Goal: Task Accomplishment & Management: Manage account settings

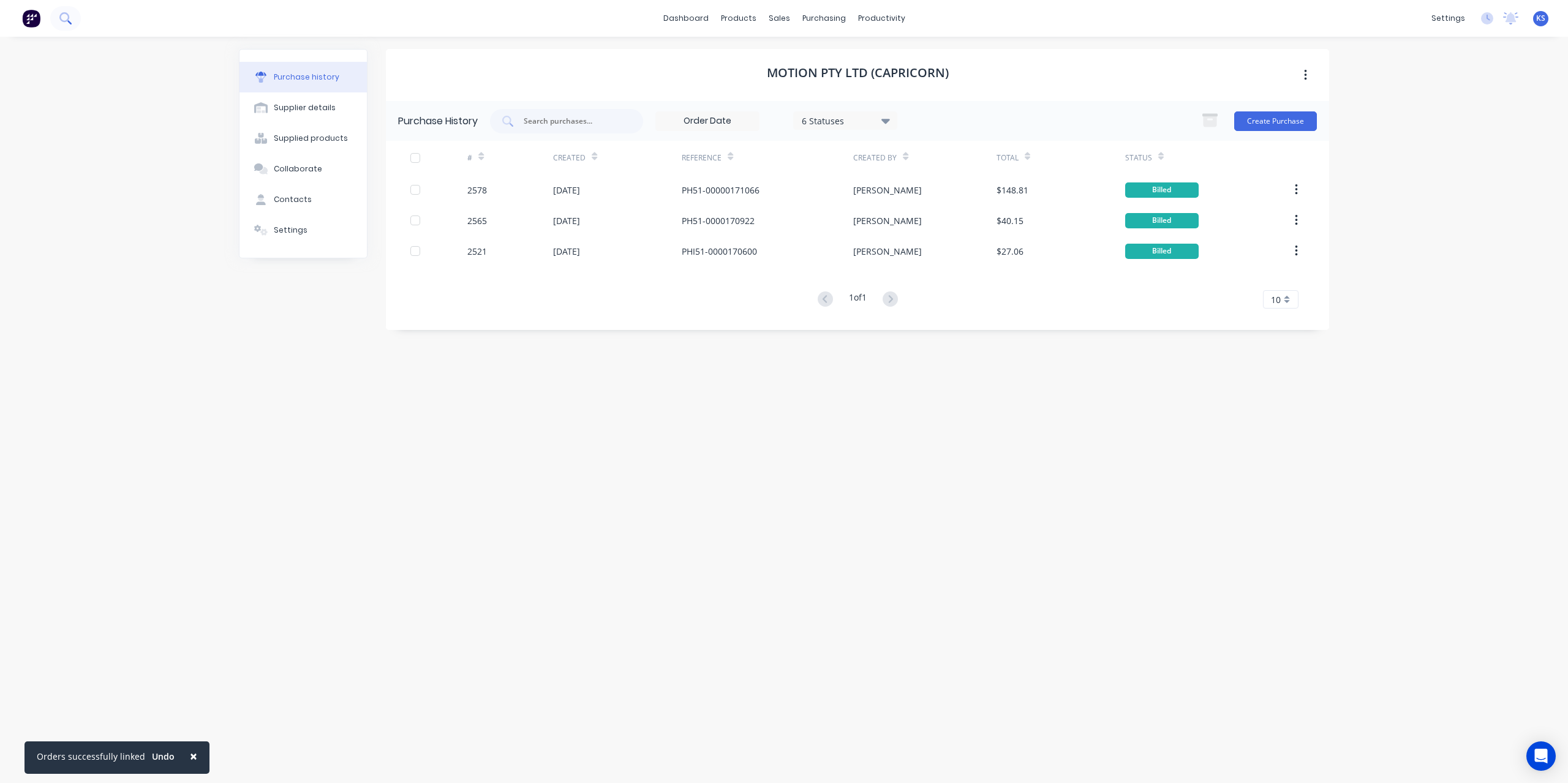
click at [68, 17] on icon at bounding box center [64, 17] width 10 height 10
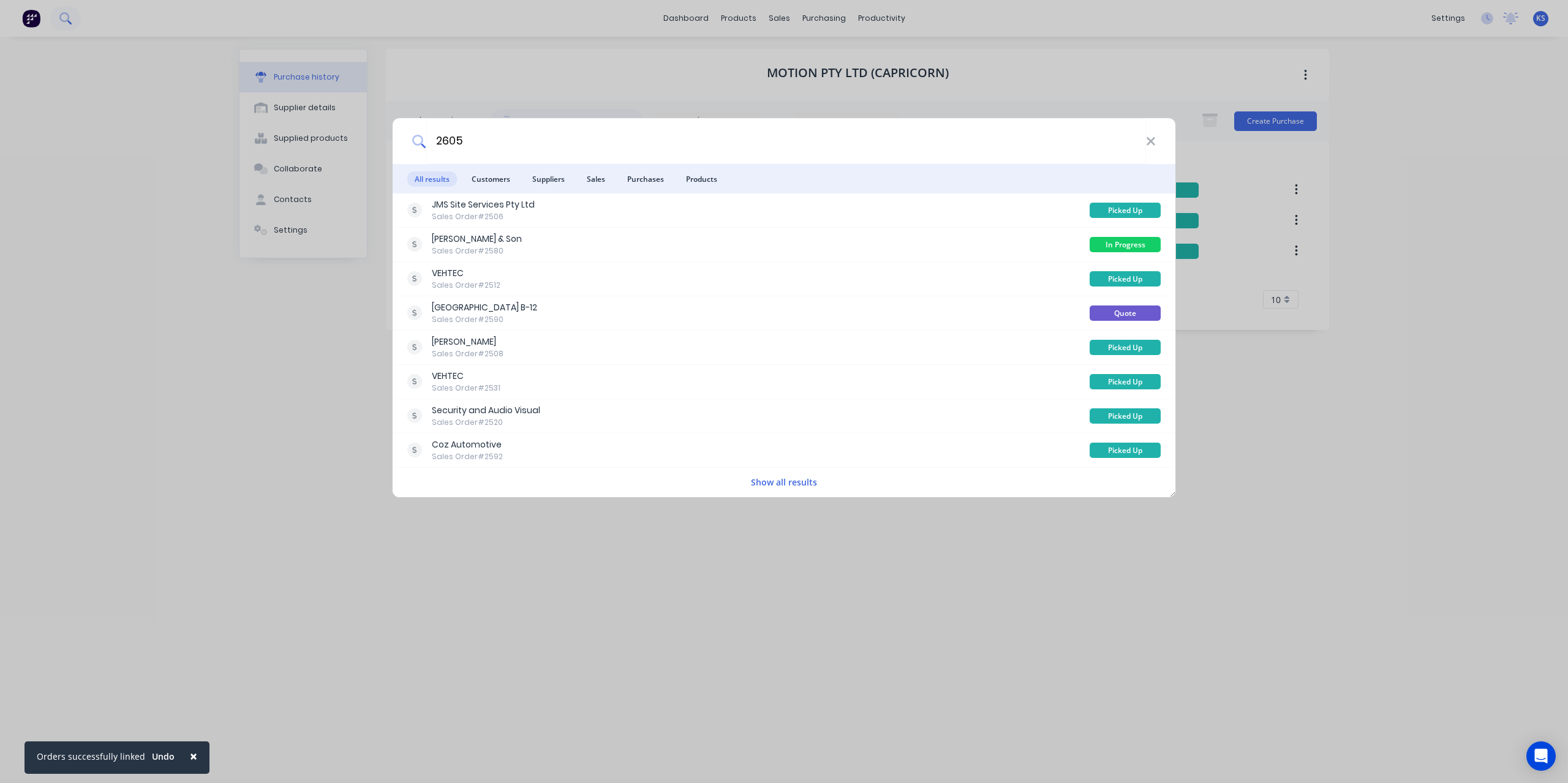
type input "2605"
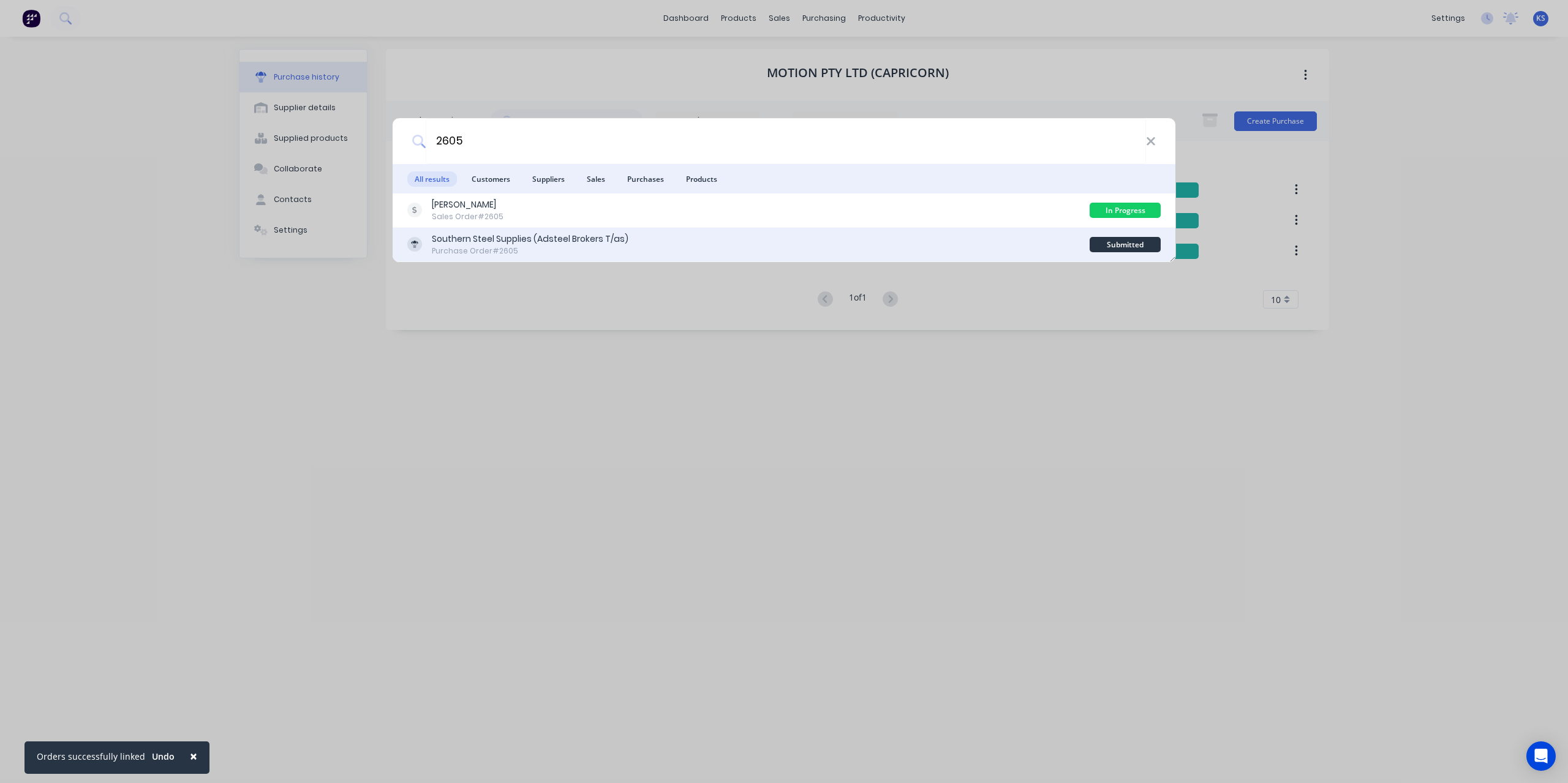
click at [505, 234] on div "Southern Steel Supplies (Adsteel Brokers T/as)" at bounding box center [530, 239] width 196 height 13
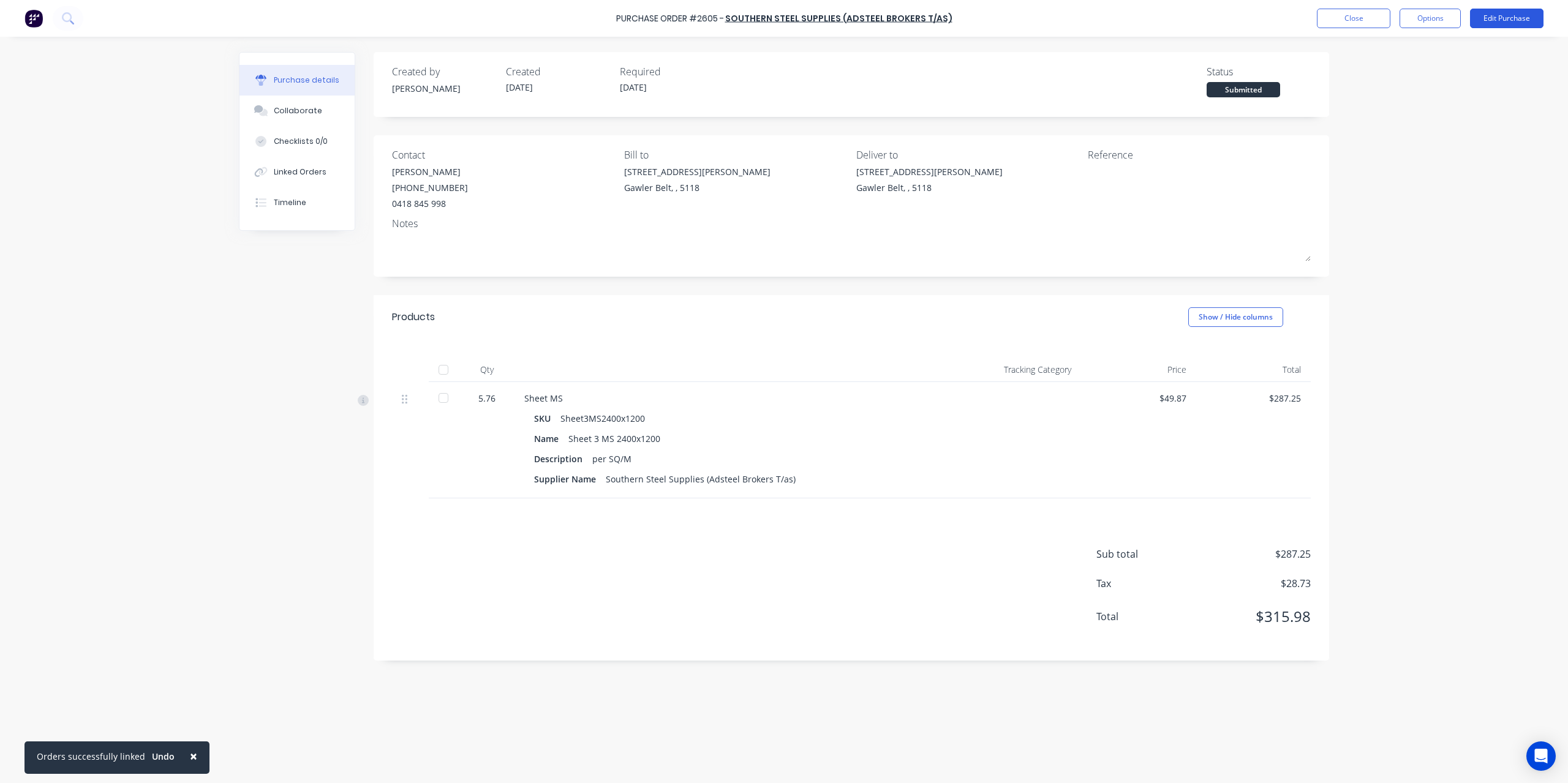
click at [1487, 17] on button "Edit Purchase" at bounding box center [1506, 18] width 74 height 19
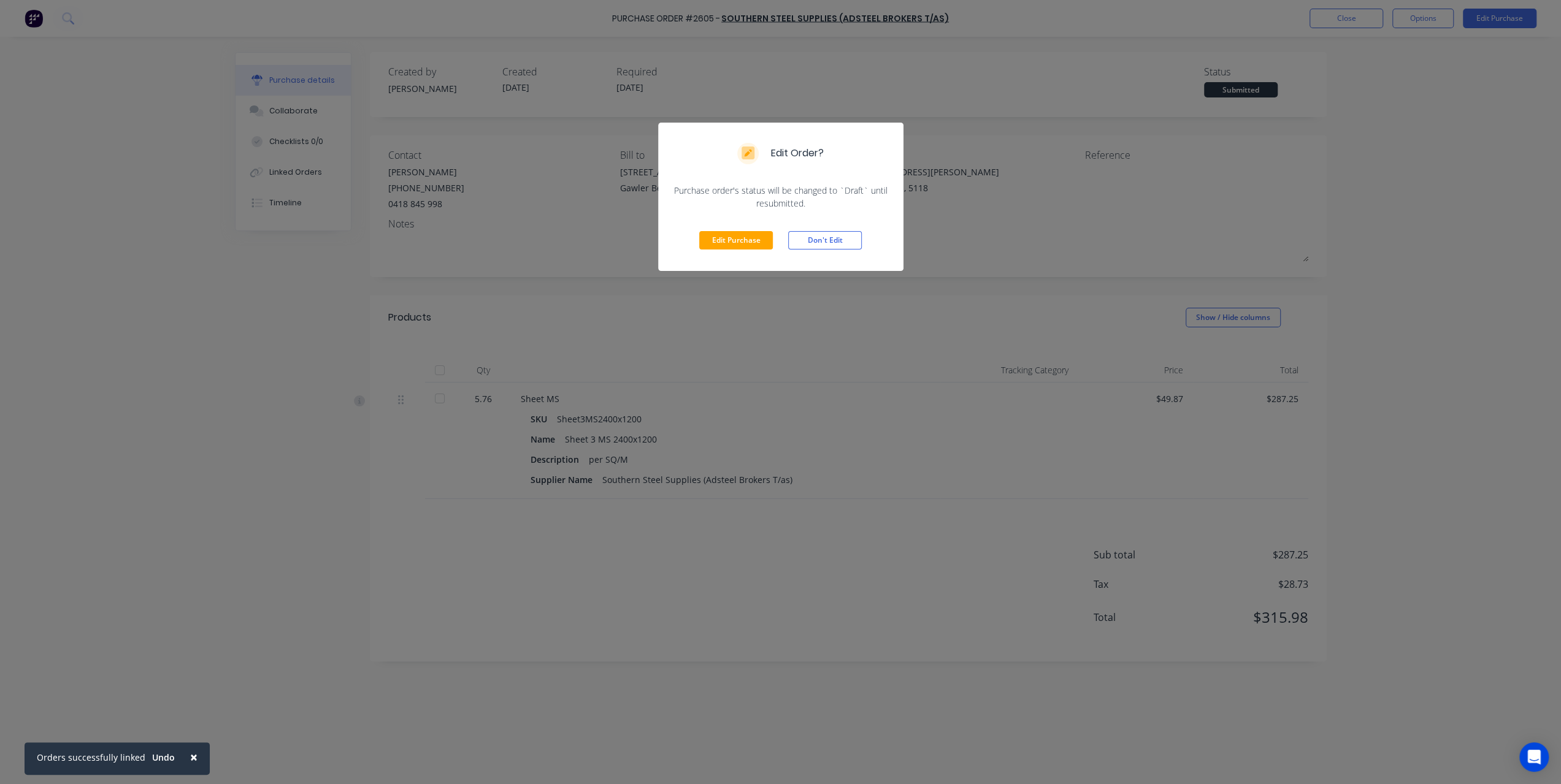
click at [749, 223] on div "Edit Purchase Don't Edit" at bounding box center [780, 240] width 245 height 61
click at [819, 238] on button "Don't Edit" at bounding box center [825, 241] width 74 height 19
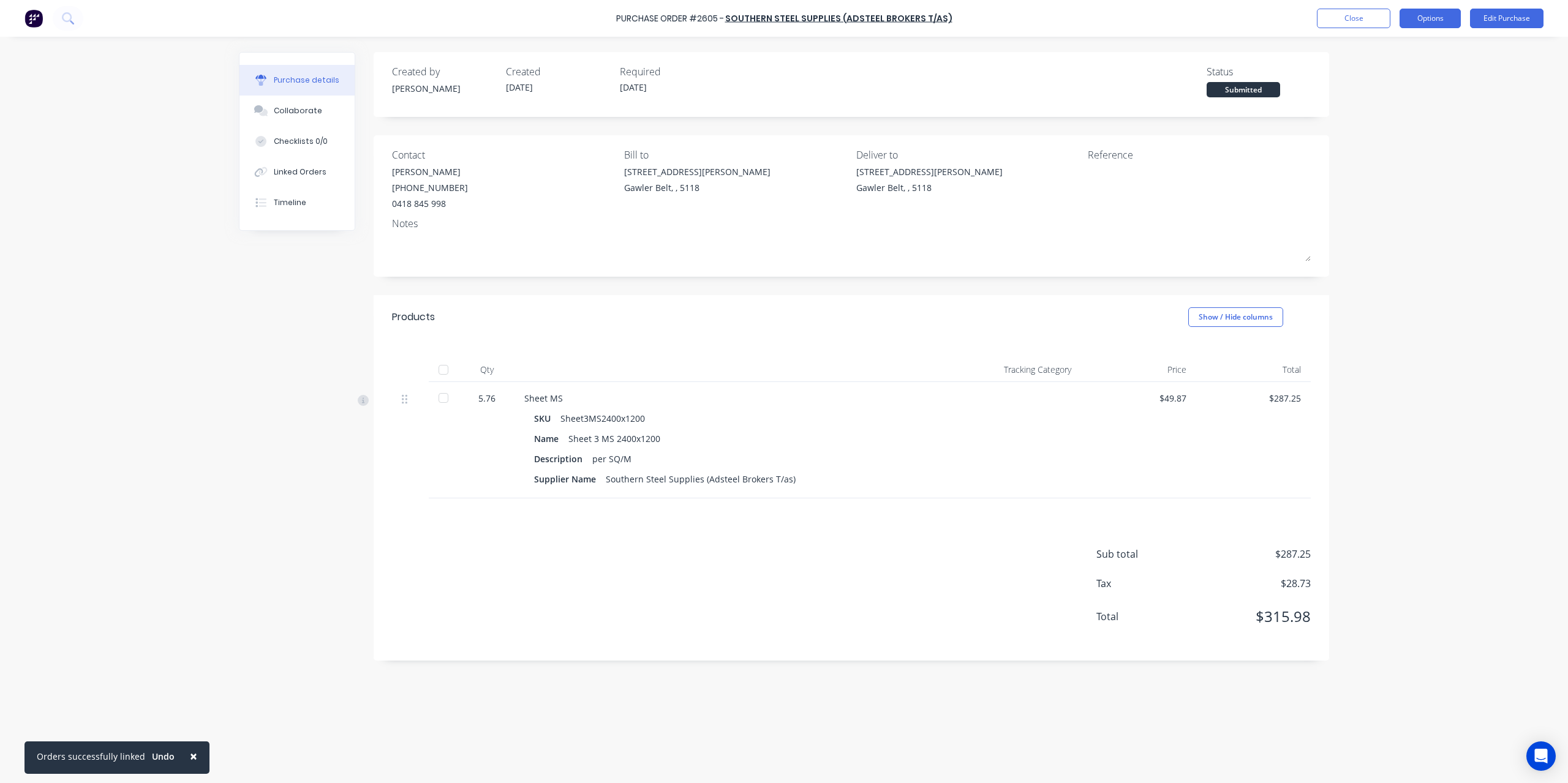
click at [1430, 21] on button "Options" at bounding box center [1430, 18] width 61 height 19
click at [1418, 69] on div "Convert to Bill" at bounding box center [1402, 74] width 94 height 18
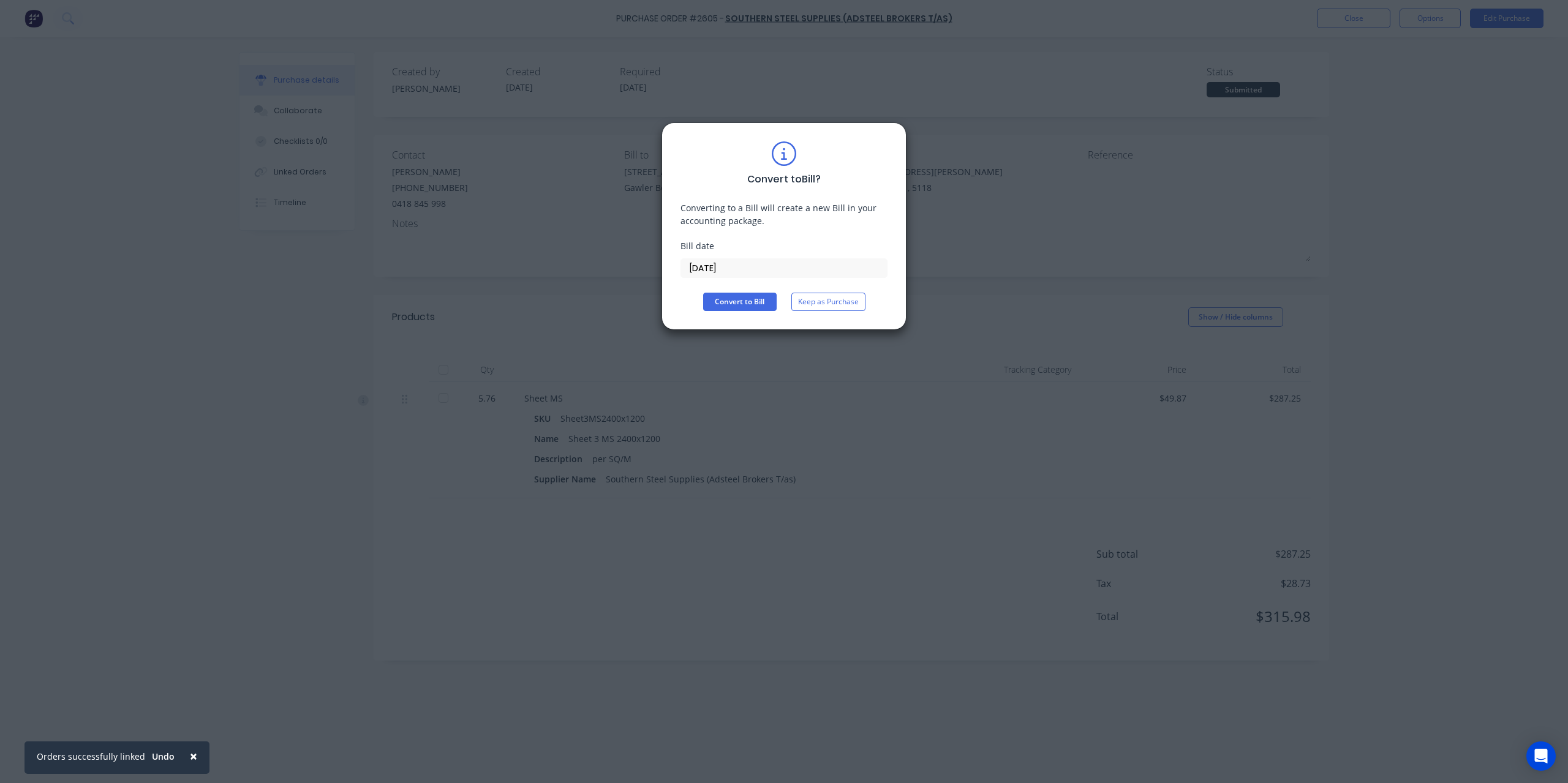
click at [756, 260] on input "[DATE]" at bounding box center [783, 268] width 206 height 19
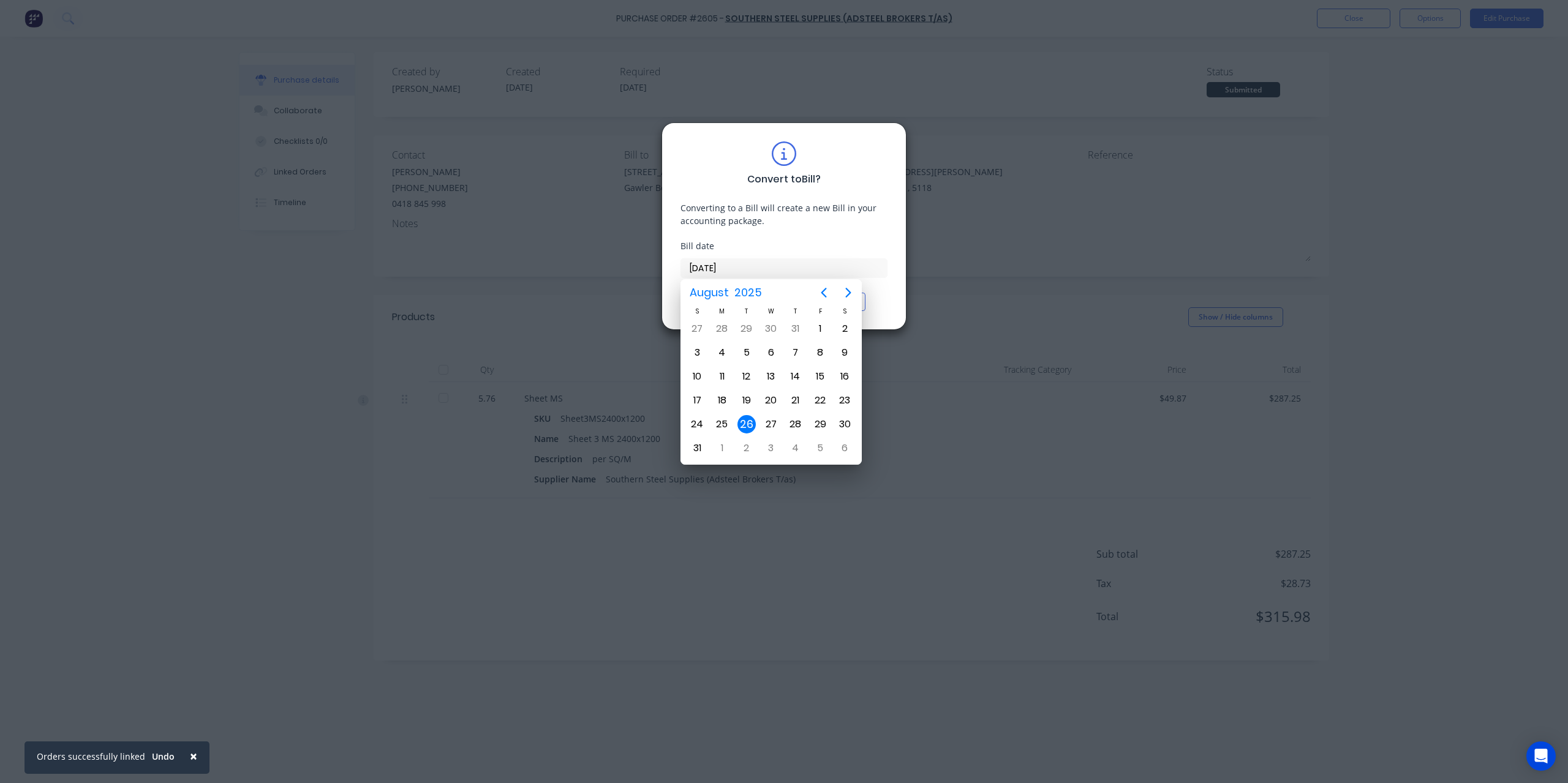
click at [747, 418] on div "26" at bounding box center [747, 424] width 19 height 19
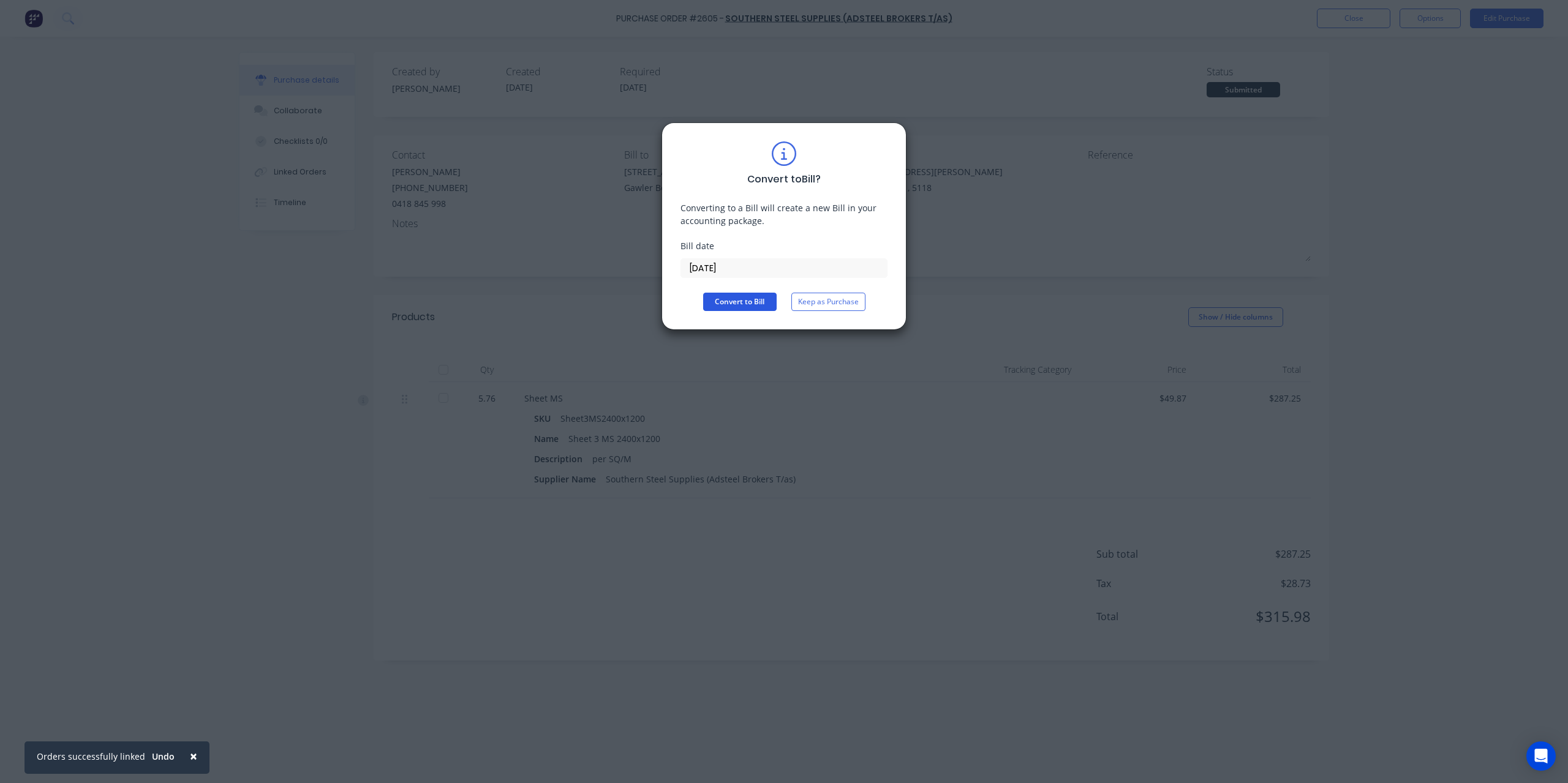
click at [734, 302] on button "Convert to Bill" at bounding box center [739, 302] width 74 height 19
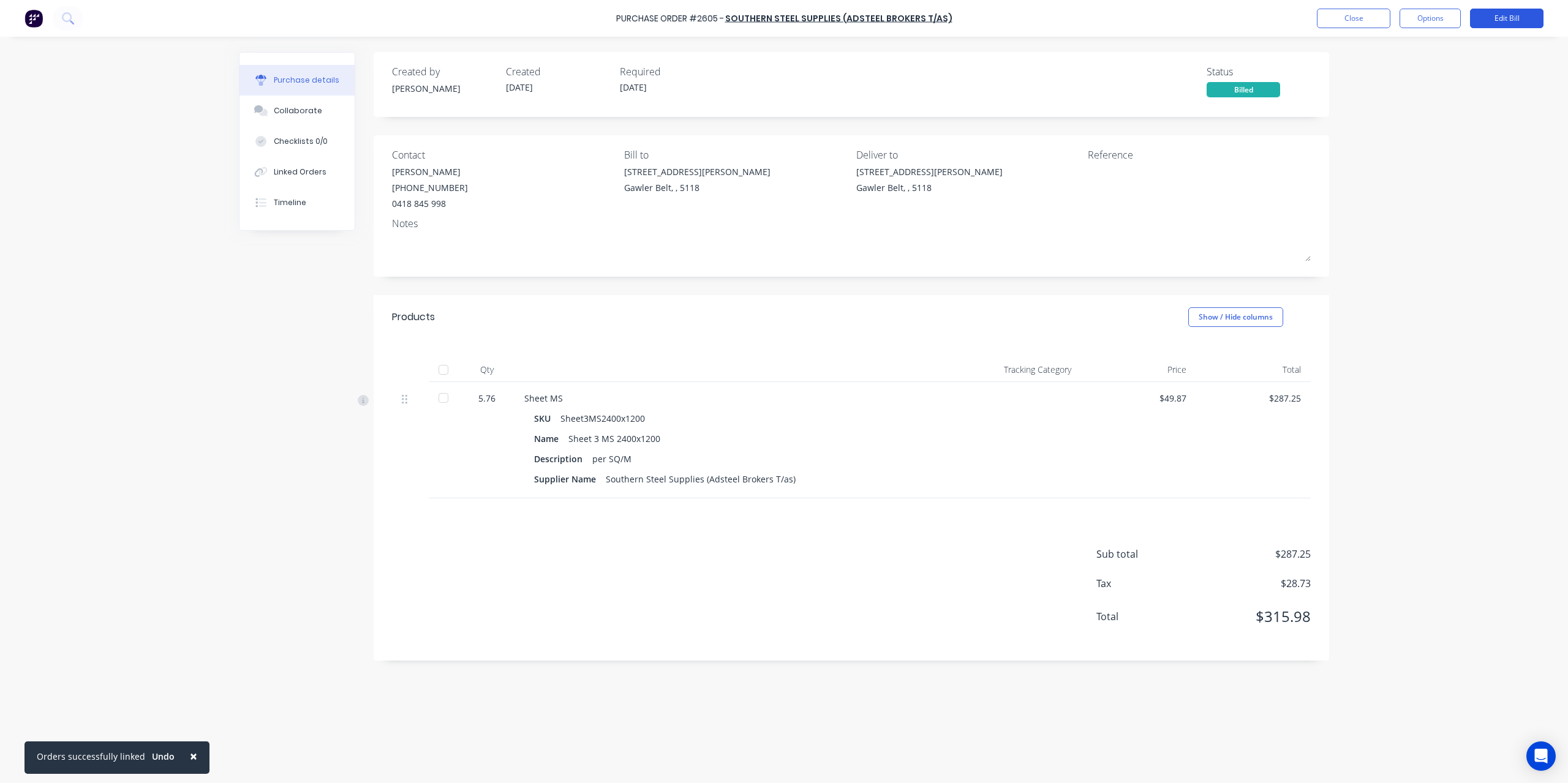
click at [1533, 12] on button "Edit Bill" at bounding box center [1506, 18] width 74 height 19
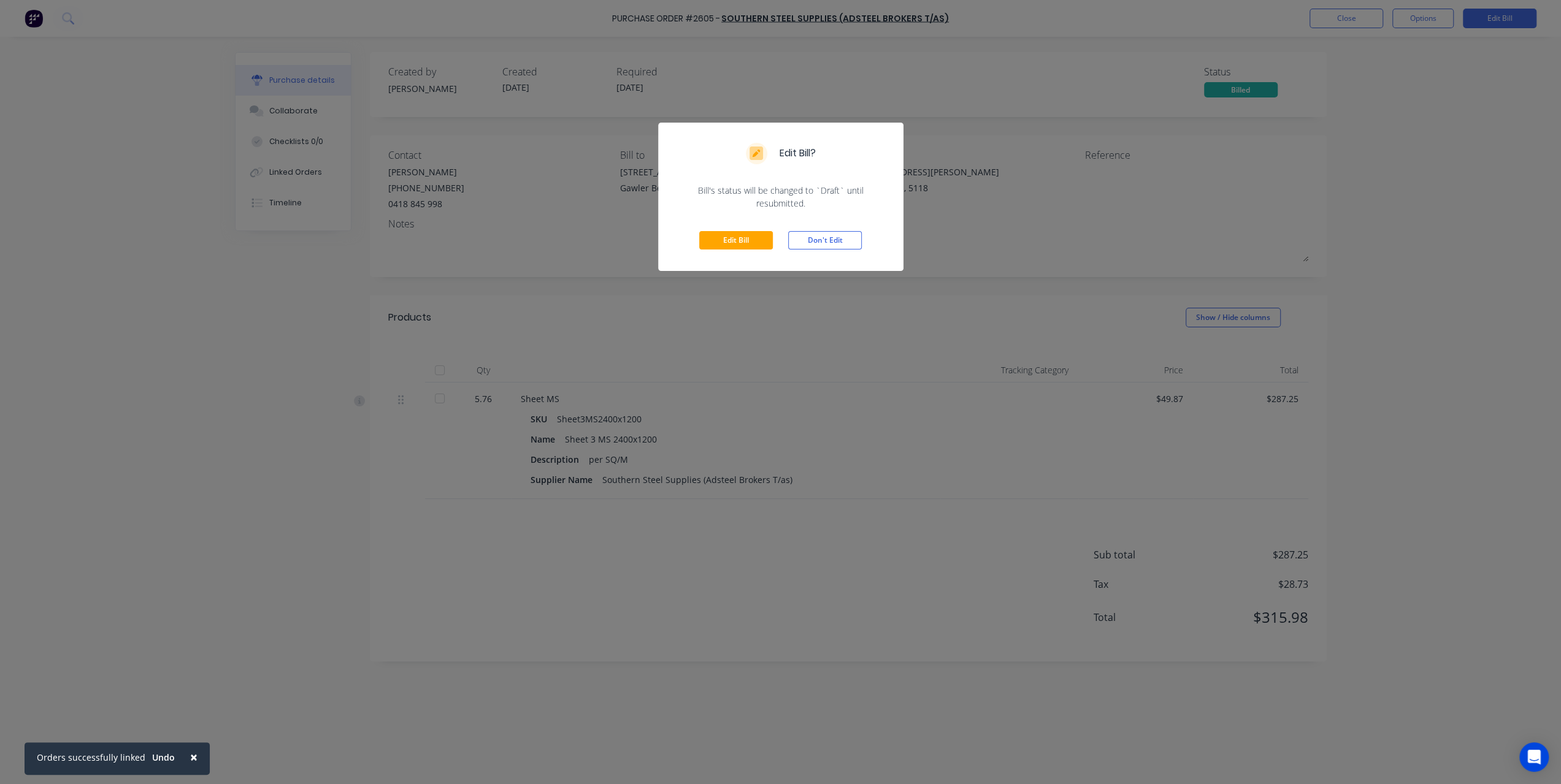
click at [742, 251] on div "Edit Bill Don't Edit" at bounding box center [780, 240] width 245 height 61
click at [750, 238] on button "Edit Bill" at bounding box center [736, 241] width 74 height 19
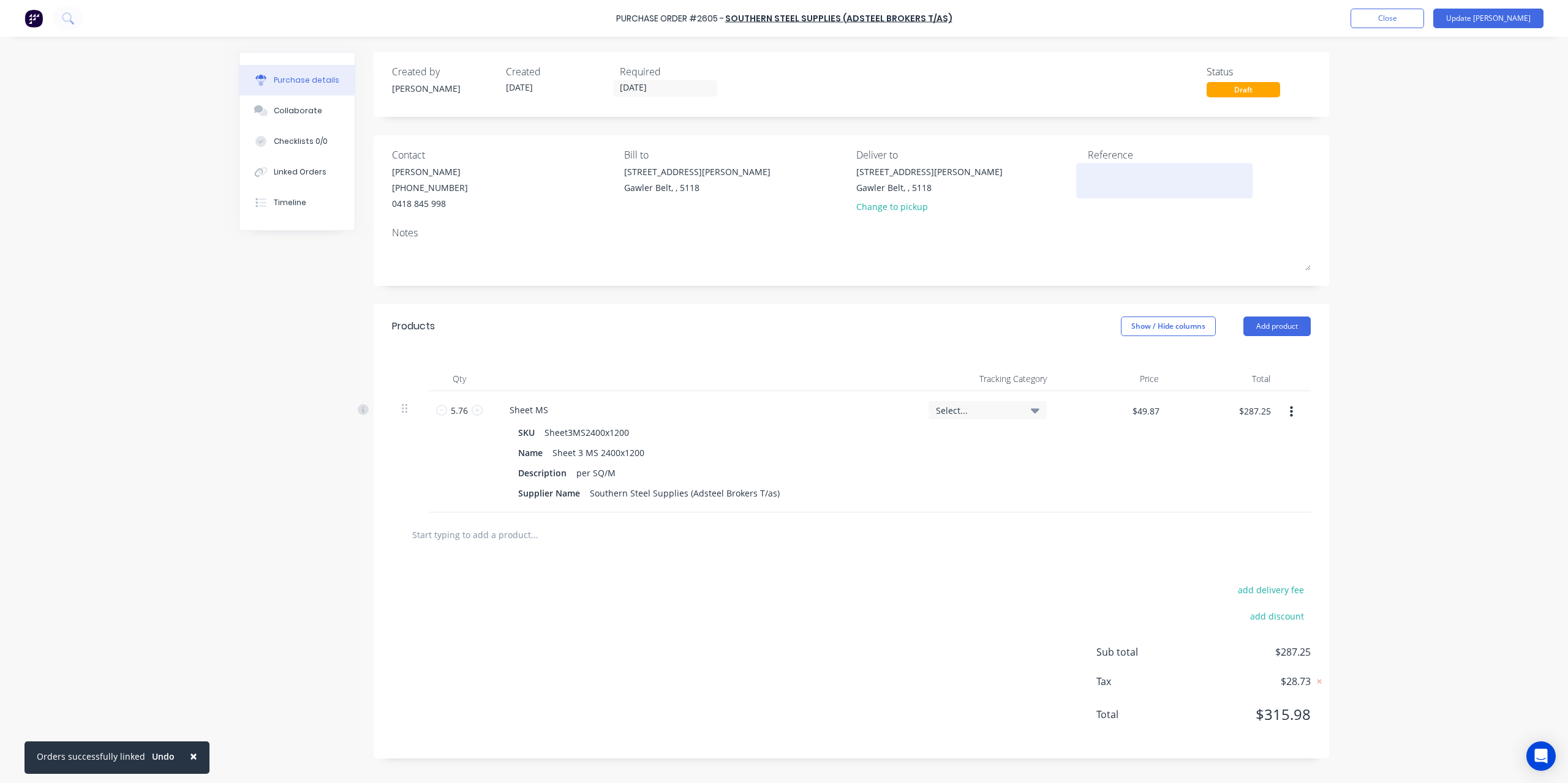
click at [1106, 179] on textarea at bounding box center [1164, 179] width 153 height 28
type textarea "INV-1685509"
type textarea "x"
type textarea "INV-1685509"
click at [1377, 342] on div "× Orders successfully linked Undo Purchase Order #2605 - Southern Steel Supplie…" at bounding box center [784, 391] width 1568 height 783
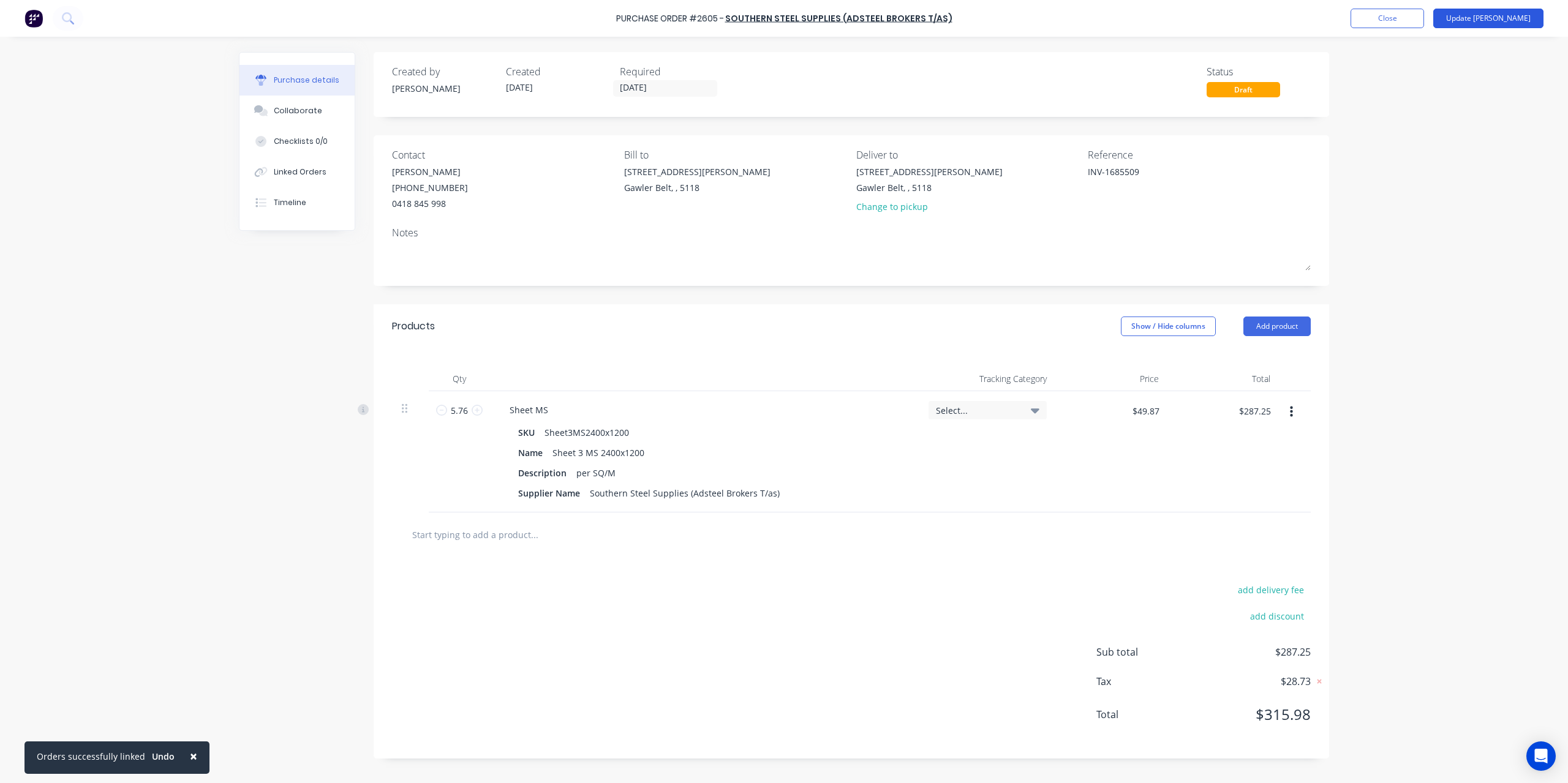
click at [1485, 18] on button "Update [PERSON_NAME]" at bounding box center [1488, 18] width 110 height 19
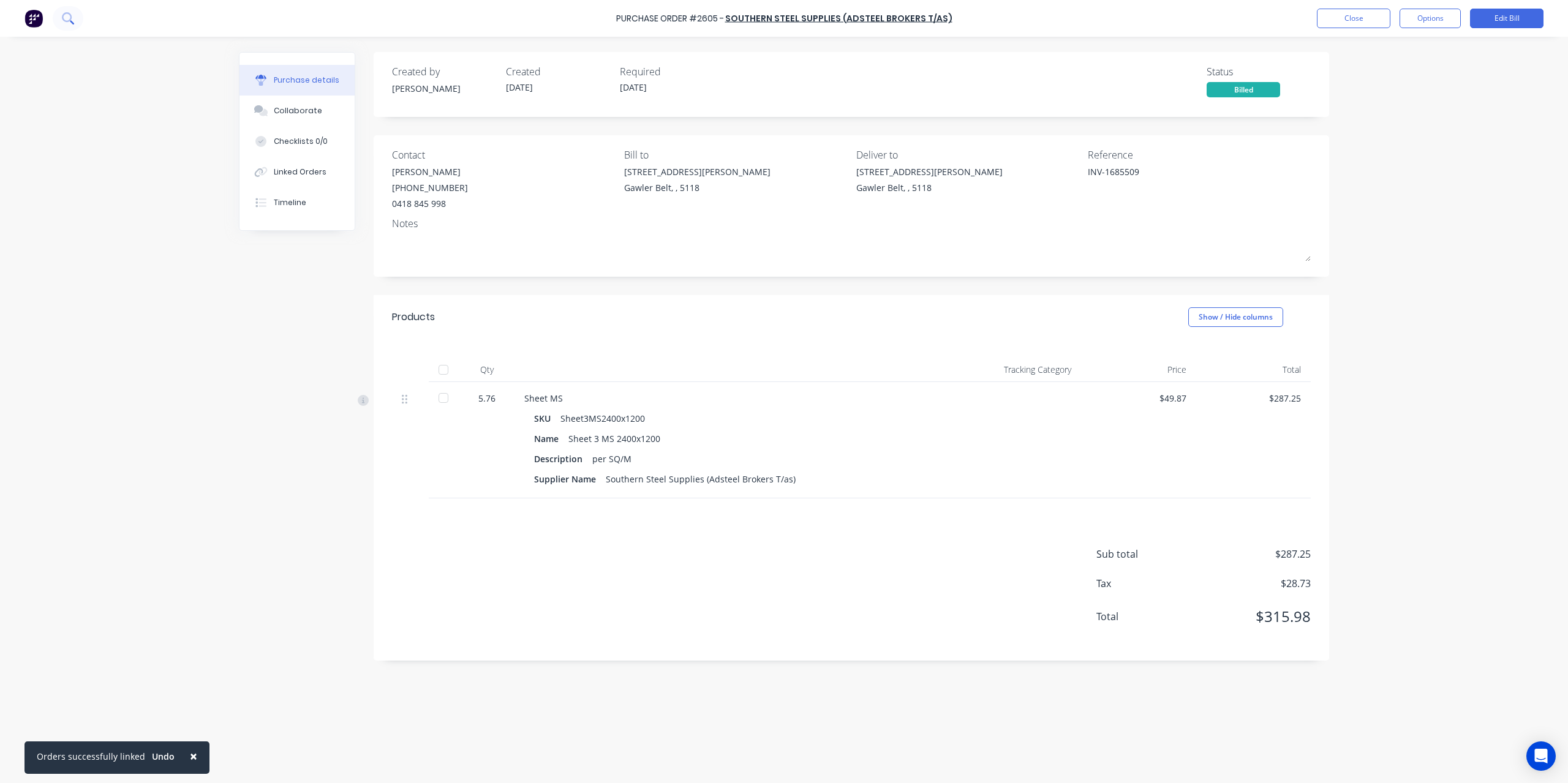
click at [63, 14] on icon at bounding box center [68, 18] width 12 height 12
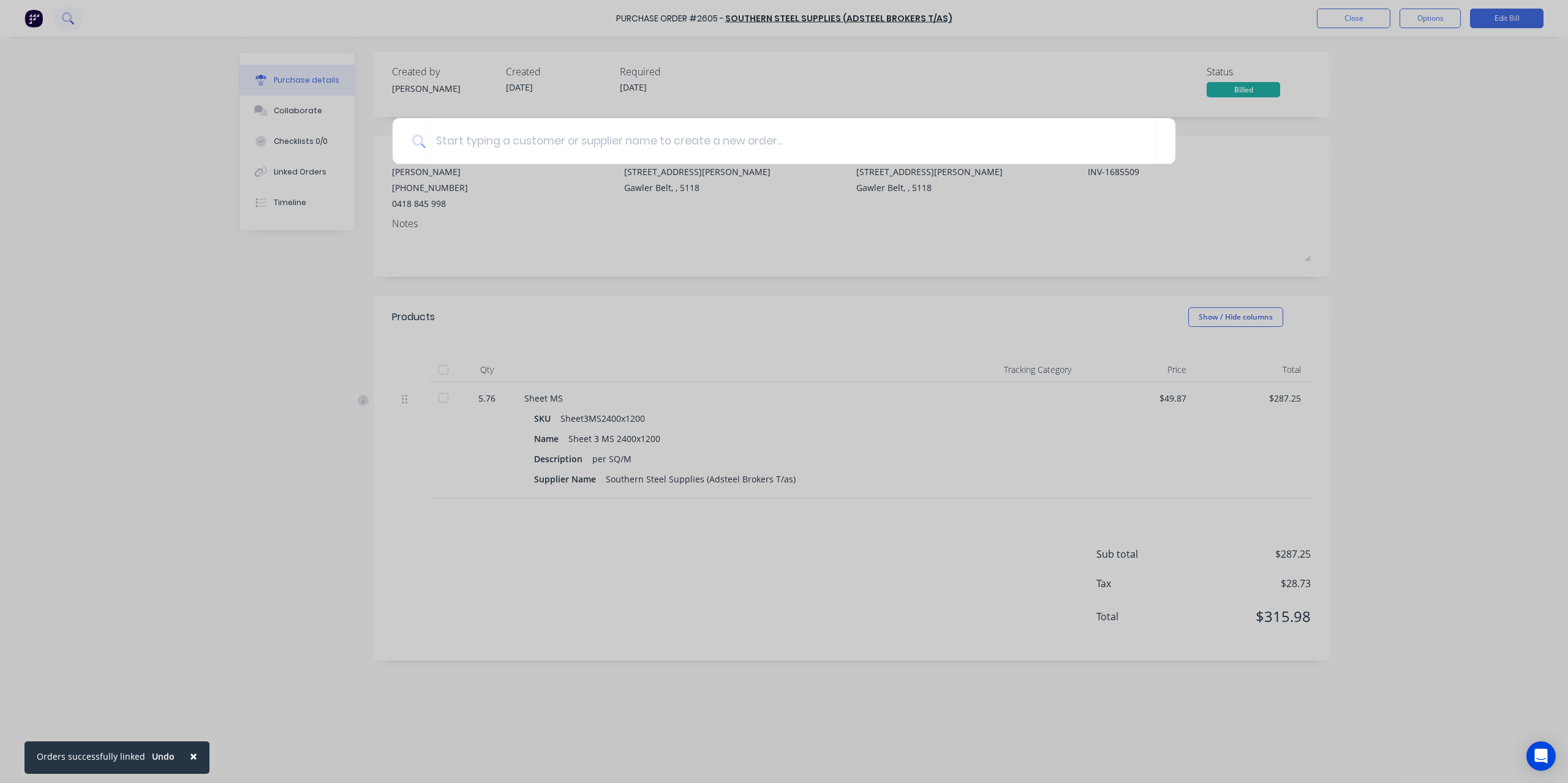
type textarea "x"
type input "2"
type textarea "x"
type input "25"
type textarea "x"
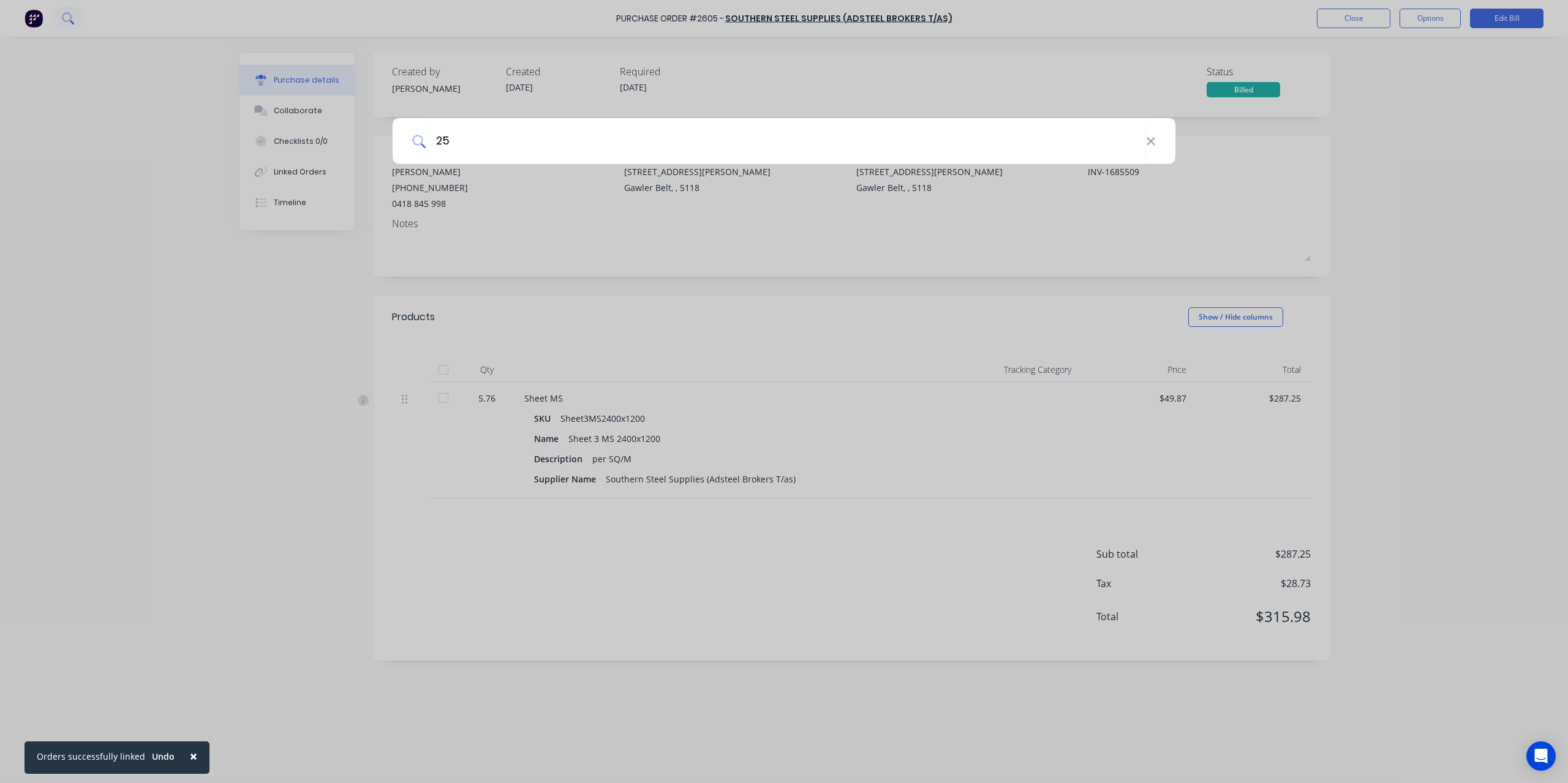
type input "259"
type textarea "x"
type input "2599"
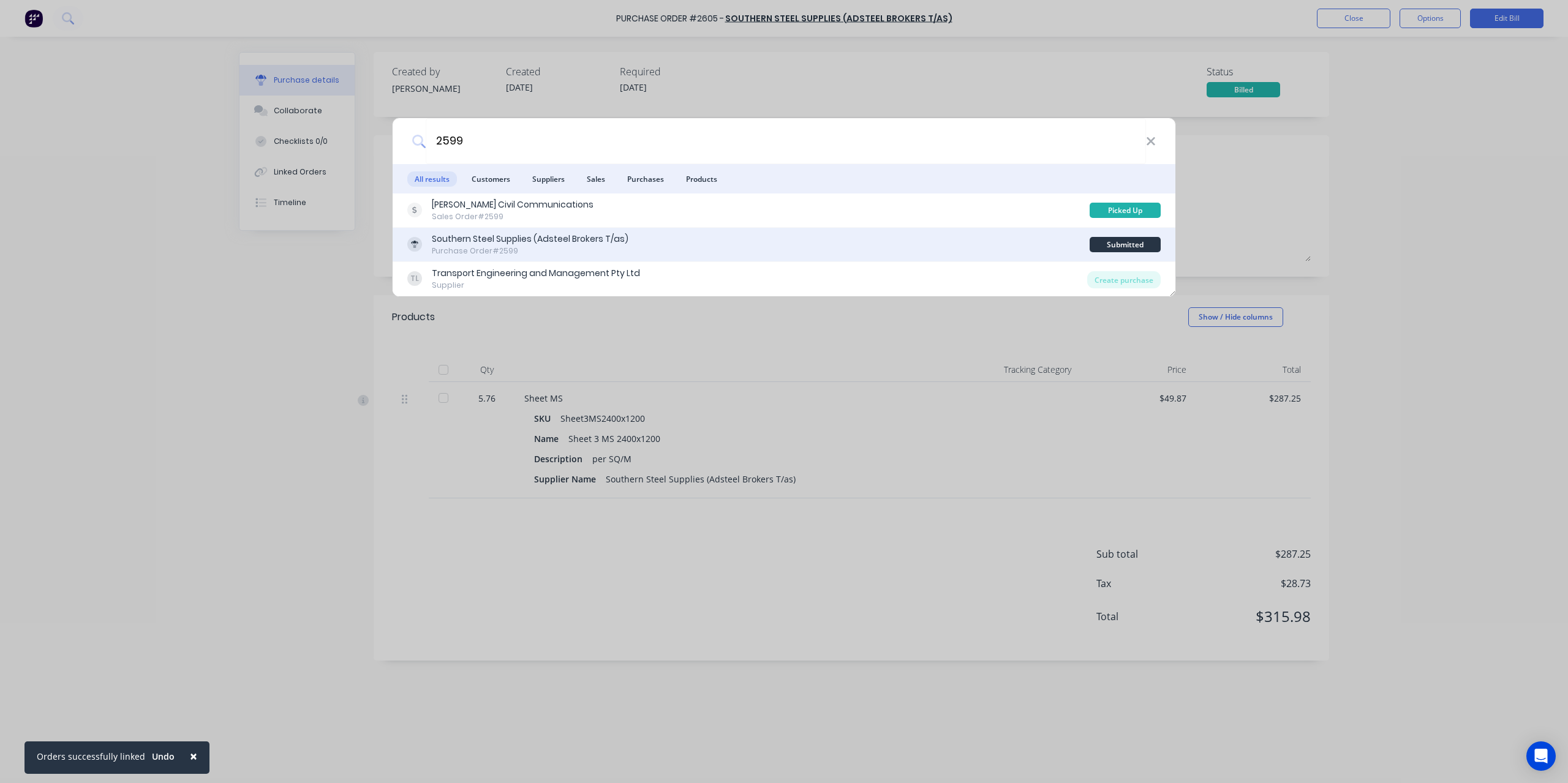
click at [457, 238] on div "Southern Steel Supplies (Adsteel Brokers T/as)" at bounding box center [530, 239] width 196 height 13
type textarea "x"
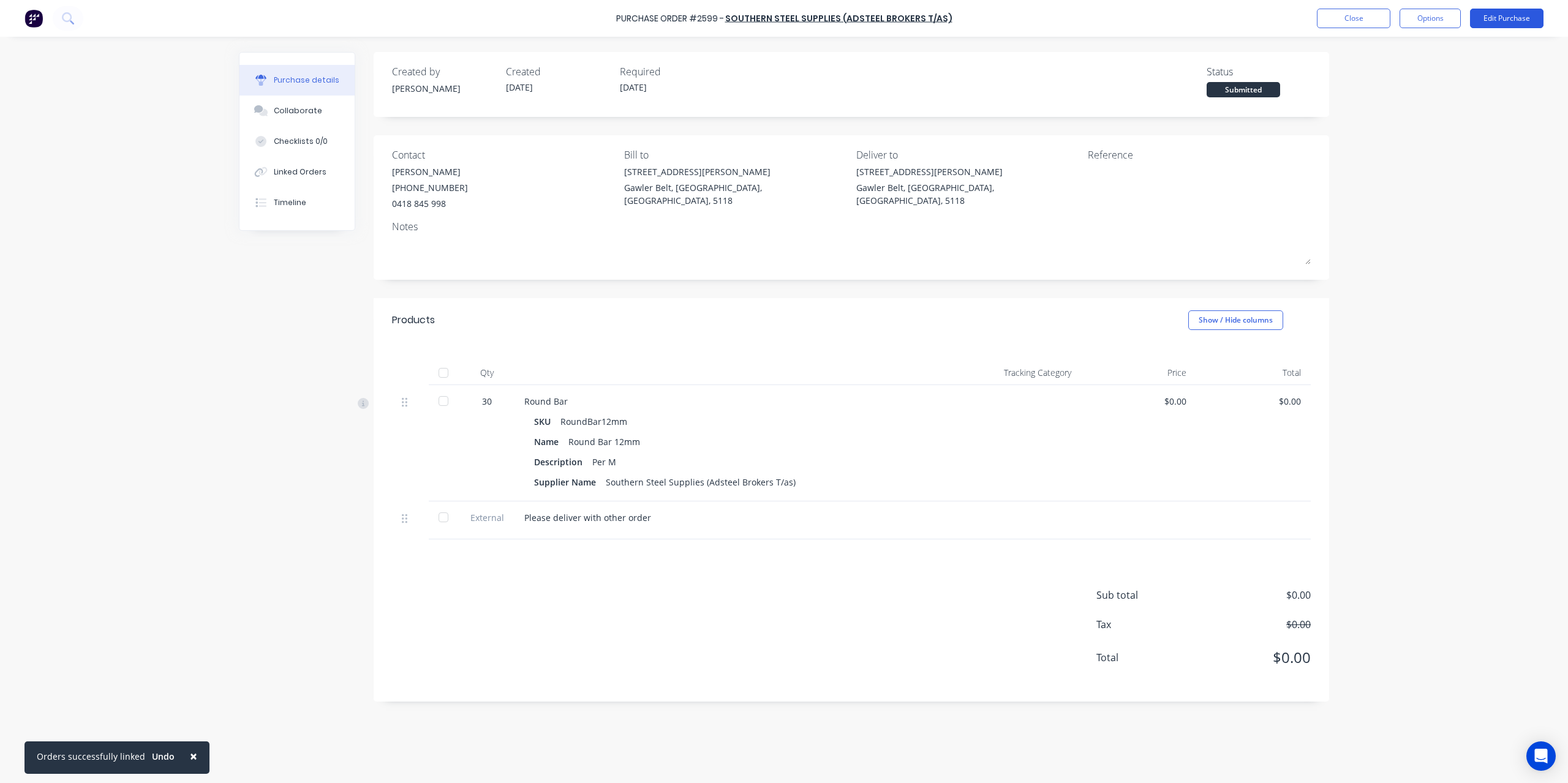
click at [1498, 24] on button "Edit Purchase" at bounding box center [1506, 18] width 74 height 19
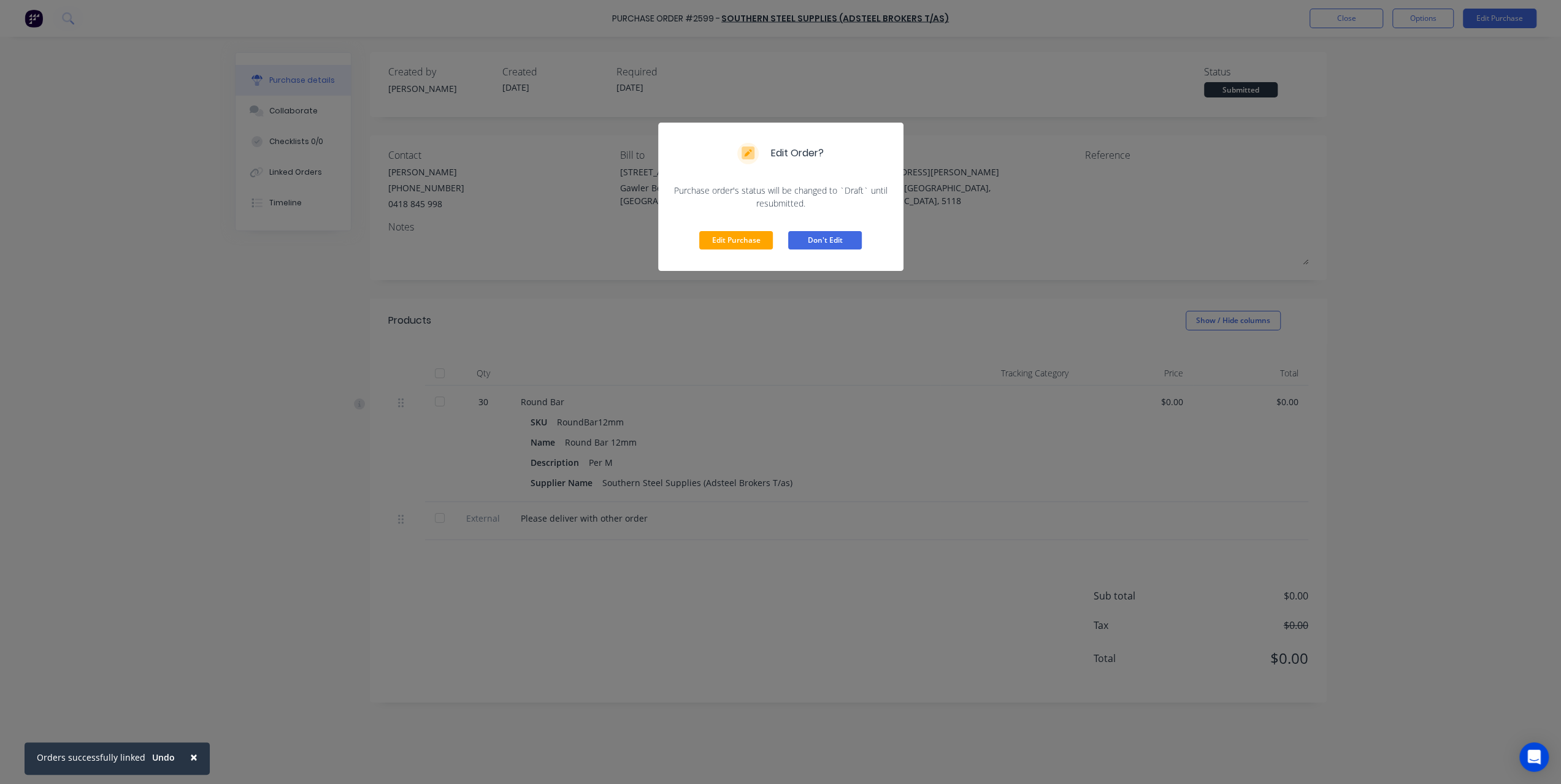
click at [822, 235] on button "Don't Edit" at bounding box center [825, 241] width 74 height 19
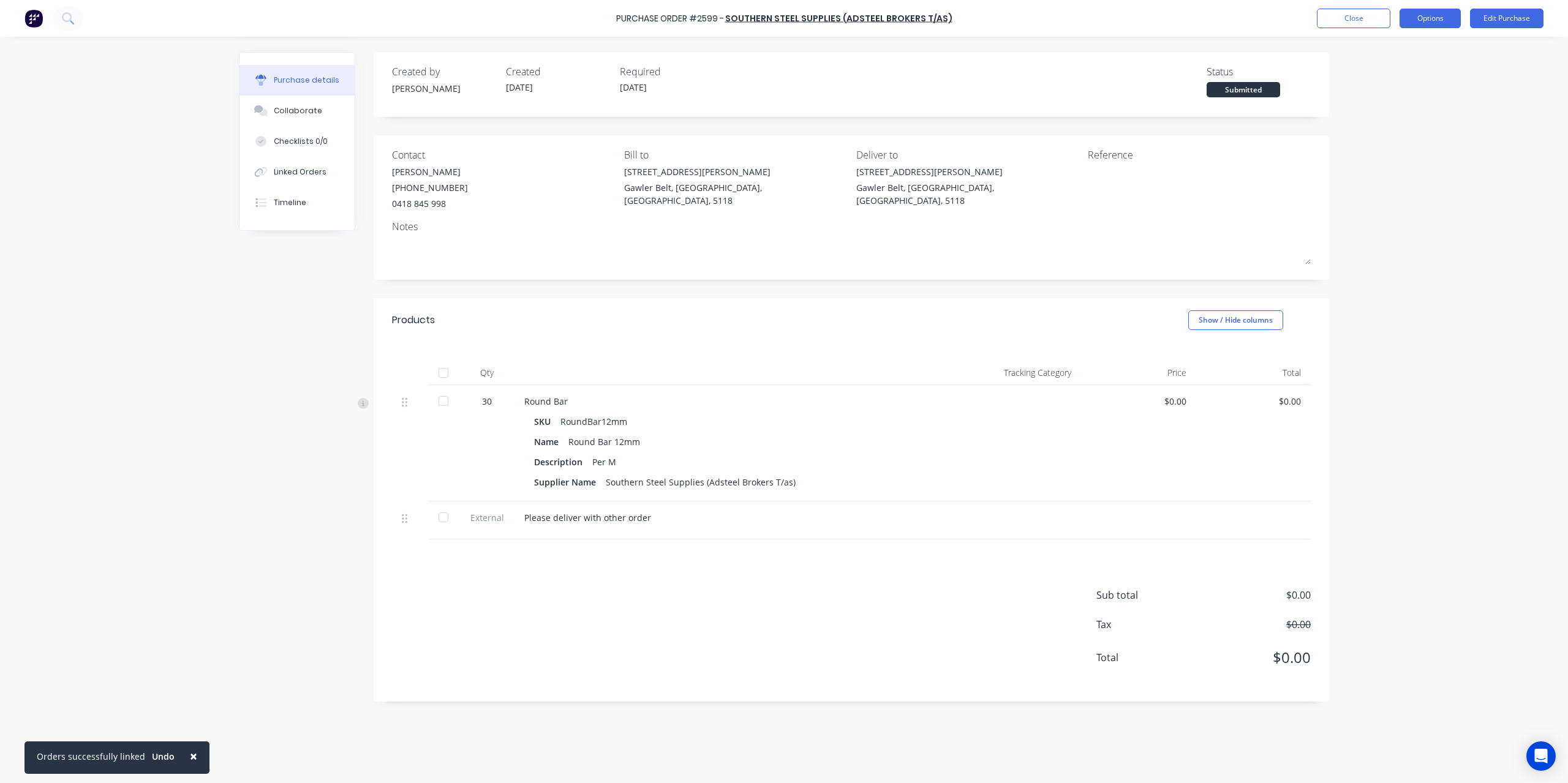
click at [1436, 25] on button "Options" at bounding box center [1430, 18] width 61 height 19
click at [1427, 68] on div "Convert to Bill" at bounding box center [1402, 74] width 94 height 18
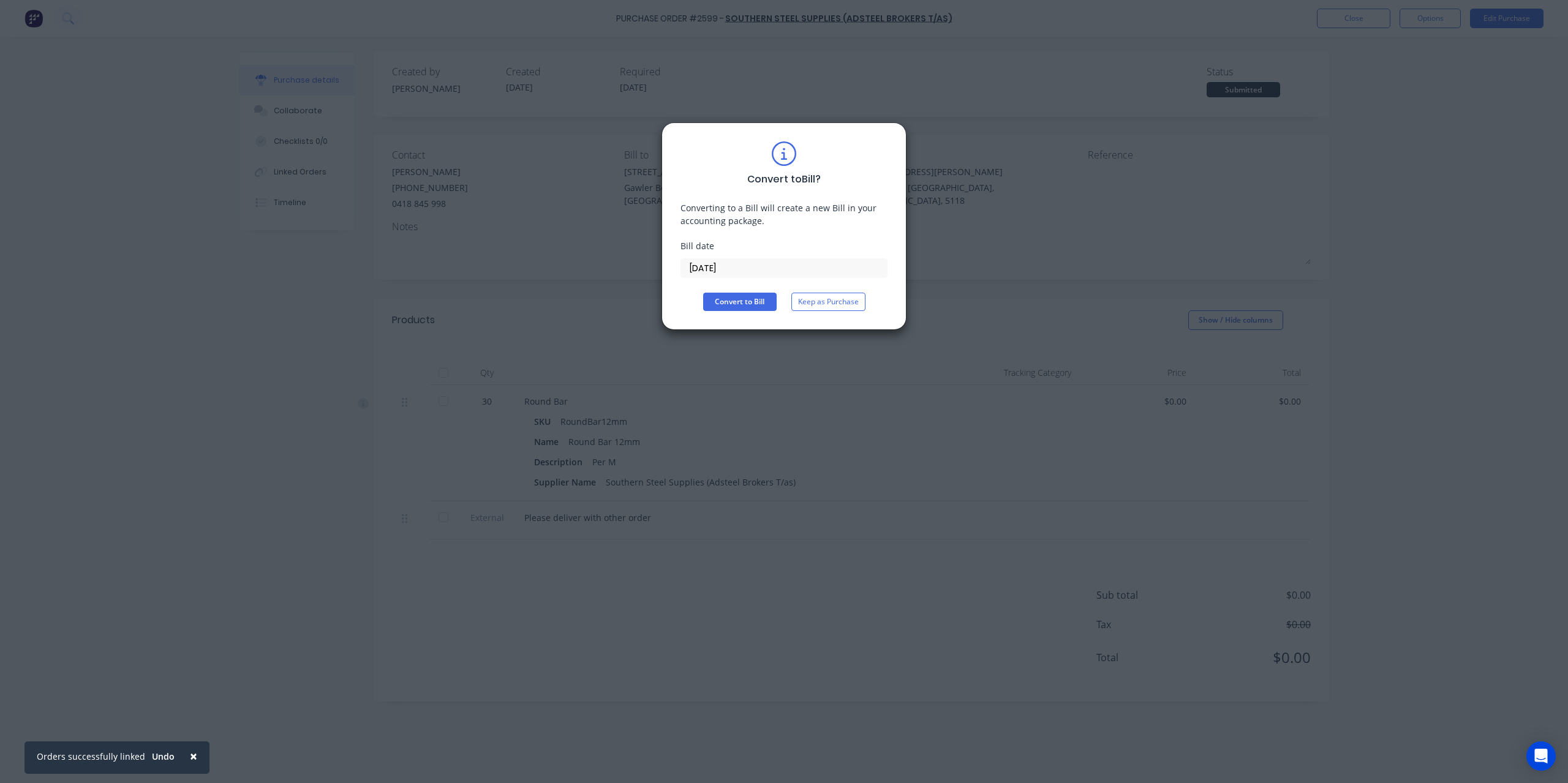
click at [691, 272] on input "[DATE]" at bounding box center [783, 268] width 206 height 19
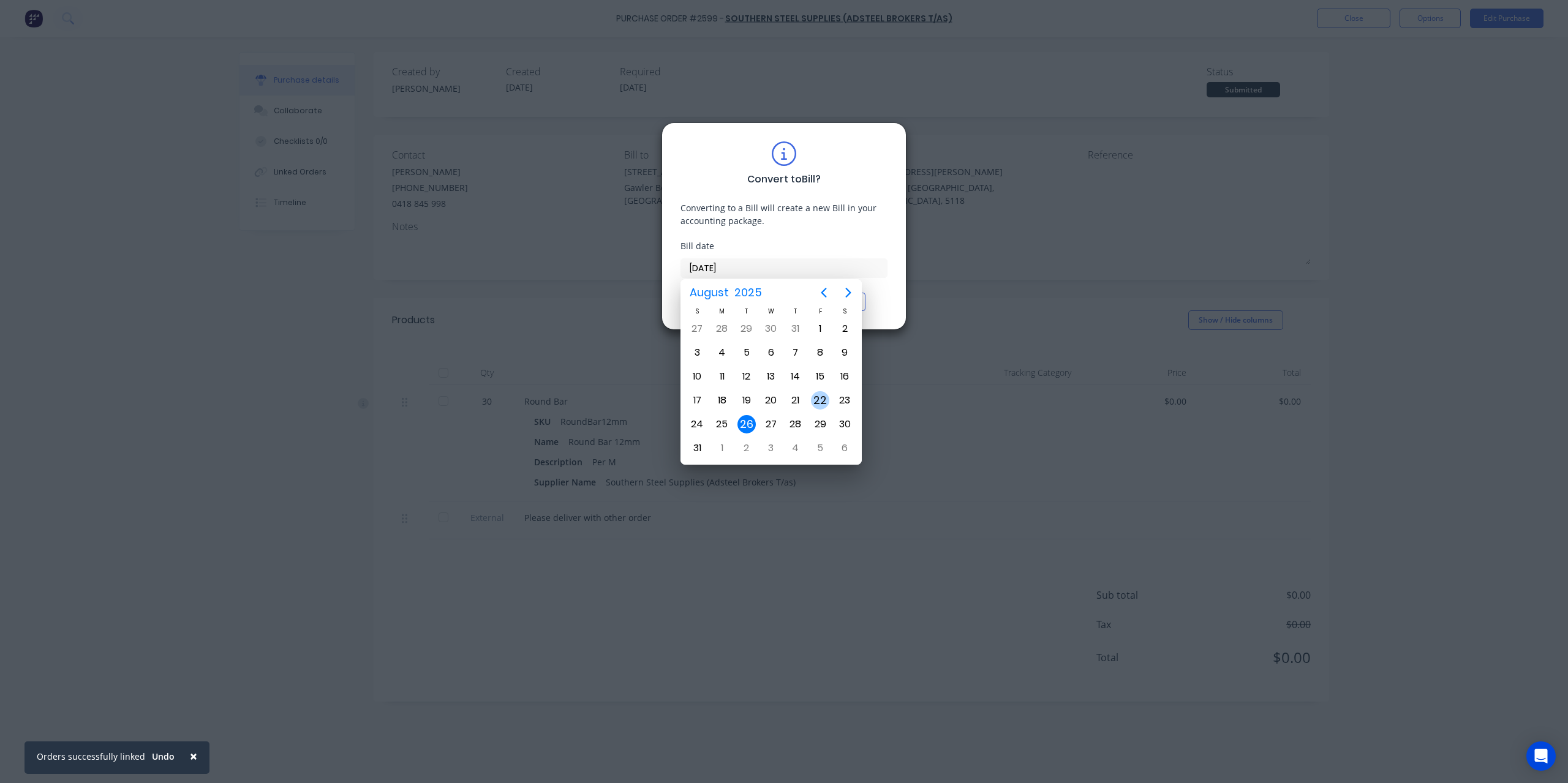
click at [820, 400] on div "22" at bounding box center [820, 400] width 19 height 19
type input "[DATE]"
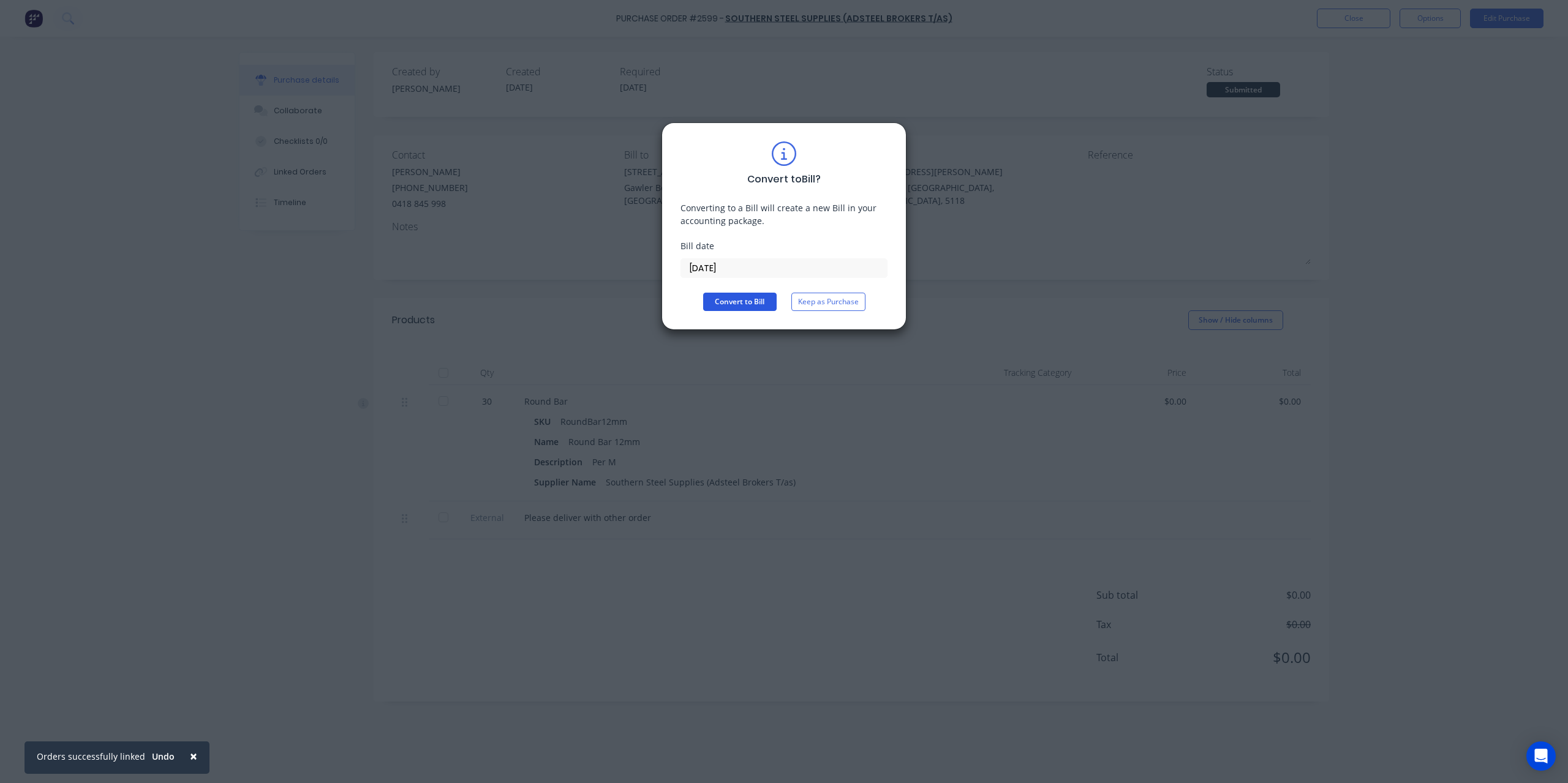
click at [743, 301] on button "Convert to Bill" at bounding box center [739, 302] width 74 height 19
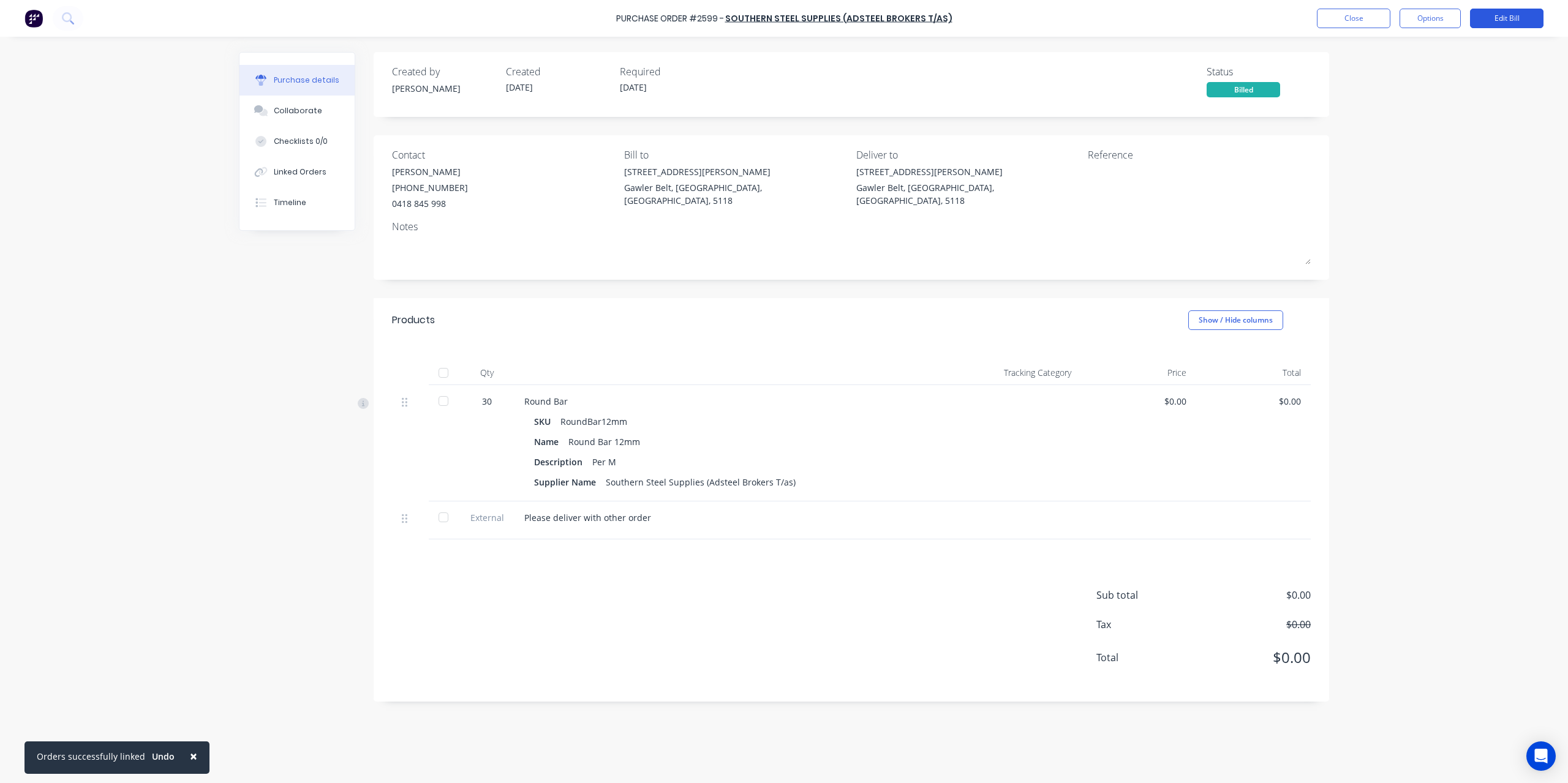
click at [1477, 19] on button "Edit Bill" at bounding box center [1506, 18] width 74 height 19
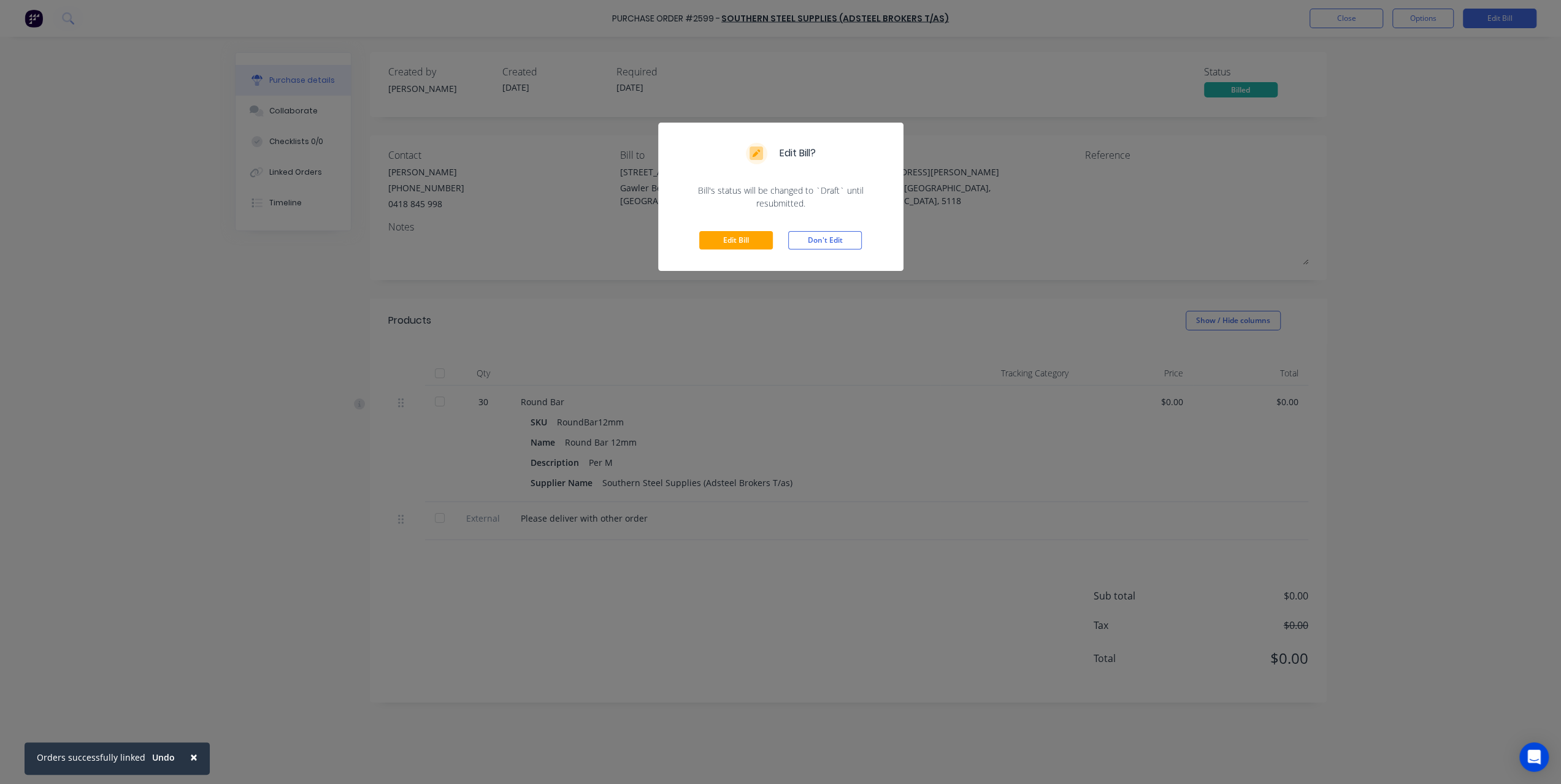
click at [746, 230] on div "Edit Bill Don't Edit" at bounding box center [780, 240] width 245 height 61
click at [744, 245] on button "Edit Bill" at bounding box center [736, 241] width 74 height 19
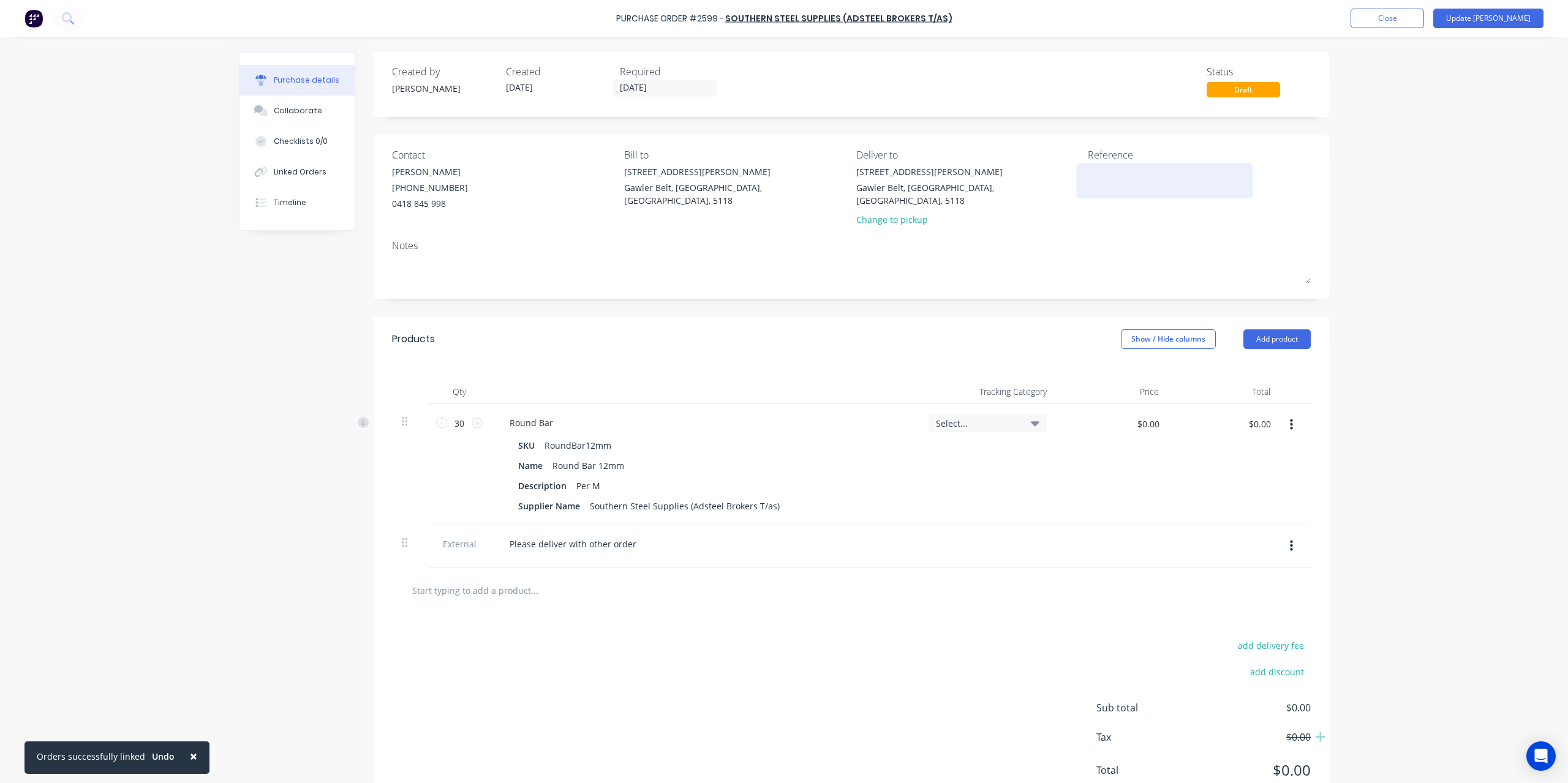
click at [1128, 185] on textarea at bounding box center [1164, 179] width 153 height 28
type textarea "INV-1684972"
type textarea "x"
type textarea "INV-1684972"
click at [1245, 416] on input "$0.00" at bounding box center [1259, 423] width 36 height 19
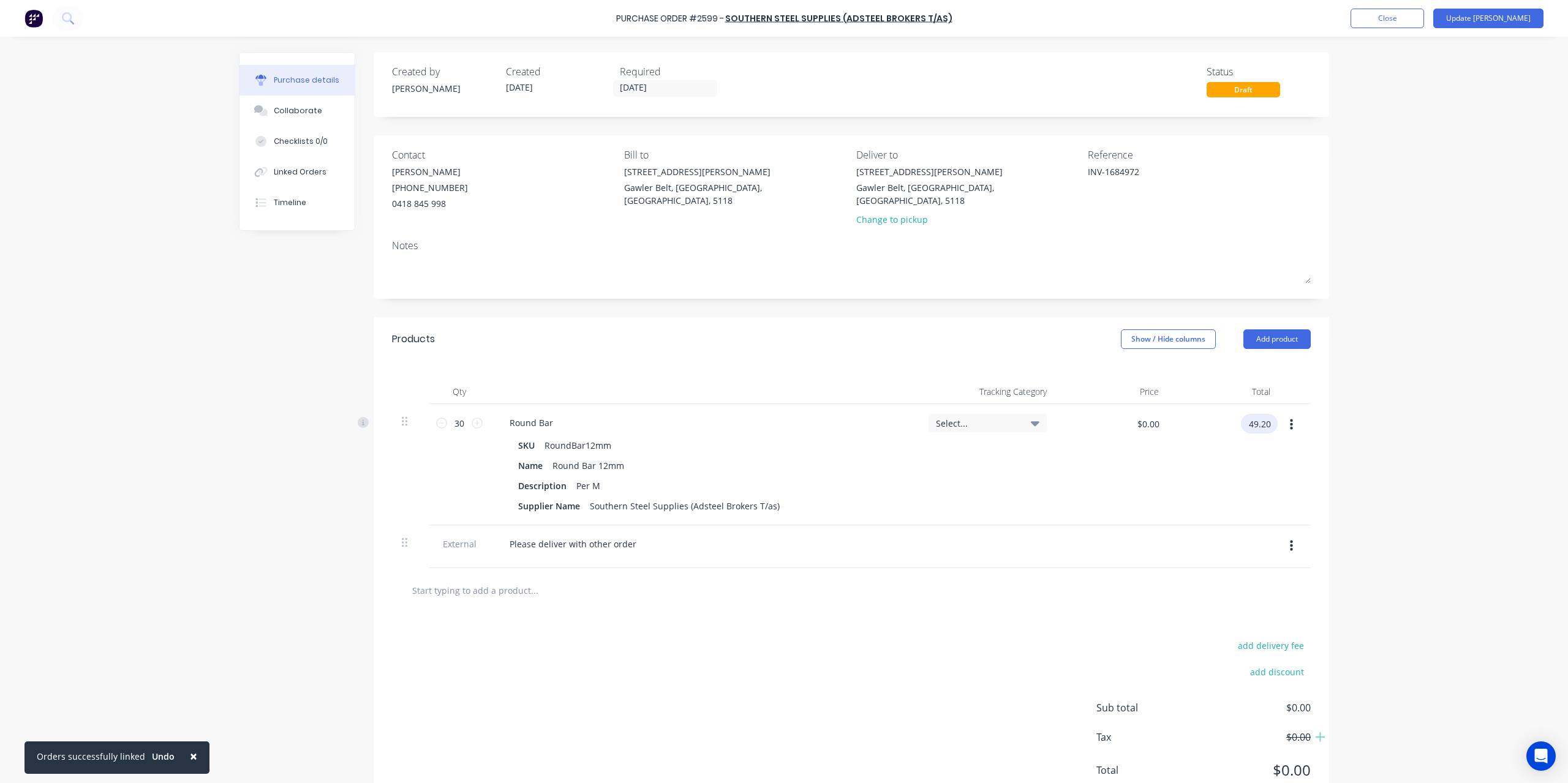
type input "49.20"
type textarea "x"
type input "$1.64"
type input "$49.20"
click at [1398, 431] on div "× Orders successfully linked Undo Purchase Order #2599 - Southern Steel Supplie…" at bounding box center [784, 391] width 1568 height 783
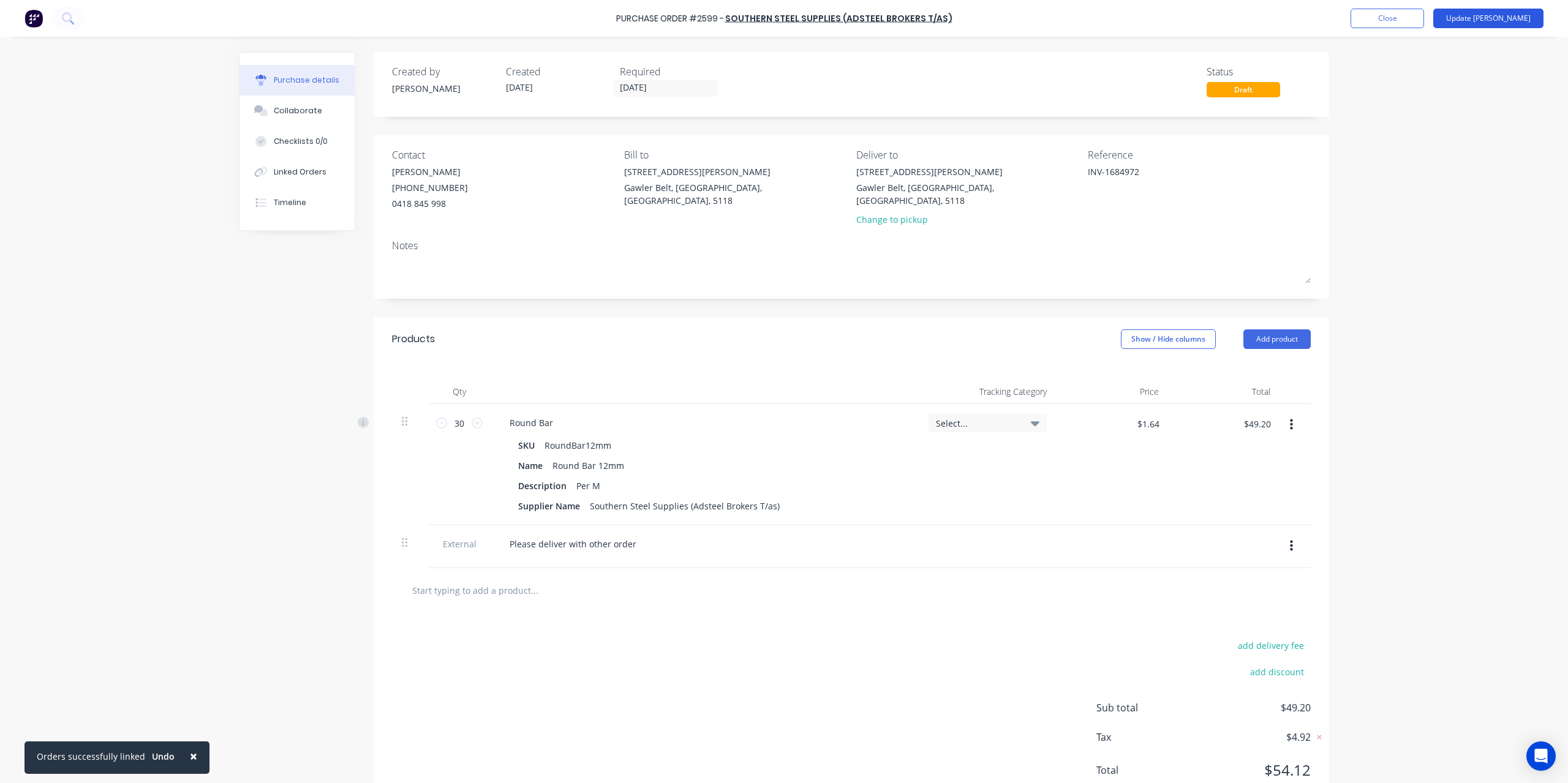
click at [1492, 21] on button "Update [PERSON_NAME]" at bounding box center [1488, 18] width 110 height 19
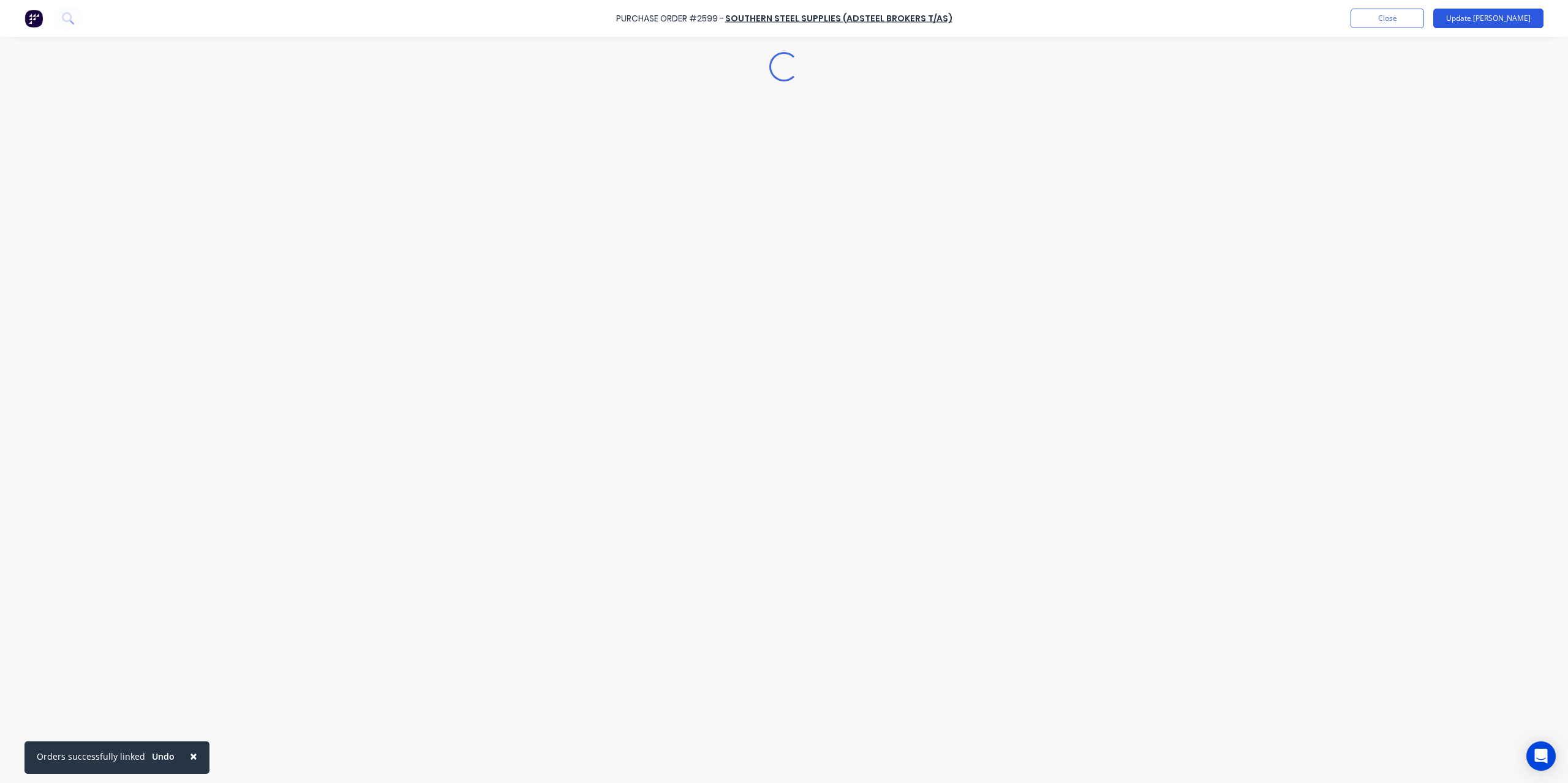
type textarea "x"
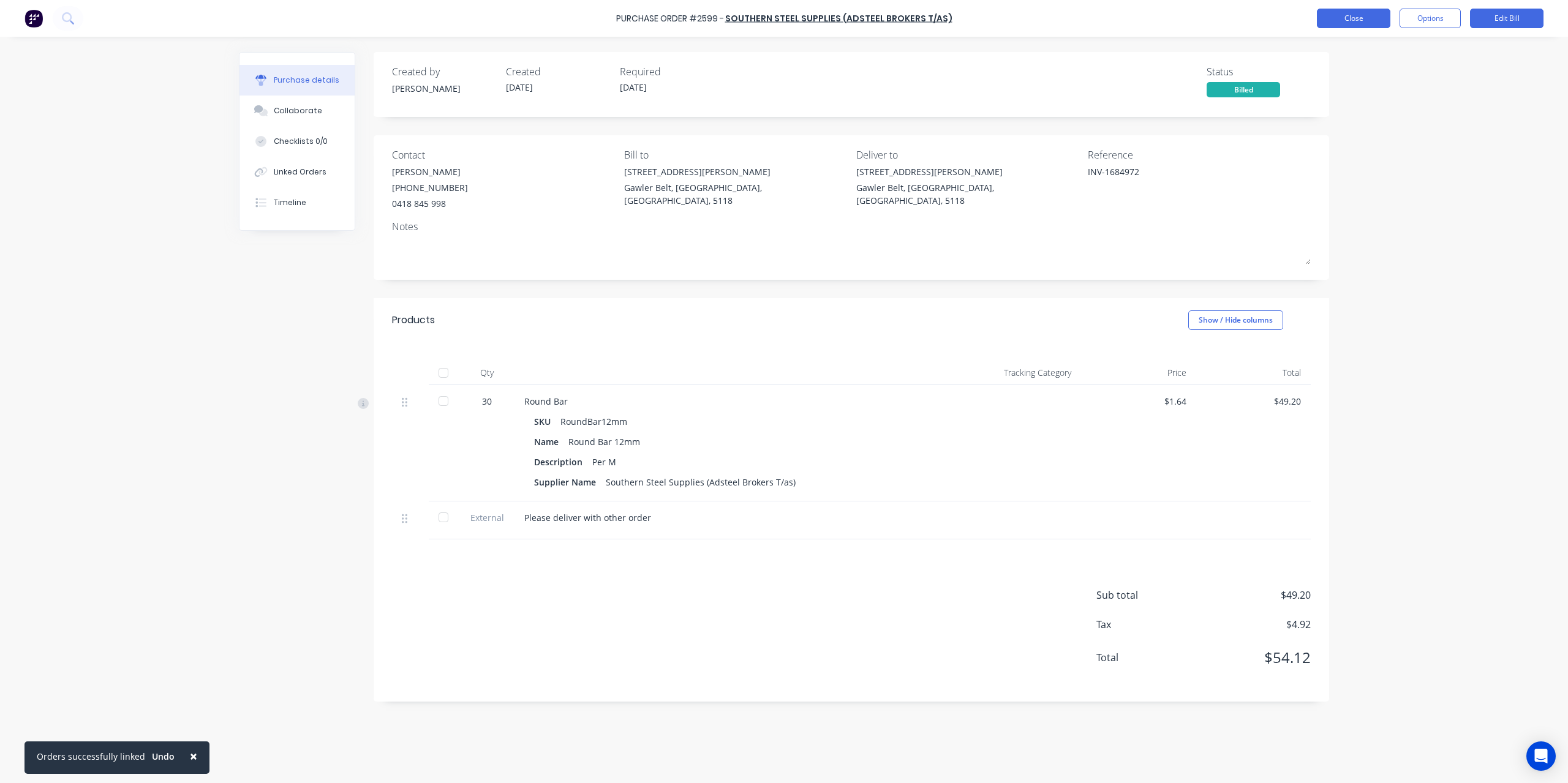
click at [1374, 25] on button "Close" at bounding box center [1353, 18] width 74 height 19
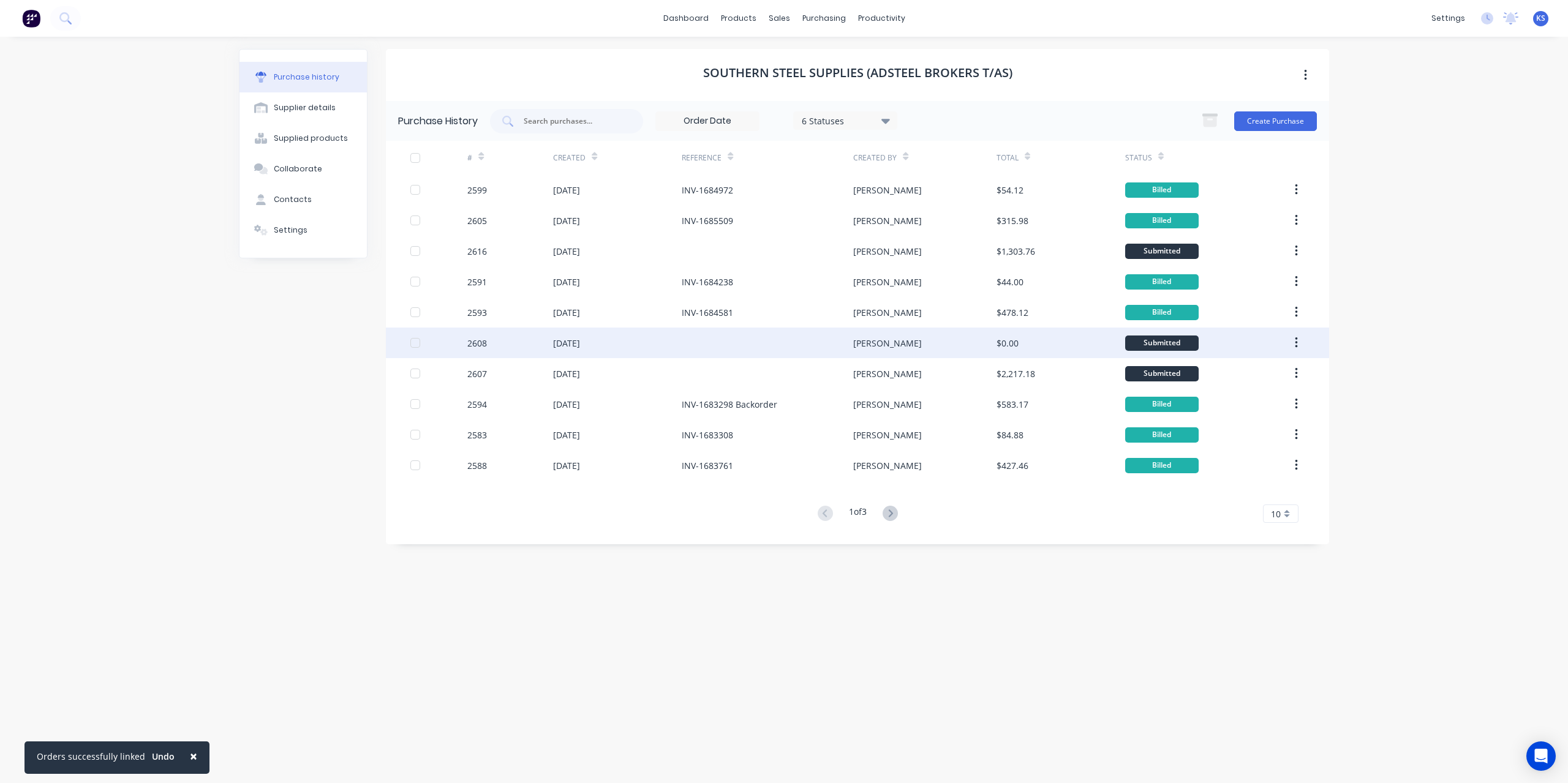
click at [555, 339] on div "[DATE]" at bounding box center [566, 343] width 27 height 13
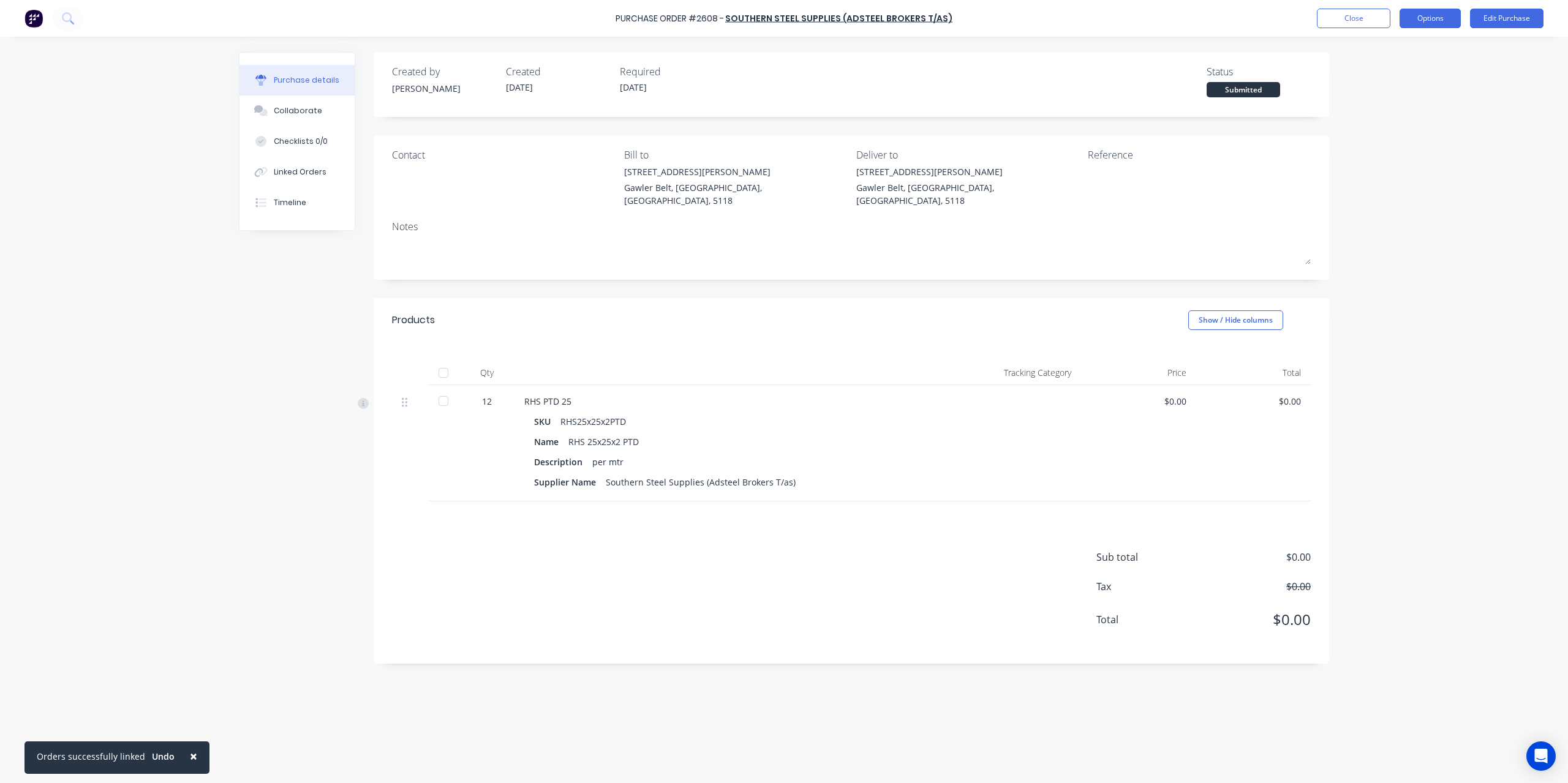
click at [1447, 17] on button "Options" at bounding box center [1430, 18] width 61 height 19
click at [1437, 80] on div "Convert to Bill" at bounding box center [1402, 74] width 94 height 18
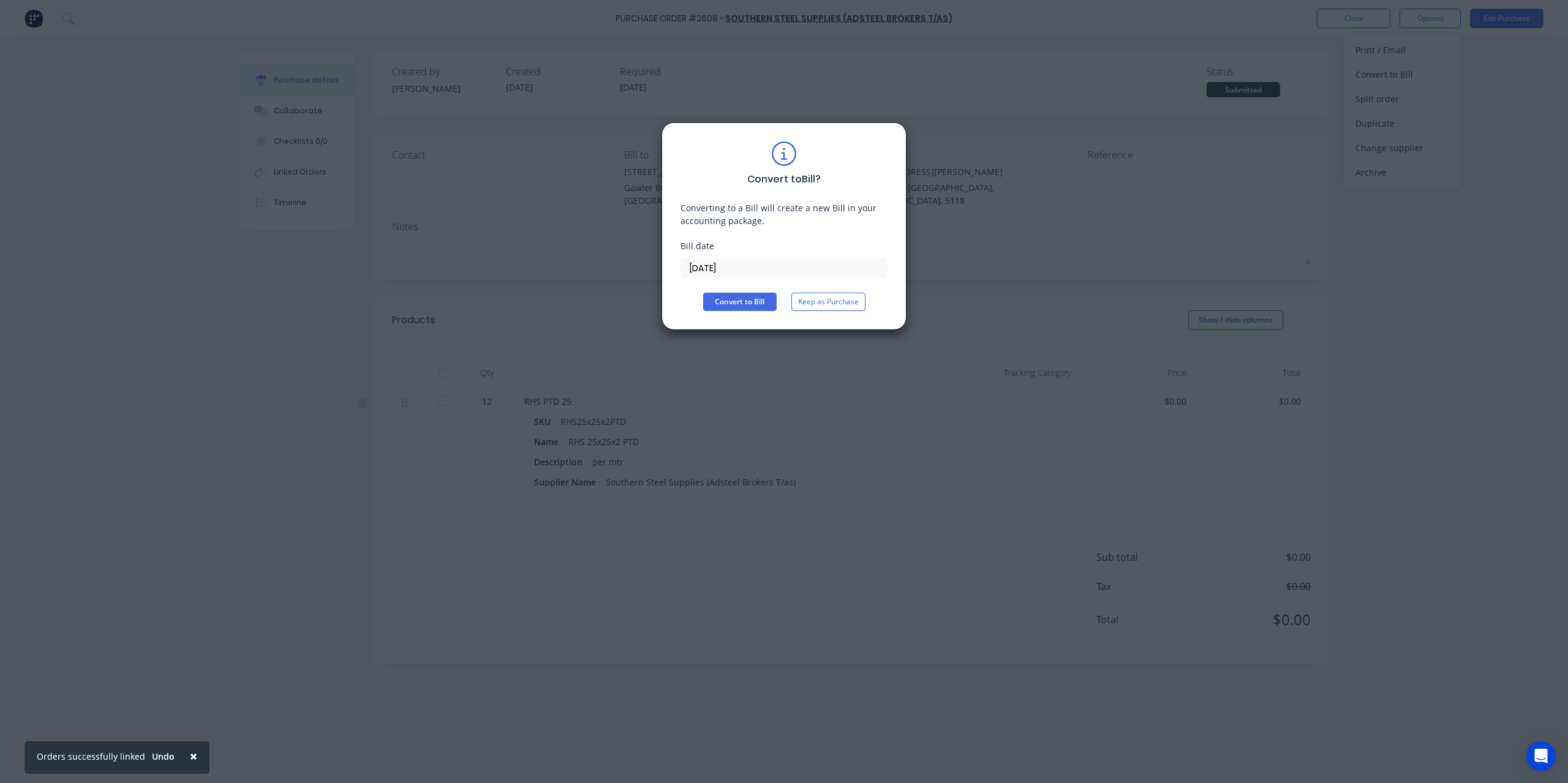
click at [770, 269] on input "[DATE]" at bounding box center [783, 268] width 206 height 19
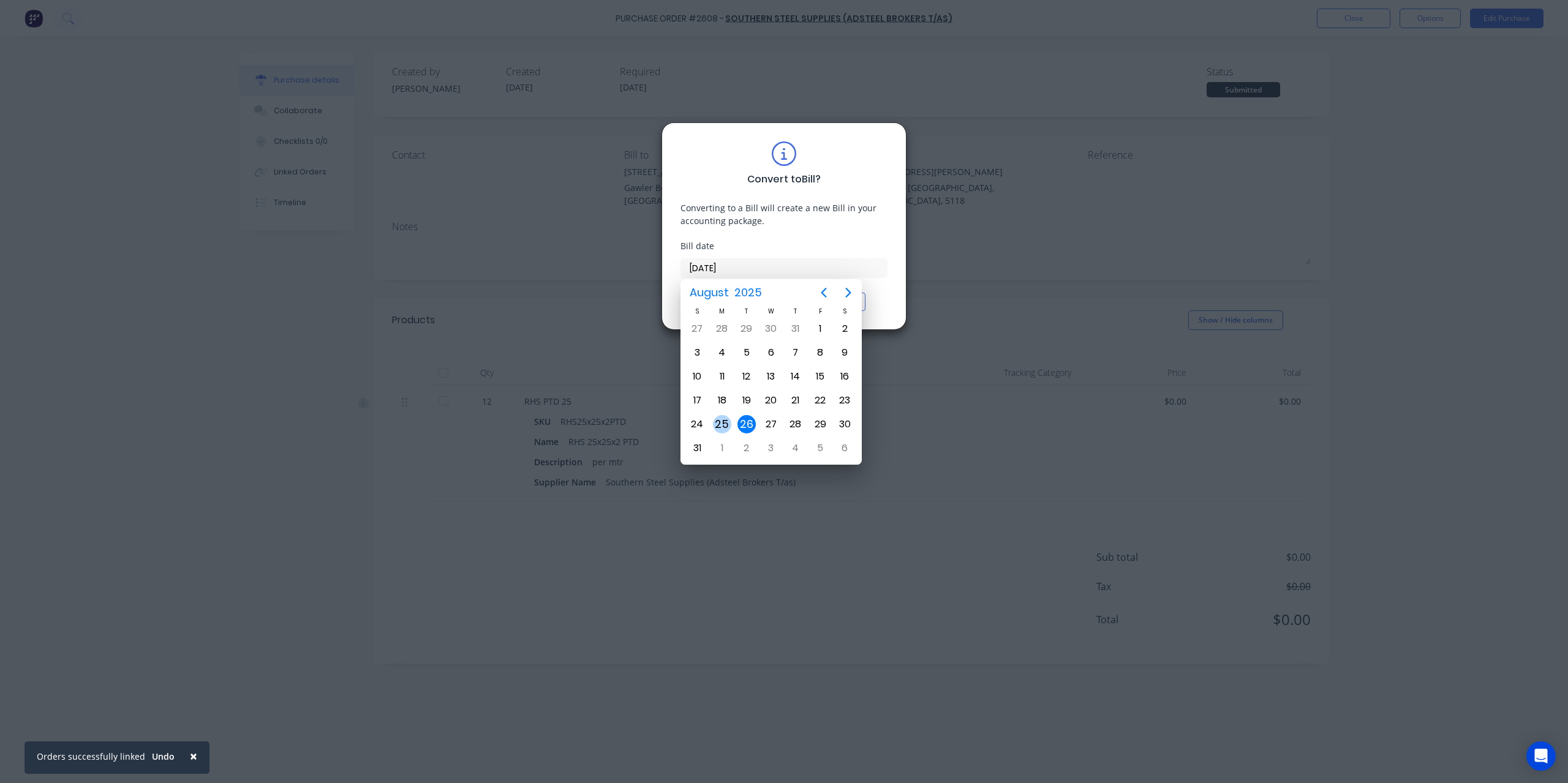
click at [725, 426] on div "25" at bounding box center [722, 424] width 19 height 19
type input "[DATE]"
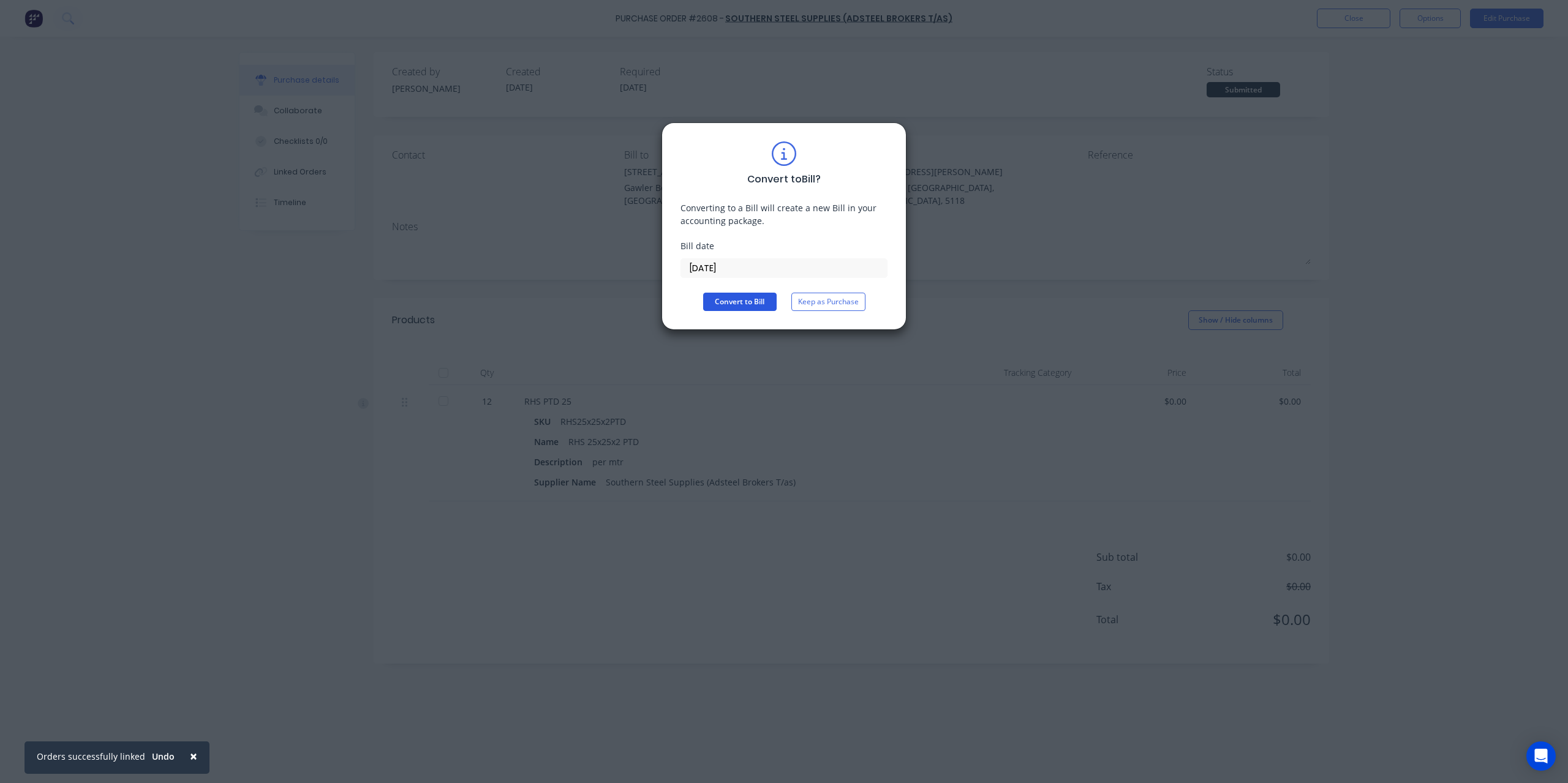
click at [763, 296] on button "Convert to Bill" at bounding box center [739, 302] width 74 height 19
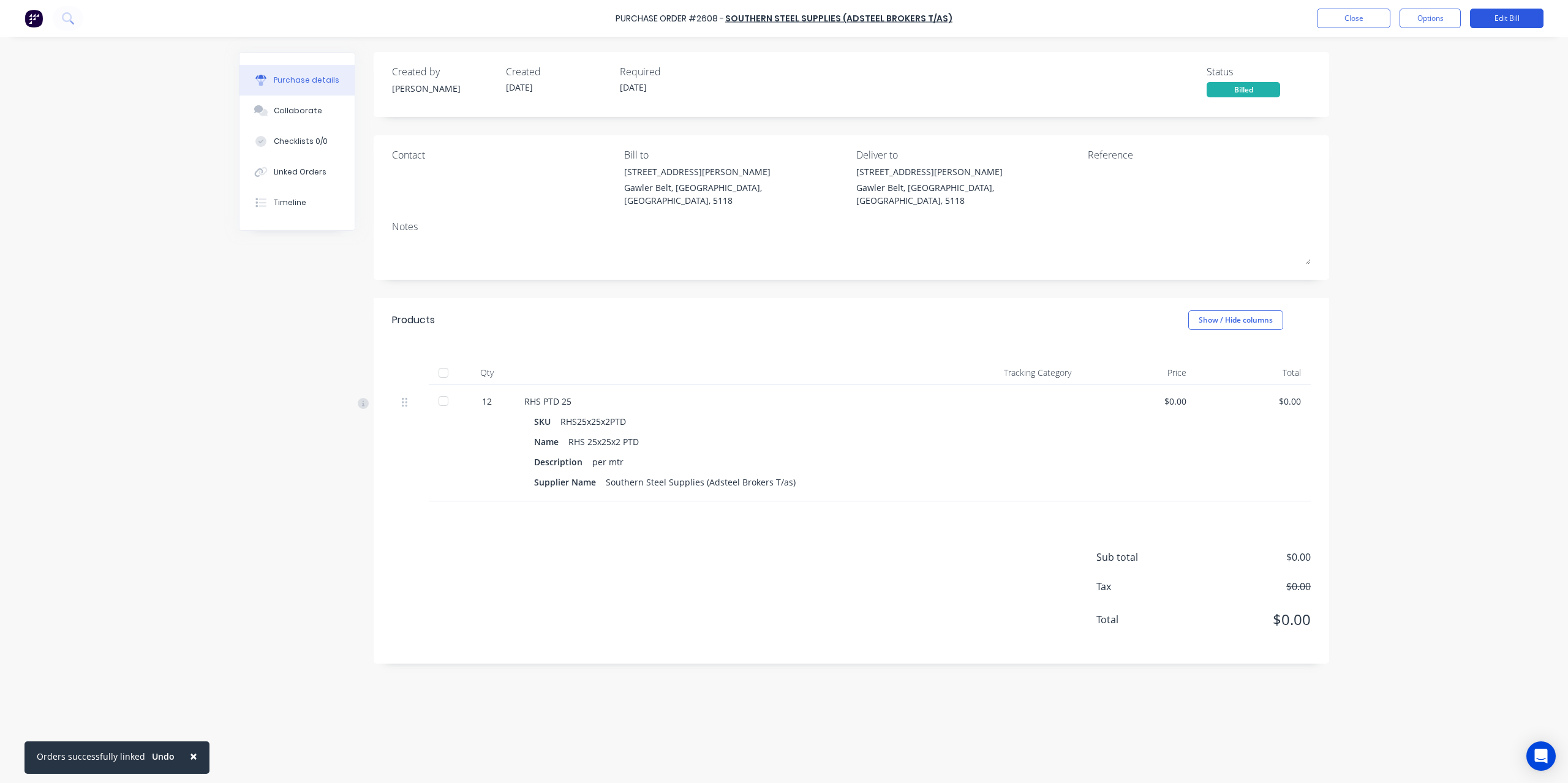
click at [1529, 18] on button "Edit Bill" at bounding box center [1506, 18] width 74 height 19
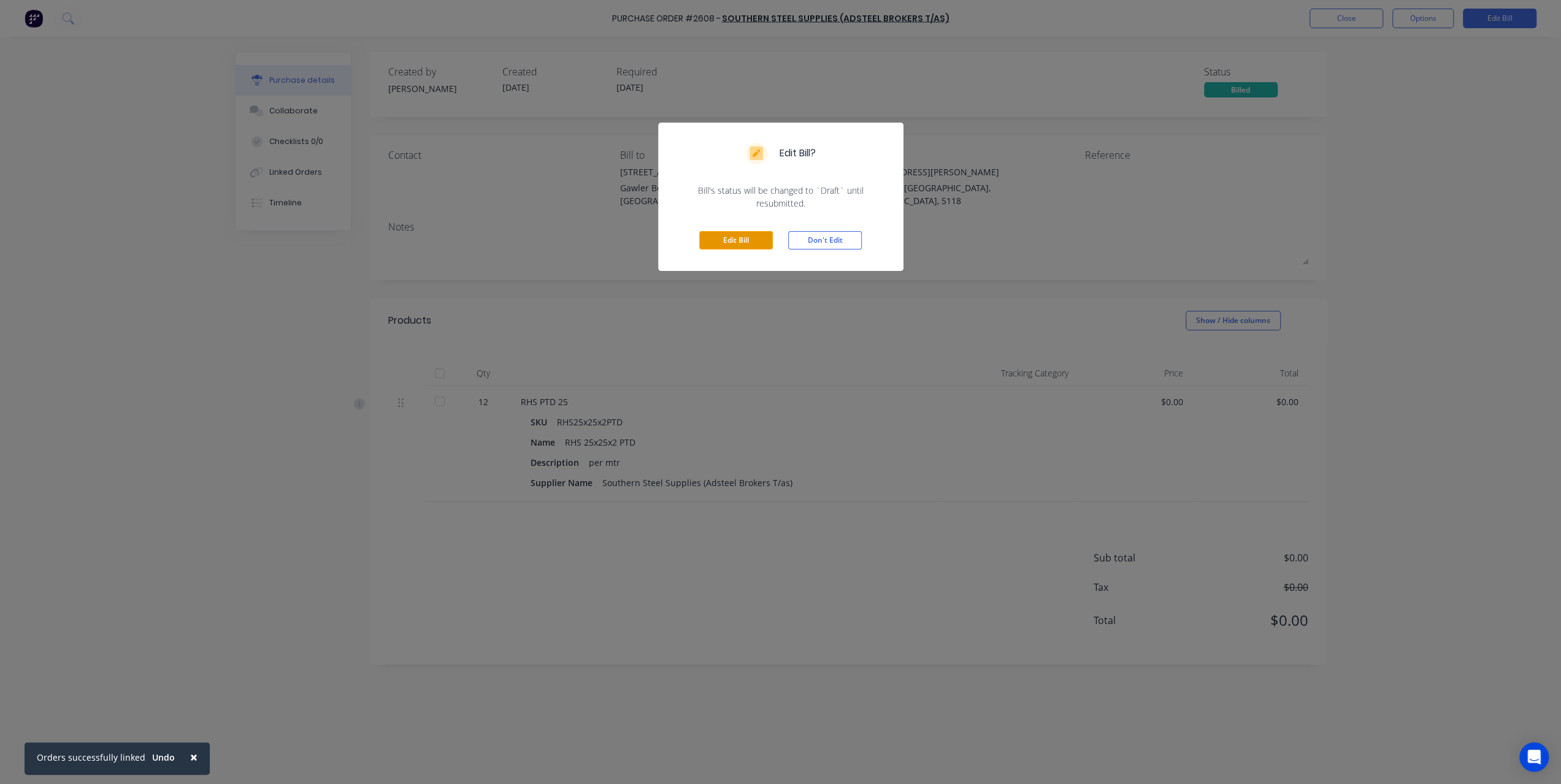
click at [730, 242] on button "Edit Bill" at bounding box center [736, 241] width 74 height 19
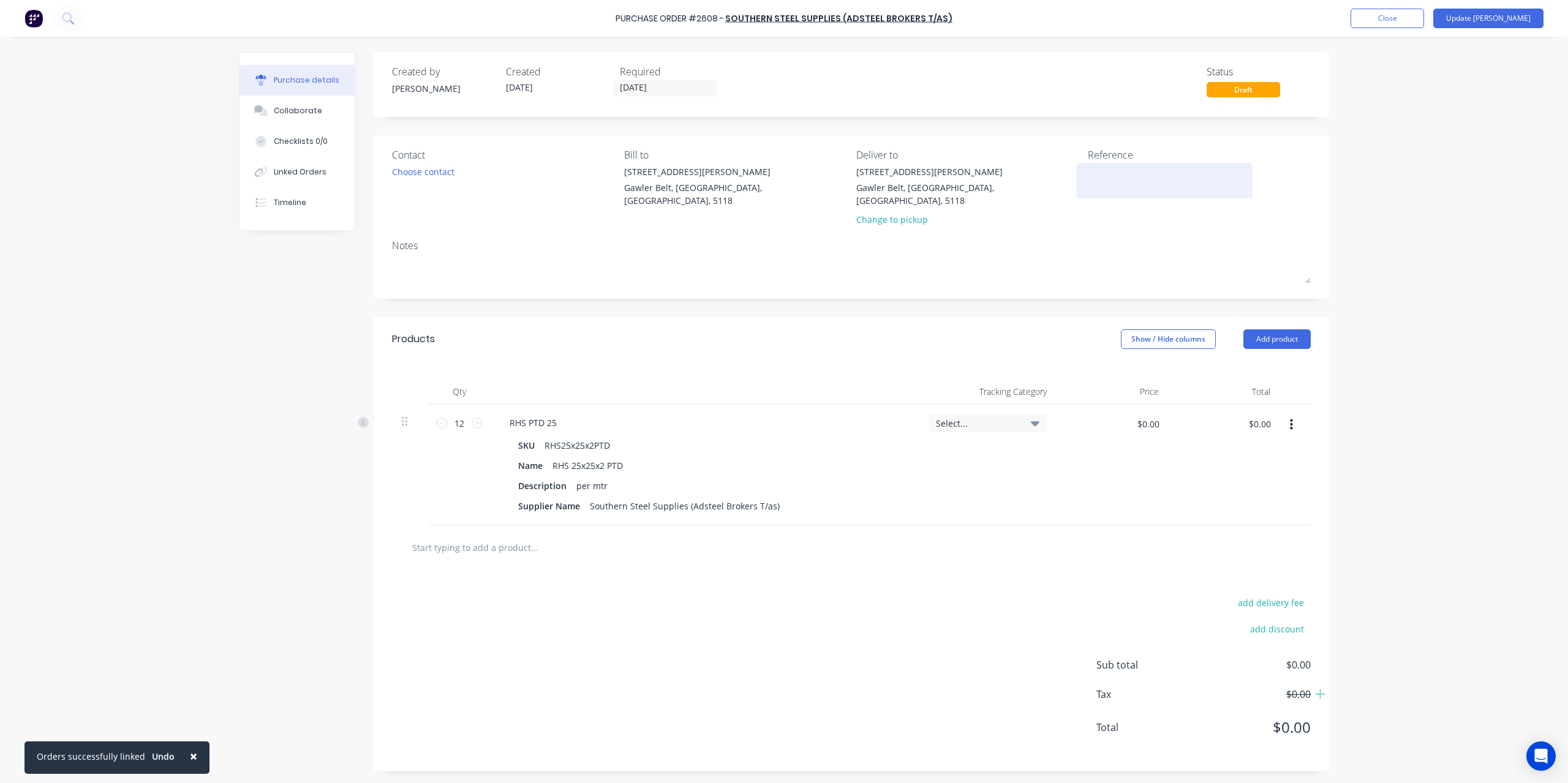
click at [1113, 187] on textarea at bounding box center [1164, 179] width 153 height 28
type textarea "INV-1685234"
type textarea "x"
type textarea "INV-1685234"
click at [1273, 415] on input "$0.00" at bounding box center [1259, 423] width 36 height 19
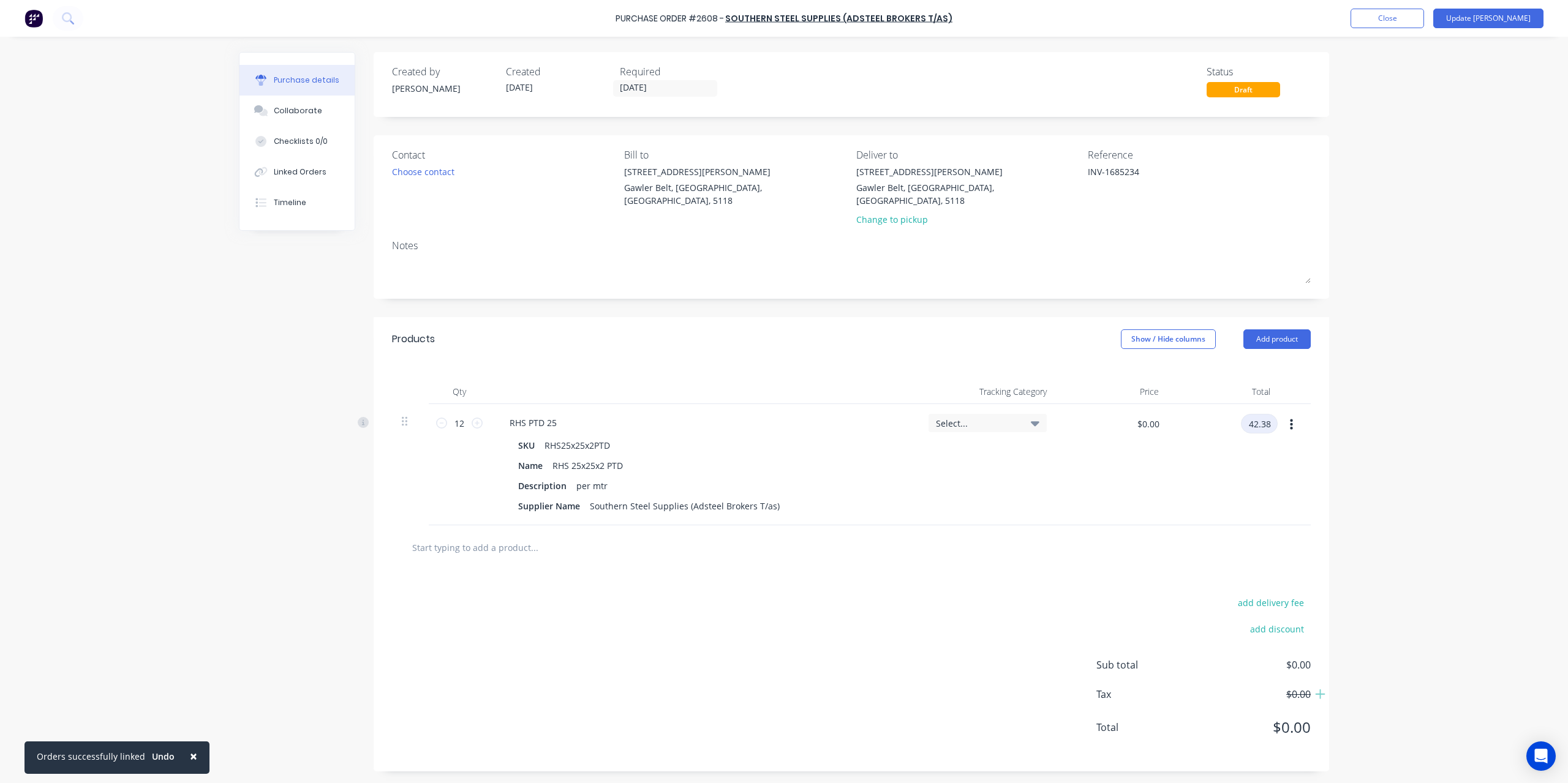
type input "42.38"
type textarea "x"
type input "$3.5317"
type input "$42.38"
click at [1380, 442] on div "× Orders successfully linked Undo Purchase Order #2608 - Southern Steel Supplie…" at bounding box center [784, 391] width 1568 height 783
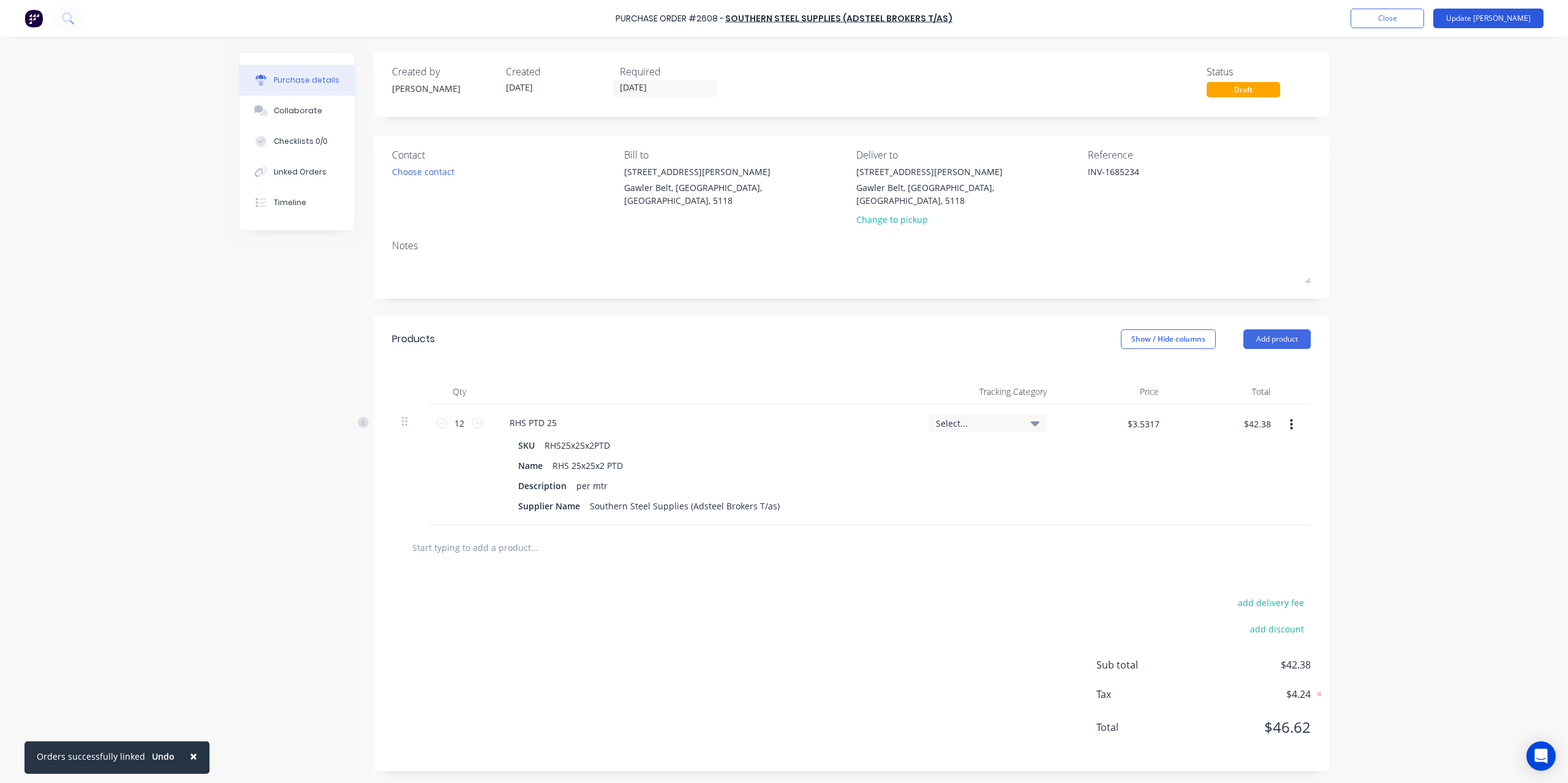
click at [1508, 22] on button "Update [PERSON_NAME]" at bounding box center [1488, 18] width 110 height 19
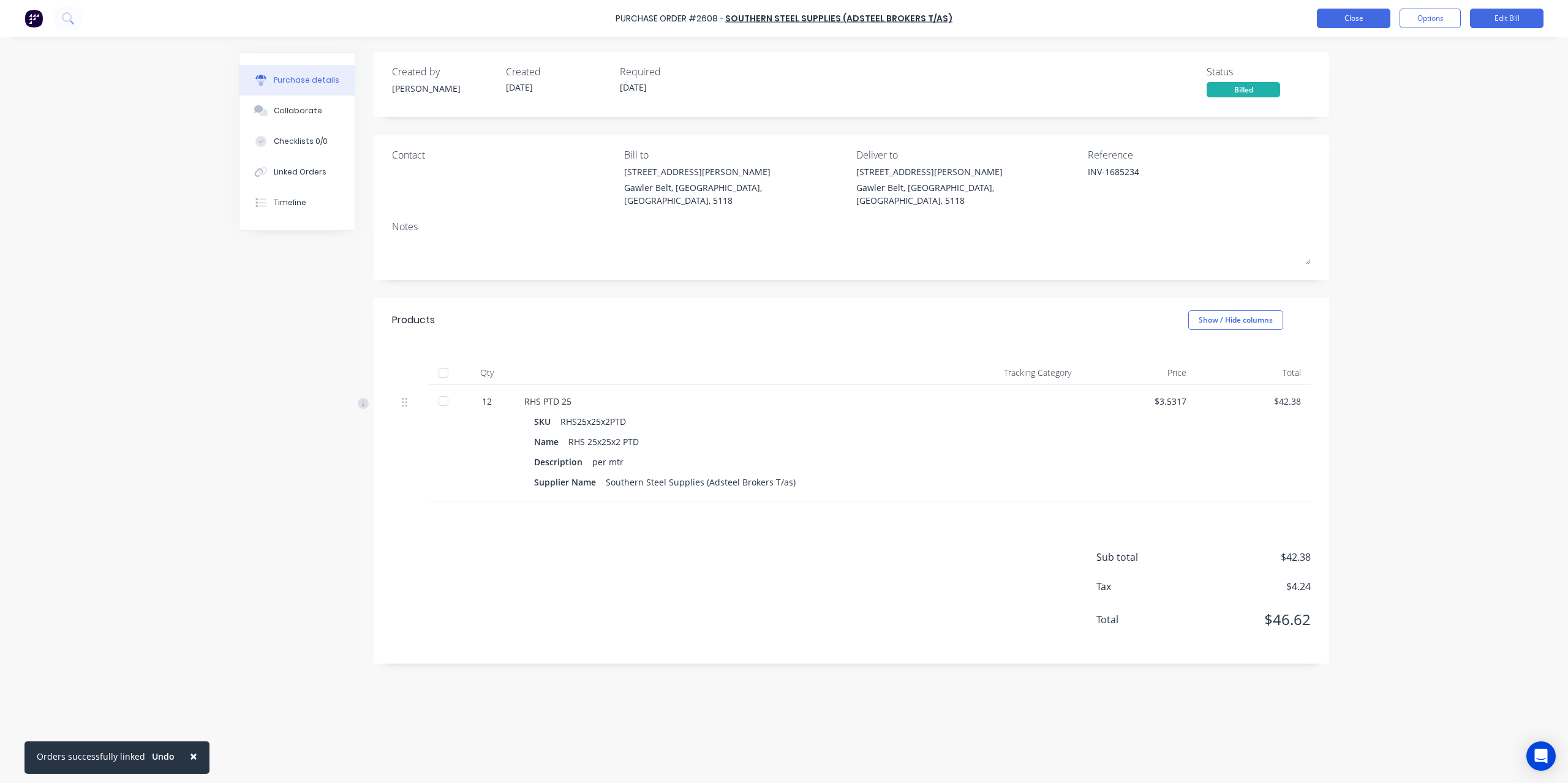
click at [1356, 13] on button "Close" at bounding box center [1353, 18] width 74 height 19
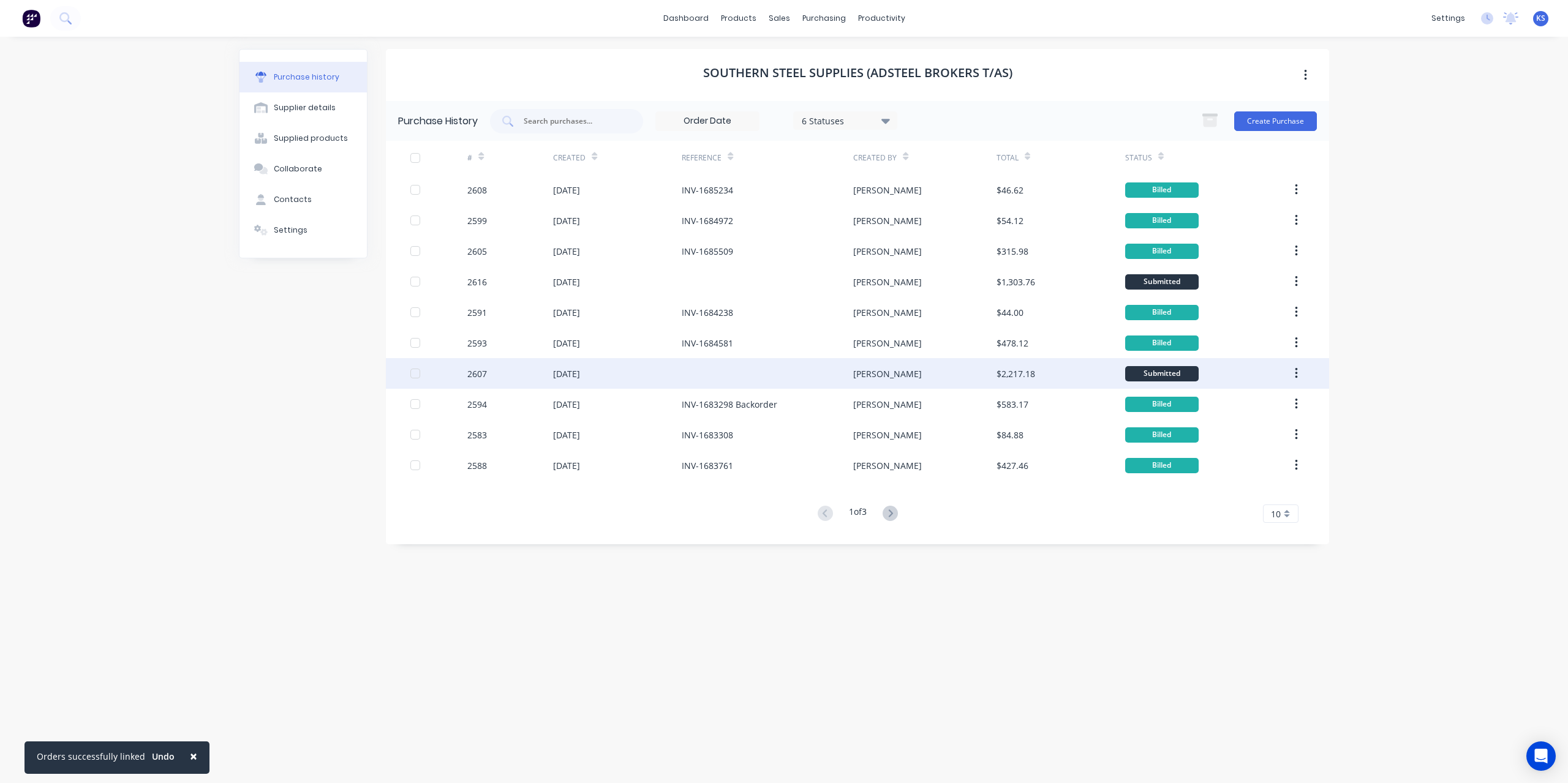
click at [681, 367] on div "[DATE]" at bounding box center [617, 373] width 129 height 30
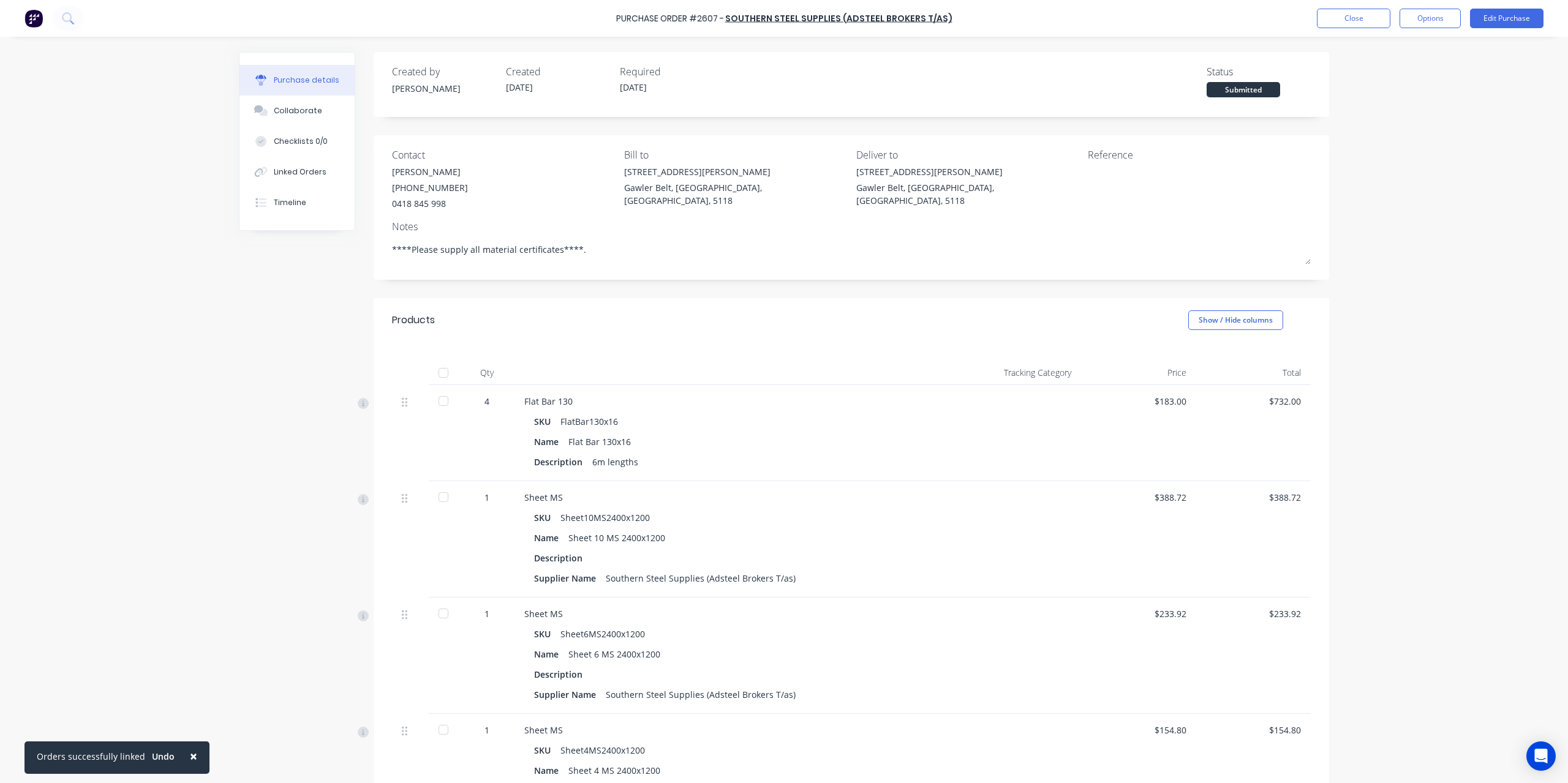
click at [1416, 30] on div "Purchase Order #2607 - Southern Steel Supplies (Adsteel Brokers T/as) Close Opt…" at bounding box center [784, 18] width 1568 height 36
click at [1415, 20] on button "Options" at bounding box center [1430, 18] width 61 height 19
click at [1398, 78] on div "Convert to Bill" at bounding box center [1402, 74] width 94 height 18
type textarea "x"
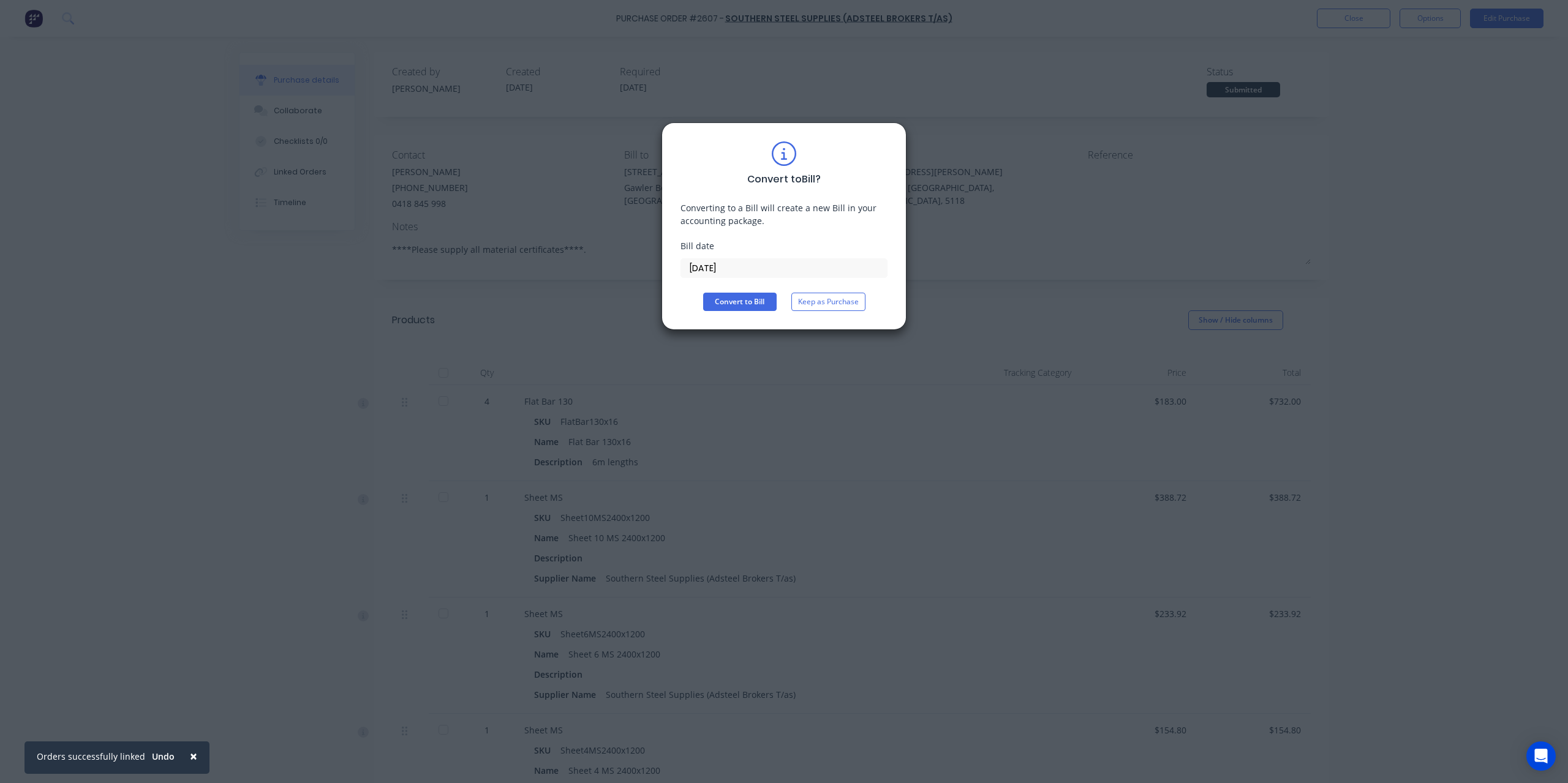
click at [737, 268] on input "[DATE]" at bounding box center [783, 268] width 206 height 19
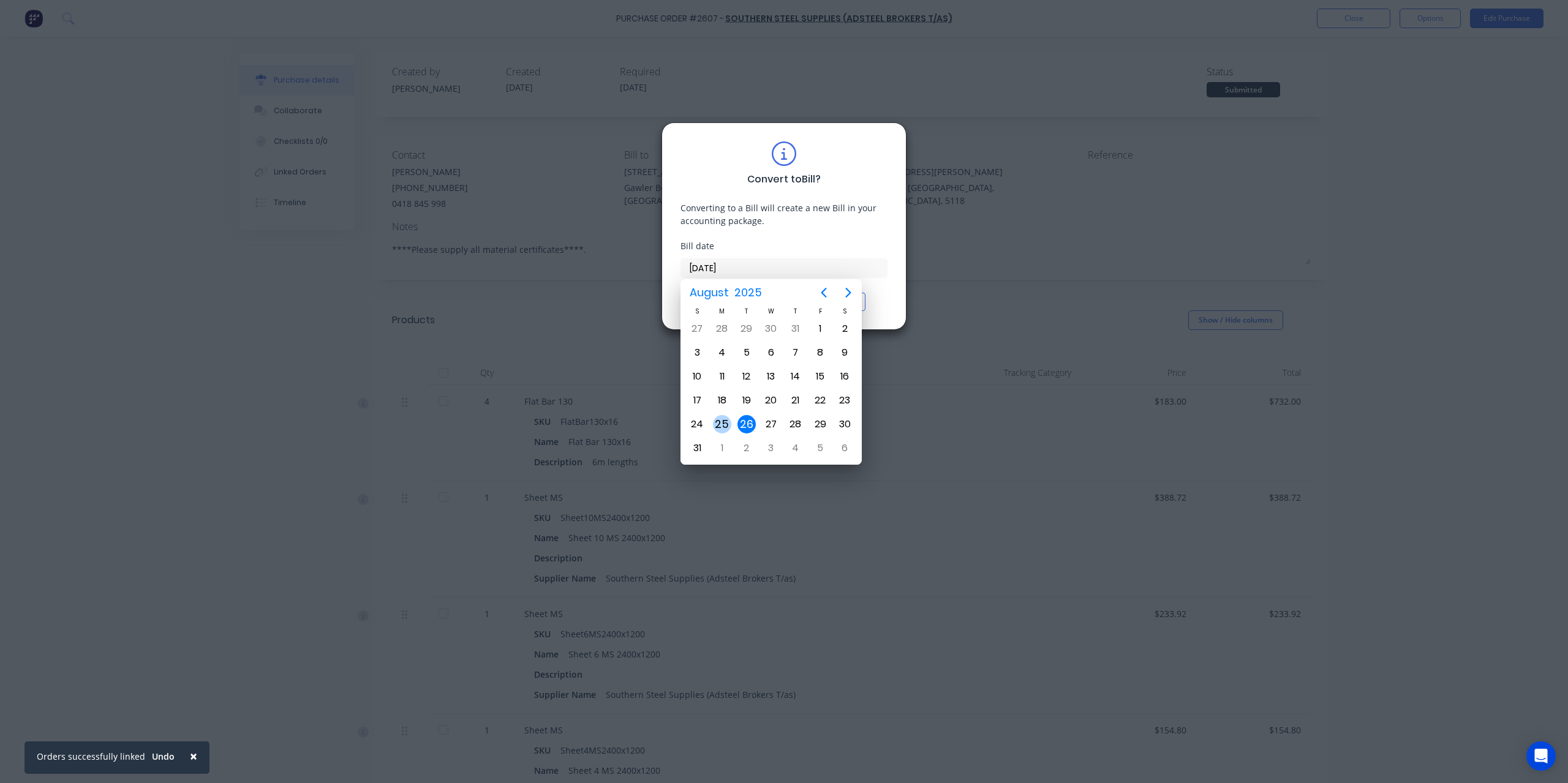
click at [715, 422] on div "25" at bounding box center [722, 424] width 19 height 19
type input "[DATE]"
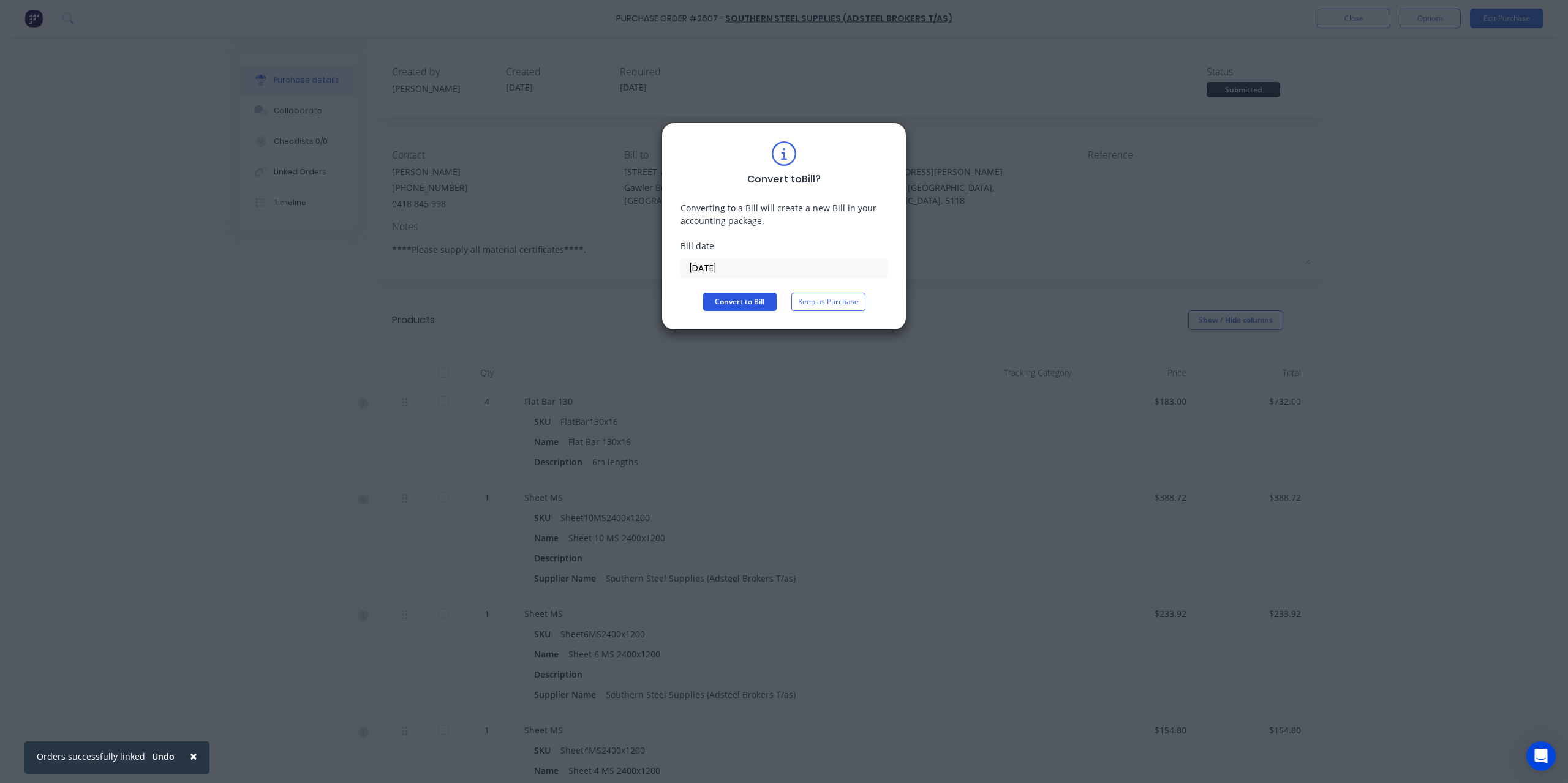
click at [748, 303] on button "Convert to Bill" at bounding box center [739, 302] width 74 height 19
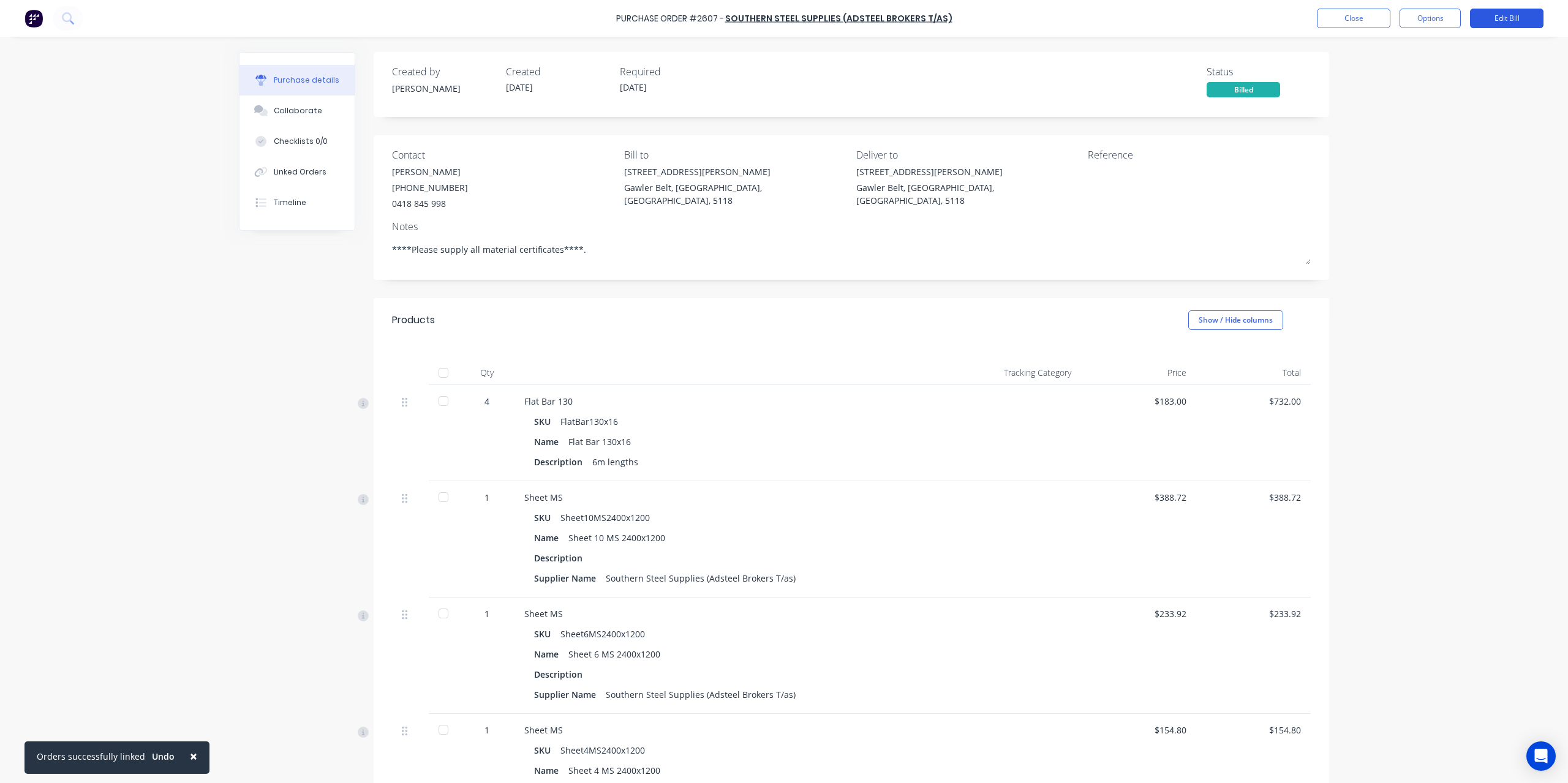
click at [1503, 13] on button "Edit Bill" at bounding box center [1506, 18] width 74 height 19
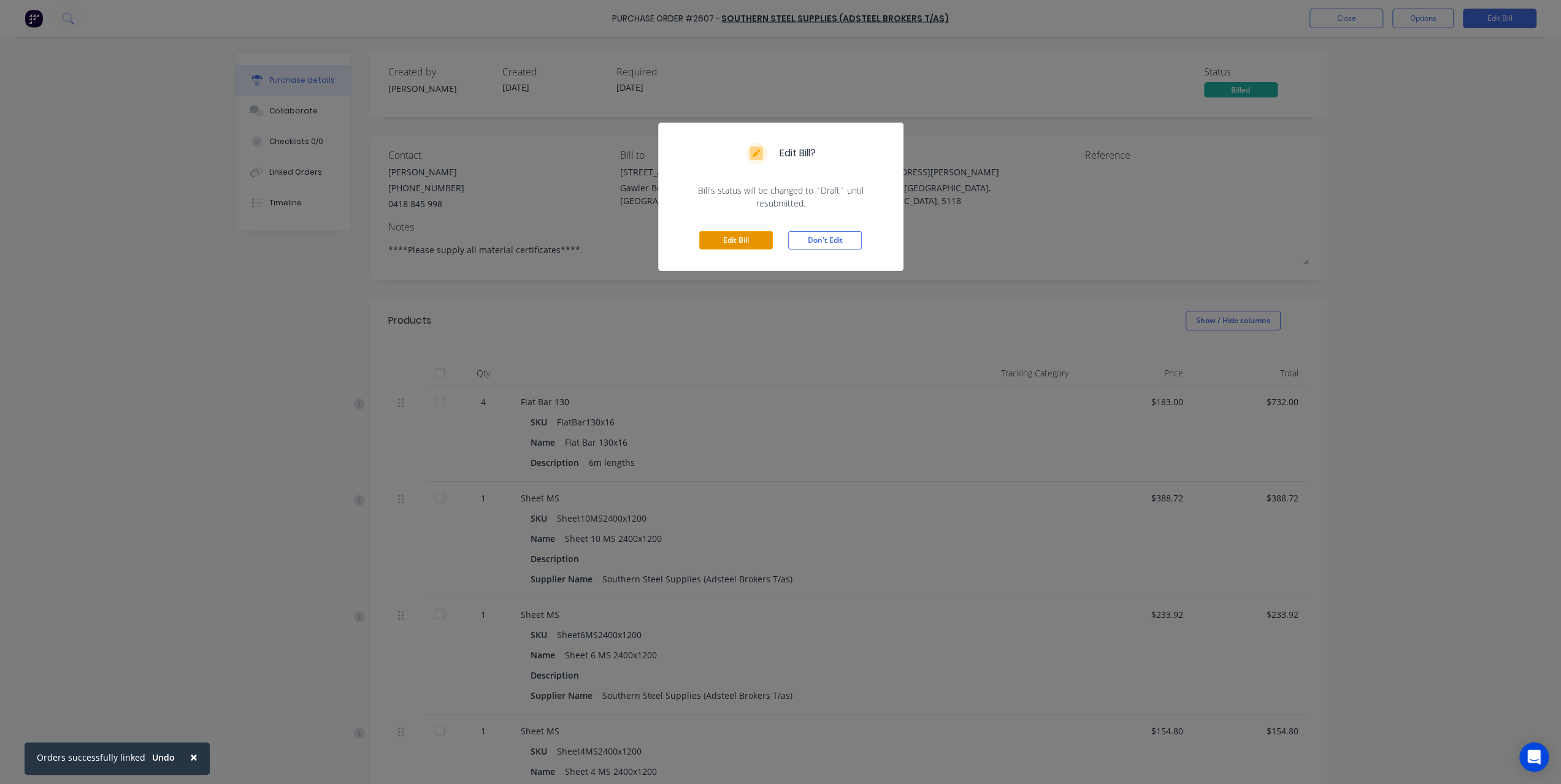
click at [739, 234] on button "Edit Bill" at bounding box center [736, 241] width 74 height 19
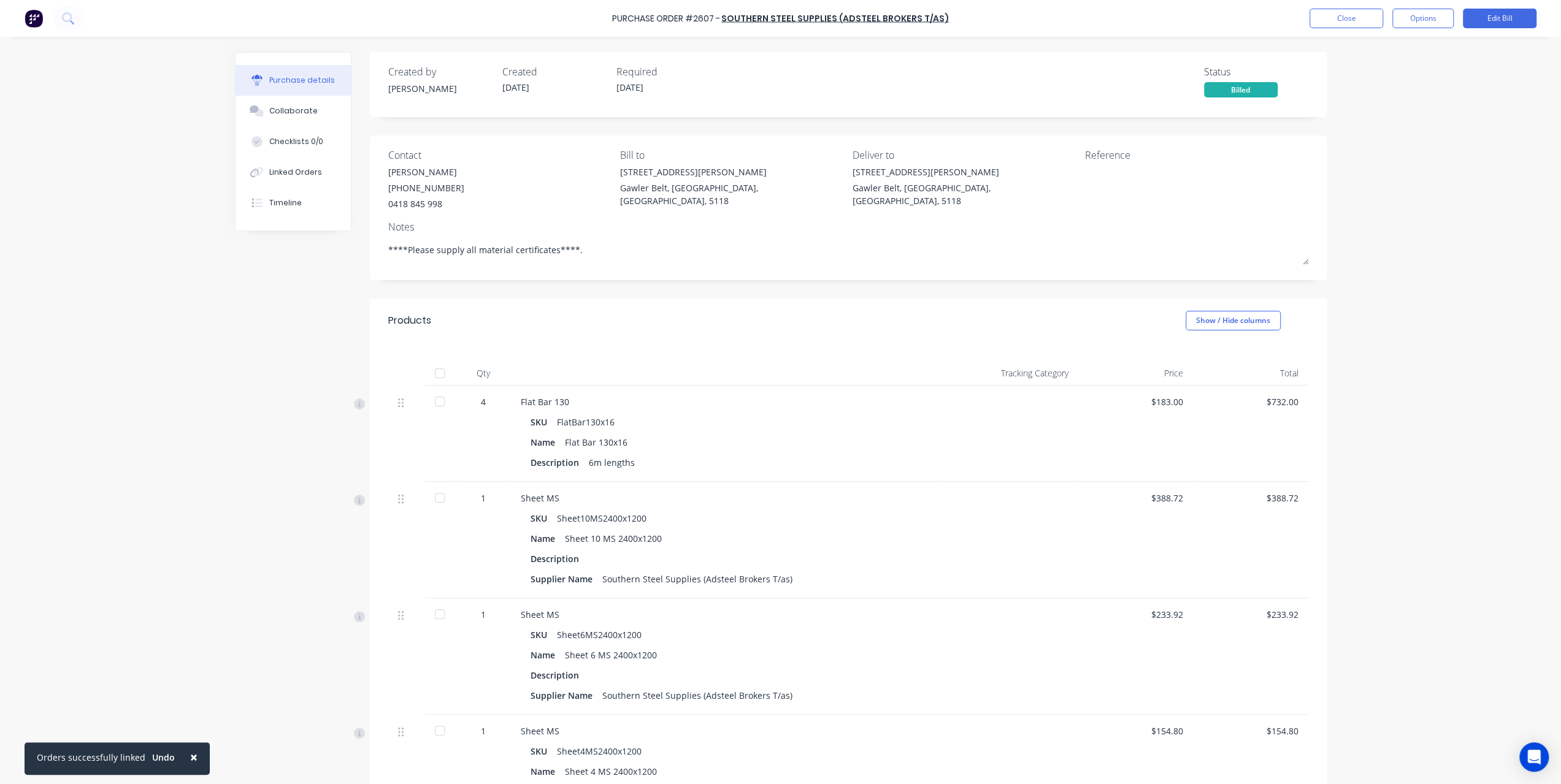
type textarea "x"
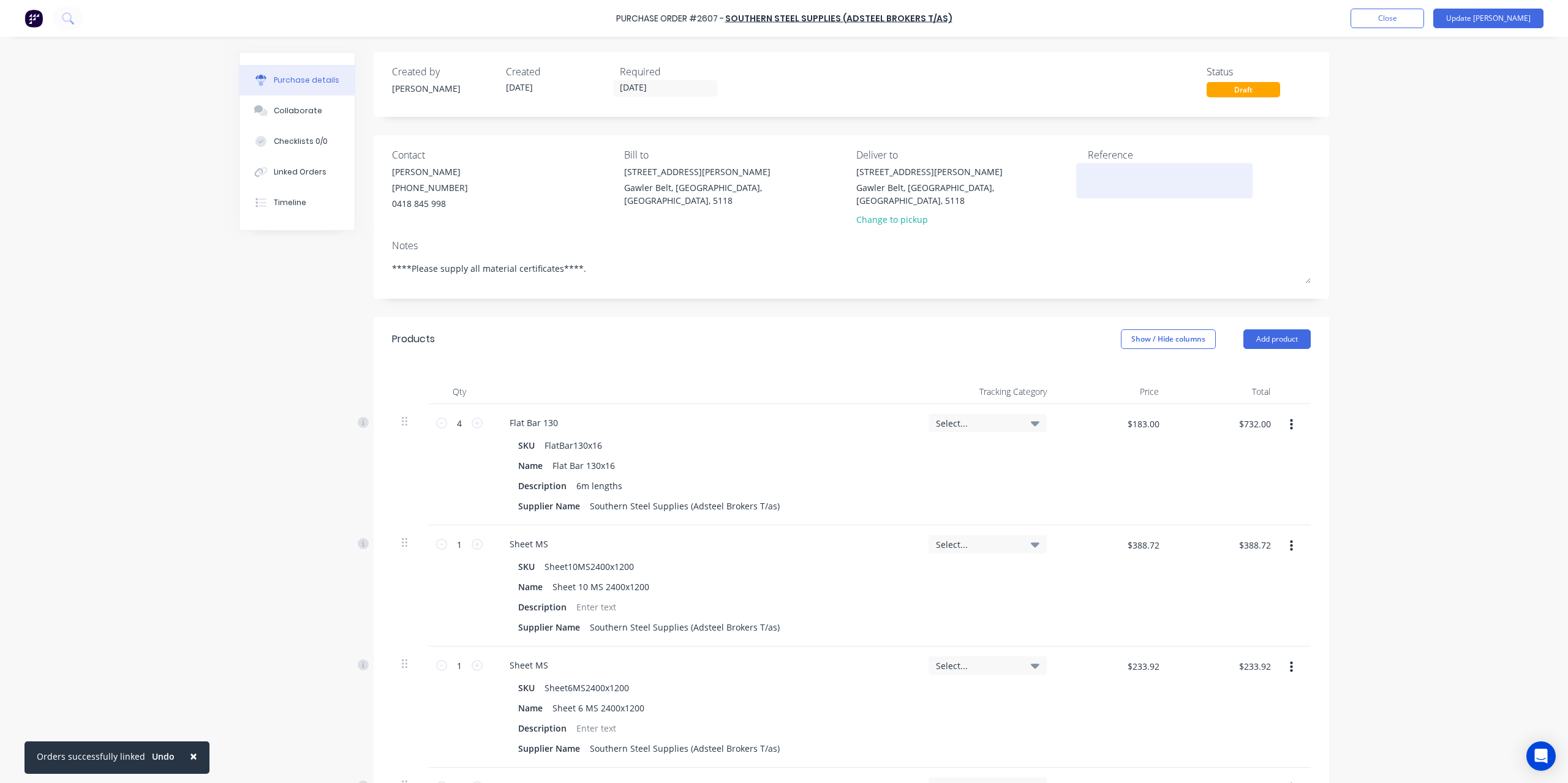
click at [1094, 183] on textarea at bounding box center [1164, 179] width 153 height 28
type textarea "INV-16"
type textarea "x"
type textarea "INV-168"
type textarea "x"
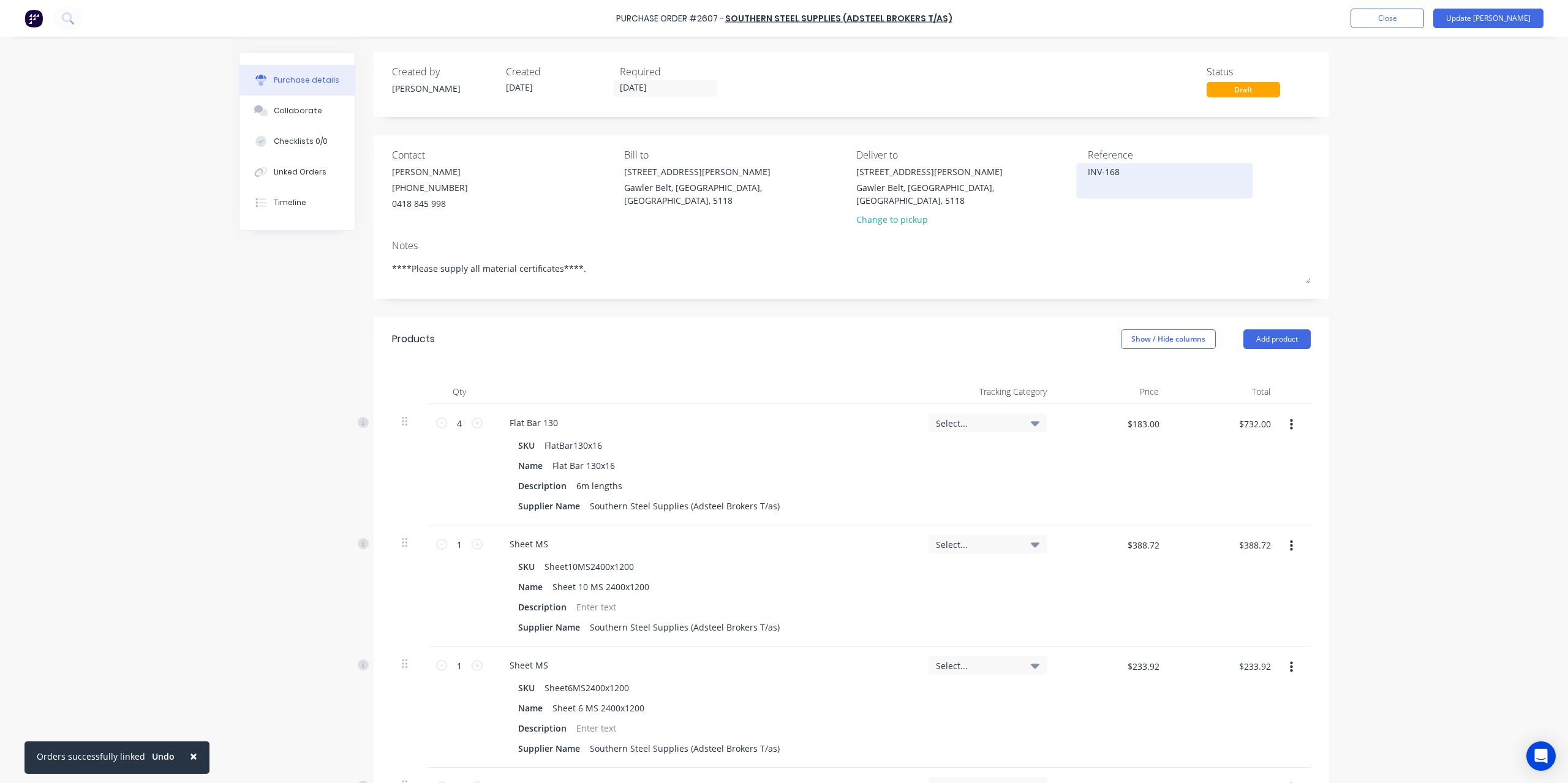
type textarea "INV-1685"
type textarea "x"
type textarea "INV-16852"
type textarea "x"
type textarea "INV-168526"
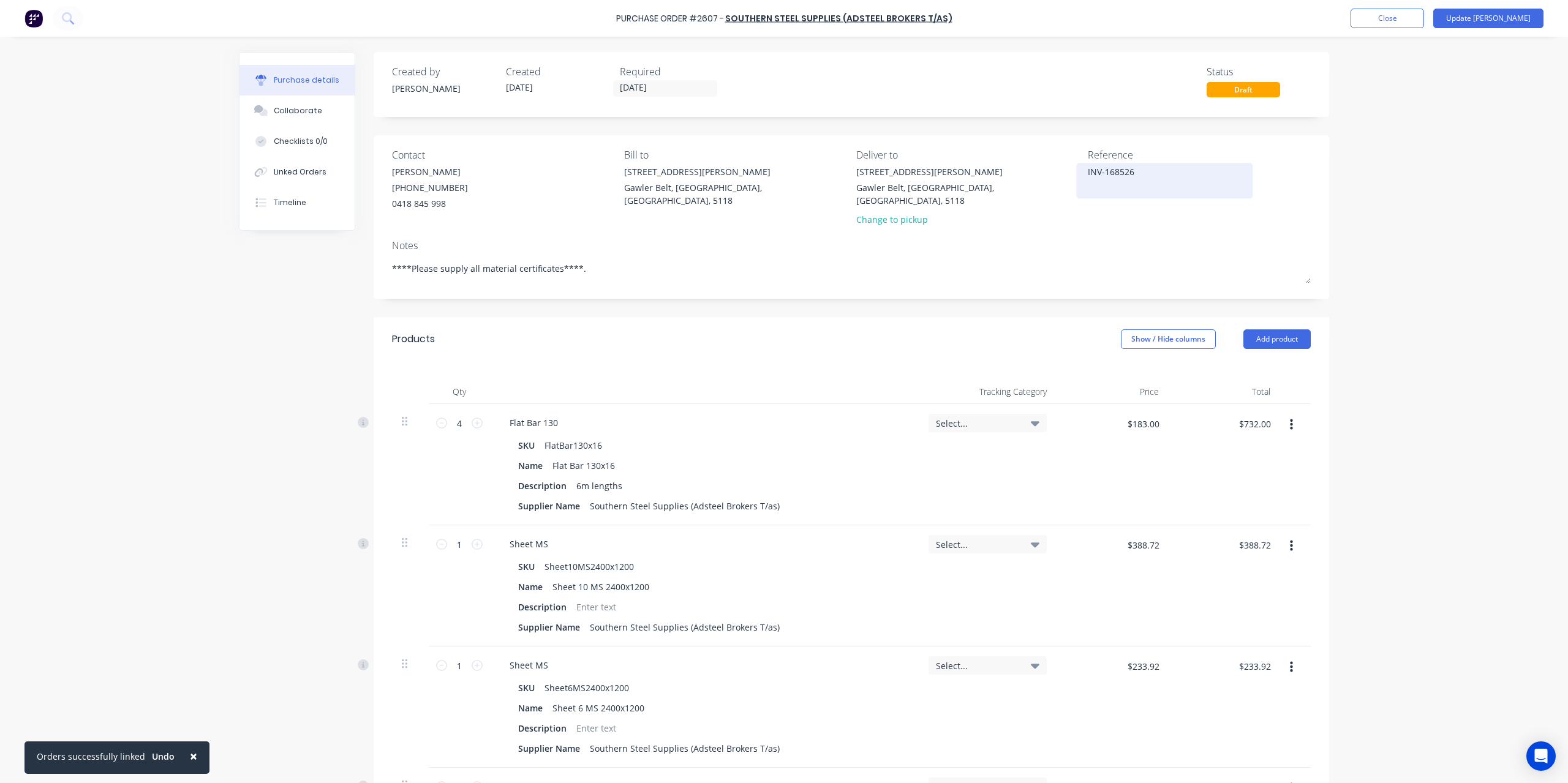
type textarea "x"
type textarea "INV-1685263"
type textarea "x"
type textarea "INV-1685263"
click at [1493, 13] on button "Update [PERSON_NAME]" at bounding box center [1488, 18] width 110 height 19
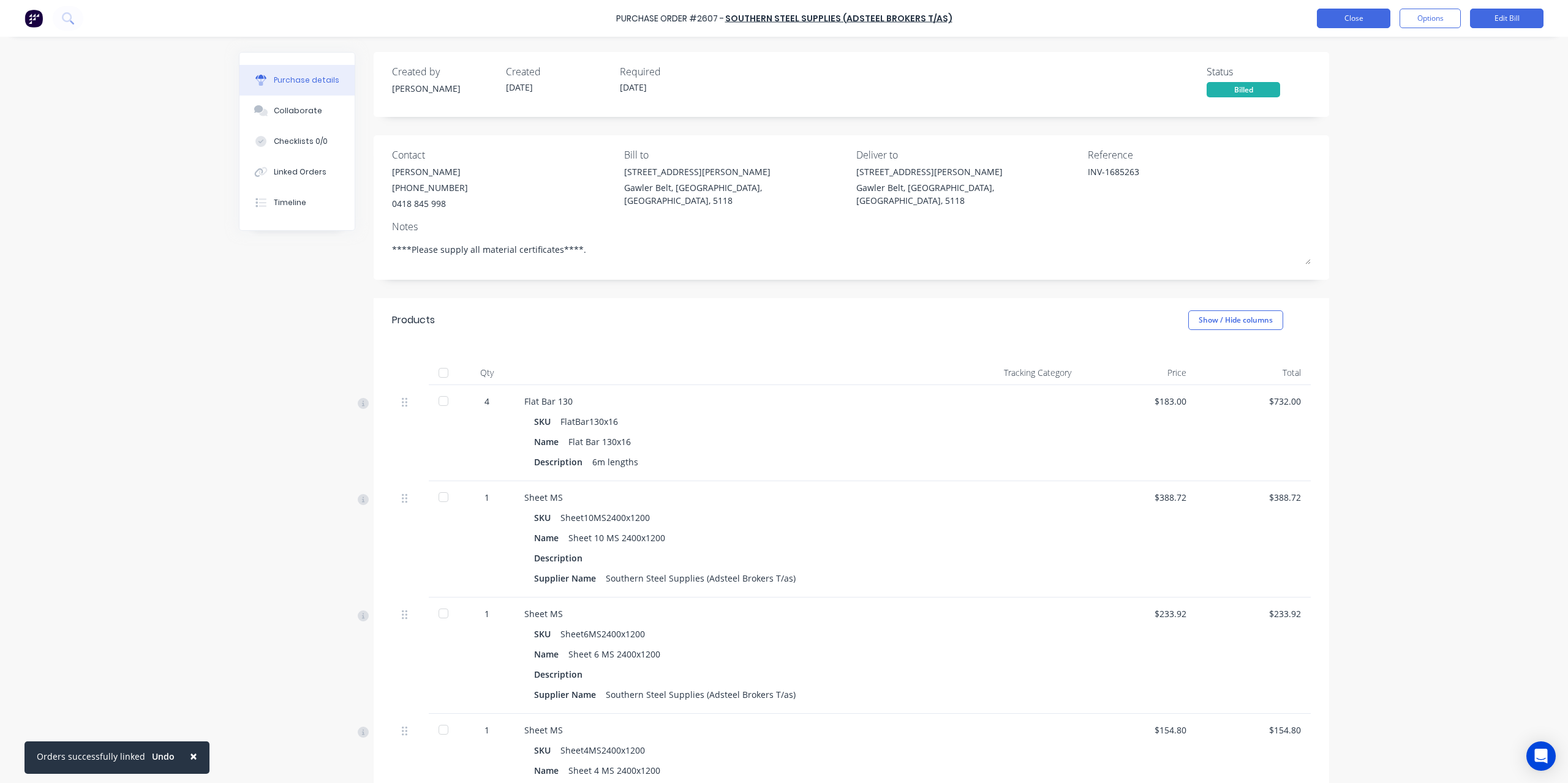
click at [1351, 23] on button "Close" at bounding box center [1353, 18] width 74 height 19
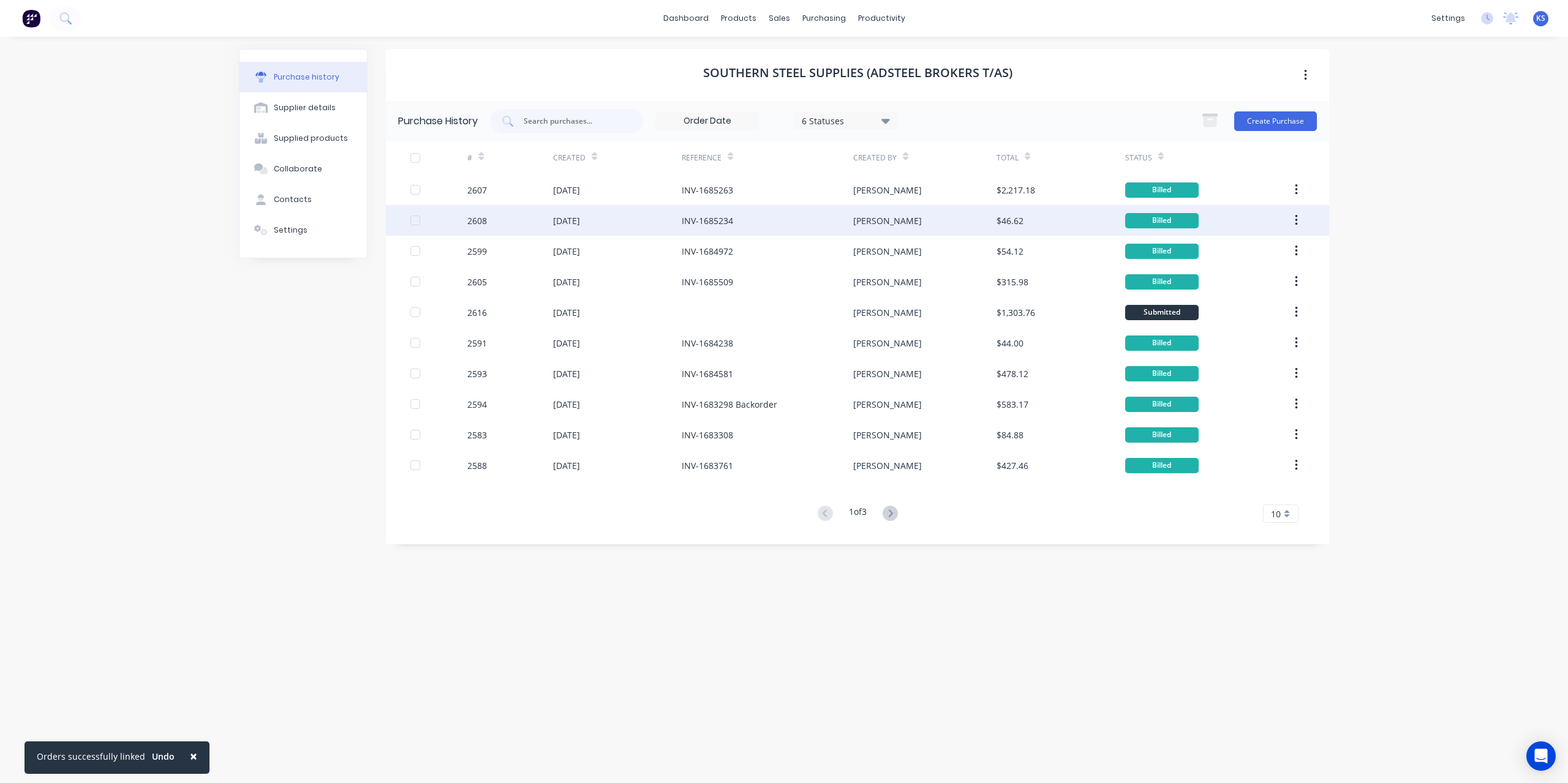
click at [568, 226] on div "[DATE]" at bounding box center [566, 220] width 27 height 13
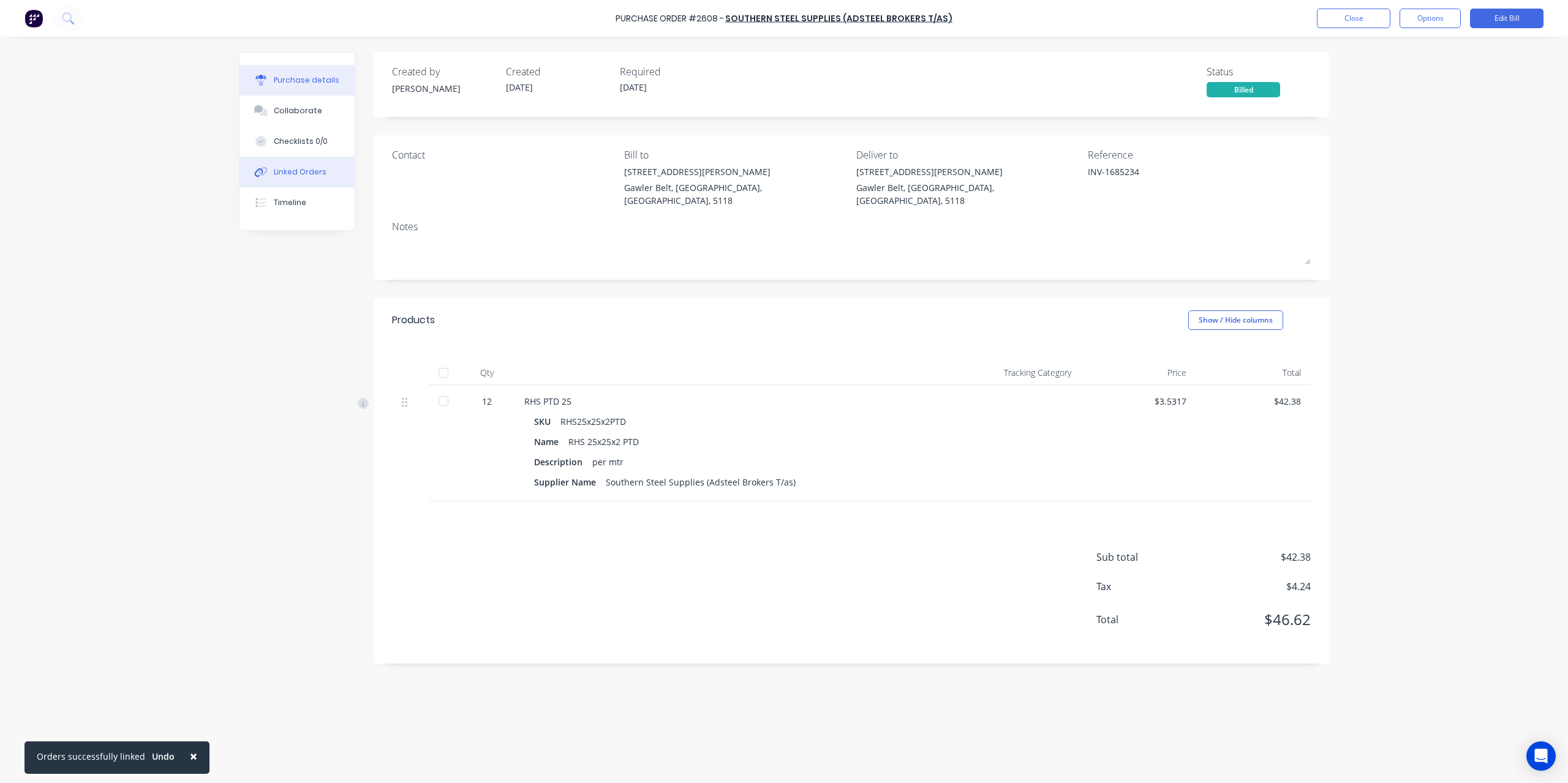
click at [283, 179] on button "Linked Orders" at bounding box center [297, 172] width 115 height 30
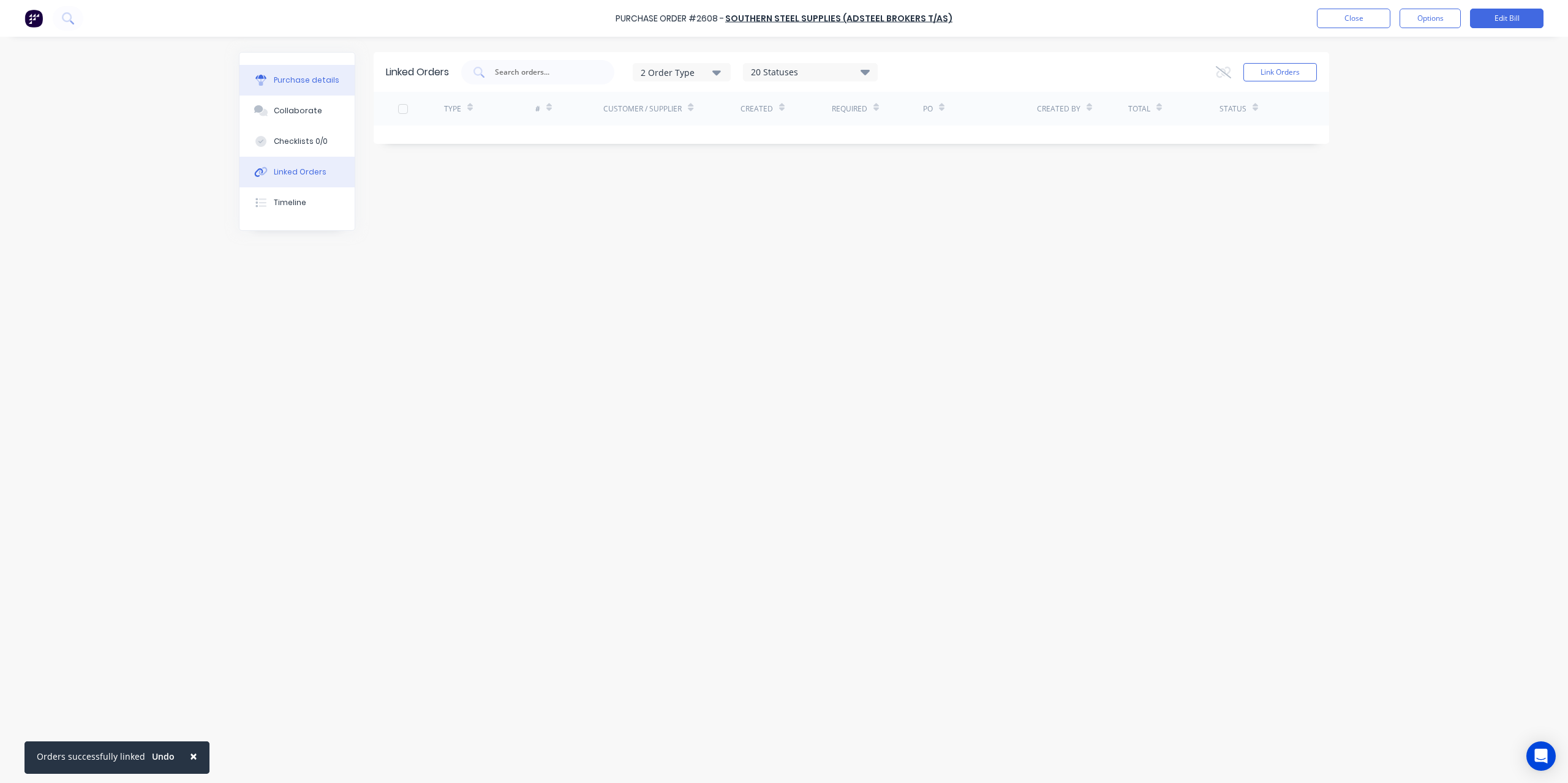
click at [293, 85] on div "Purchase details" at bounding box center [306, 80] width 65 height 11
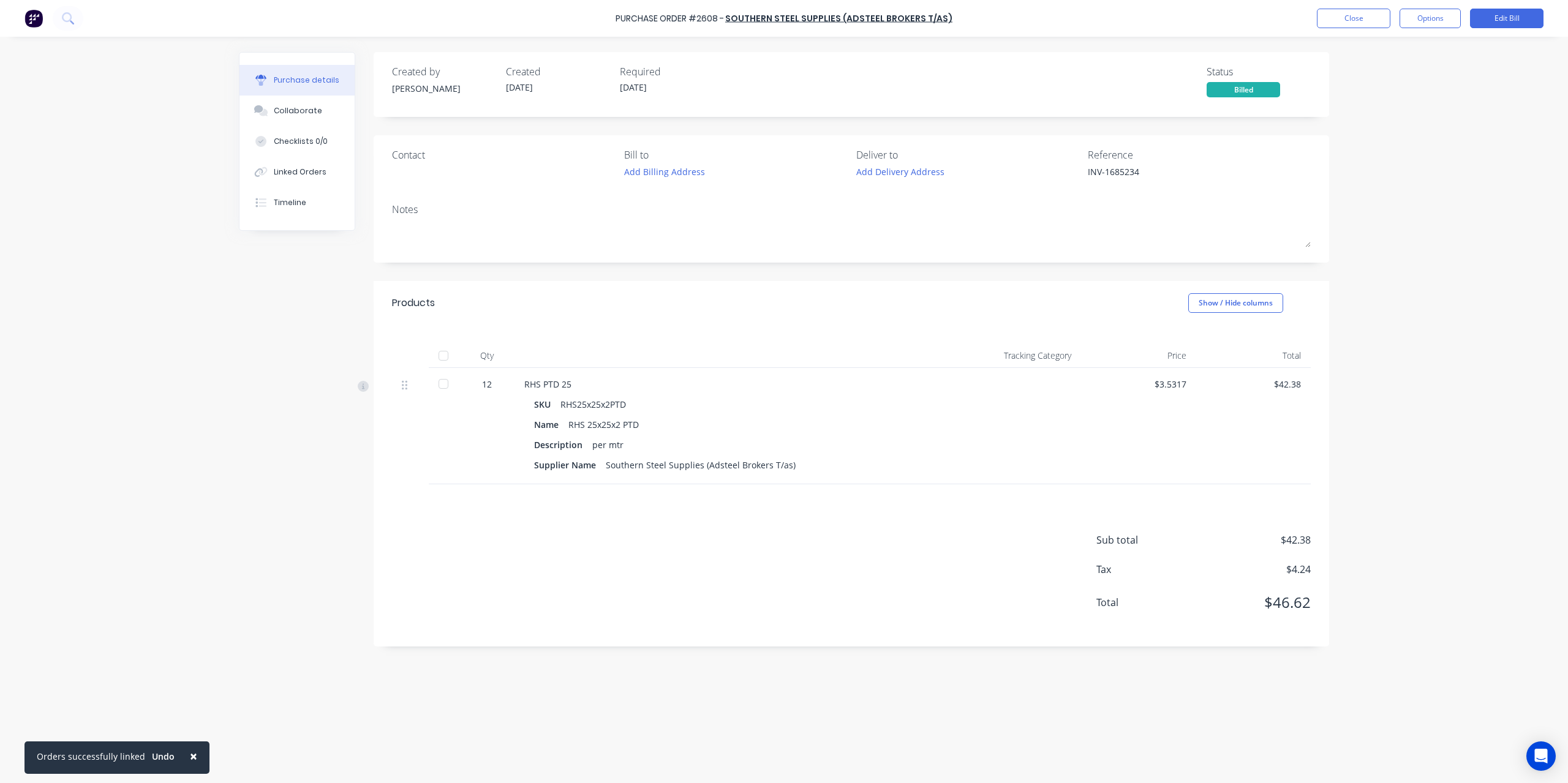
type textarea "x"
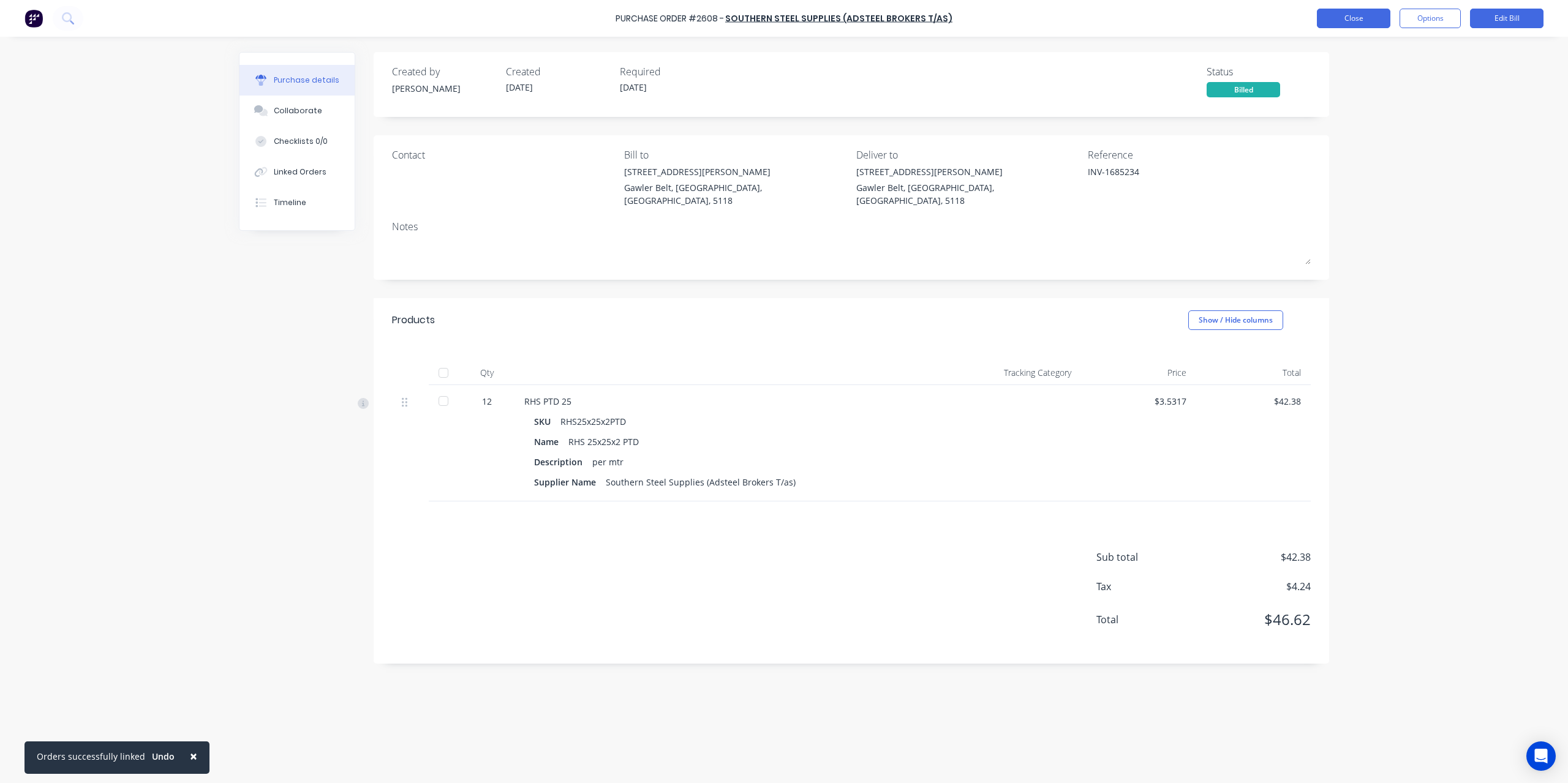
click at [1385, 21] on button "Close" at bounding box center [1353, 18] width 74 height 19
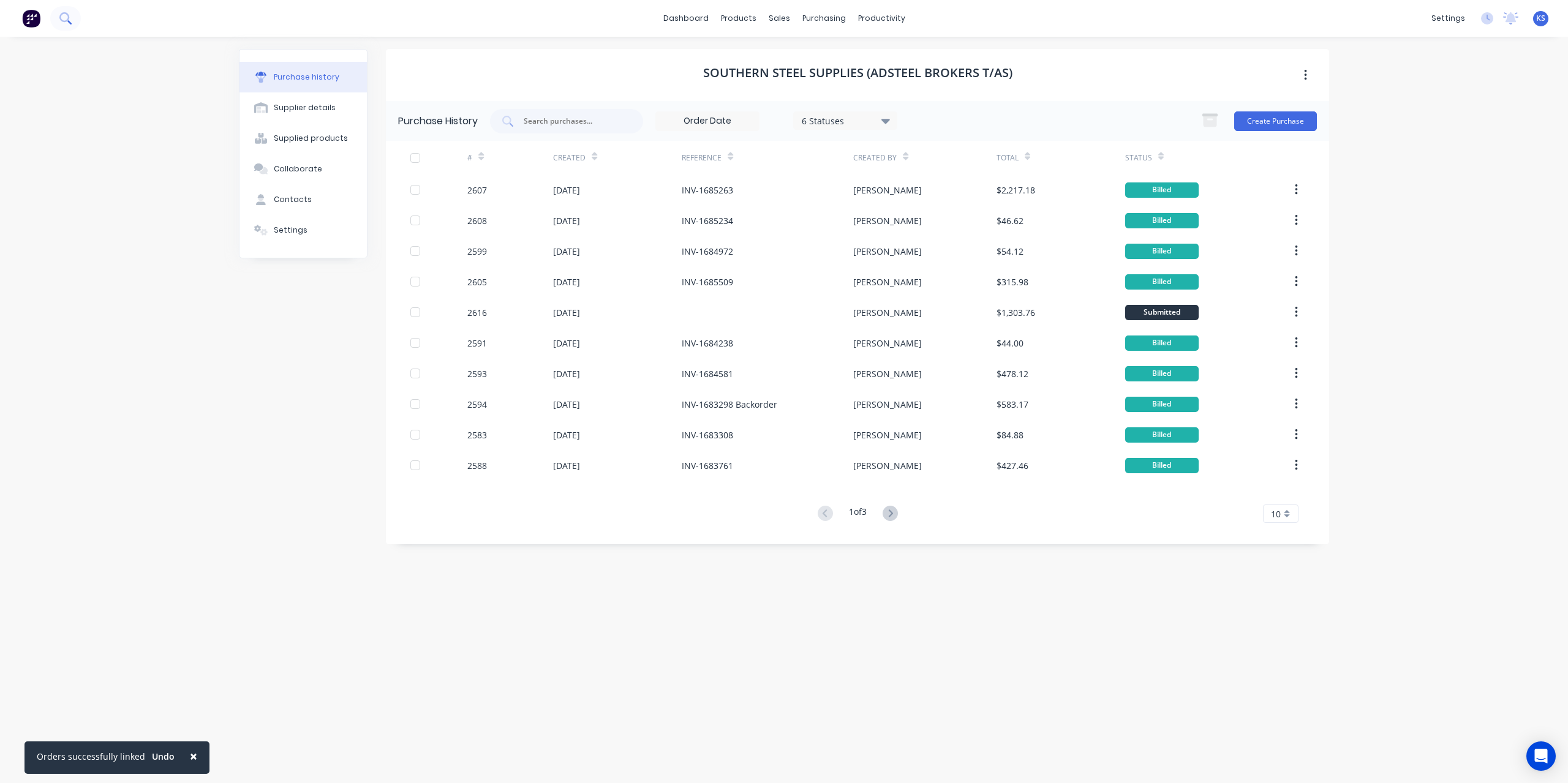
click at [63, 16] on icon at bounding box center [65, 18] width 12 height 12
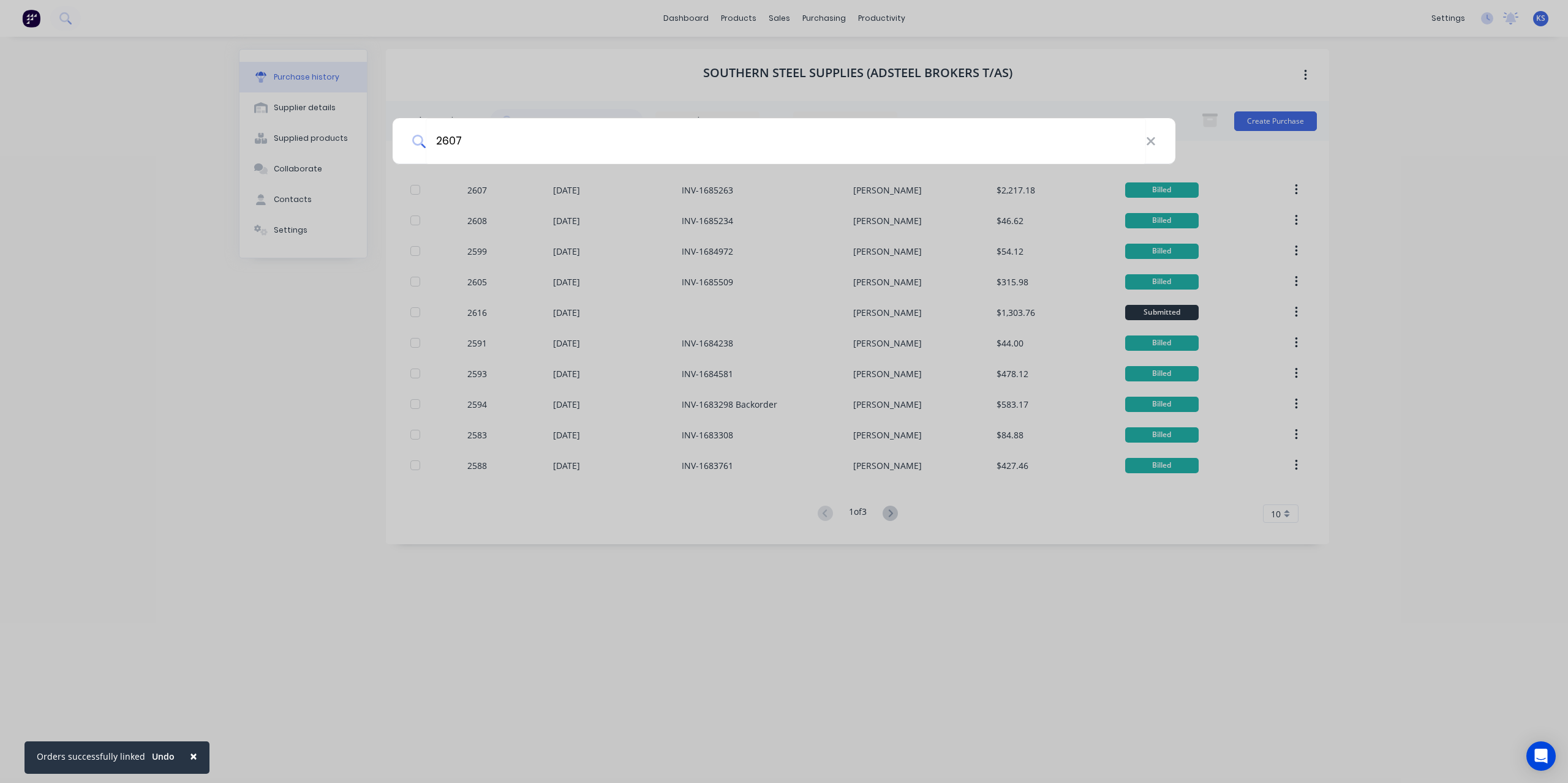
type input "2607"
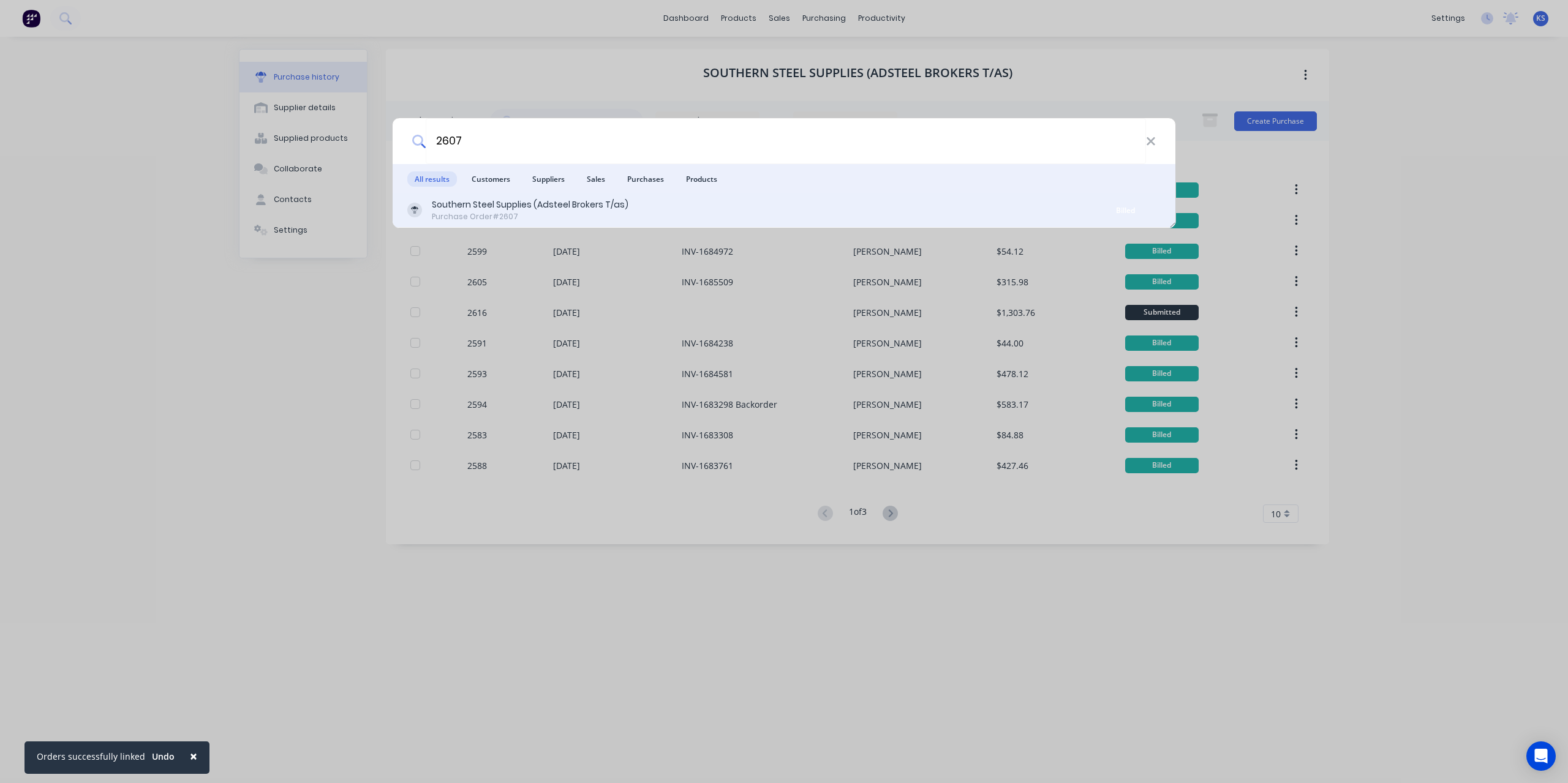
click at [507, 212] on div "Purchase Order #2607" at bounding box center [530, 217] width 196 height 11
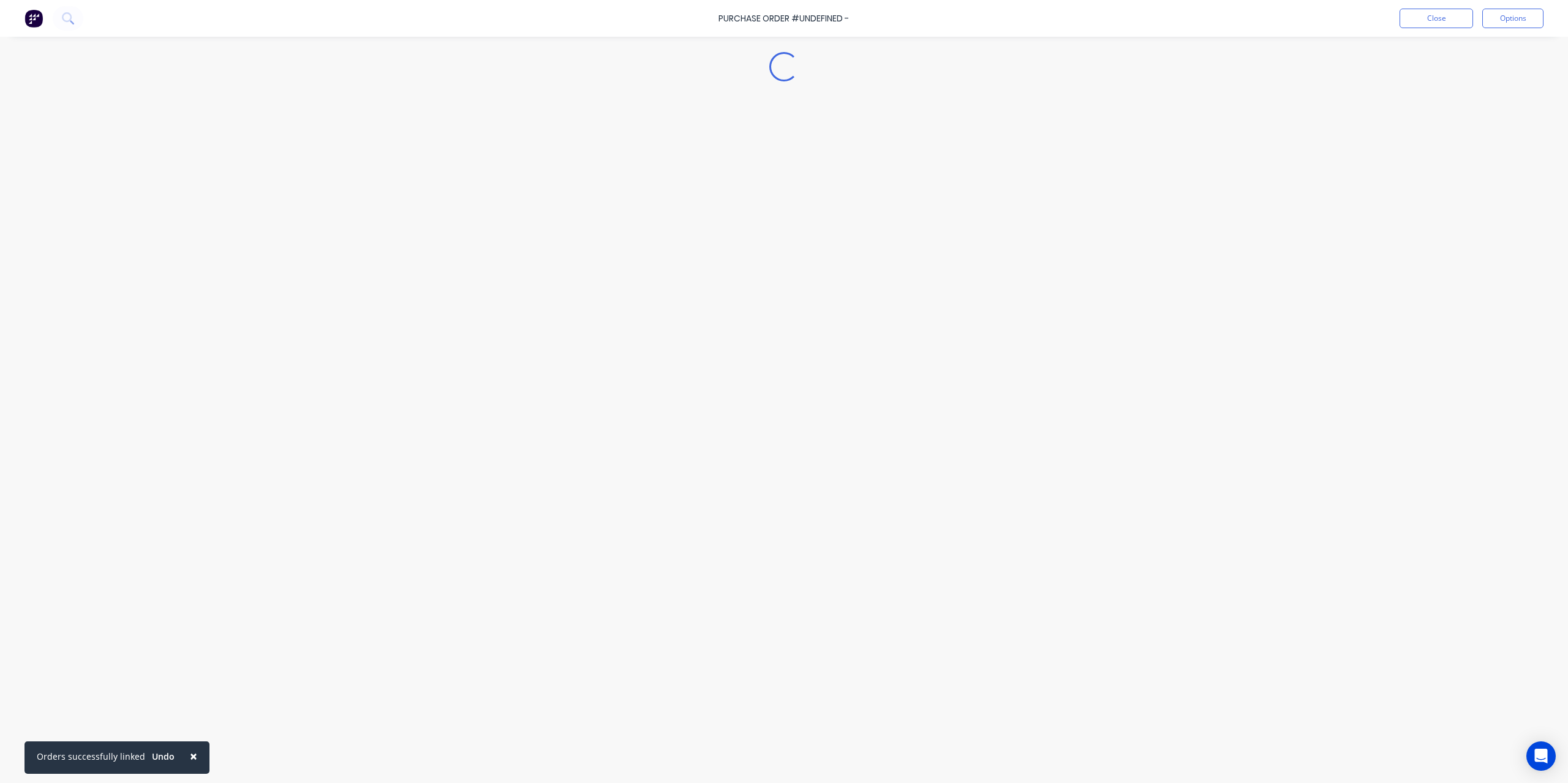
type textarea "x"
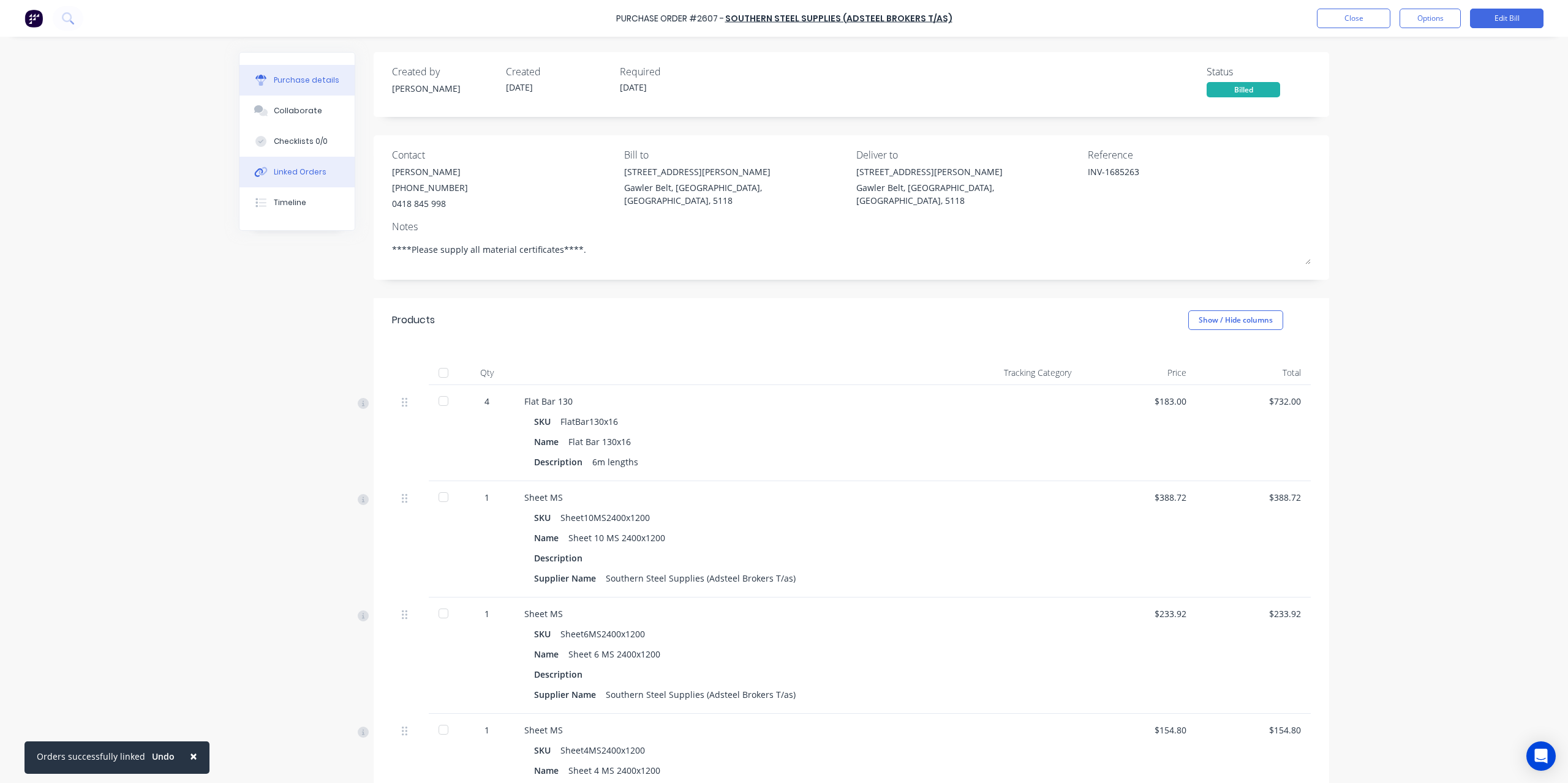
click at [334, 163] on button "Linked Orders" at bounding box center [297, 172] width 115 height 30
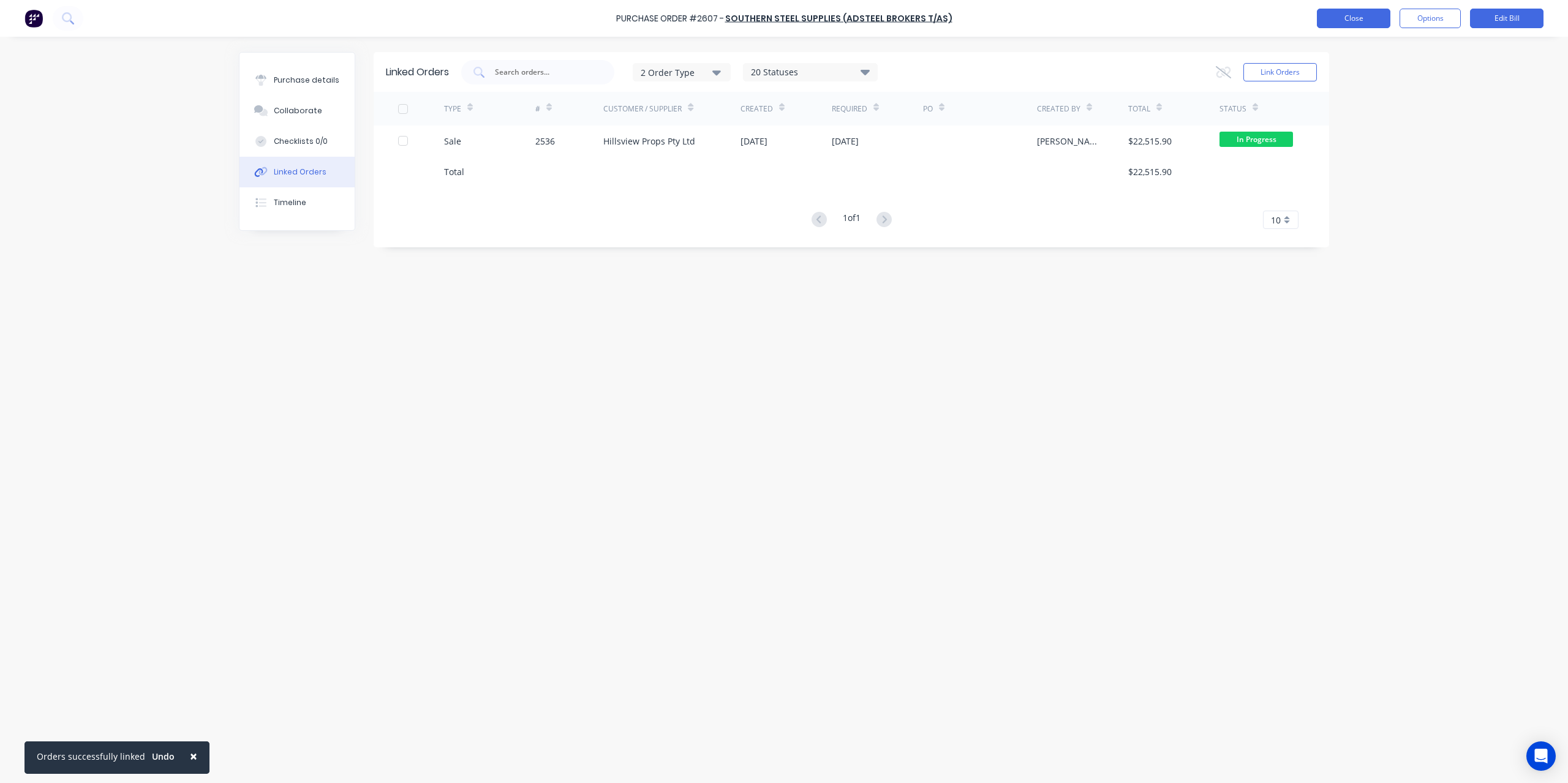
click at [1378, 14] on button "Close" at bounding box center [1353, 18] width 74 height 19
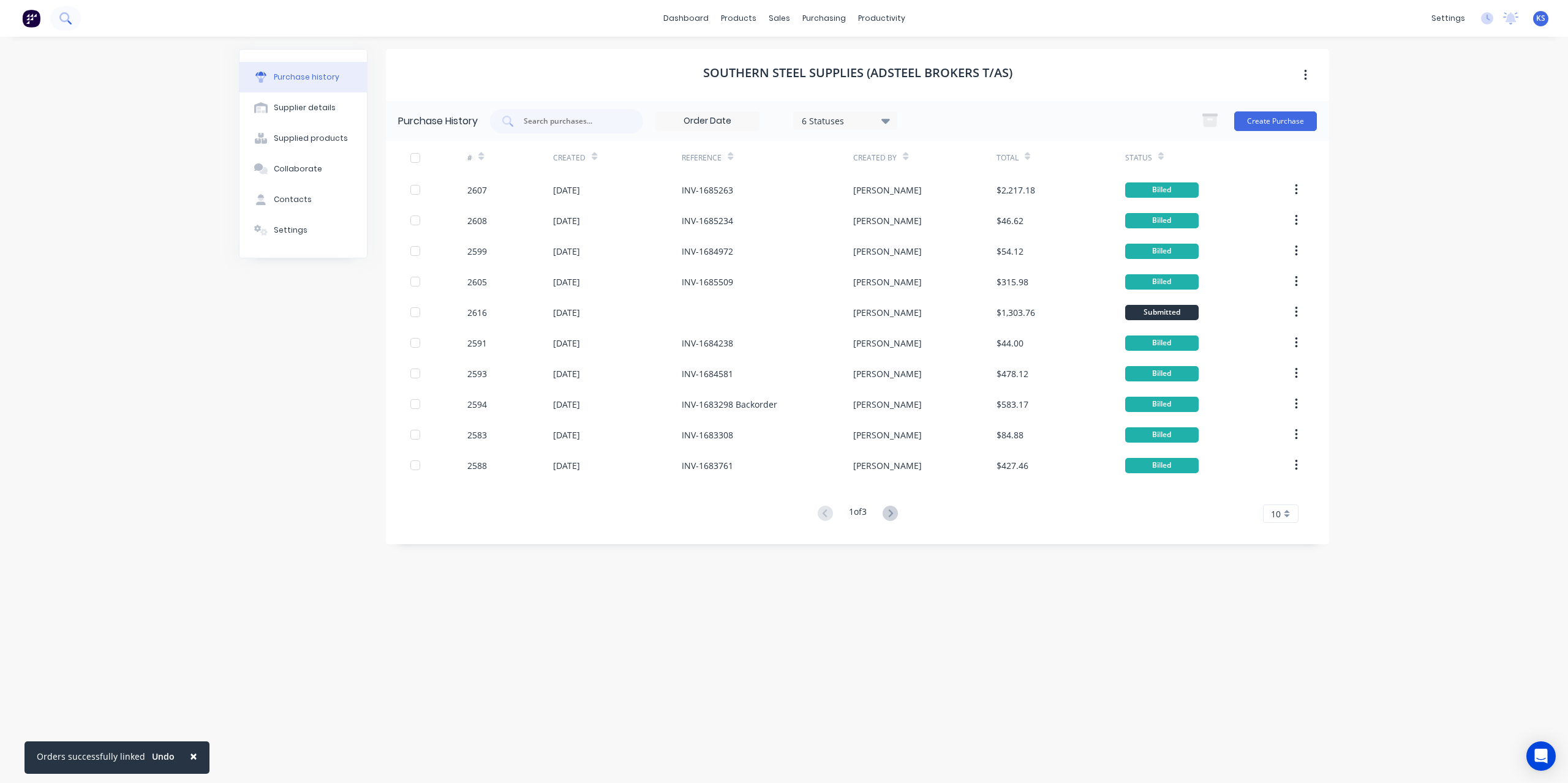
click at [58, 19] on button at bounding box center [65, 18] width 30 height 25
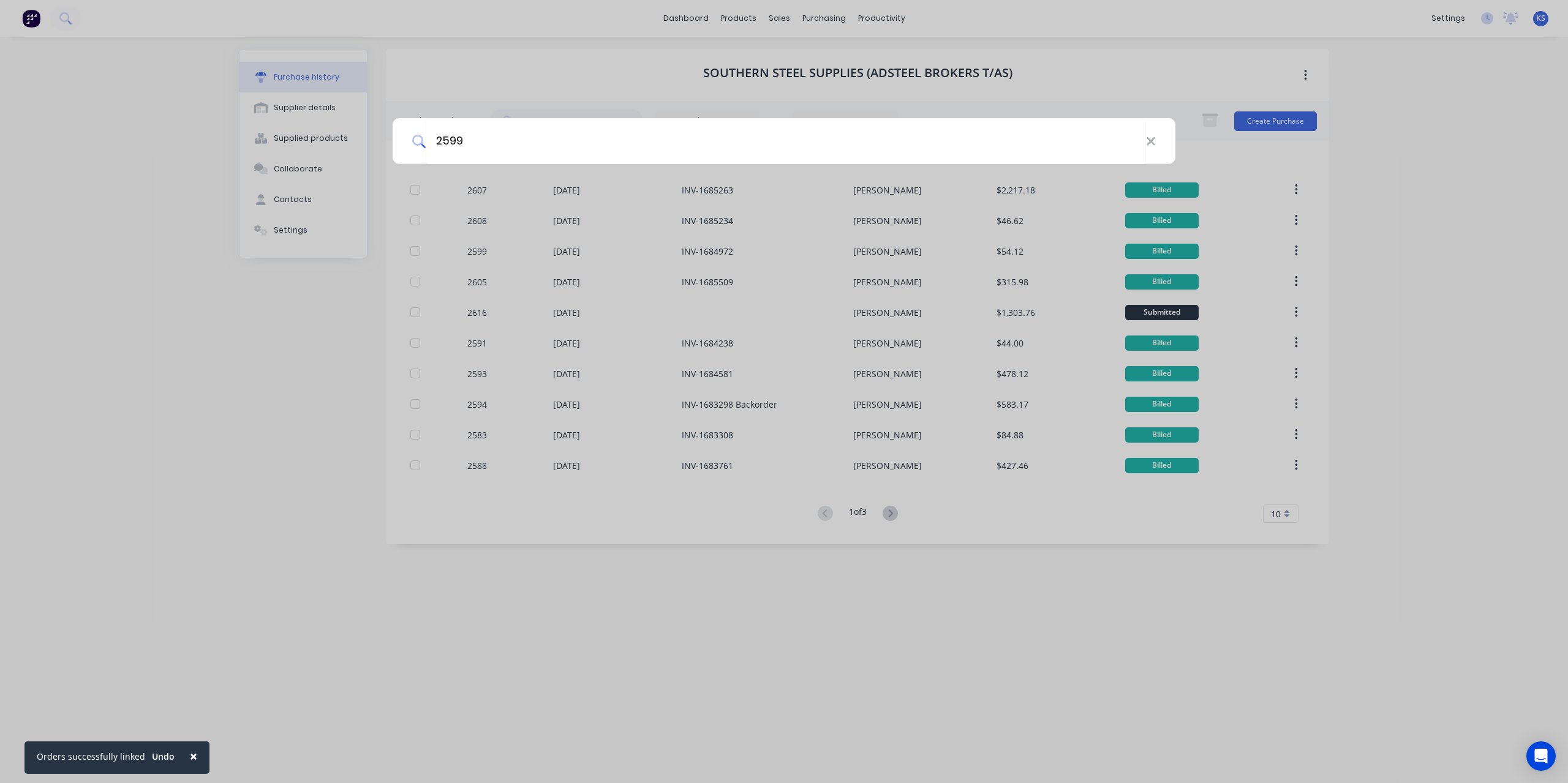
type input "2599"
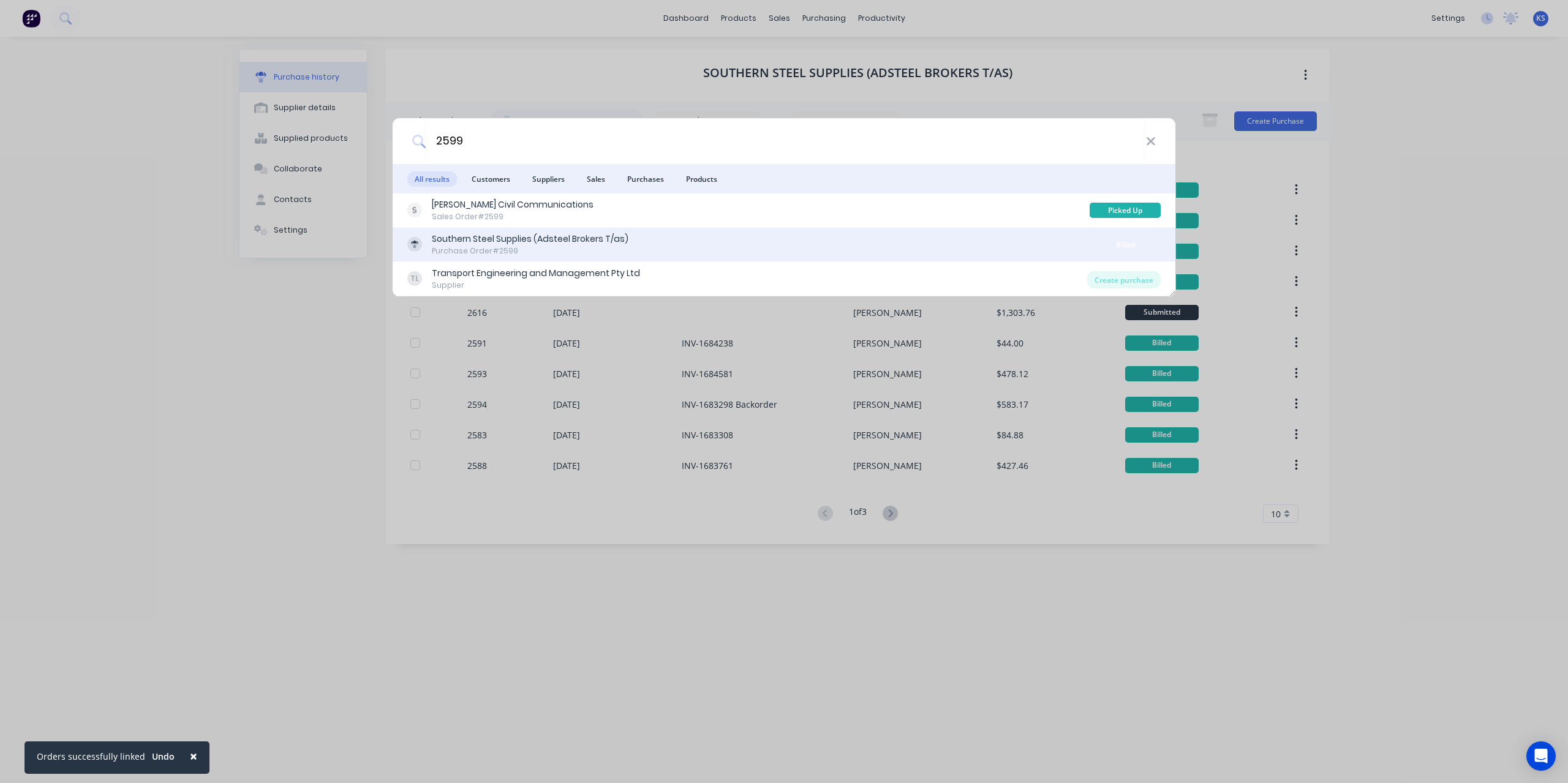
click at [519, 251] on div "Purchase Order #2599" at bounding box center [530, 251] width 196 height 11
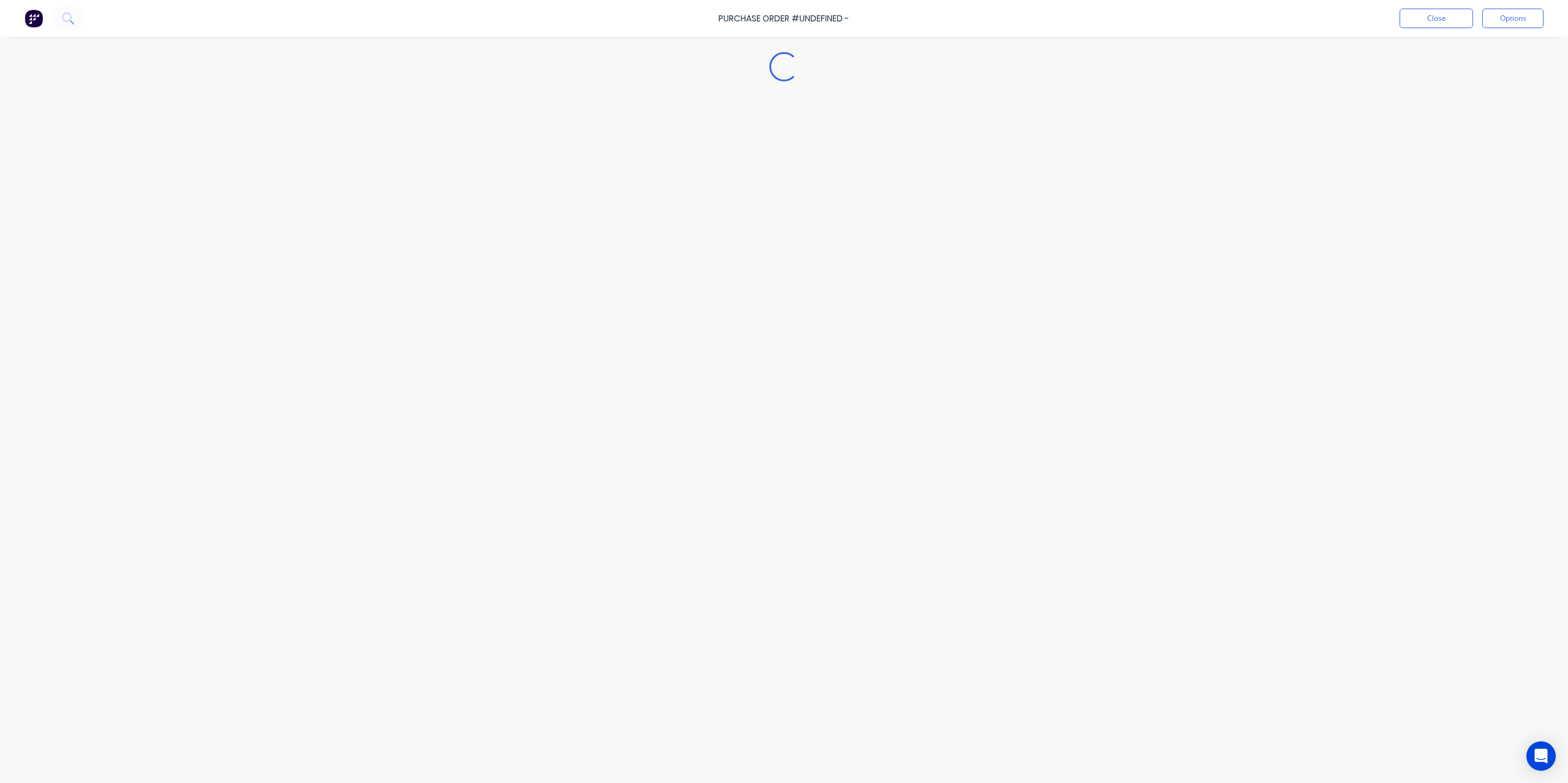
type textarea "x"
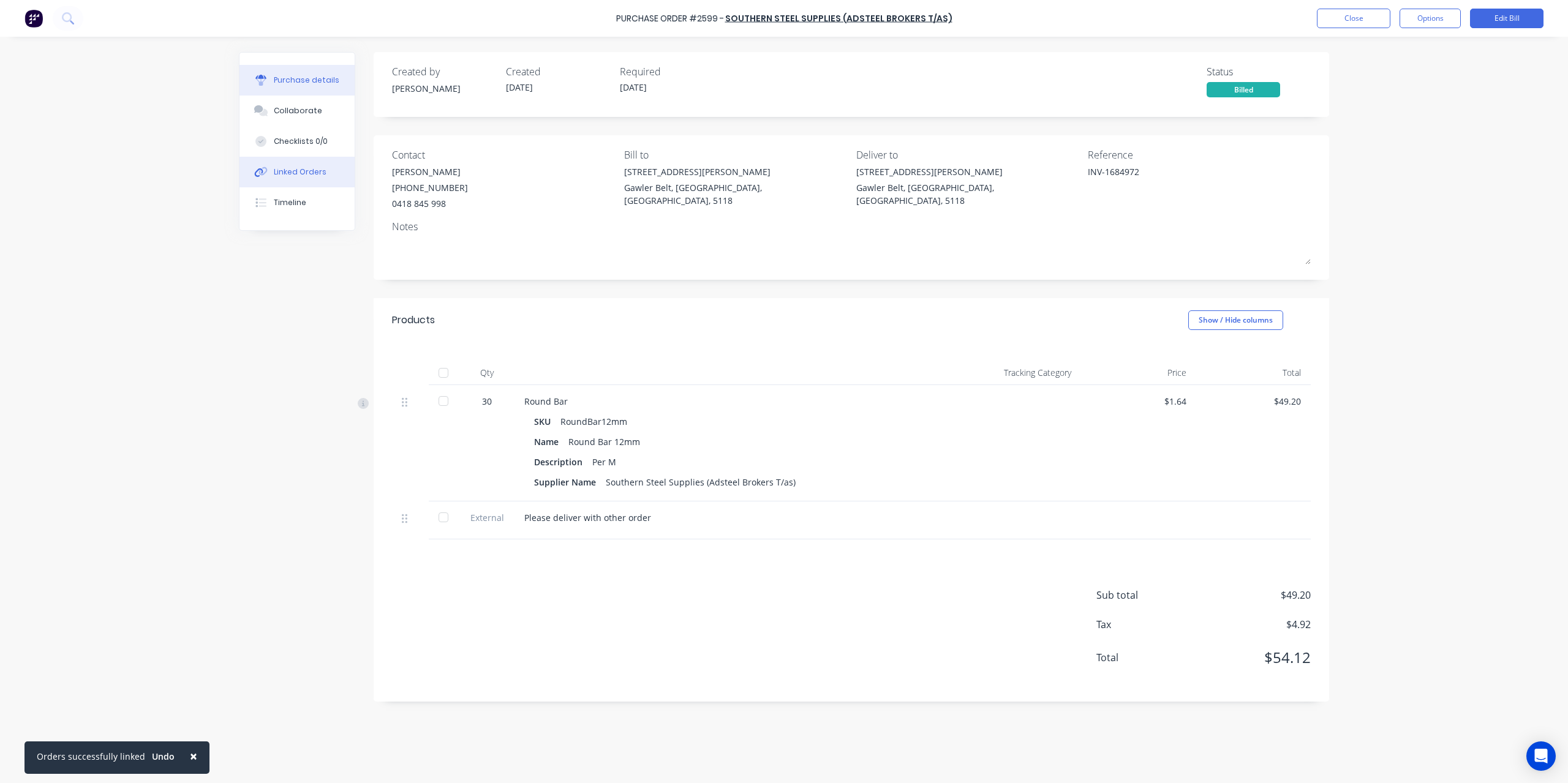
click at [336, 177] on button "Linked Orders" at bounding box center [297, 172] width 115 height 30
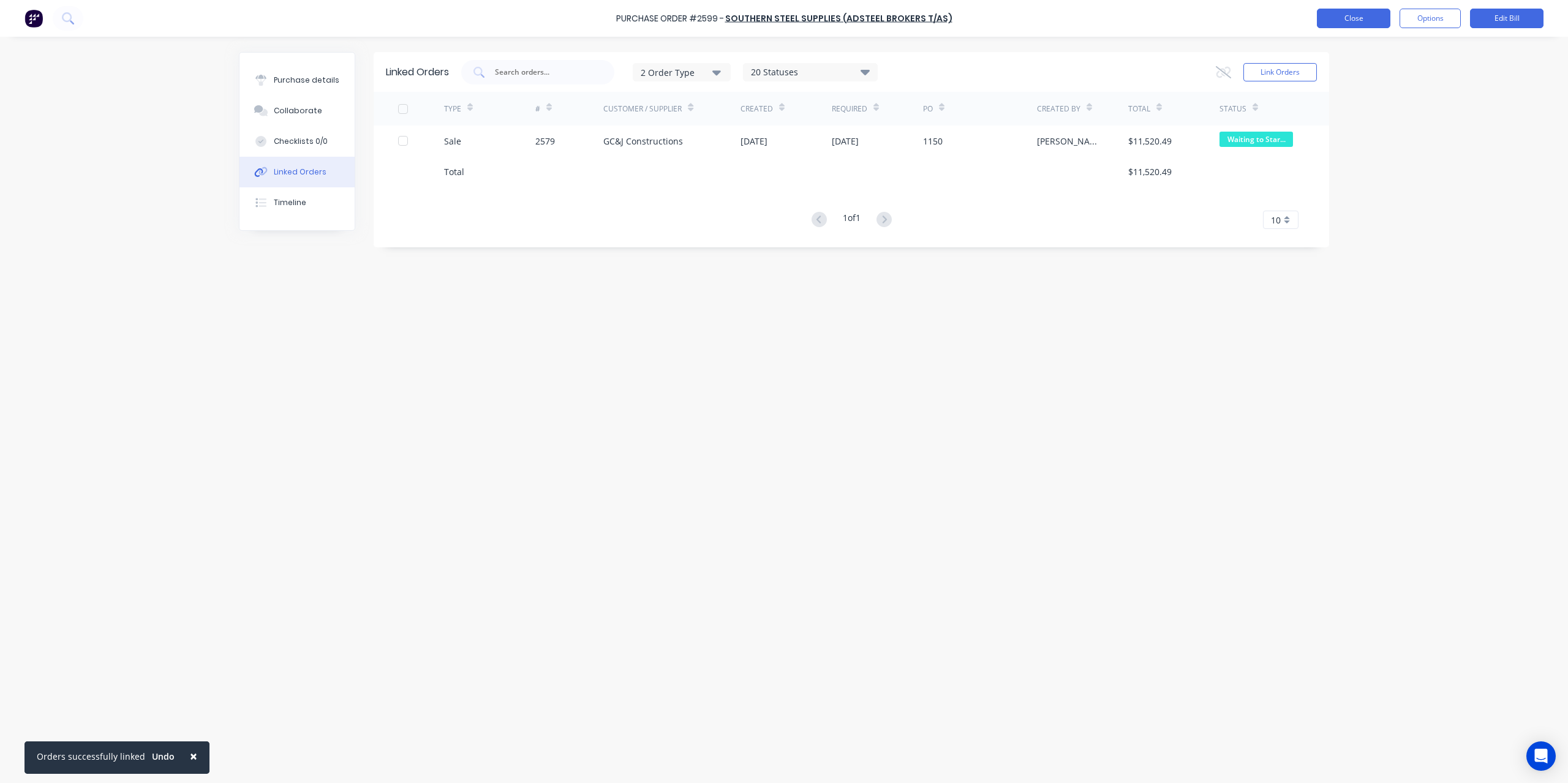
click at [1372, 20] on button "Close" at bounding box center [1353, 18] width 74 height 19
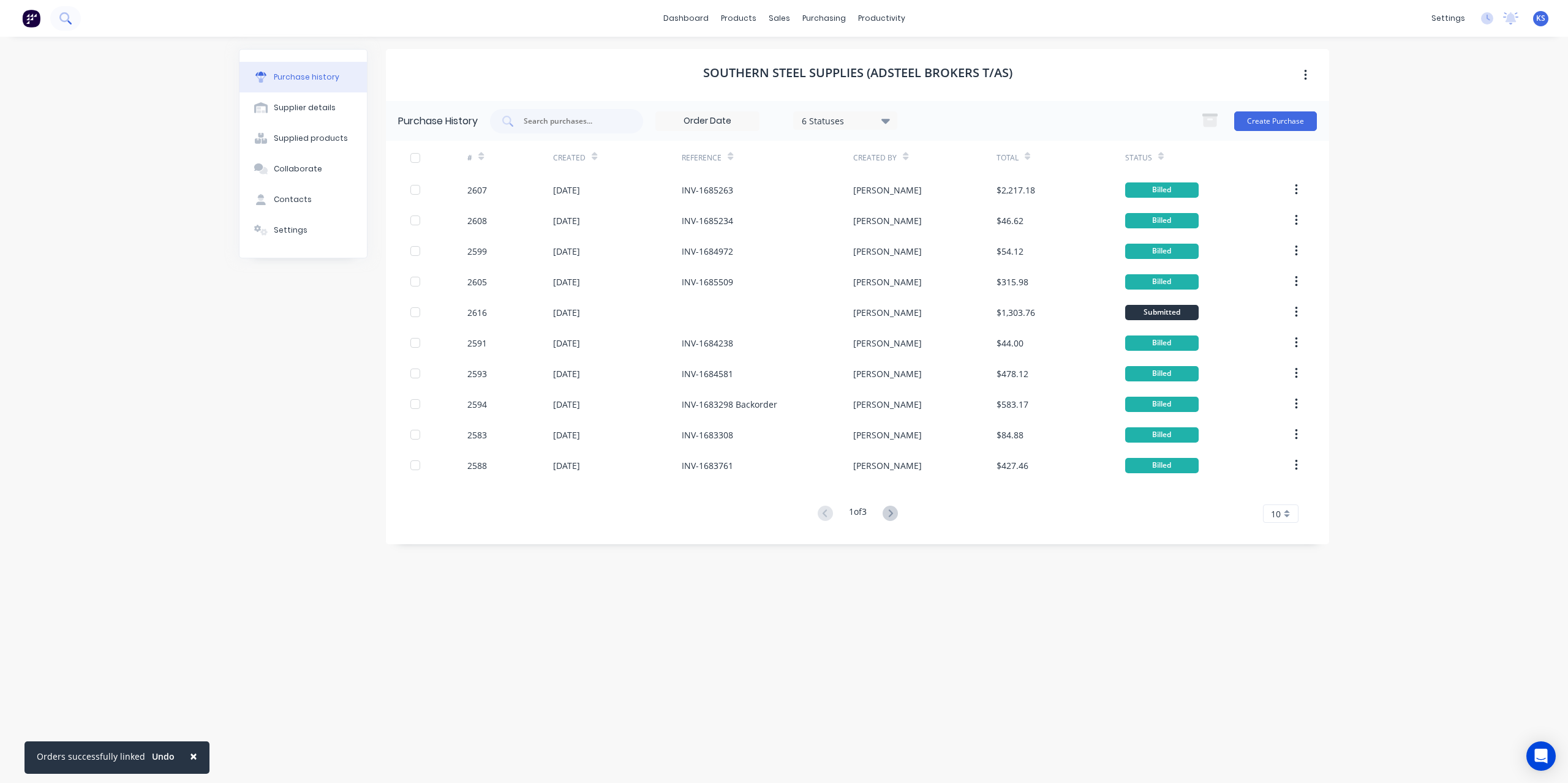
click at [73, 15] on button at bounding box center [65, 18] width 30 height 25
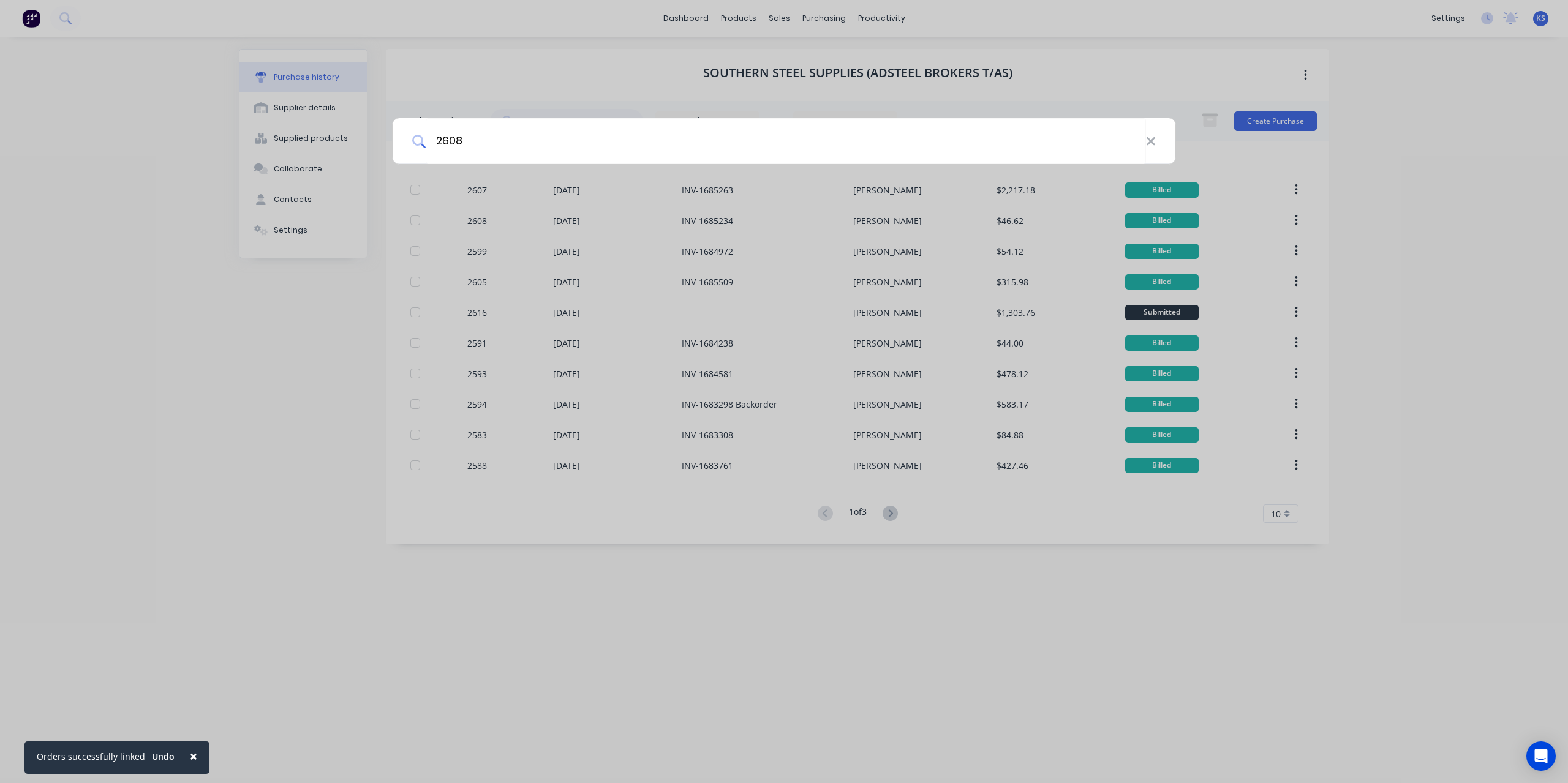
type input "2608"
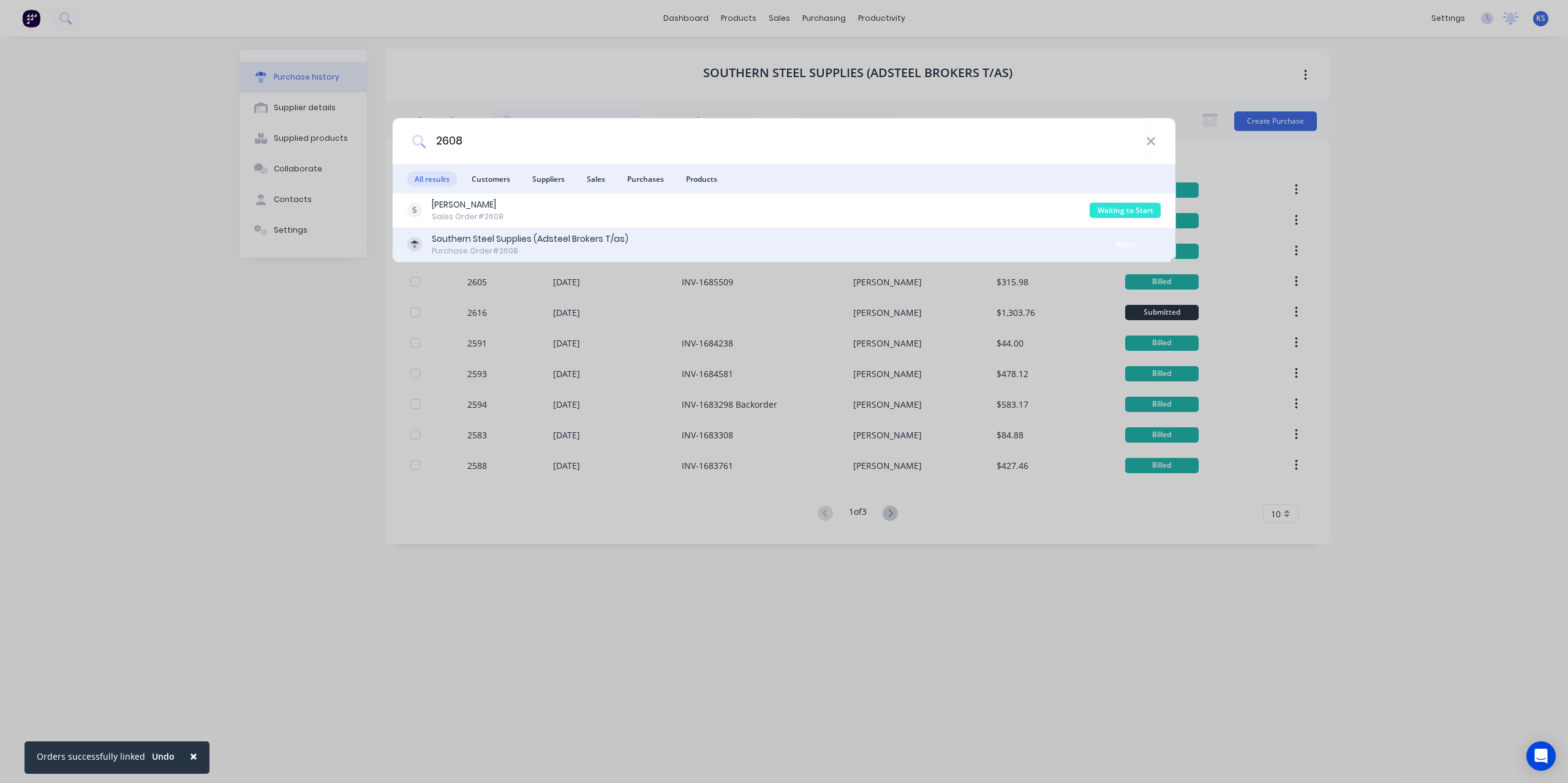
click at [589, 256] on div "Southern Steel Supplies (Adsteel Brokers T/as) Purchase Order #2608 Billed" at bounding box center [784, 245] width 782 height 35
click at [589, 250] on div "Purchase Order #2608" at bounding box center [530, 251] width 196 height 11
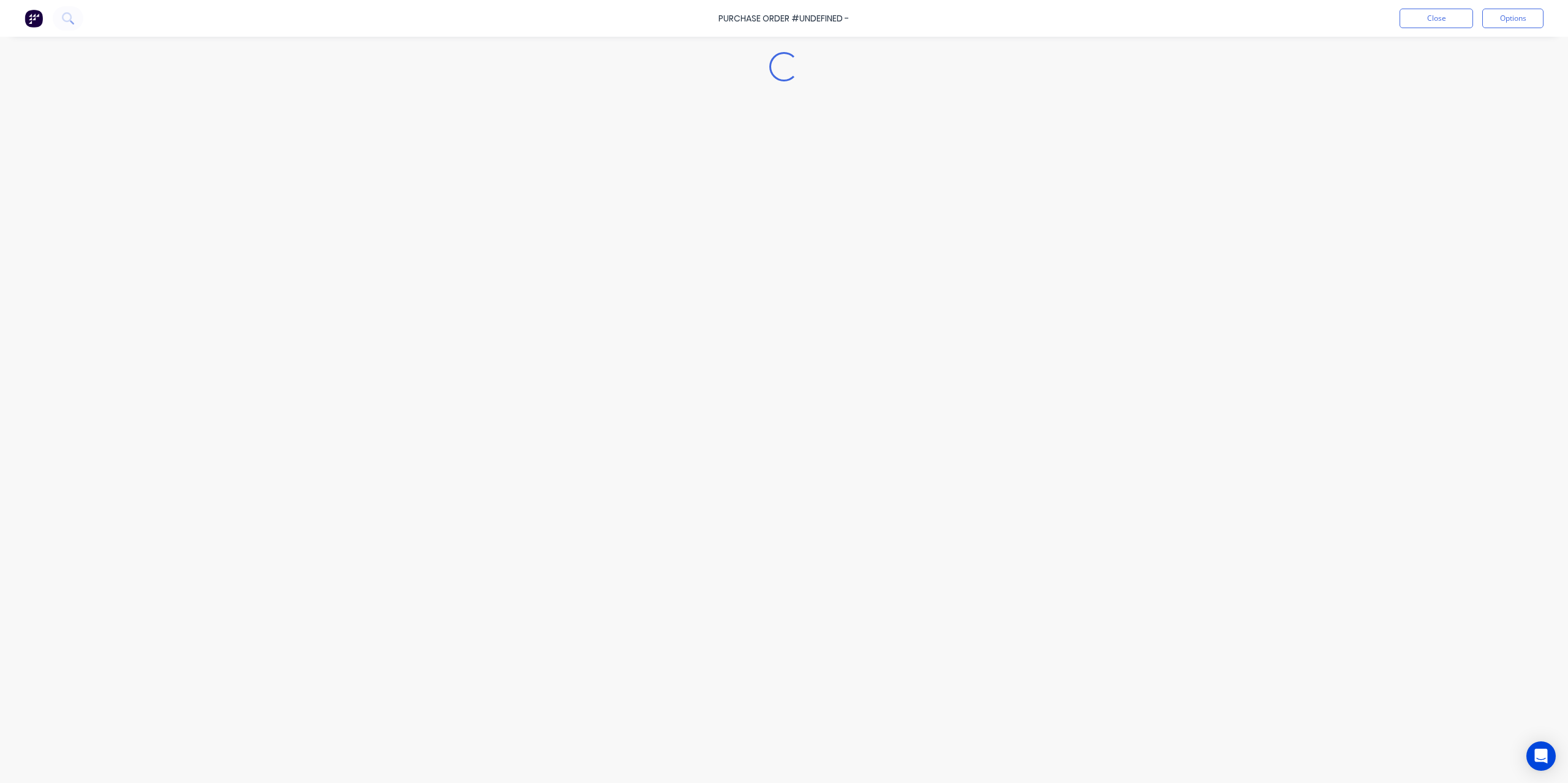
type textarea "x"
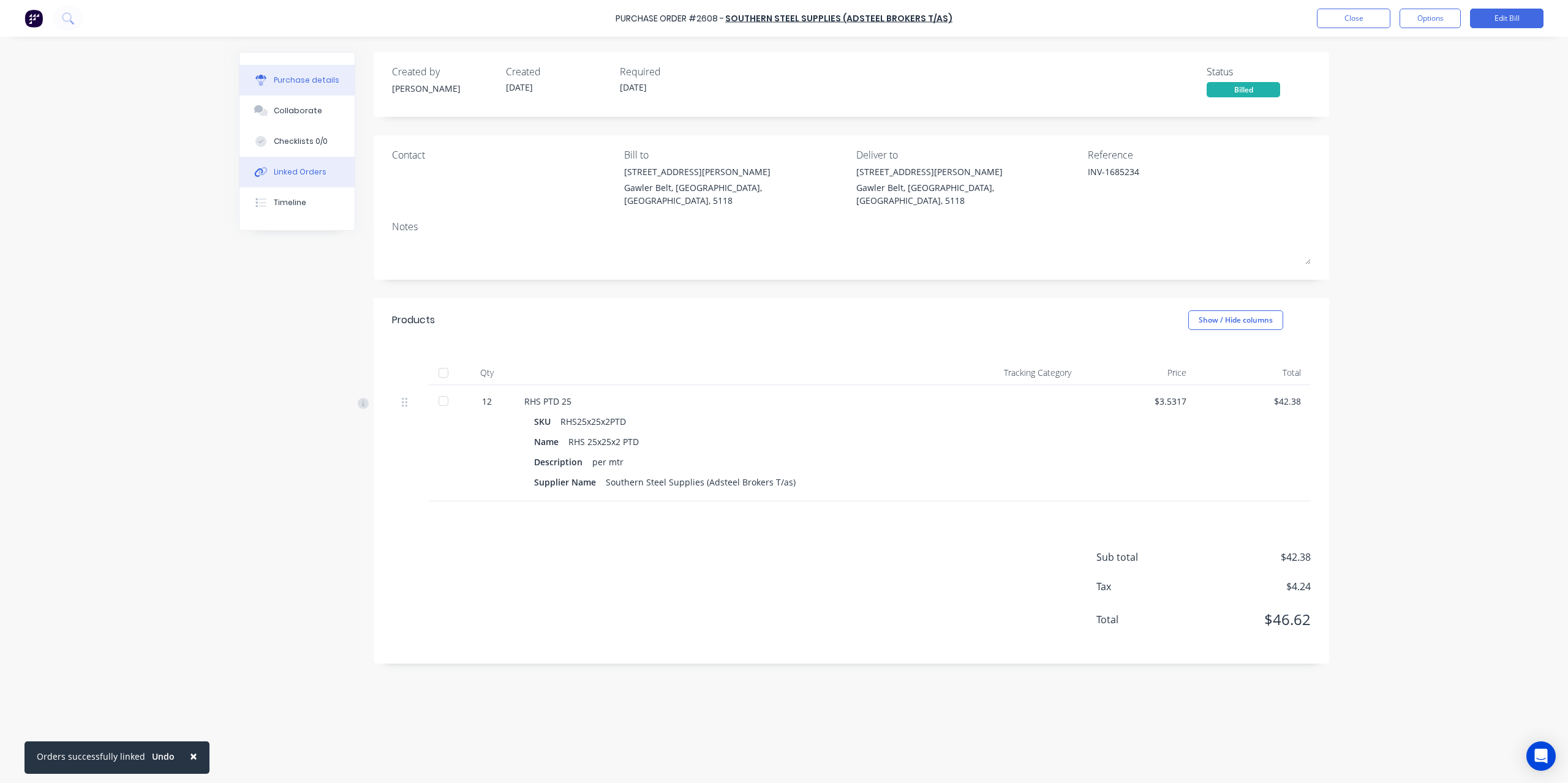
click at [301, 167] on div "Linked Orders" at bounding box center [300, 172] width 52 height 11
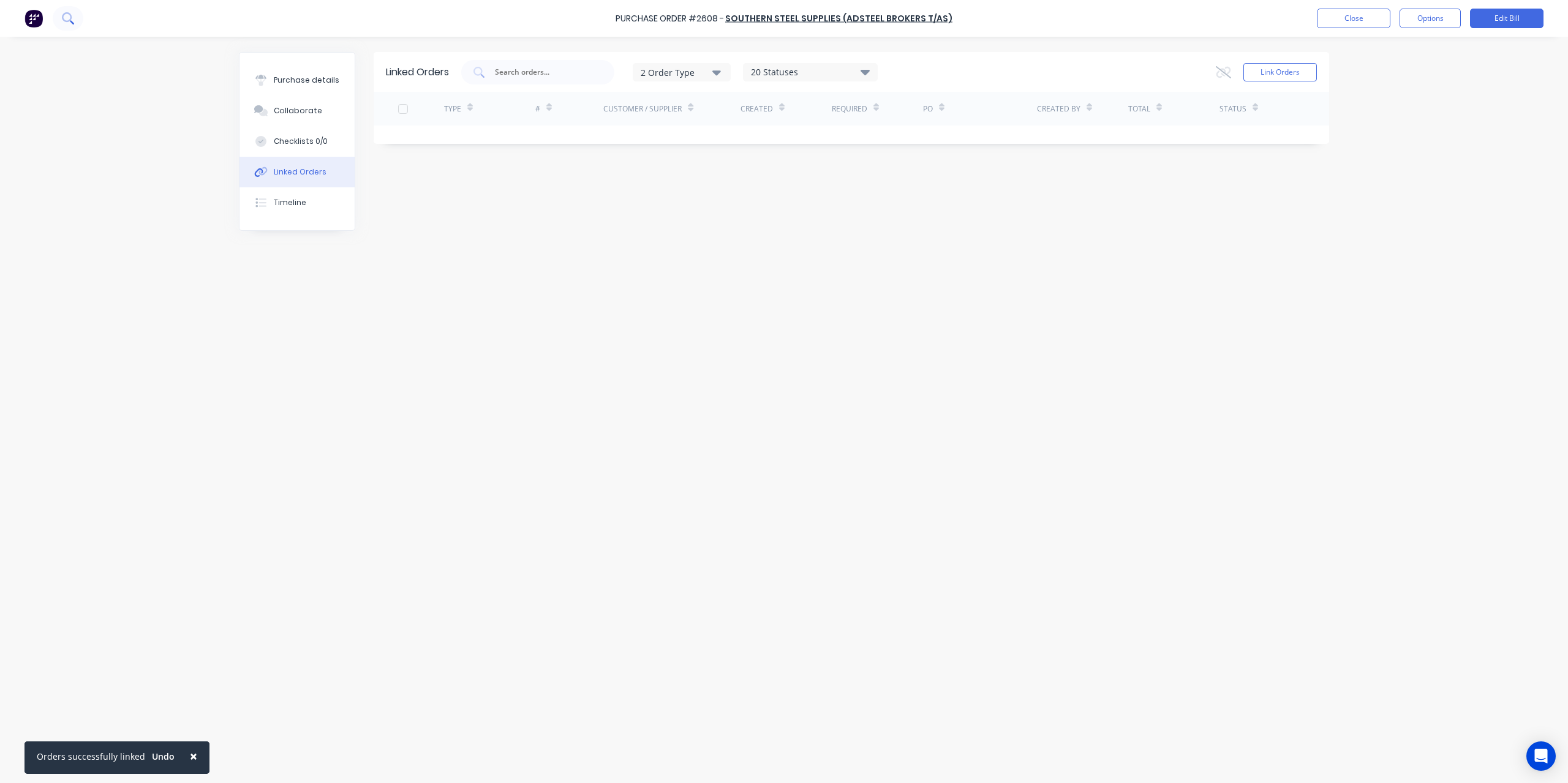
click at [75, 20] on button at bounding box center [68, 18] width 30 height 25
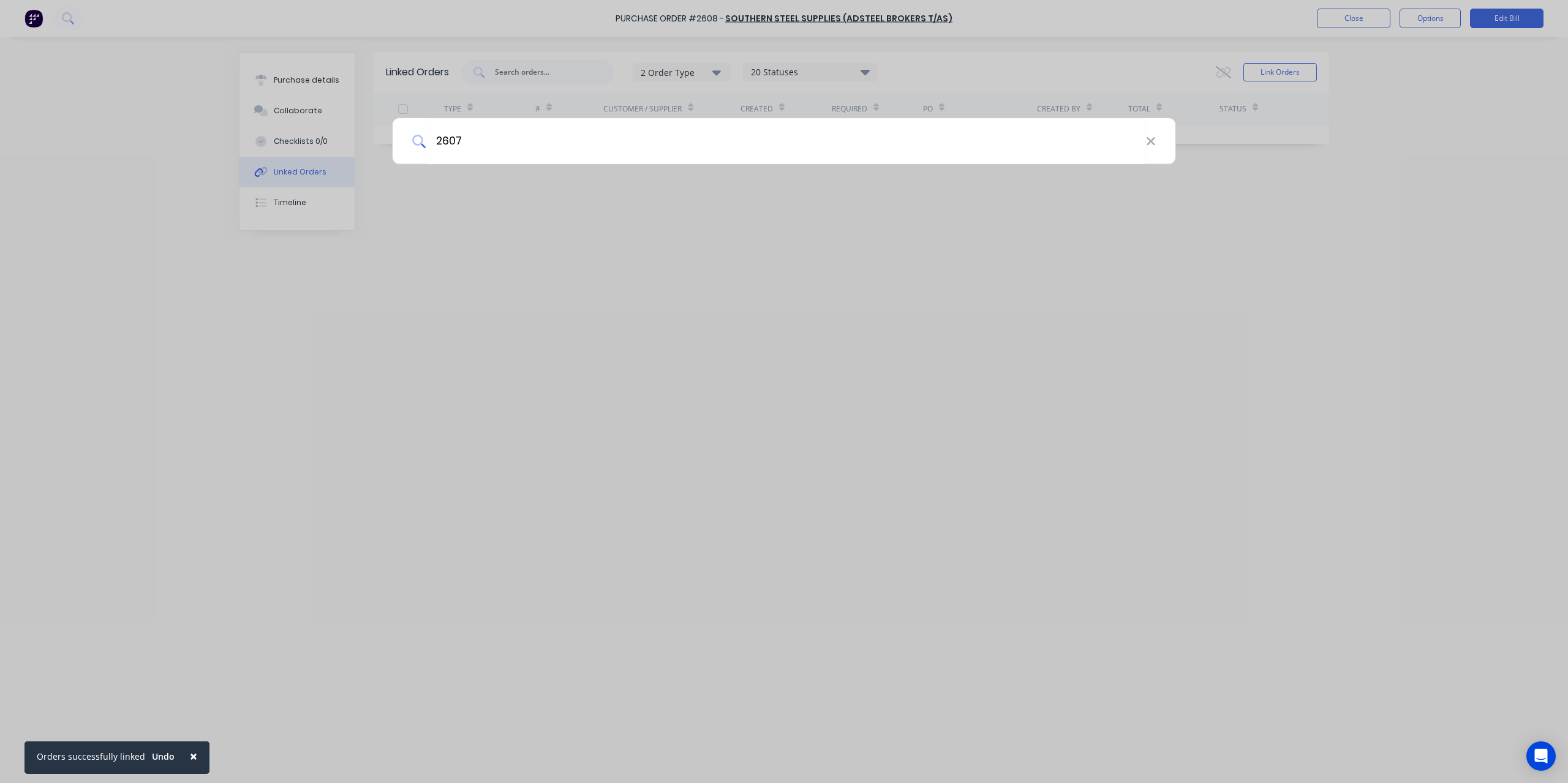
type input "2607"
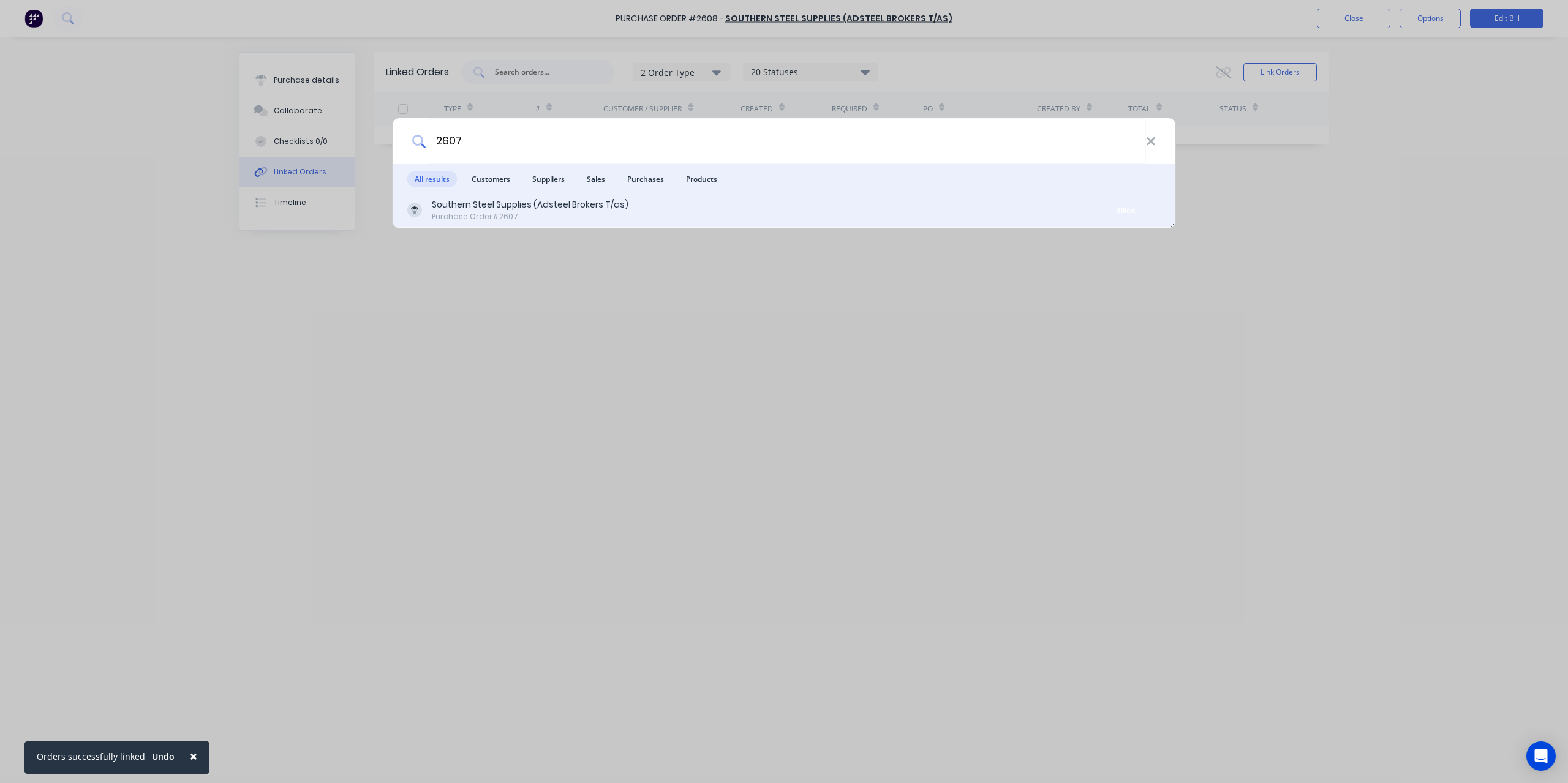
click at [453, 220] on div "Purchase Order #2607" at bounding box center [530, 217] width 196 height 11
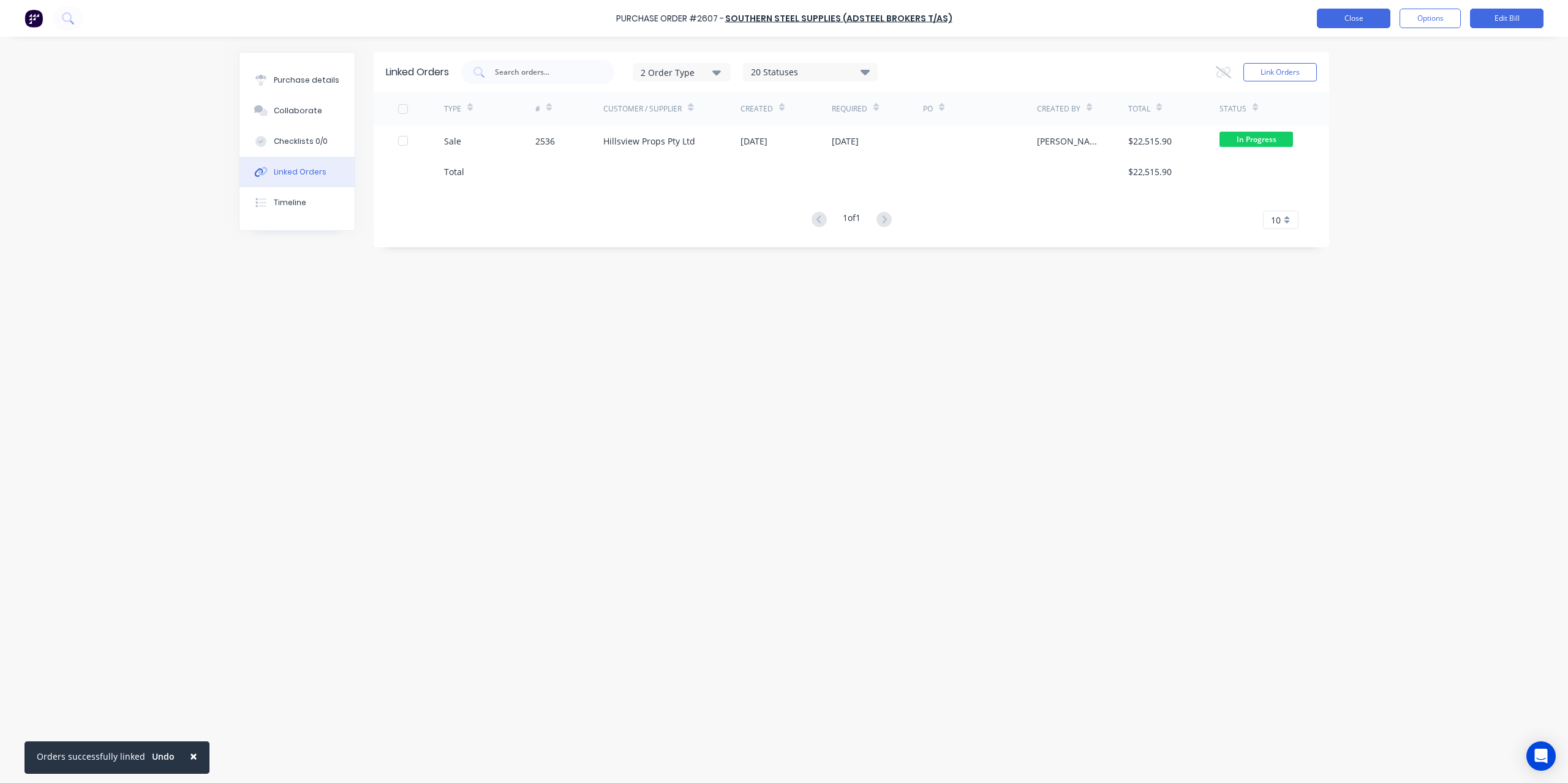
click at [1317, 14] on button "Close" at bounding box center [1353, 18] width 74 height 19
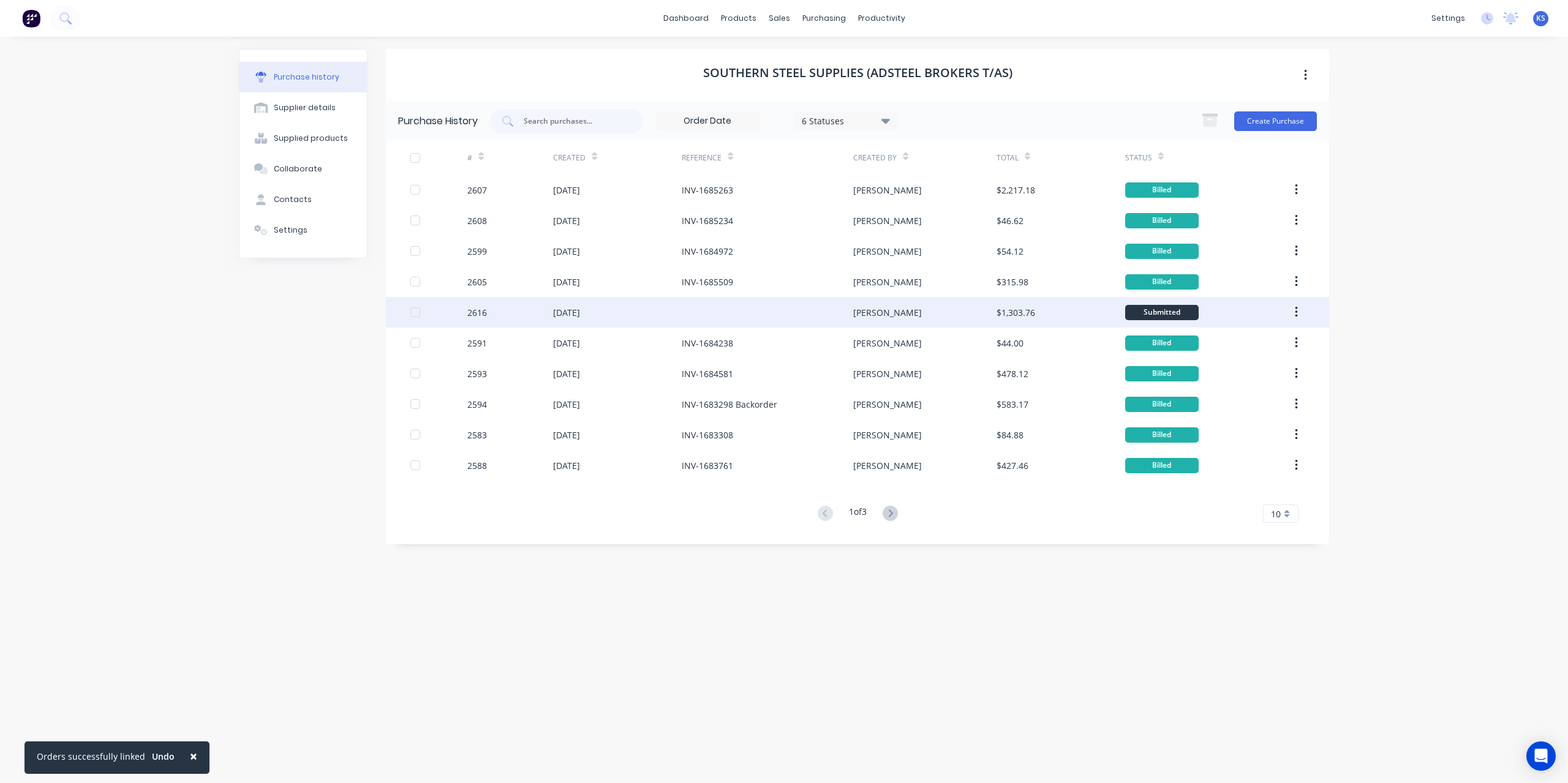
click at [580, 309] on div "[DATE]" at bounding box center [566, 312] width 27 height 13
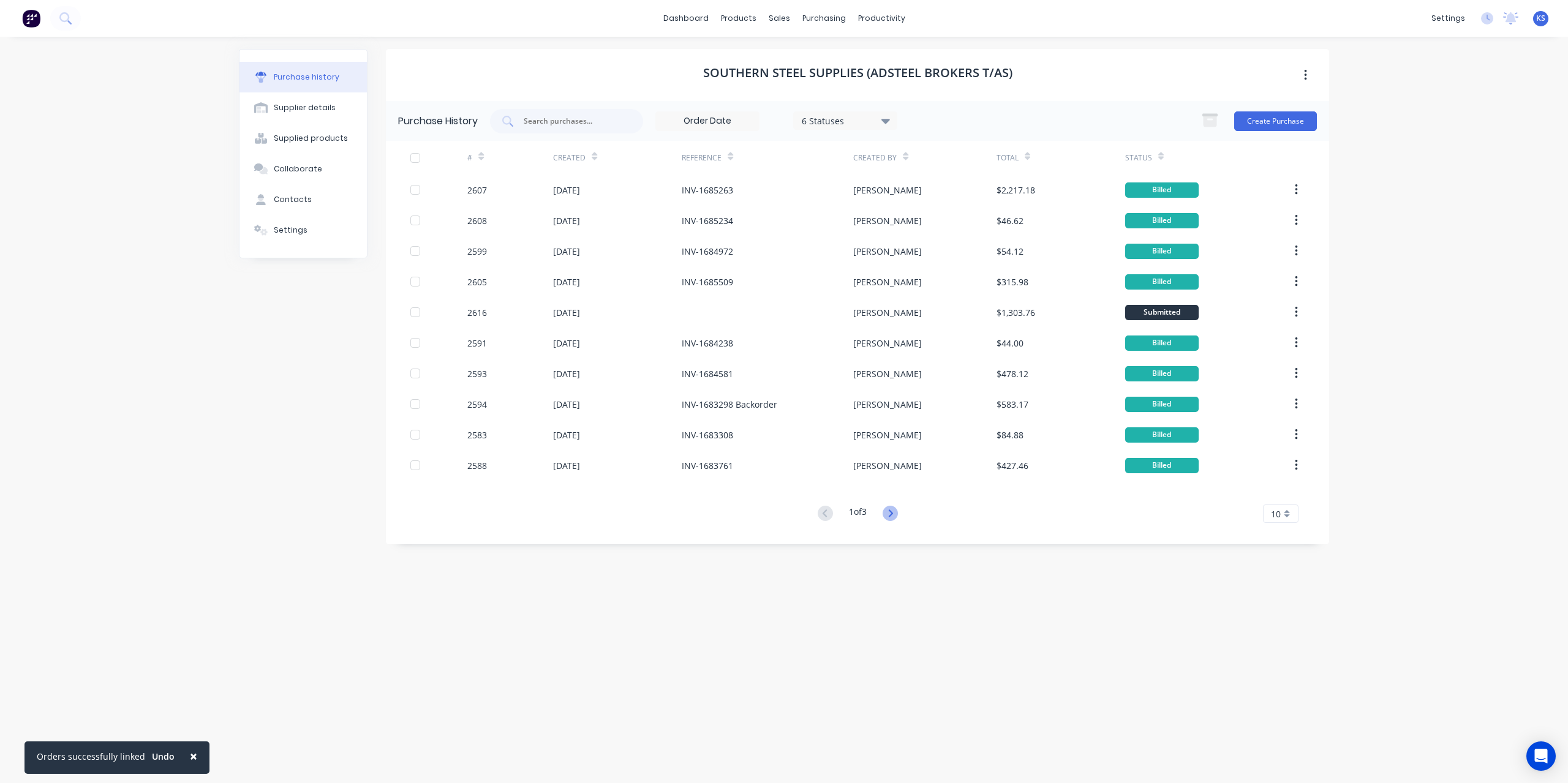
click at [897, 519] on icon at bounding box center [890, 514] width 15 height 15
click at [826, 512] on icon at bounding box center [825, 514] width 15 height 15
click at [1281, 113] on button "Create Purchase" at bounding box center [1276, 121] width 83 height 19
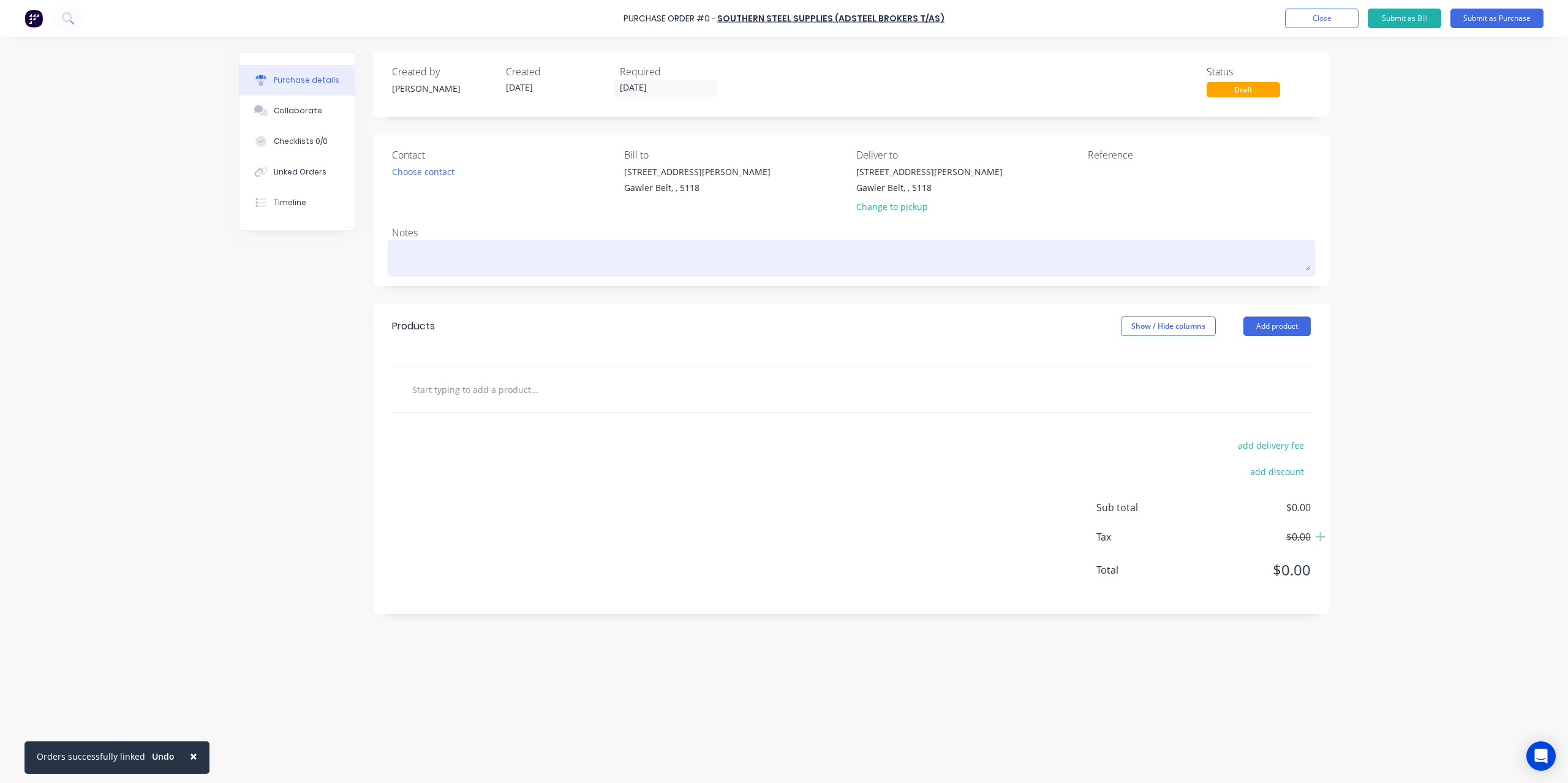
click at [442, 249] on textarea at bounding box center [851, 256] width 919 height 28
type textarea "x"
type textarea "1"
type textarea "x"
type textarea "1/"
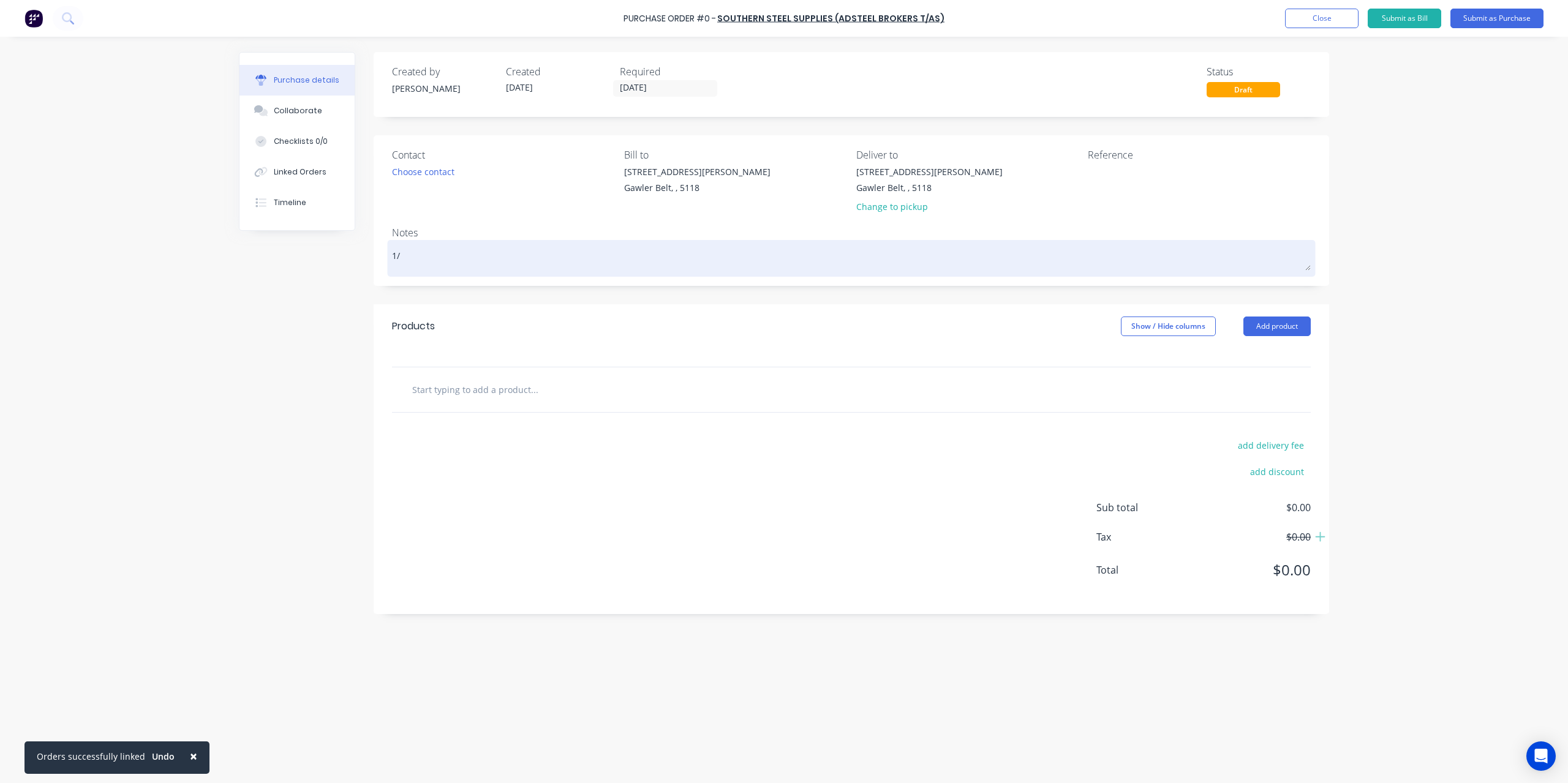
type textarea "x"
type textarea "1/0"
type textarea "x"
type textarea "1/08"
type textarea "x"
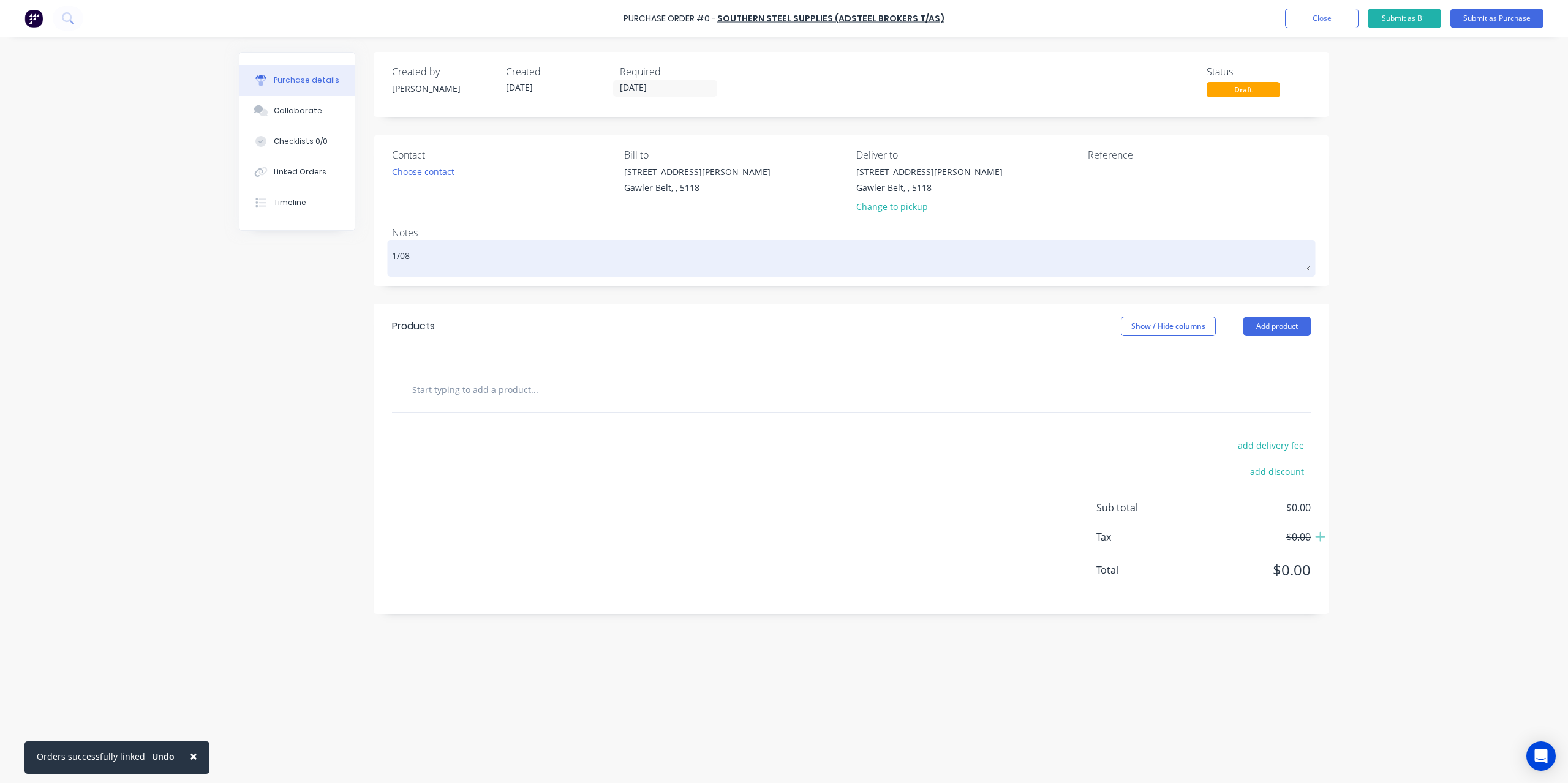
type textarea "1/0"
type textarea "x"
type textarea "1/"
type textarea "x"
type textarea "1"
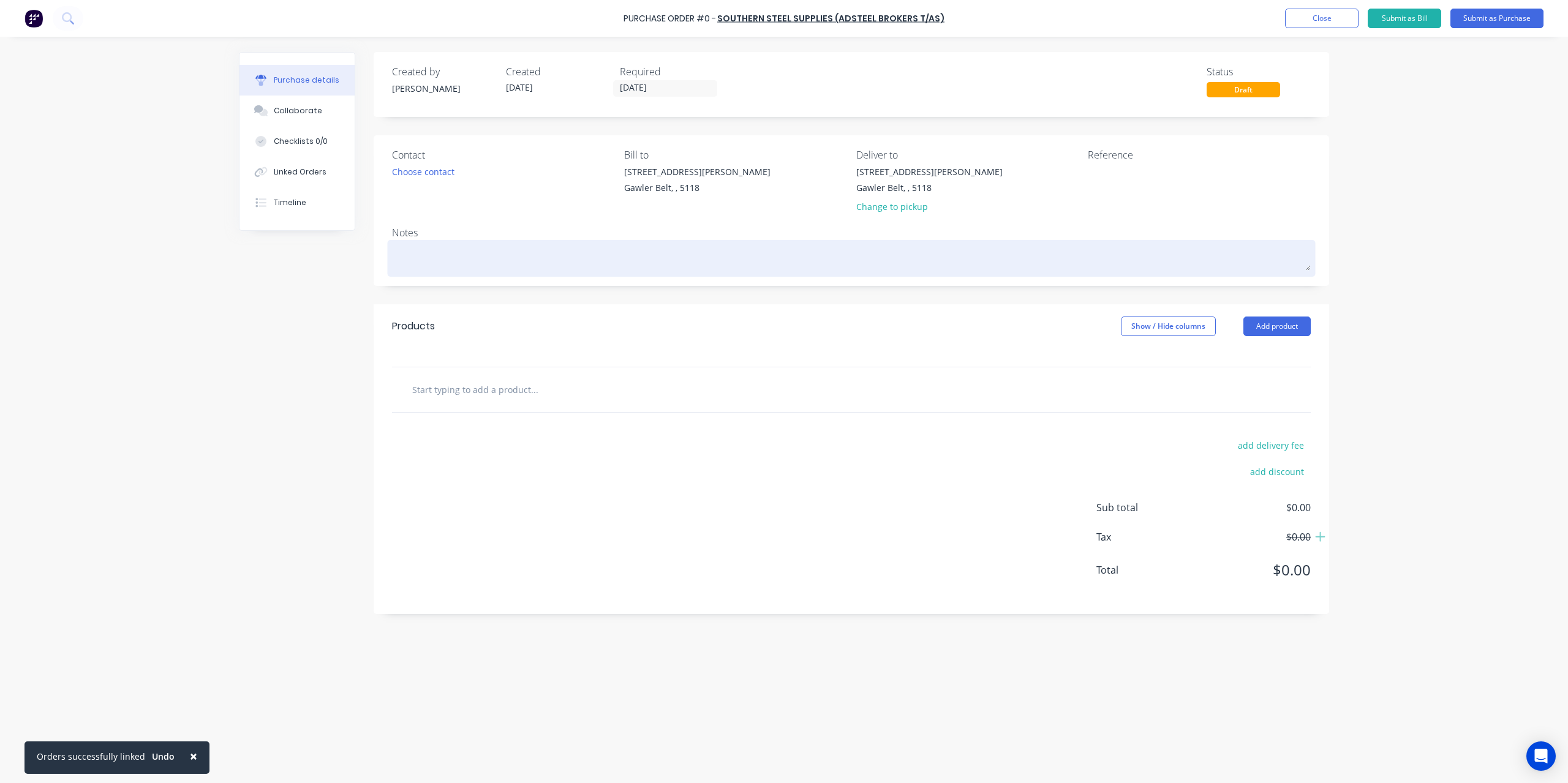
type textarea "x"
type textarea "1"
type textarea "x"
type textarea "19"
type textarea "x"
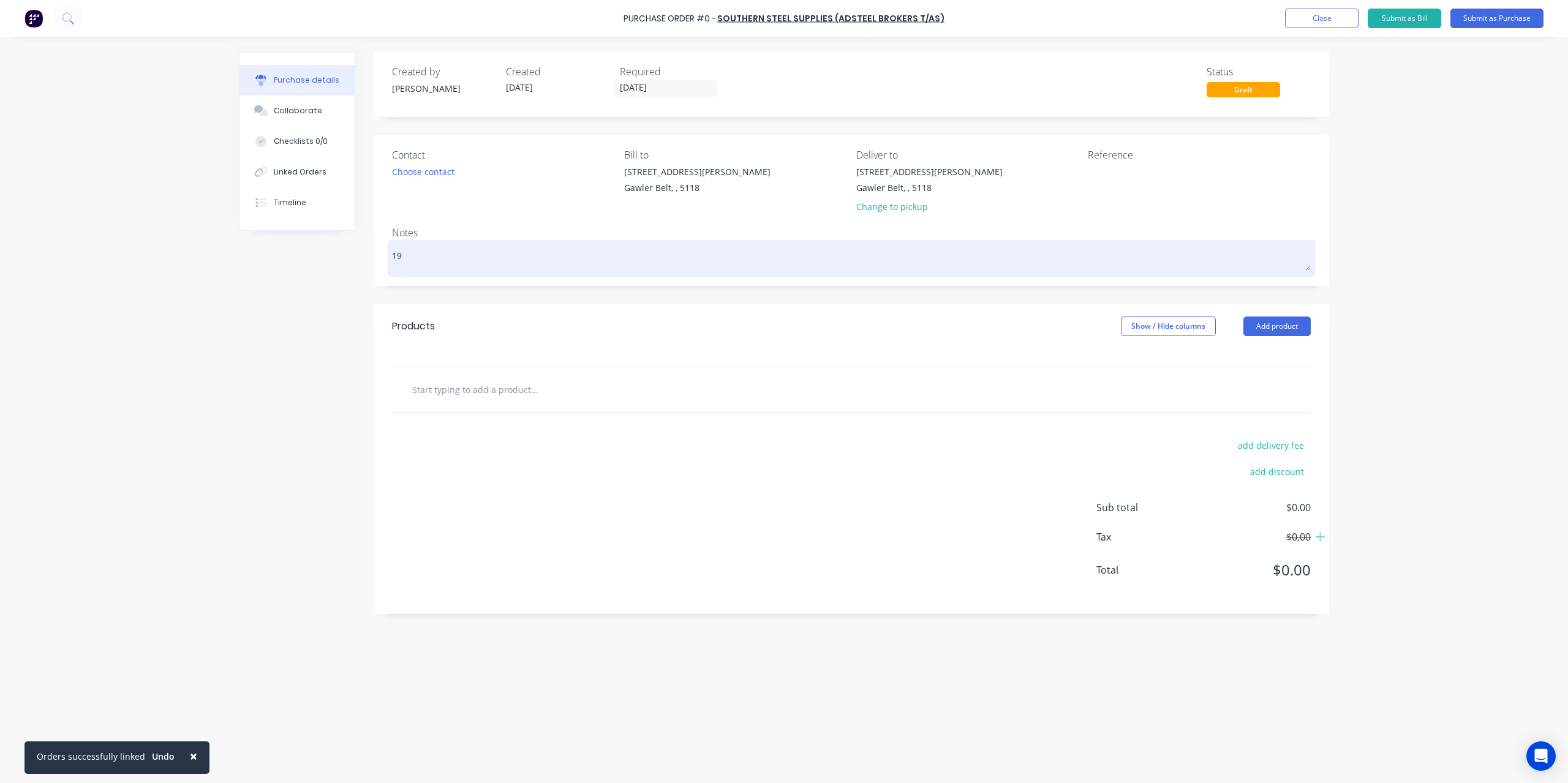
type textarea "19/"
type textarea "x"
type textarea "19/0"
type textarea "x"
type textarea "19/08"
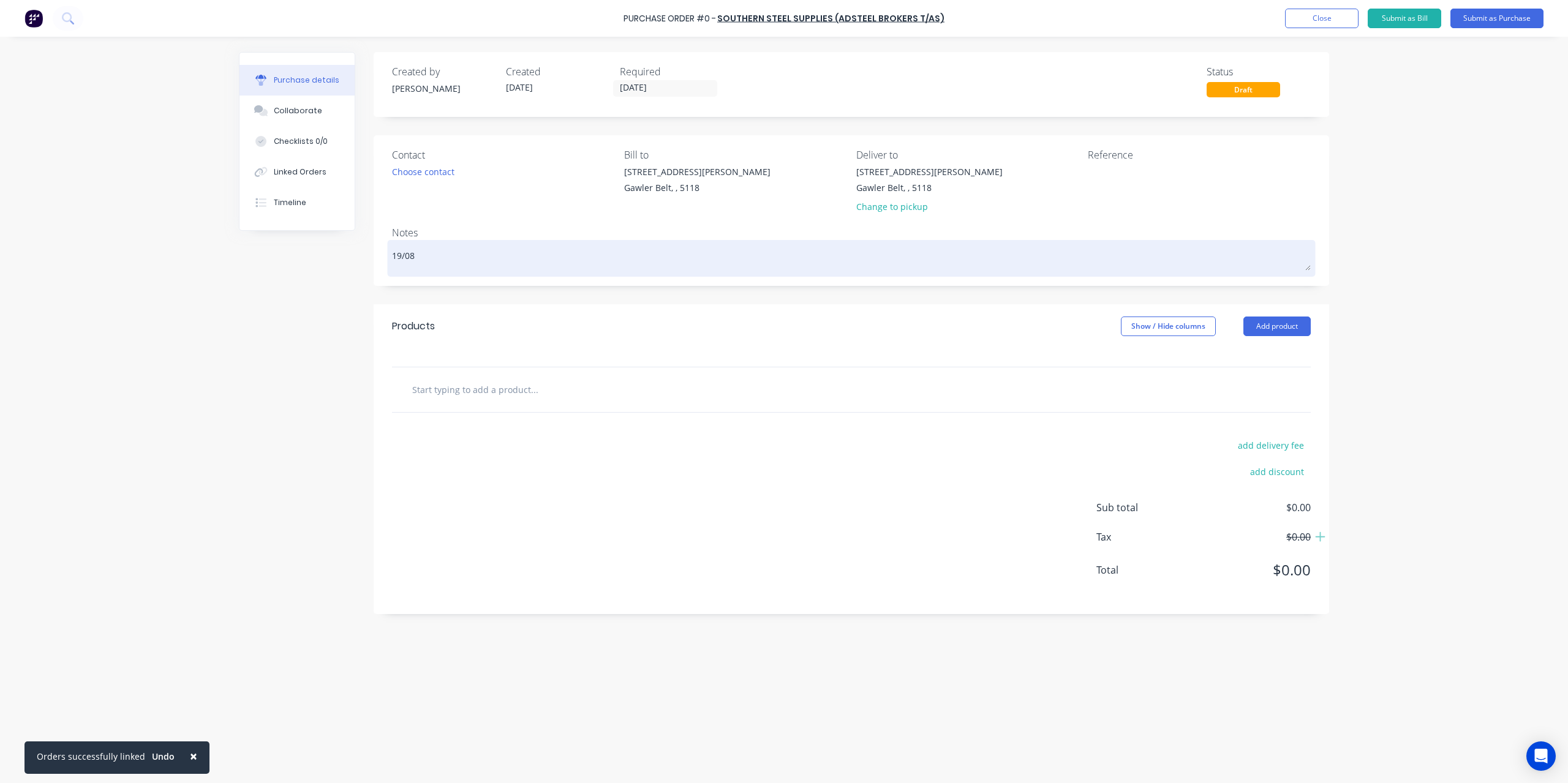
type textarea "x"
type textarea "19/08/"
type textarea "x"
type textarea "19/08/2"
type textarea "x"
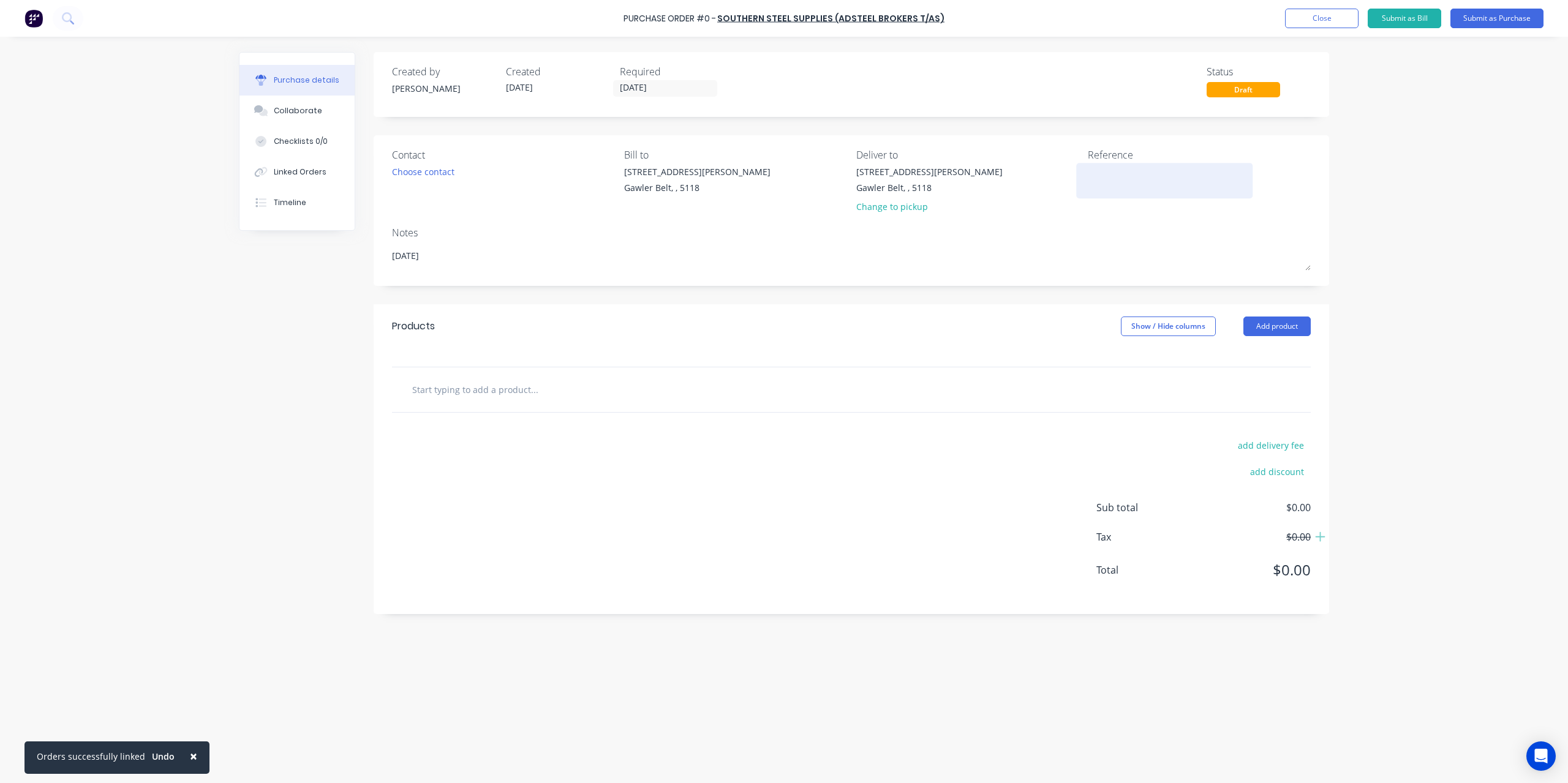
type textarea "[DATE]"
type textarea "x"
type textarea "[DATE]"
click at [1154, 172] on textarea at bounding box center [1164, 179] width 153 height 28
type textarea "INV-16"
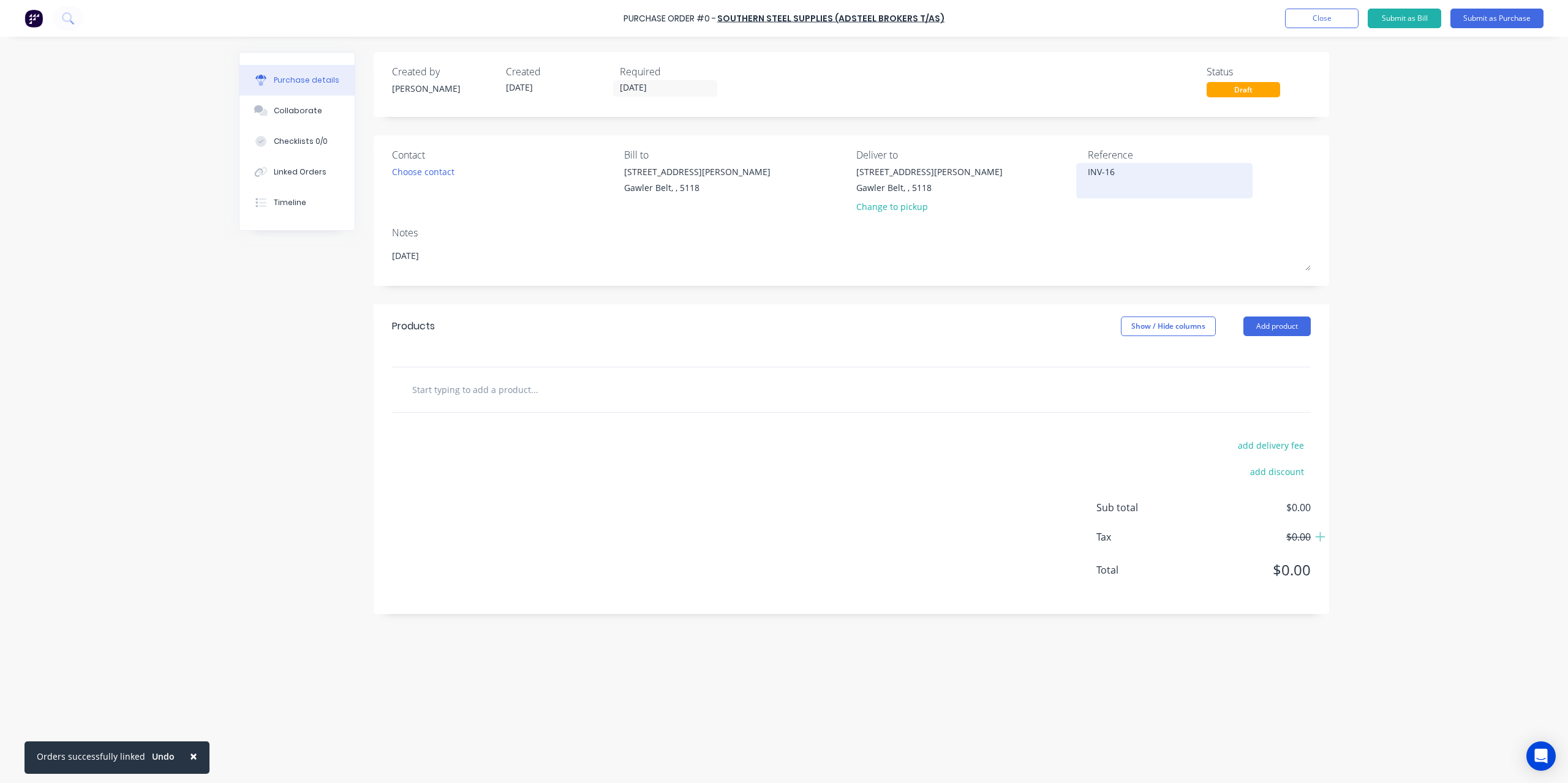
type textarea "x"
type textarea "INV-164"
type textarea "x"
type textarea "INV-1649"
type textarea "x"
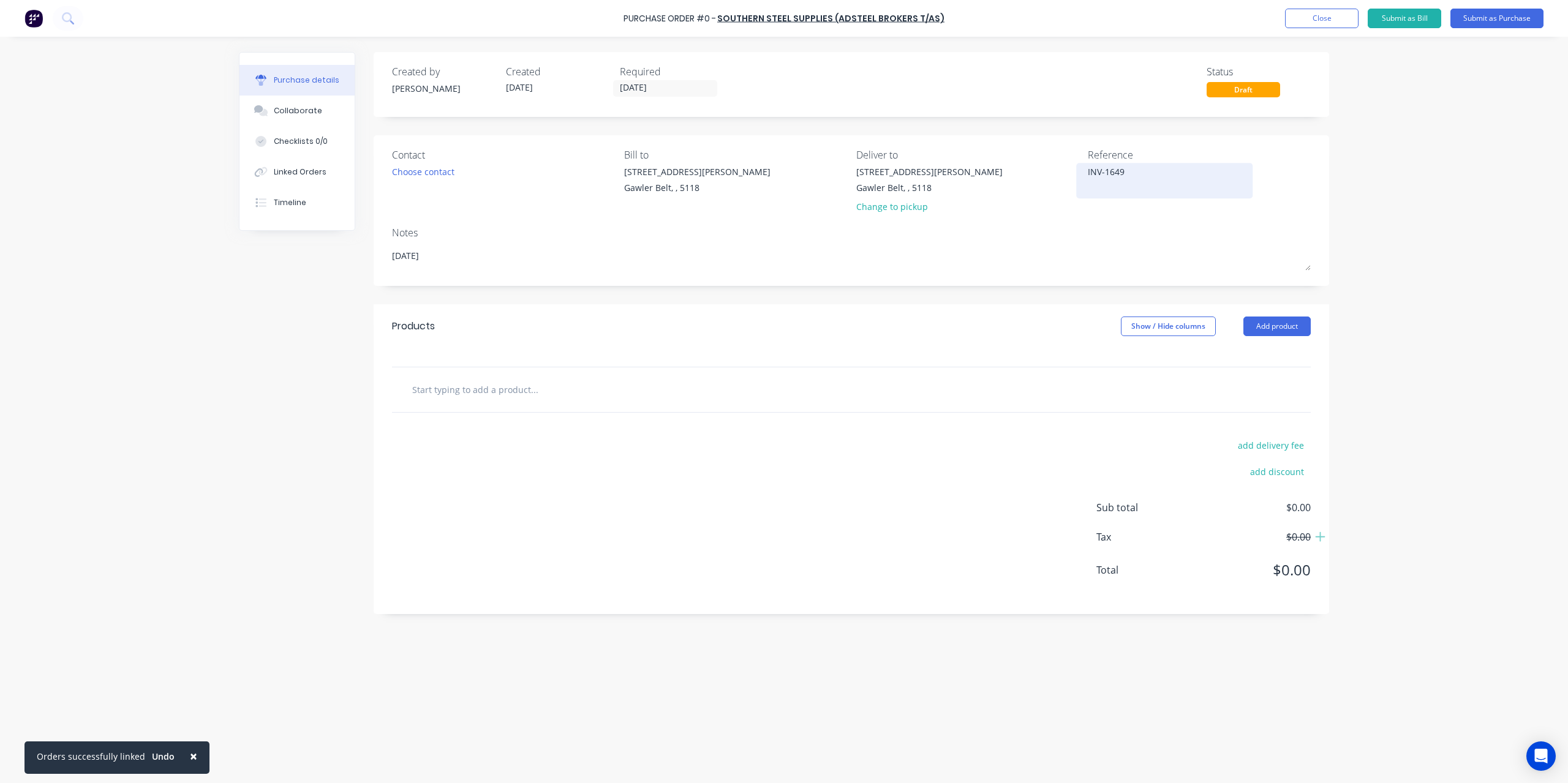
type textarea "INV-16497"
type textarea "x"
type textarea "INV-164976"
type textarea "x"
type textarea "INV-164976"
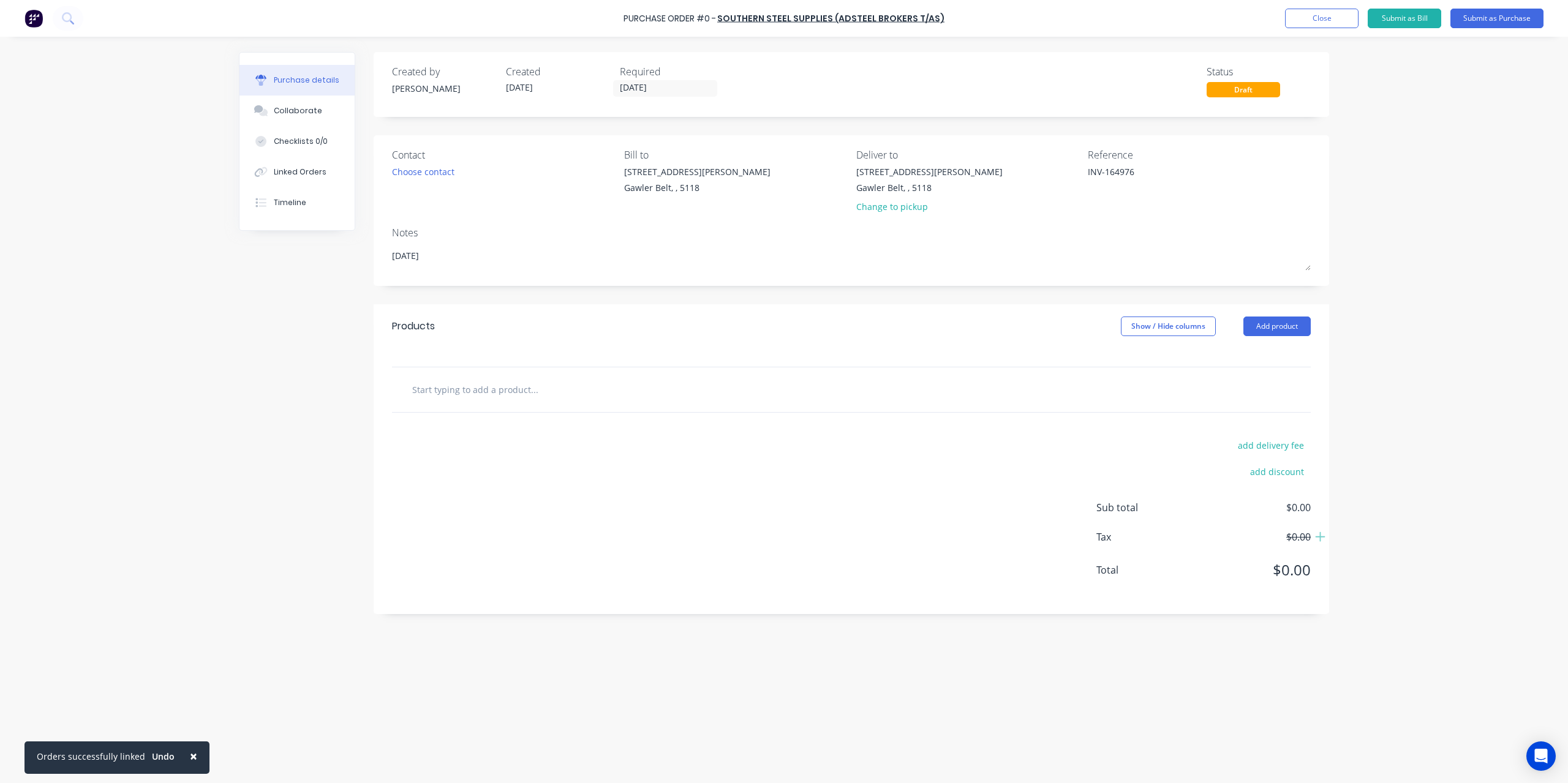
click at [446, 383] on input "text" at bounding box center [533, 389] width 245 height 25
type textarea "x"
type input "c"
type textarea "x"
type input "ch"
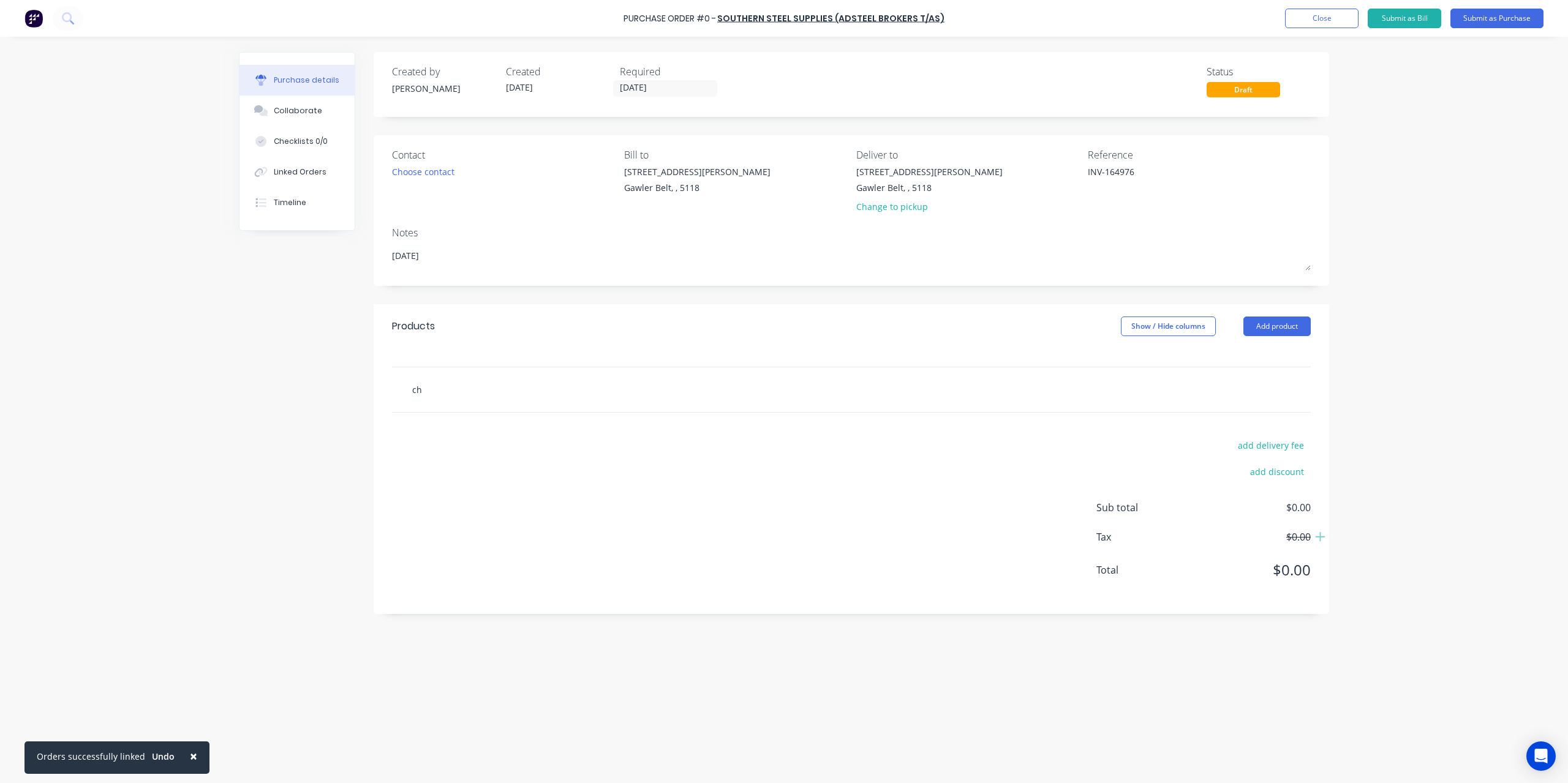
type textarea "x"
type input "cha"
type textarea "x"
type input "chan"
type textarea "x"
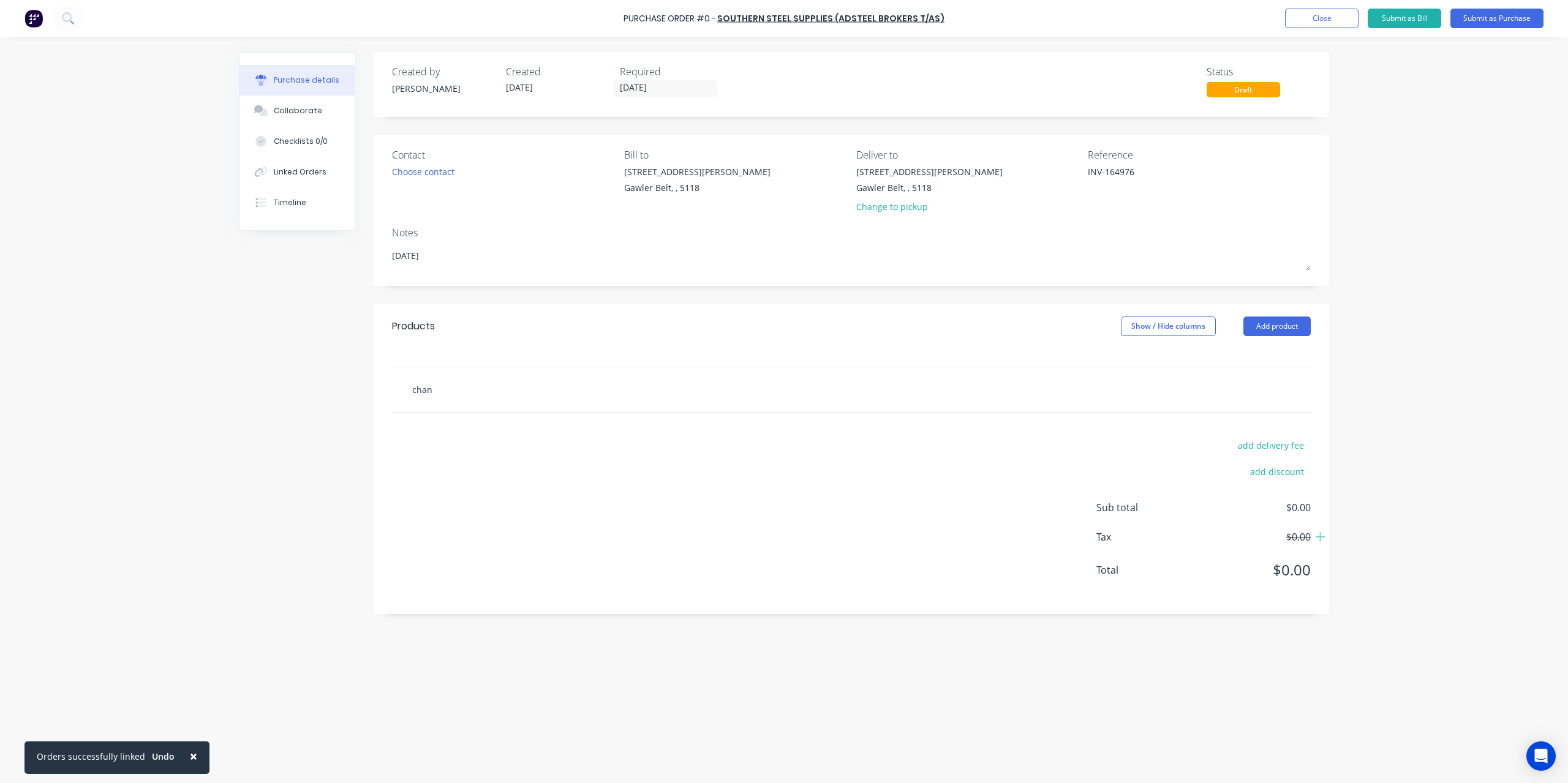
type input "chann"
type textarea "x"
type input "channe"
type textarea "x"
type input "channel"
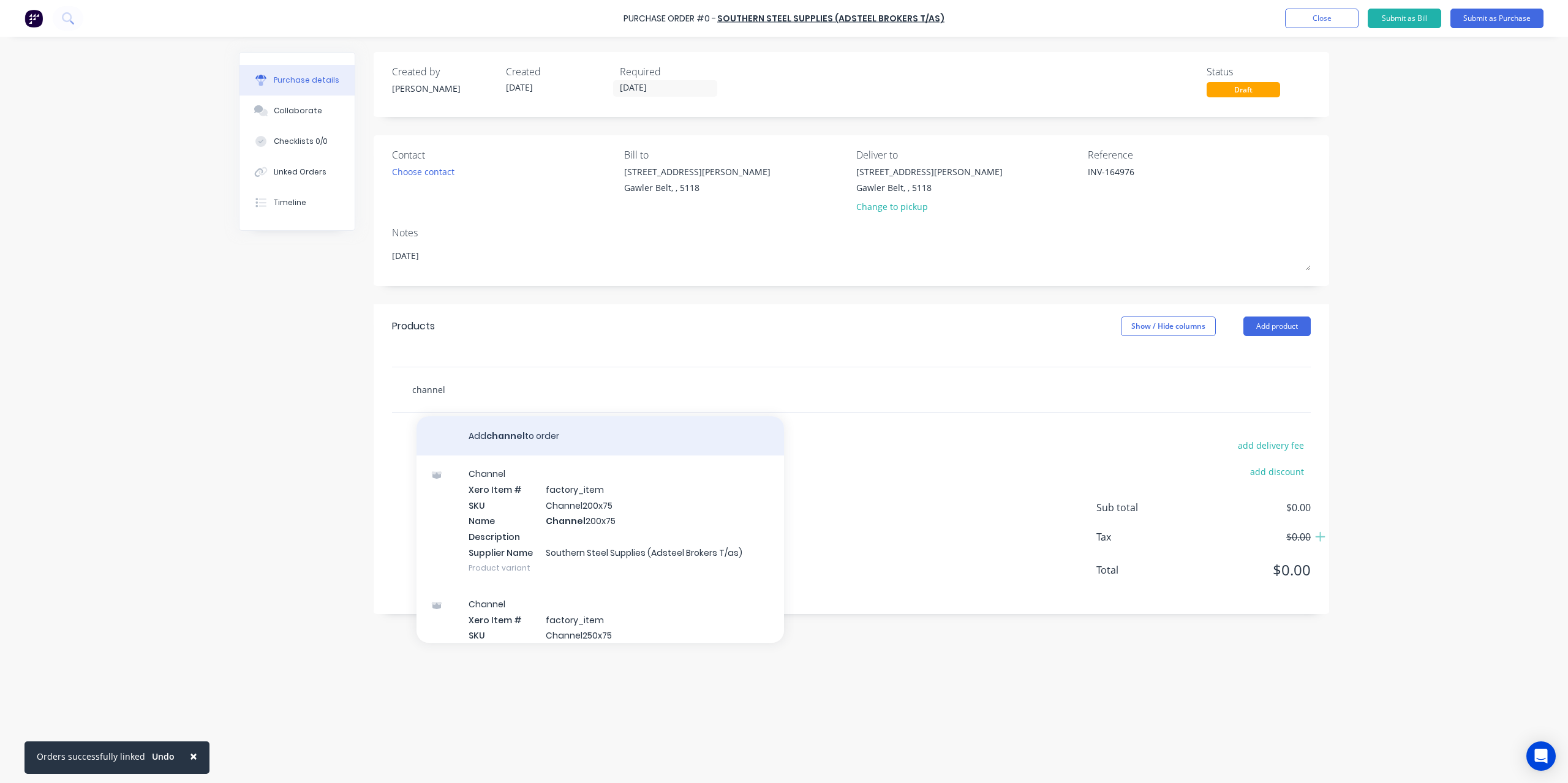
type textarea "x"
type input "channel"
type textarea "x"
type input "channel 1"
type textarea "x"
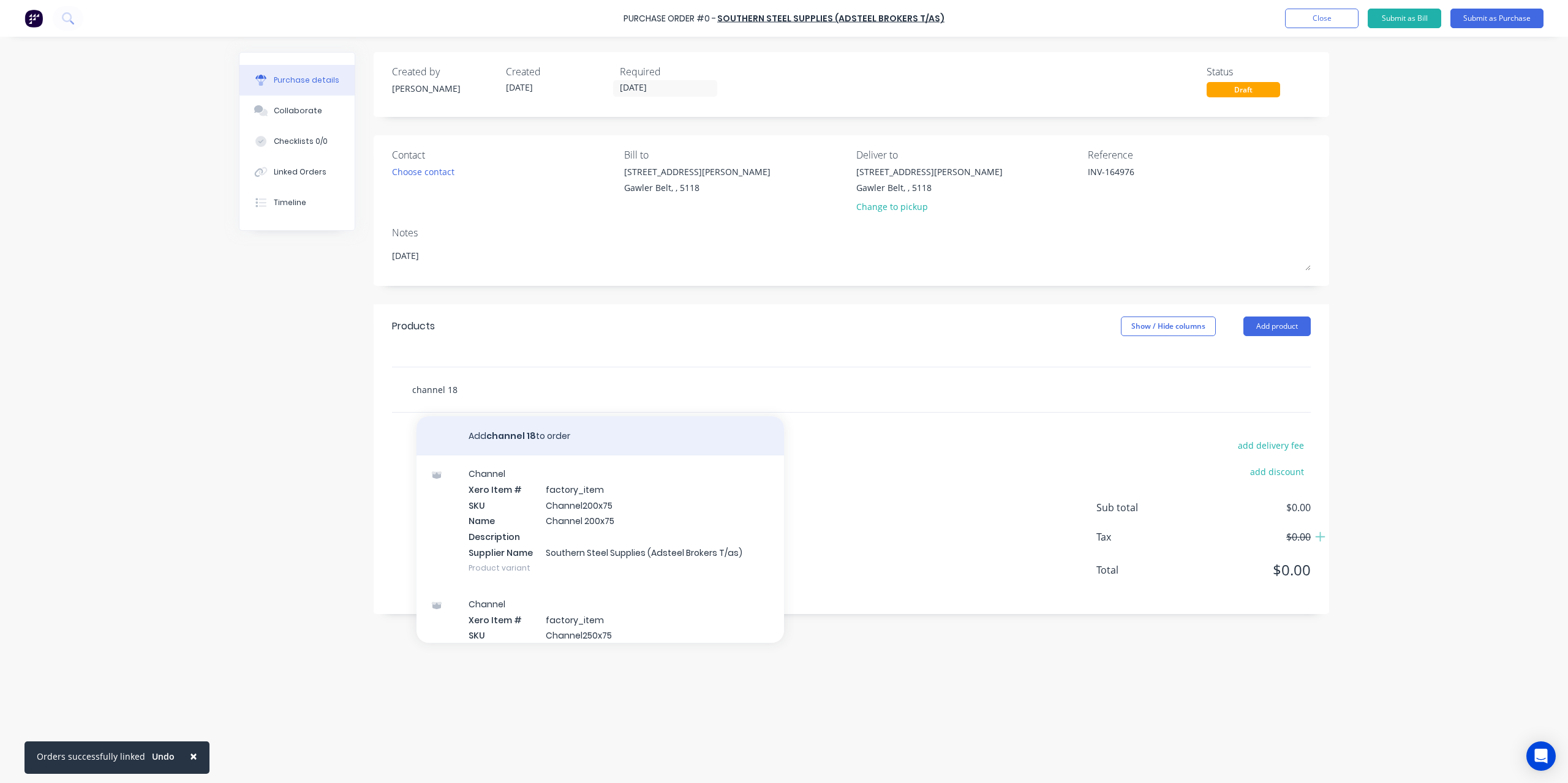
type input "channel 180"
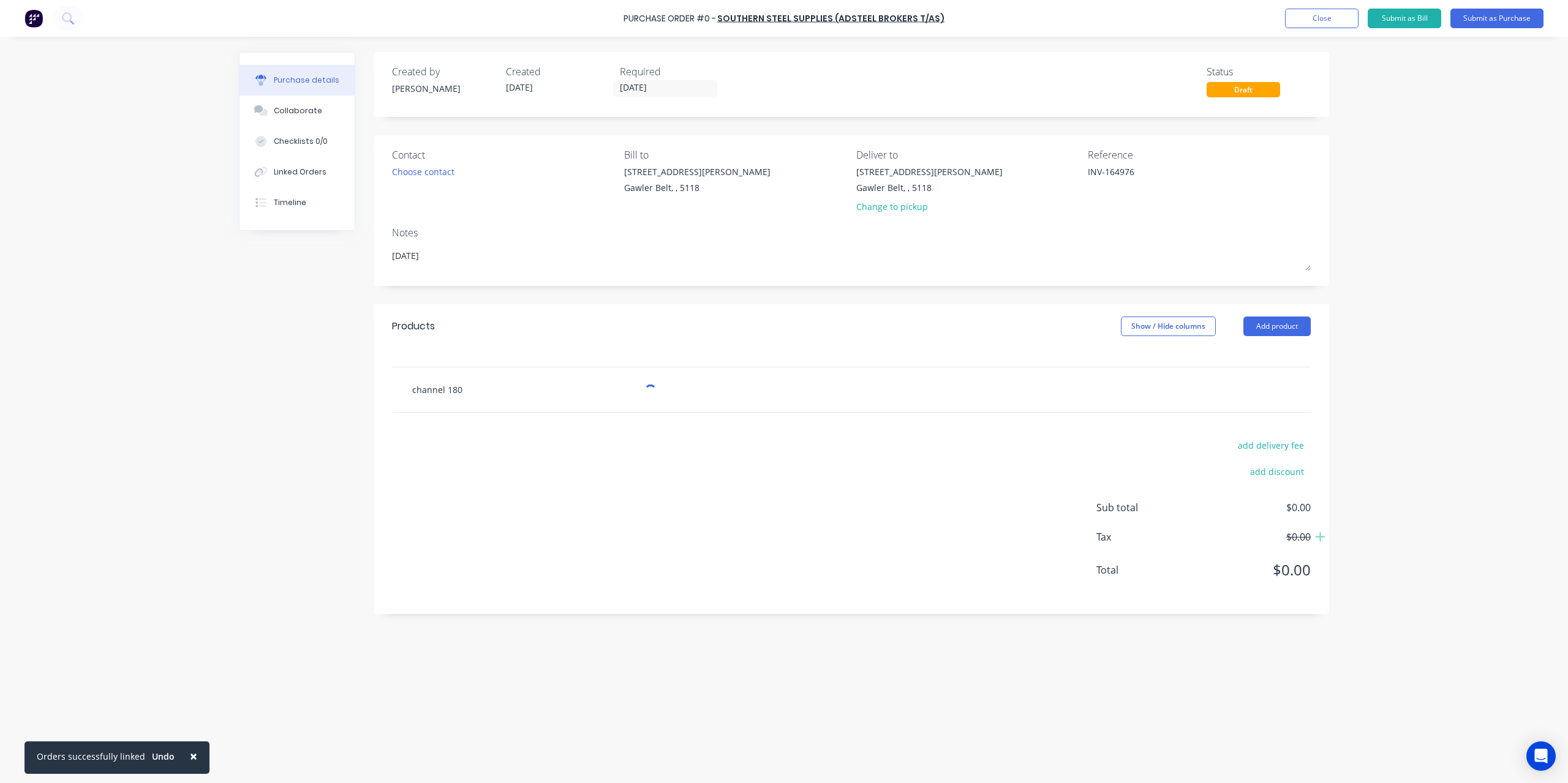
type textarea "x"
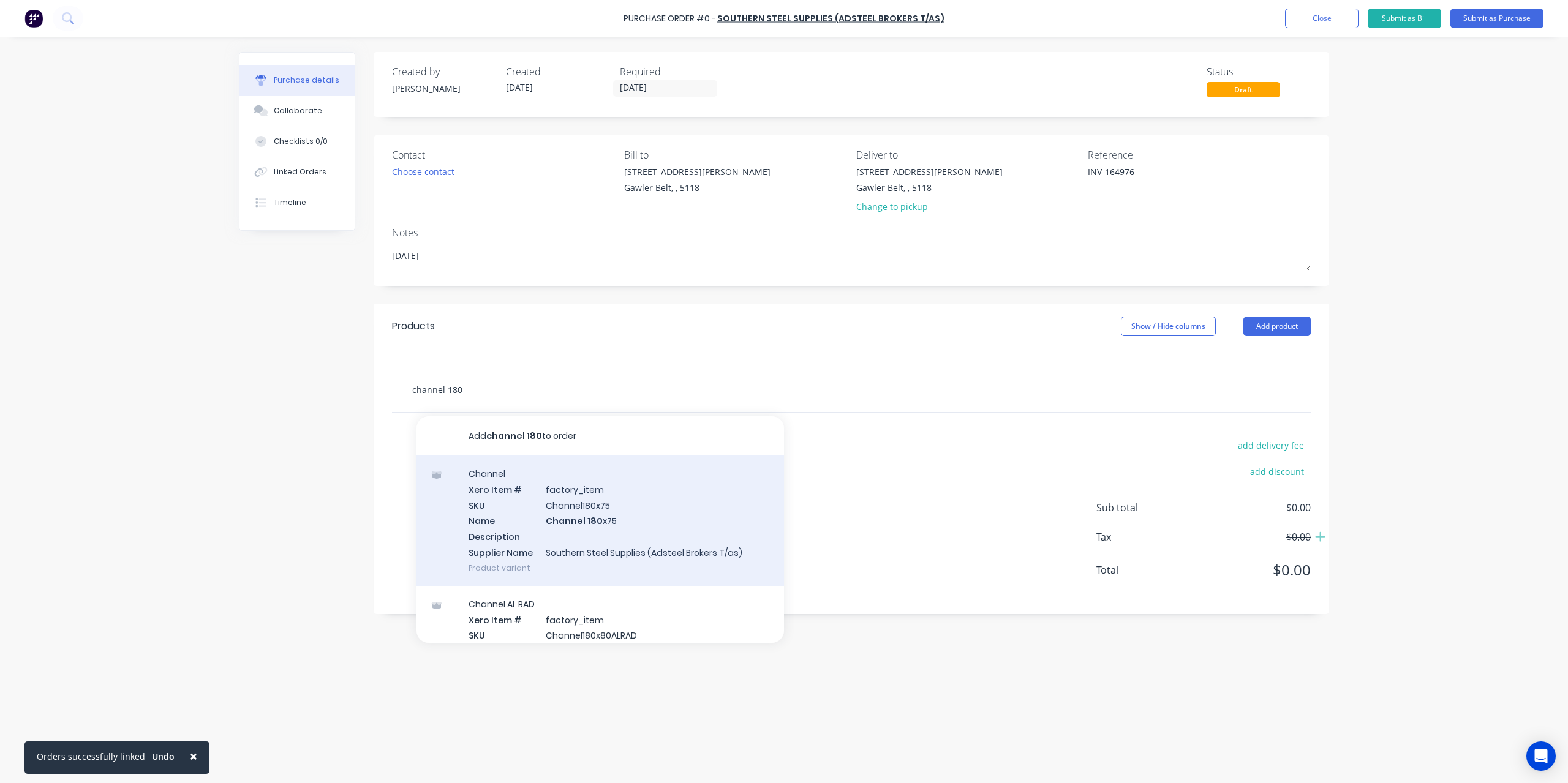
type input "channel 180"
click at [577, 495] on div "Channel Xero Item # factory_item SKU Channel180x75 Name Channel 180 x75 Descrip…" at bounding box center [600, 521] width 367 height 130
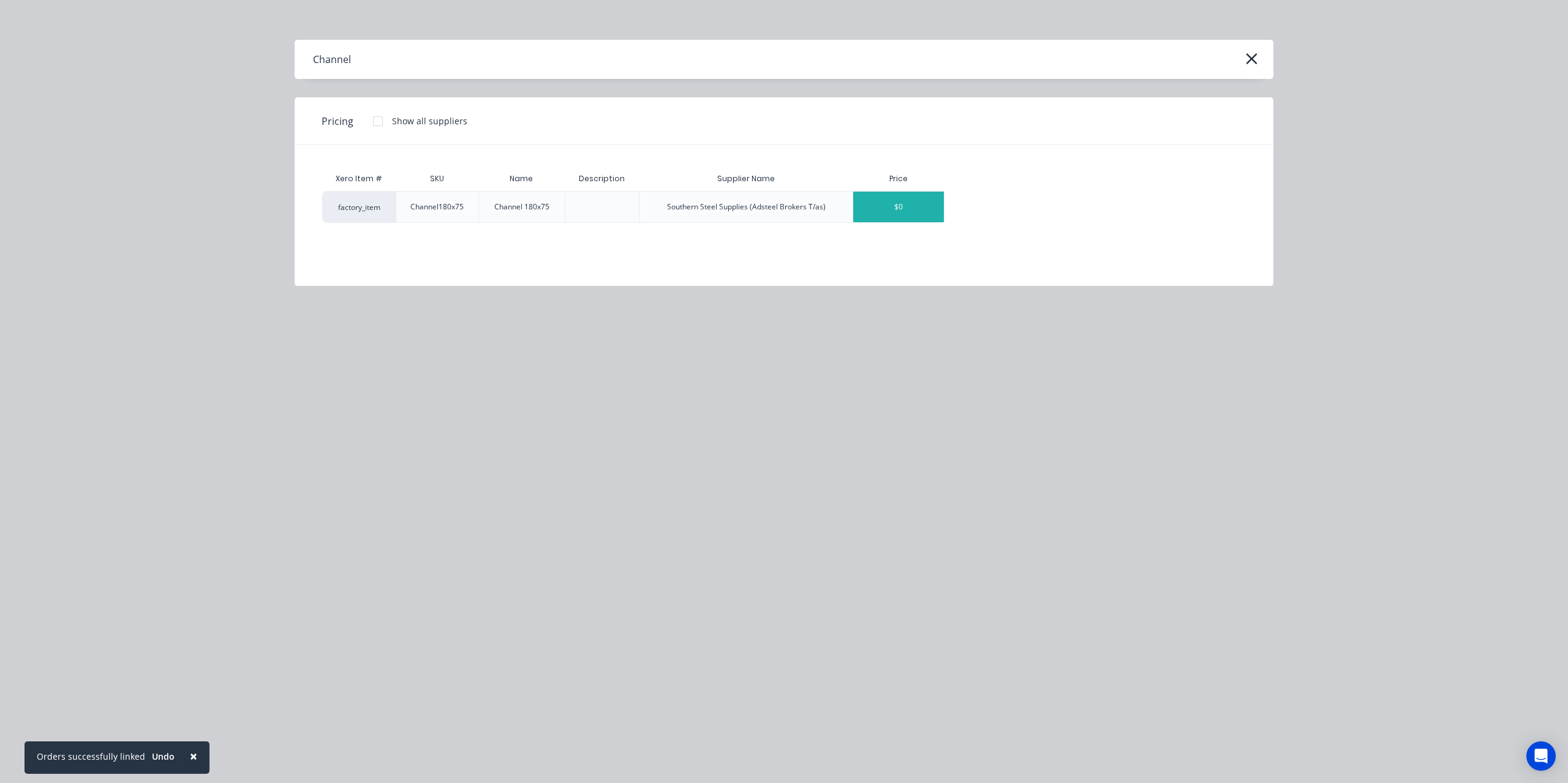
click at [888, 205] on div "$0" at bounding box center [898, 207] width 91 height 30
type textarea "x"
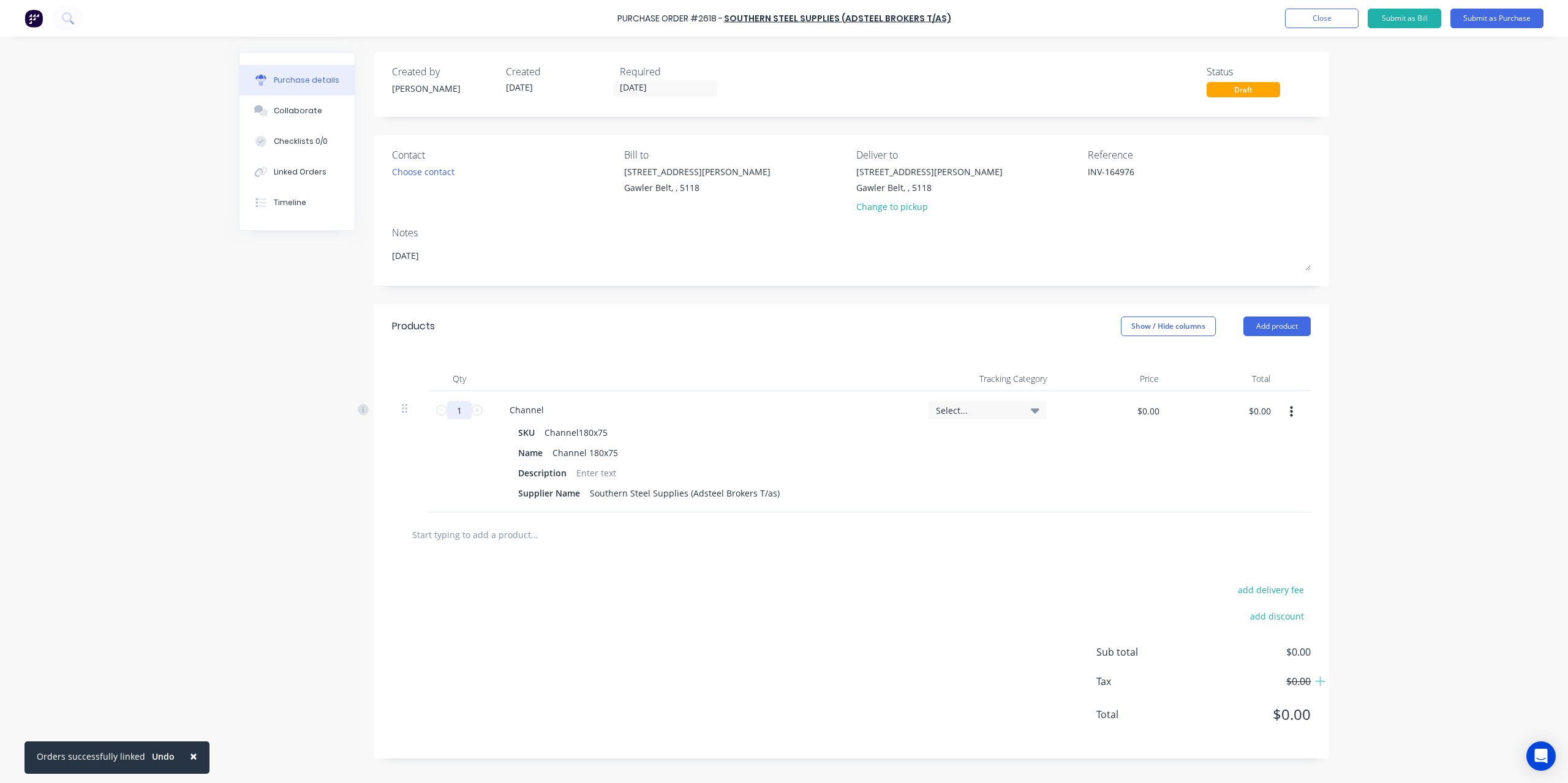
click at [457, 408] on input "1" at bounding box center [459, 411] width 25 height 19
type textarea "x"
type input "9"
type textarea "x"
type input "9"
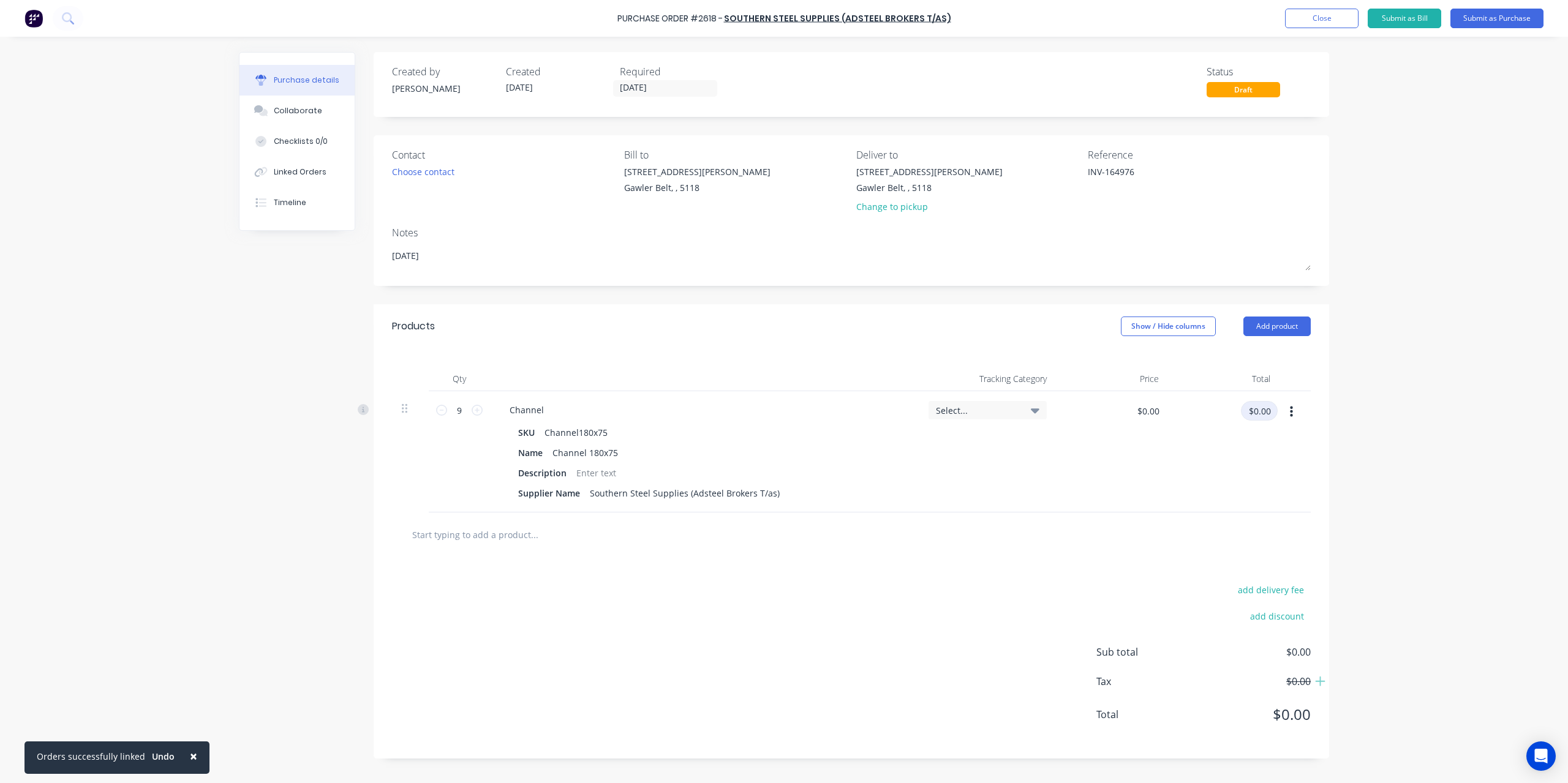
type textarea "x"
click at [1245, 406] on input "$0.00" at bounding box center [1259, 411] width 36 height 19
type input "376.20"
type textarea "x"
type input "$41.80"
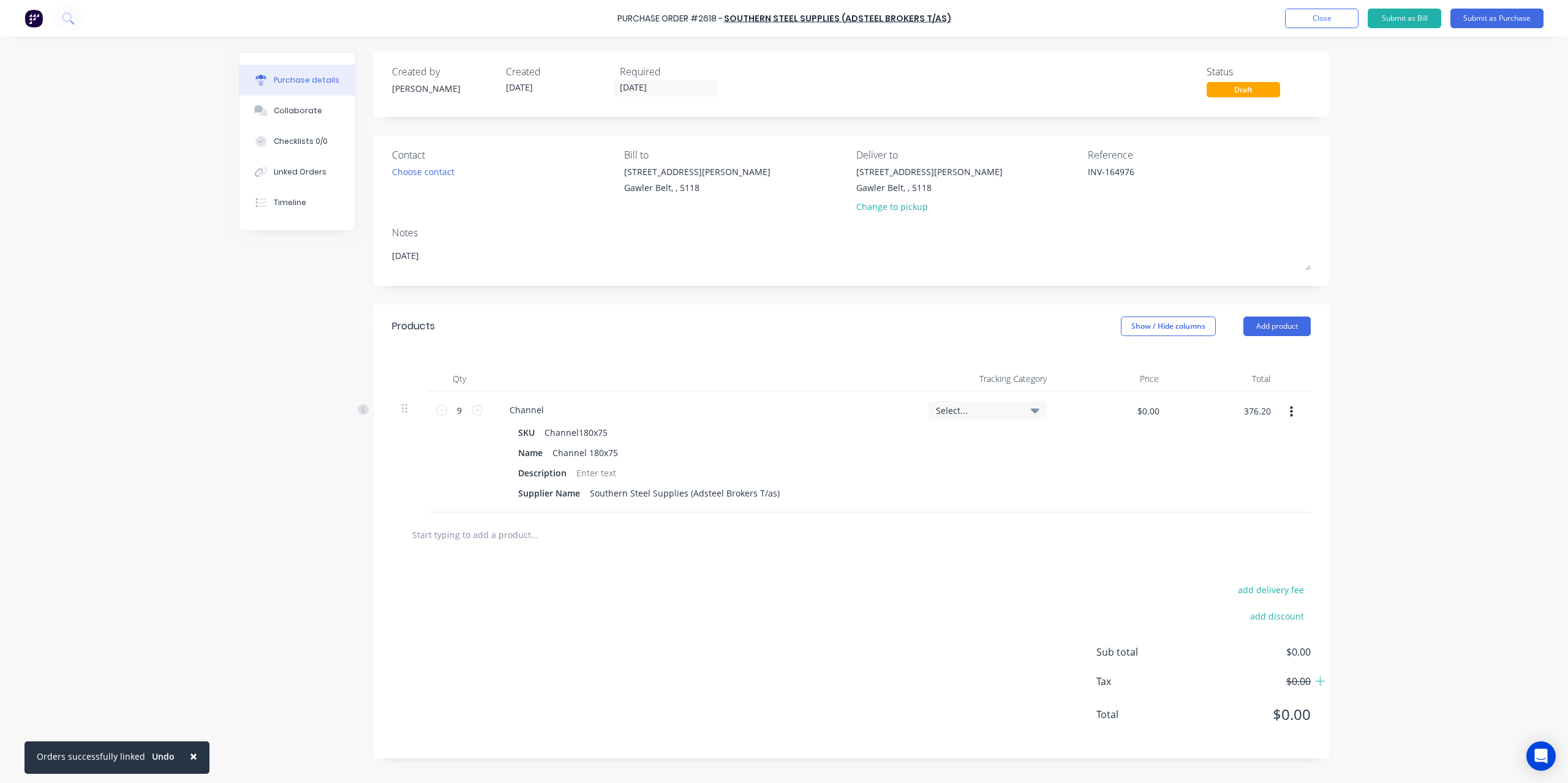
type input "$376.20"
click at [1394, 637] on div "× Orders successfully linked Undo Purchase Order #2618 - Southern Steel Supplie…" at bounding box center [784, 391] width 1568 height 783
click at [1521, 23] on button "Submit as Purchase" at bounding box center [1497, 18] width 93 height 19
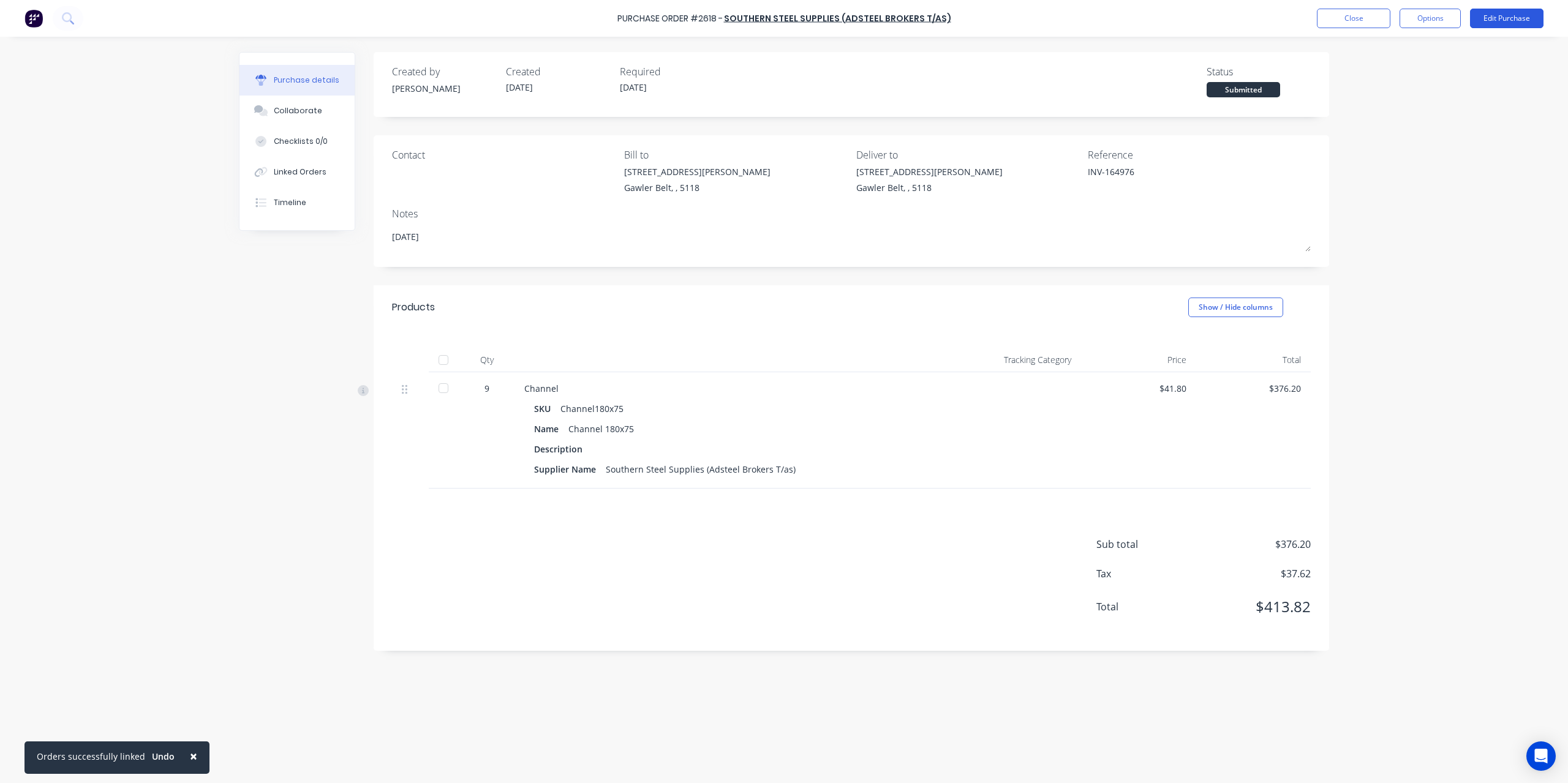
click at [1488, 21] on button "Edit Purchase" at bounding box center [1506, 18] width 74 height 19
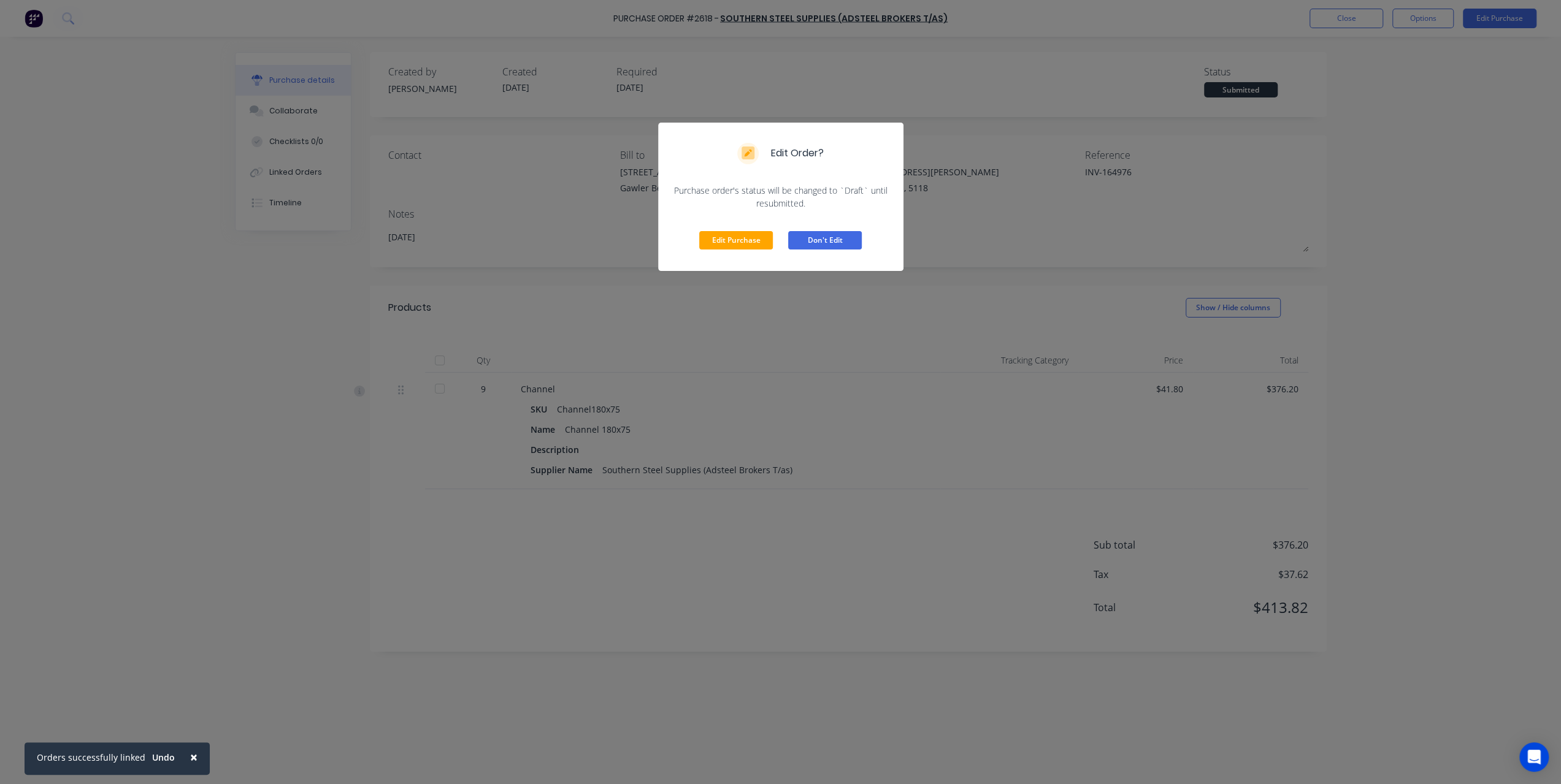
click at [817, 245] on button "Don't Edit" at bounding box center [825, 241] width 74 height 19
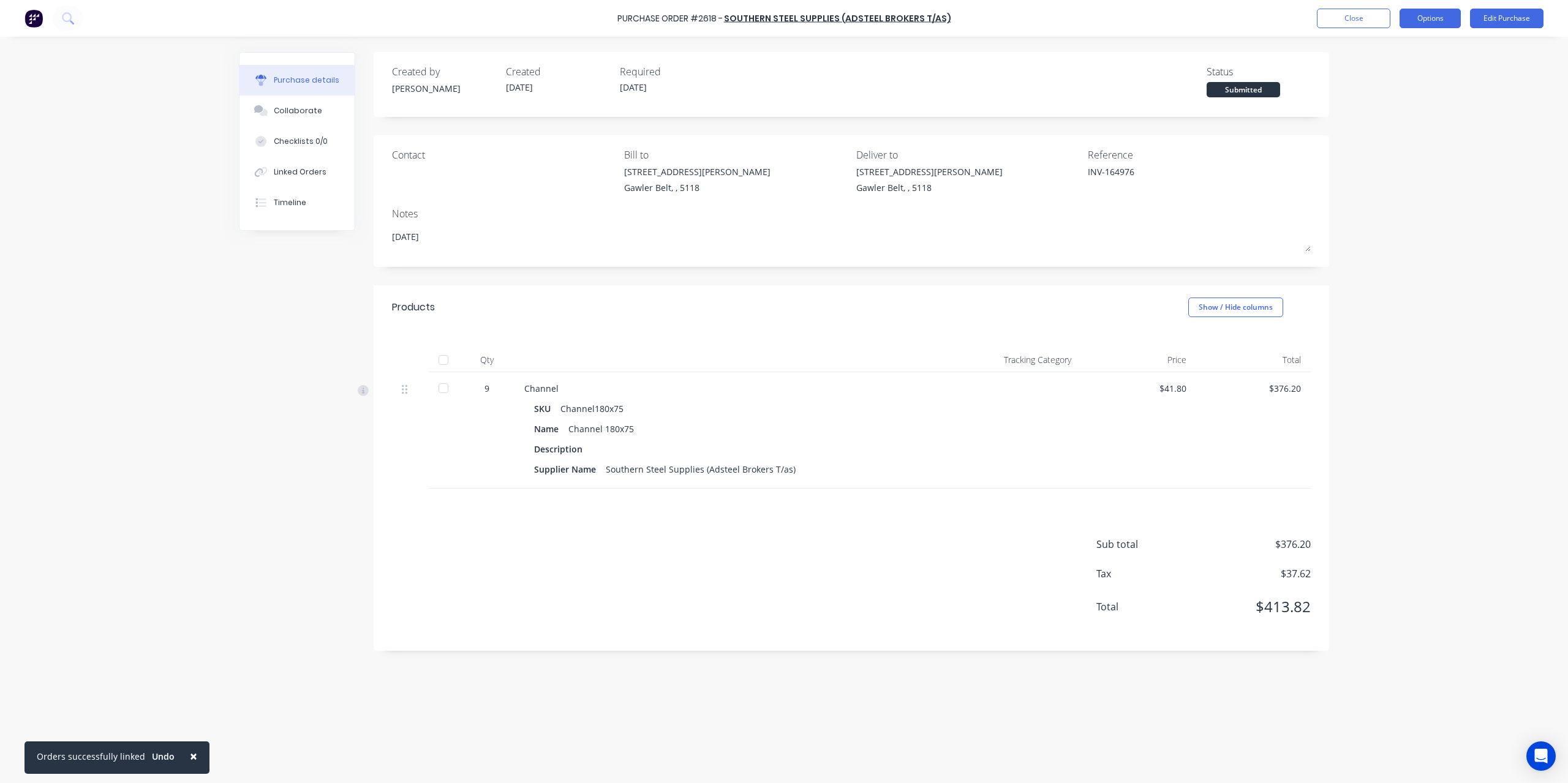
click at [1428, 25] on button "Options" at bounding box center [1430, 18] width 61 height 19
click at [1425, 72] on div "Convert to Bill" at bounding box center [1402, 74] width 94 height 18
type textarea "x"
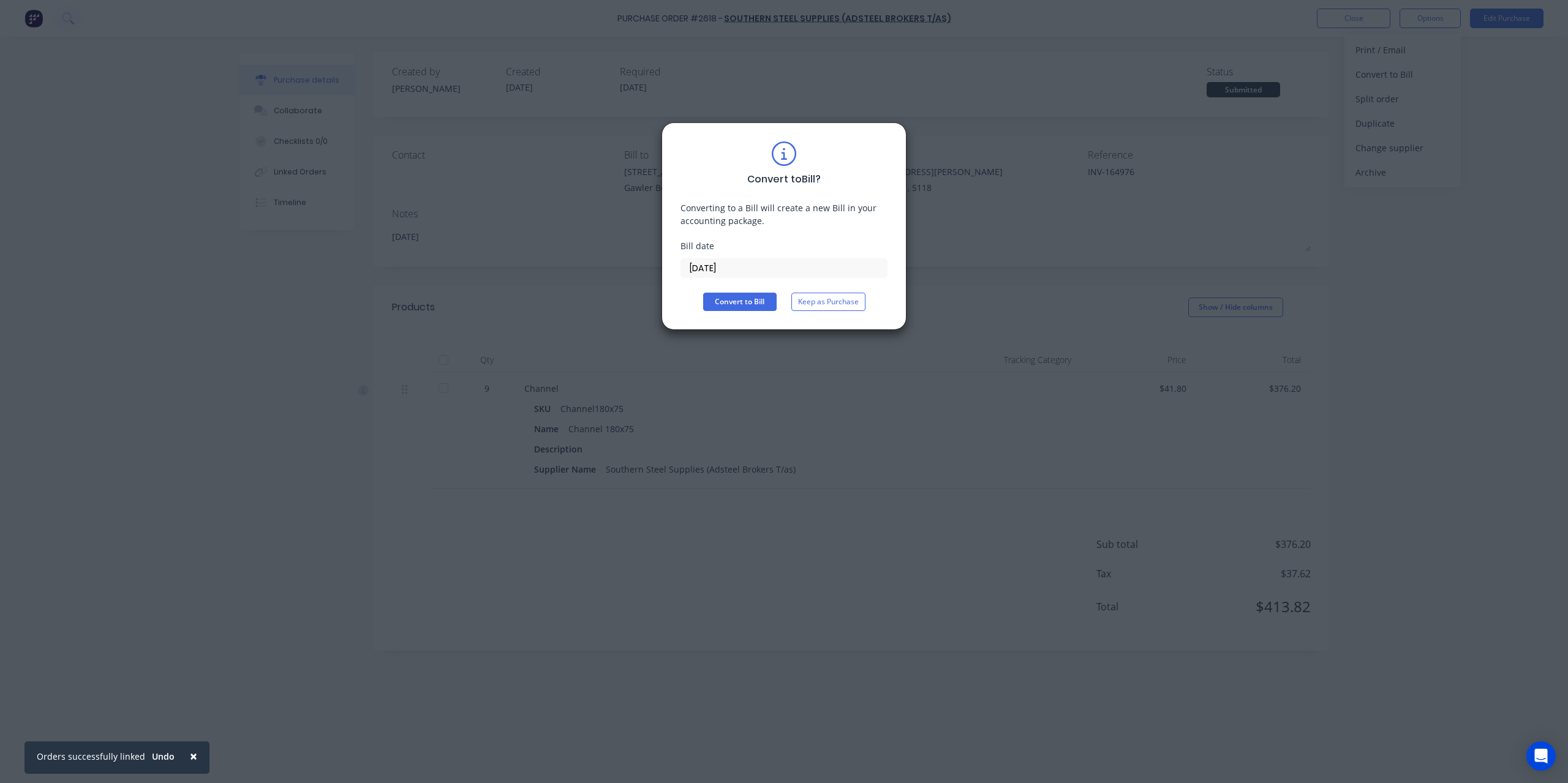
click at [743, 259] on input "[DATE]" at bounding box center [783, 268] width 206 height 19
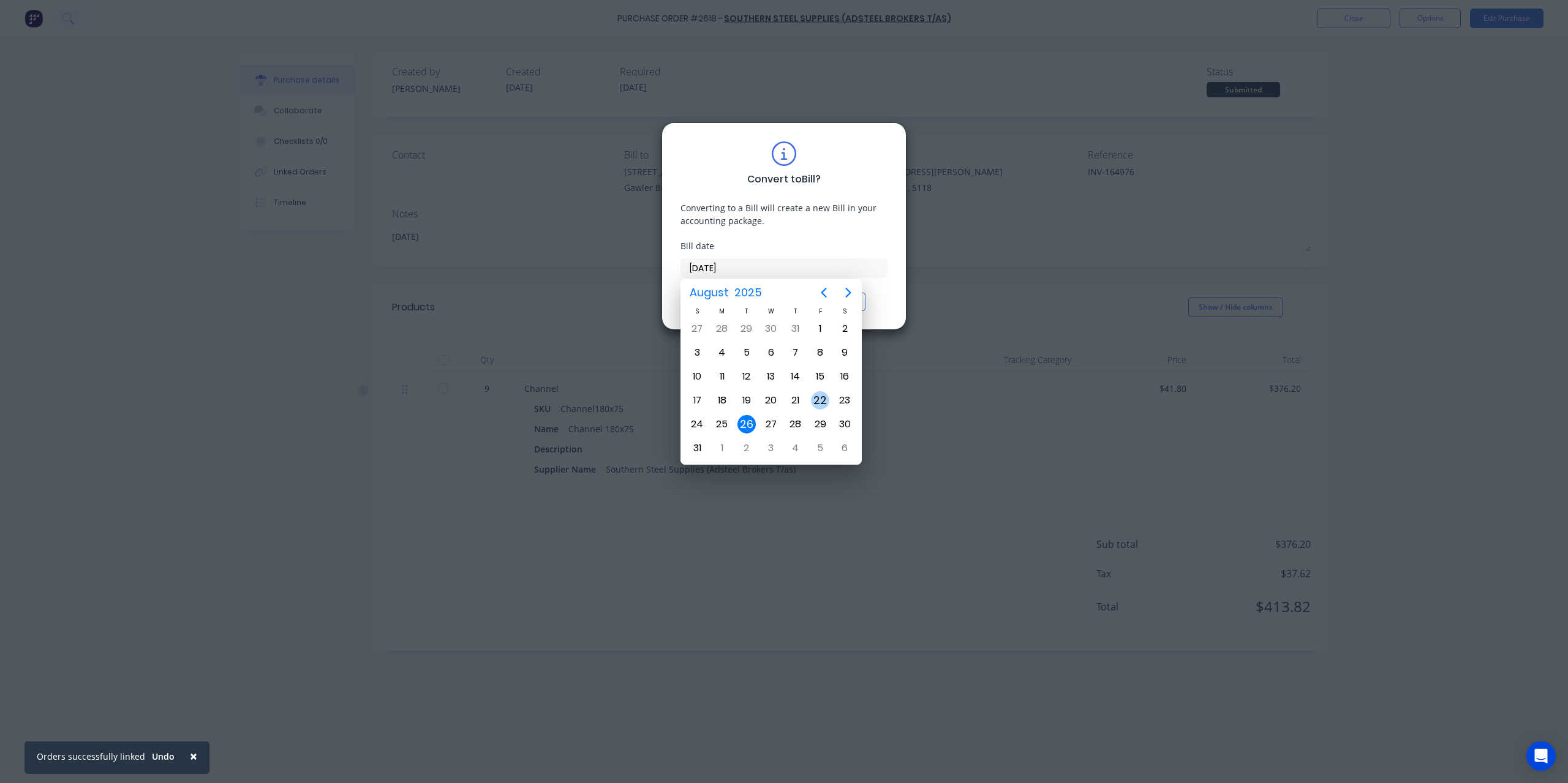
click at [825, 402] on div "22" at bounding box center [820, 400] width 19 height 19
type input "[DATE]"
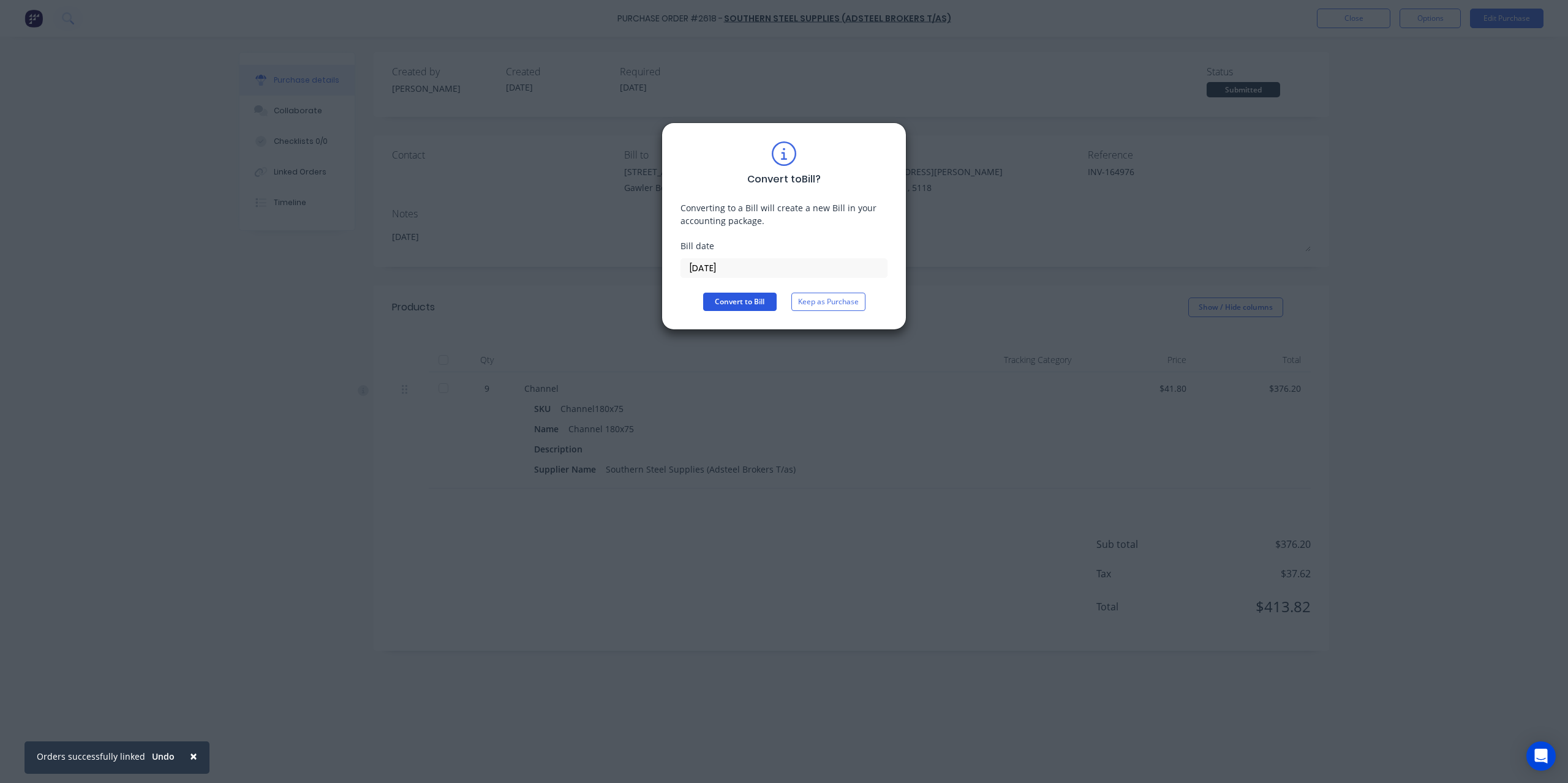
click at [760, 308] on button "Convert to Bill" at bounding box center [739, 302] width 74 height 19
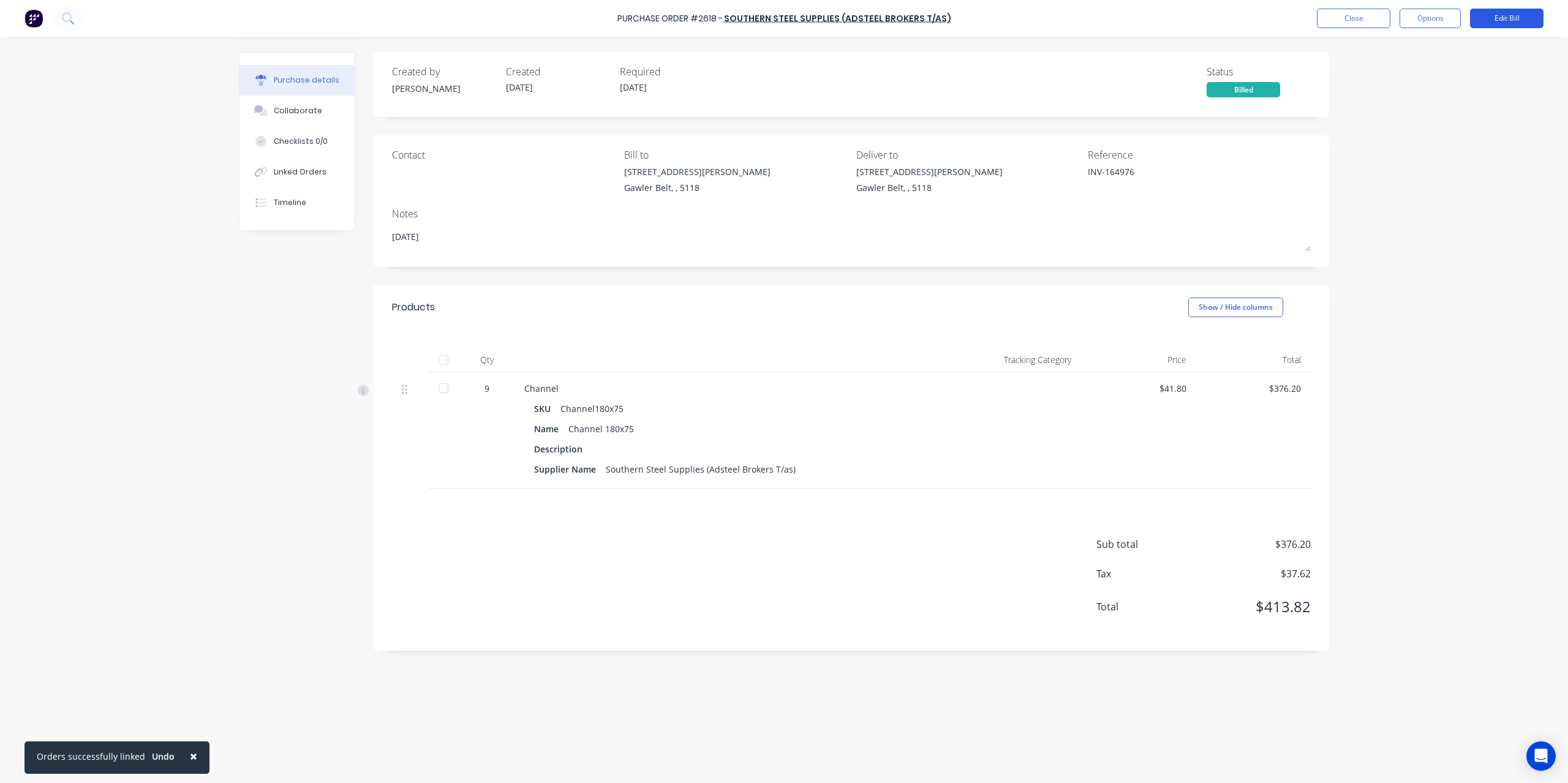
click at [1491, 17] on button "Edit Bill" at bounding box center [1506, 18] width 74 height 19
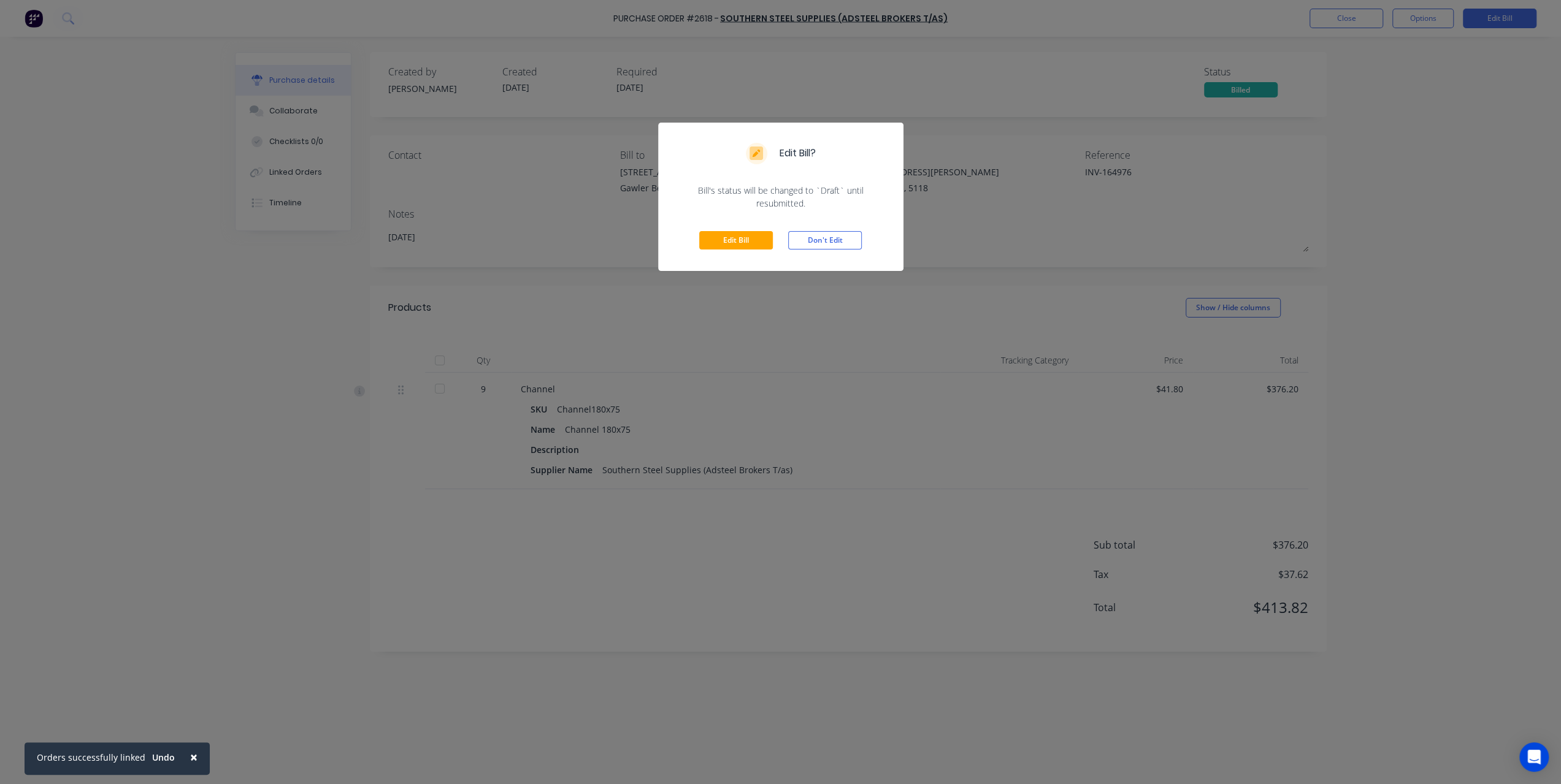
drag, startPoint x: 755, startPoint y: 238, endPoint x: 912, endPoint y: 238, distance: 157.0
click at [912, 238] on div "Edit Bill? Bill's status will be changed to `Draft` until resubmitted. Edit Bil…" at bounding box center [780, 392] width 1561 height 784
click at [859, 238] on button "Don't Edit" at bounding box center [825, 241] width 74 height 19
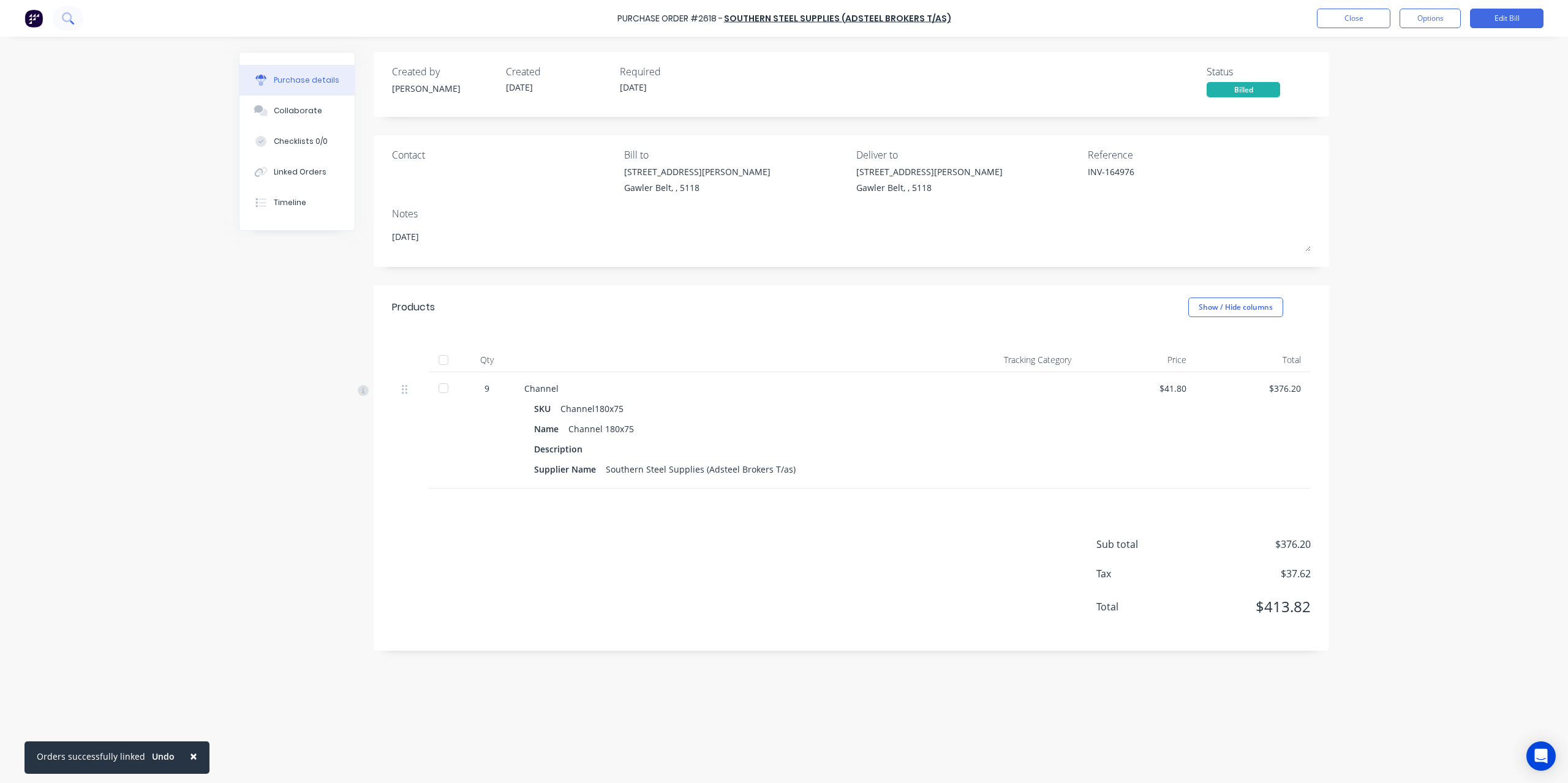
click at [63, 13] on icon at bounding box center [68, 18] width 12 height 12
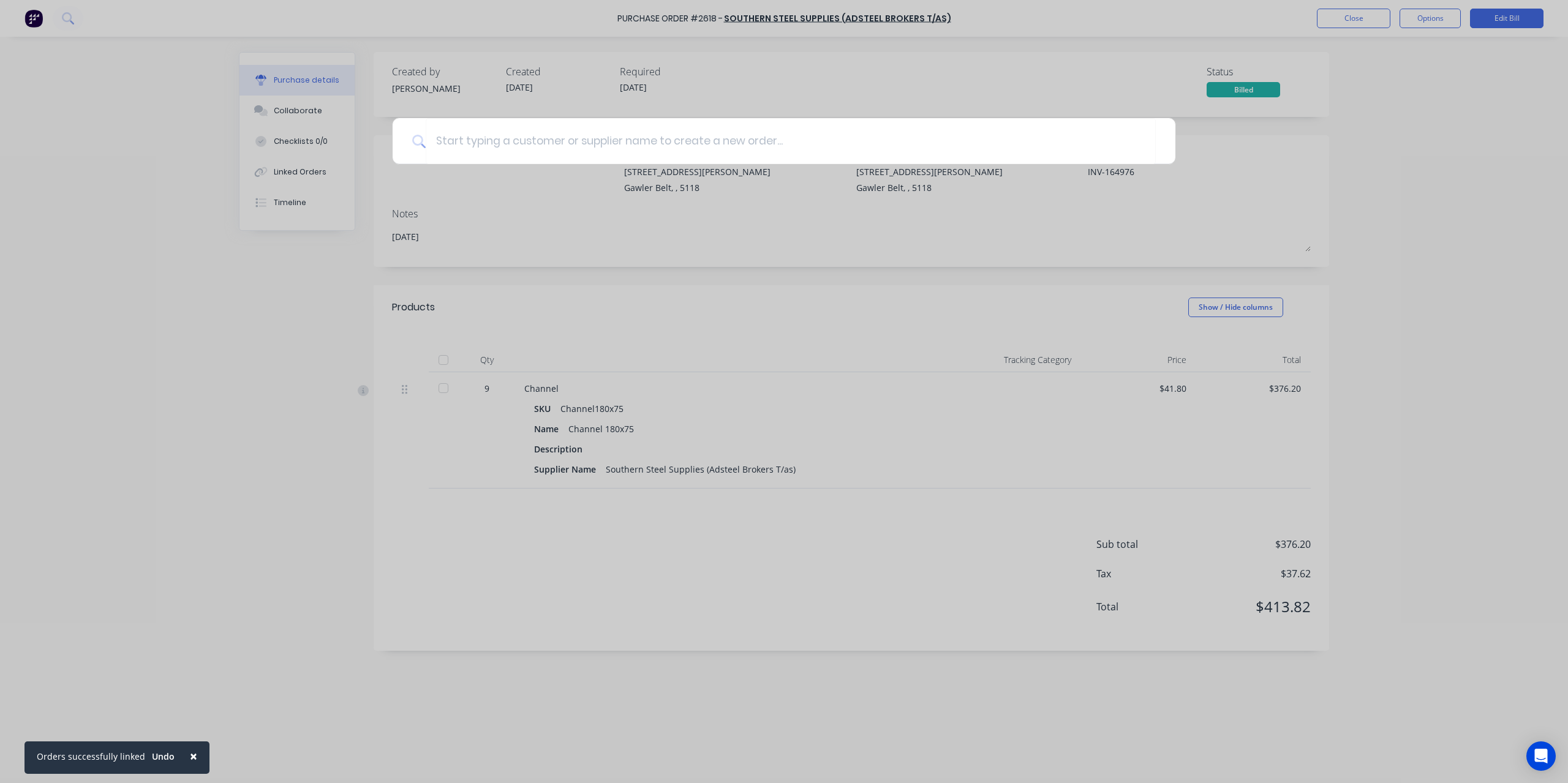
type textarea "x"
type input "26"
type textarea "x"
type input "261"
type textarea "x"
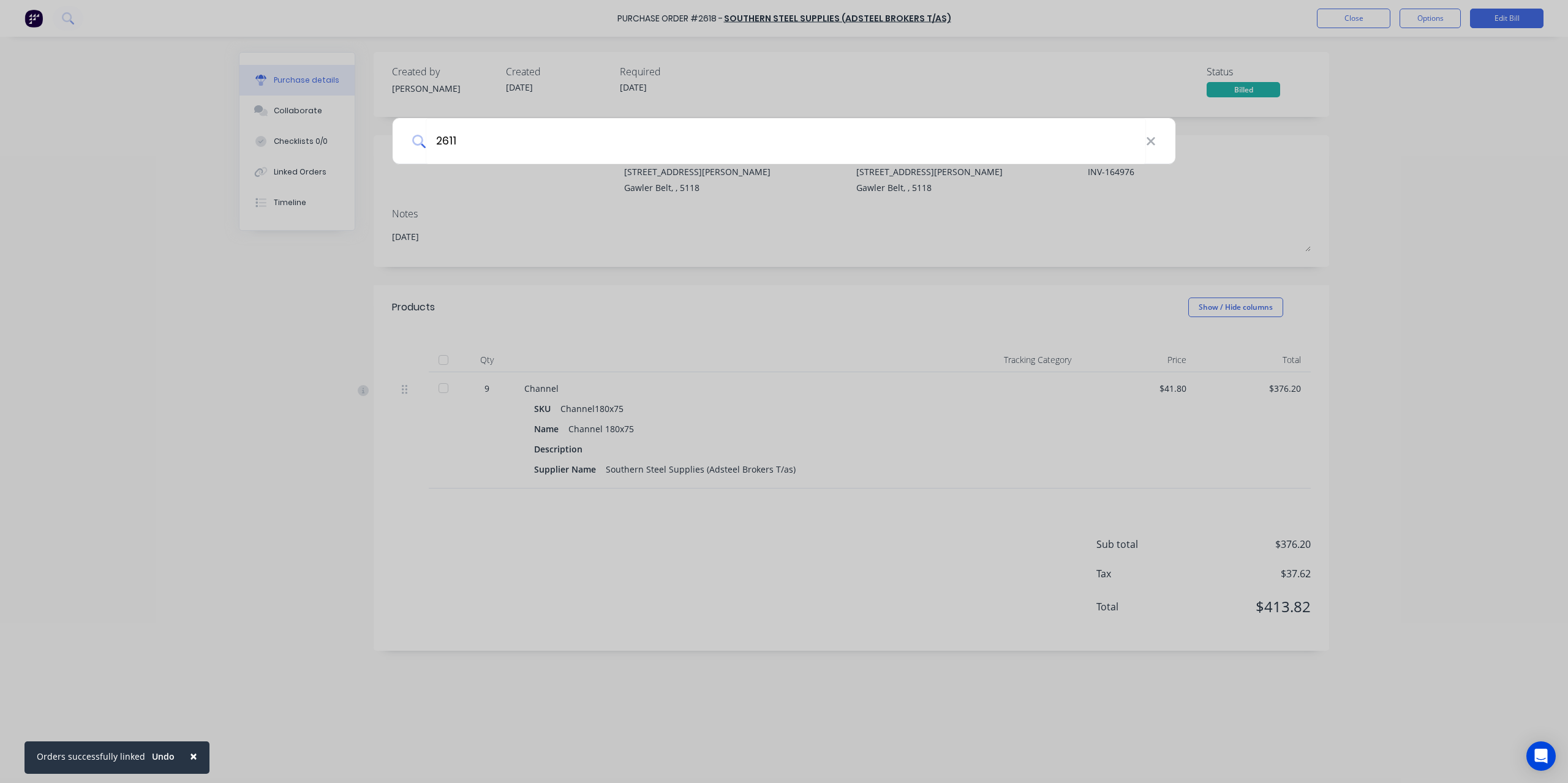
type input "2611"
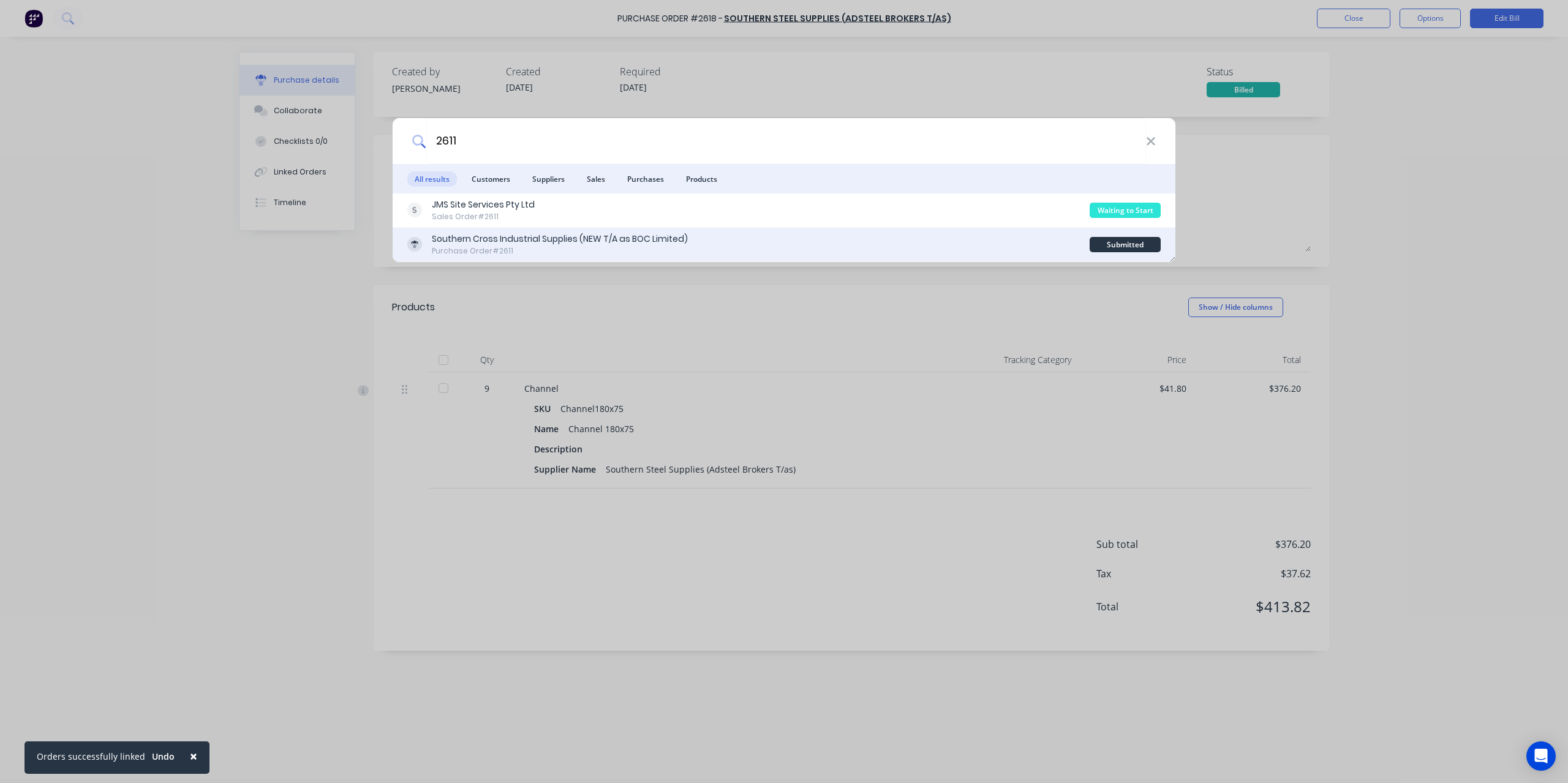
click at [521, 241] on div "Southern Cross Industrial Supplies (NEW T/A as BOC Limited)" at bounding box center [560, 239] width 256 height 13
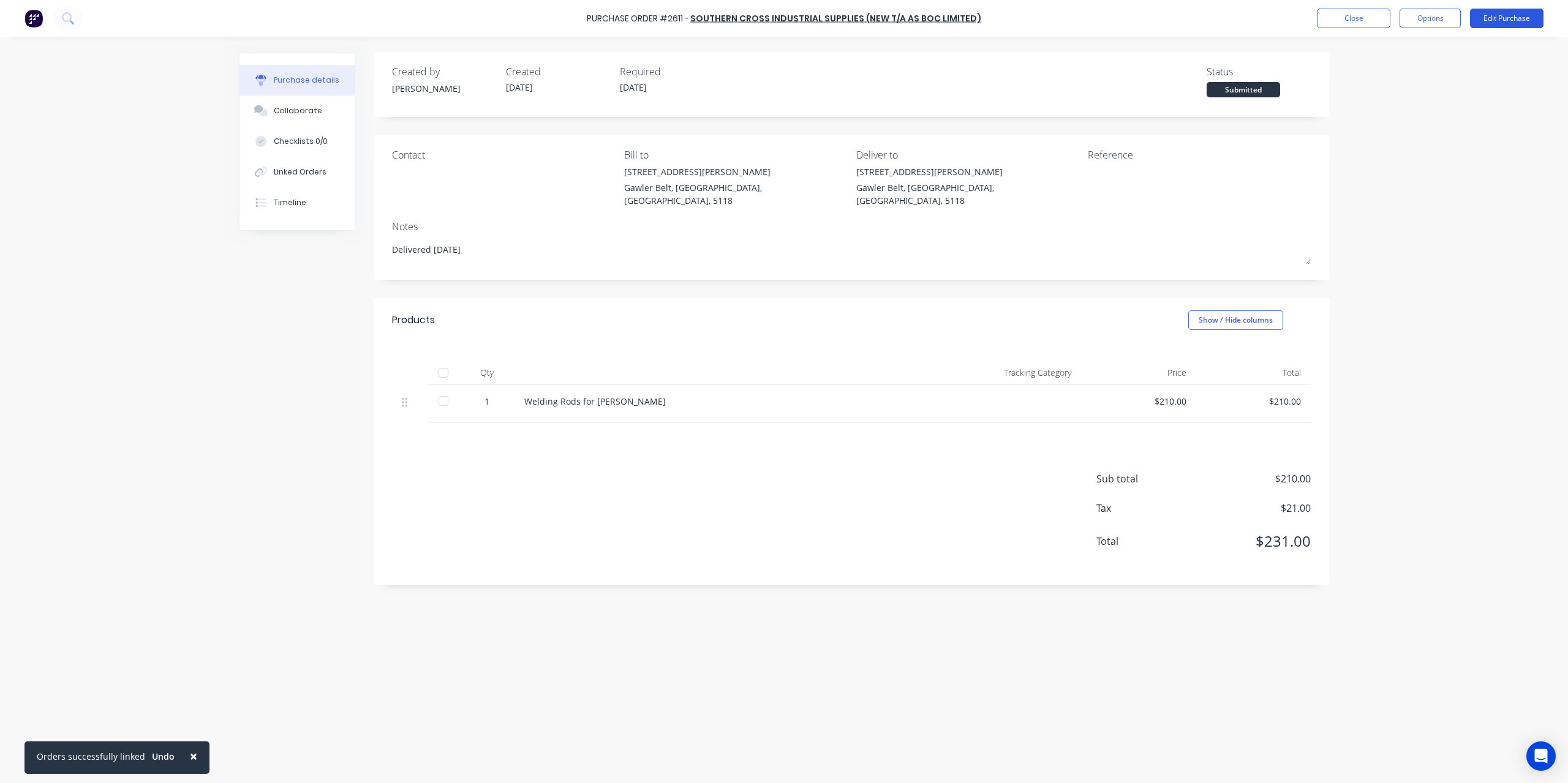
click at [1533, 23] on button "Edit Purchase" at bounding box center [1506, 18] width 74 height 19
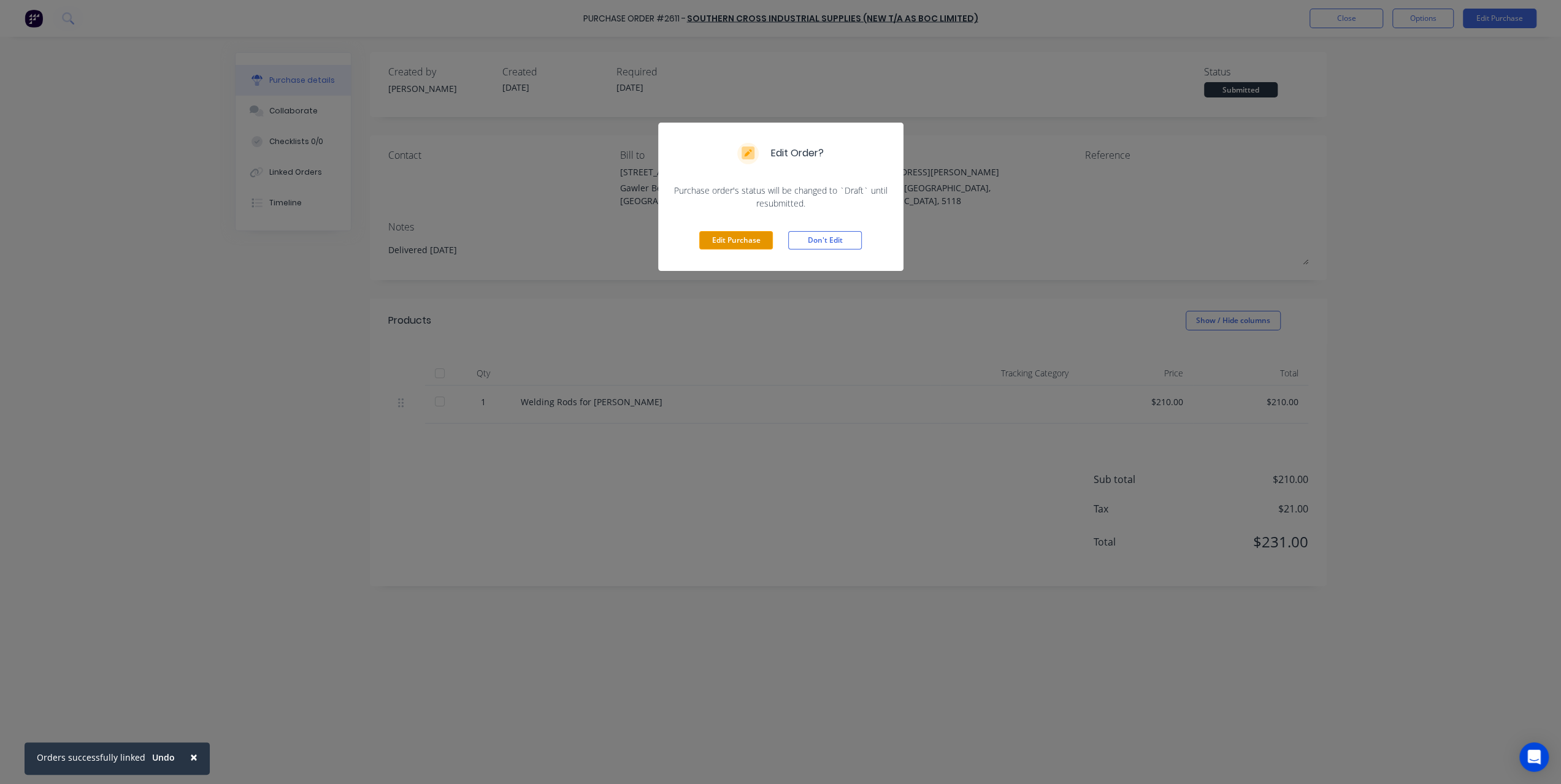
click at [755, 246] on button "Edit Purchase" at bounding box center [736, 241] width 74 height 19
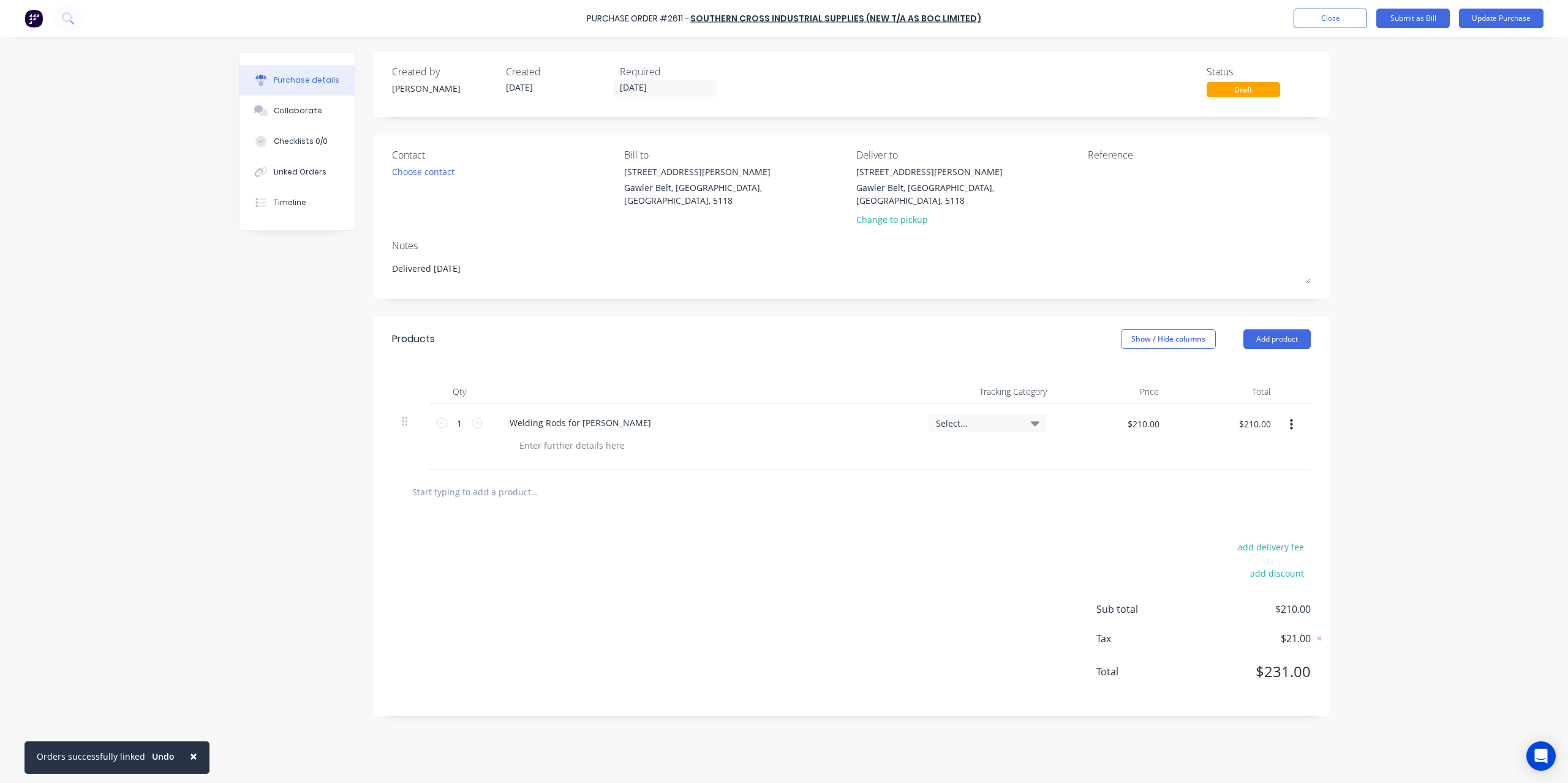
click at [526, 485] on input "text" at bounding box center [533, 491] width 245 height 25
type textarea "x"
type input "e"
type textarea "x"
type input "el"
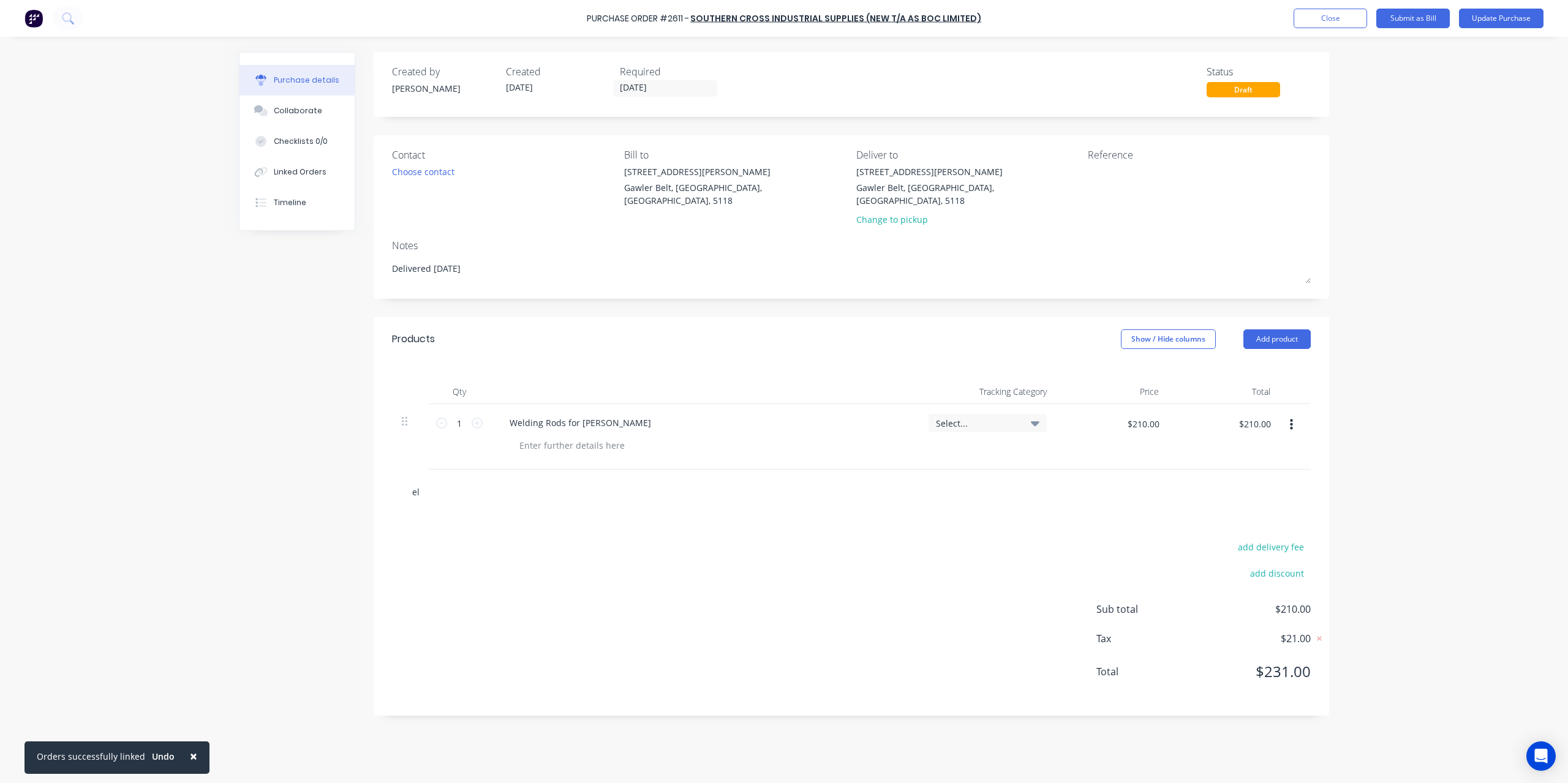
type textarea "x"
type input "ele"
type textarea "x"
type input "elec"
type textarea "x"
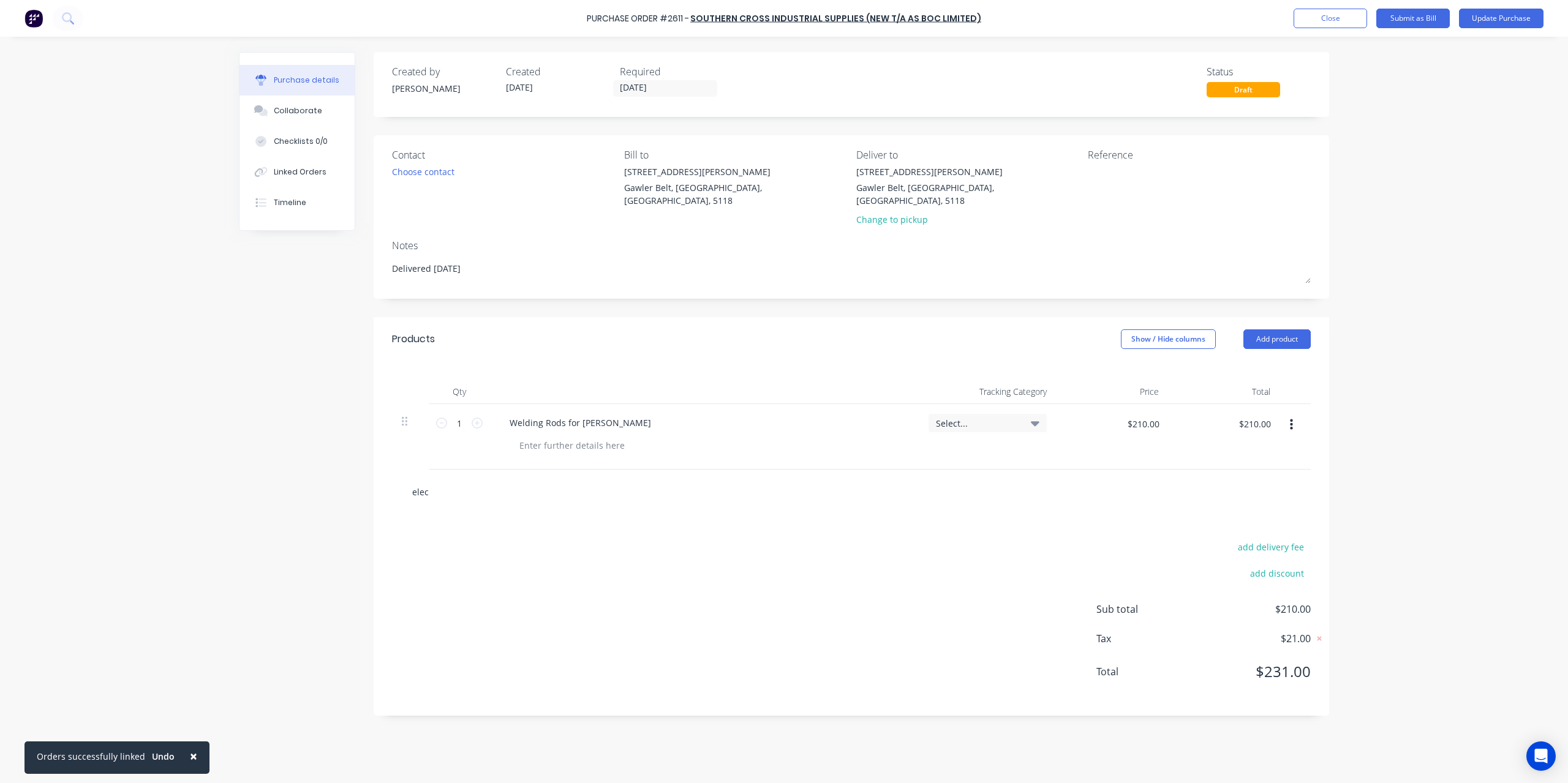
type input "elect"
type textarea "x"
type input "electr"
type textarea "x"
type input "electro"
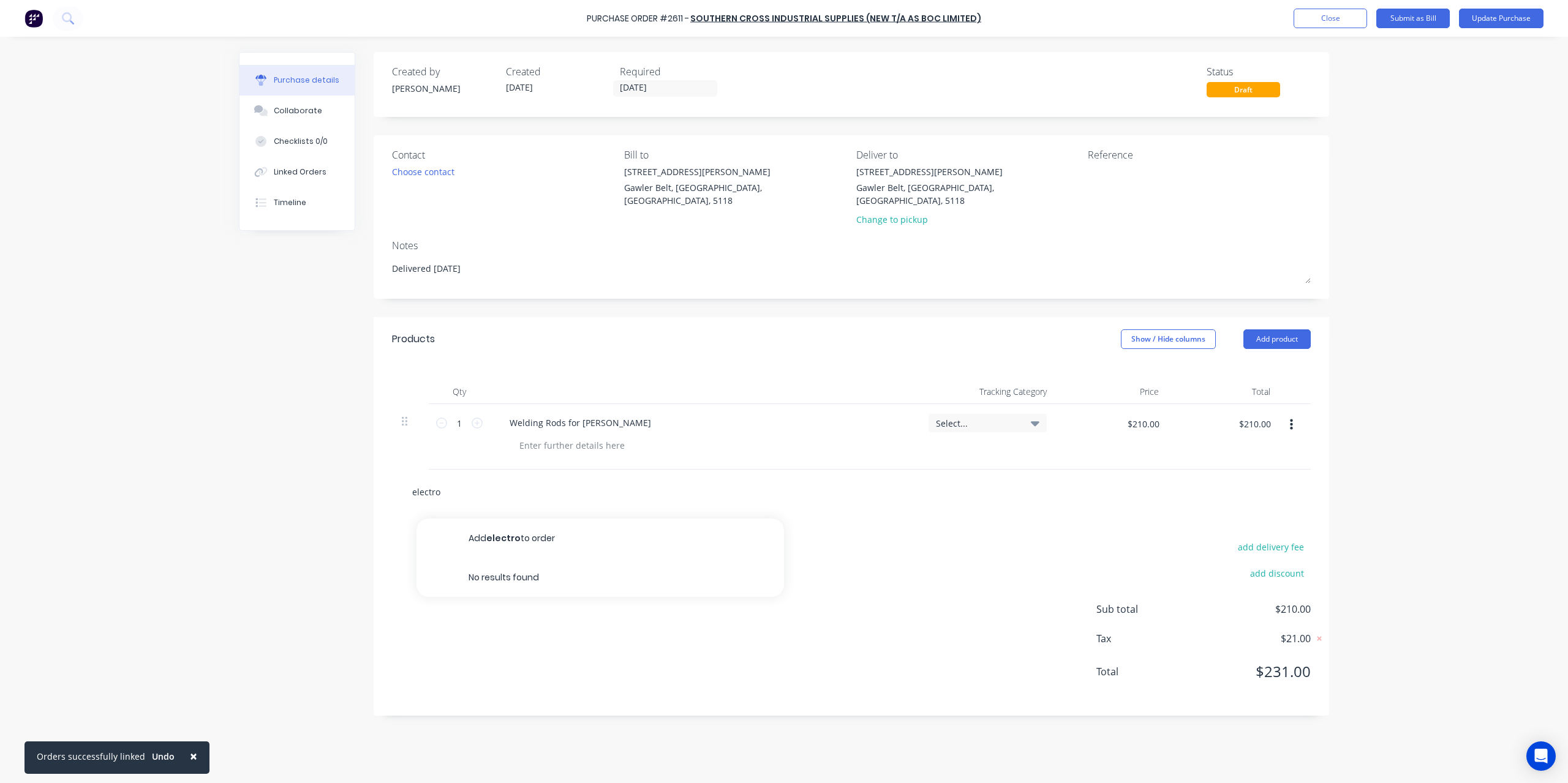
type textarea "x"
type input "electr"
type textarea "x"
type input "elect"
type textarea "x"
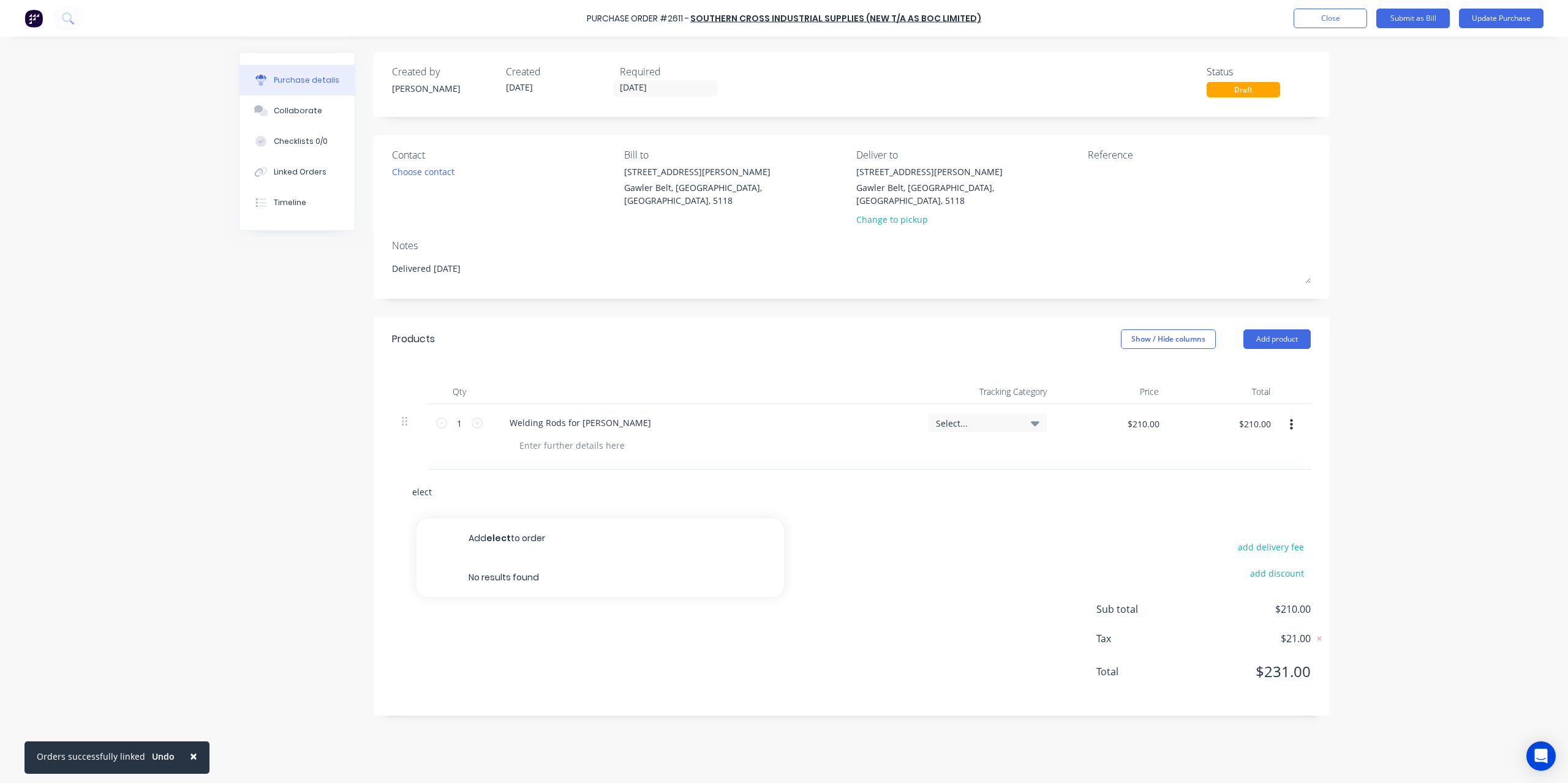
type input "elec"
type textarea "x"
type input "el"
type textarea "x"
type input "e"
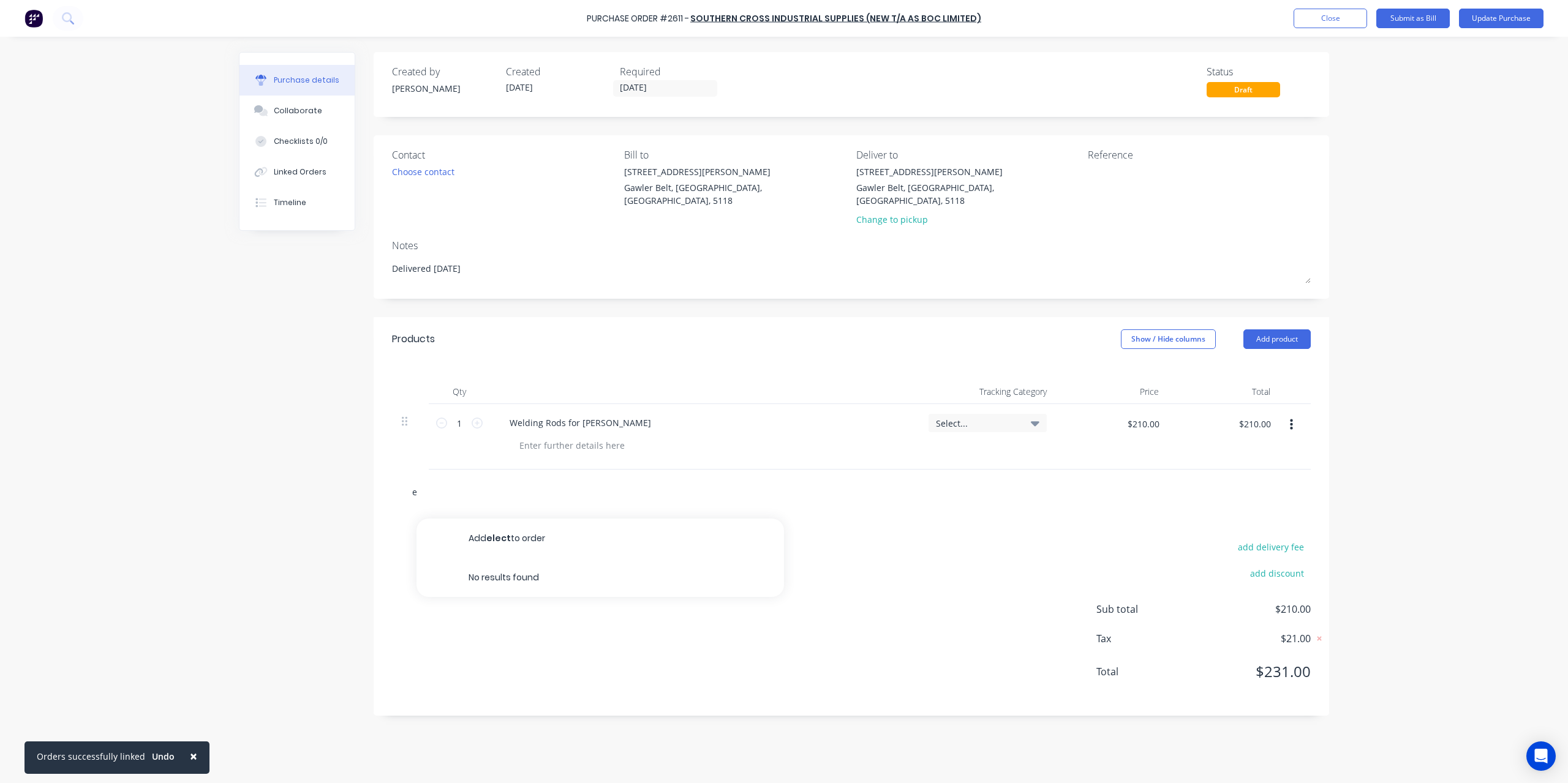
type textarea "x"
click at [552, 417] on div "Welding Rods for [PERSON_NAME]" at bounding box center [580, 422] width 161 height 18
type textarea "x"
drag, startPoint x: 604, startPoint y: 408, endPoint x: 474, endPoint y: 399, distance: 130.3
click at [474, 404] on div "1 1 Welding Rods for [PERSON_NAME] Select... $210.00 $210.00 $210.00 $210.00" at bounding box center [851, 436] width 919 height 65
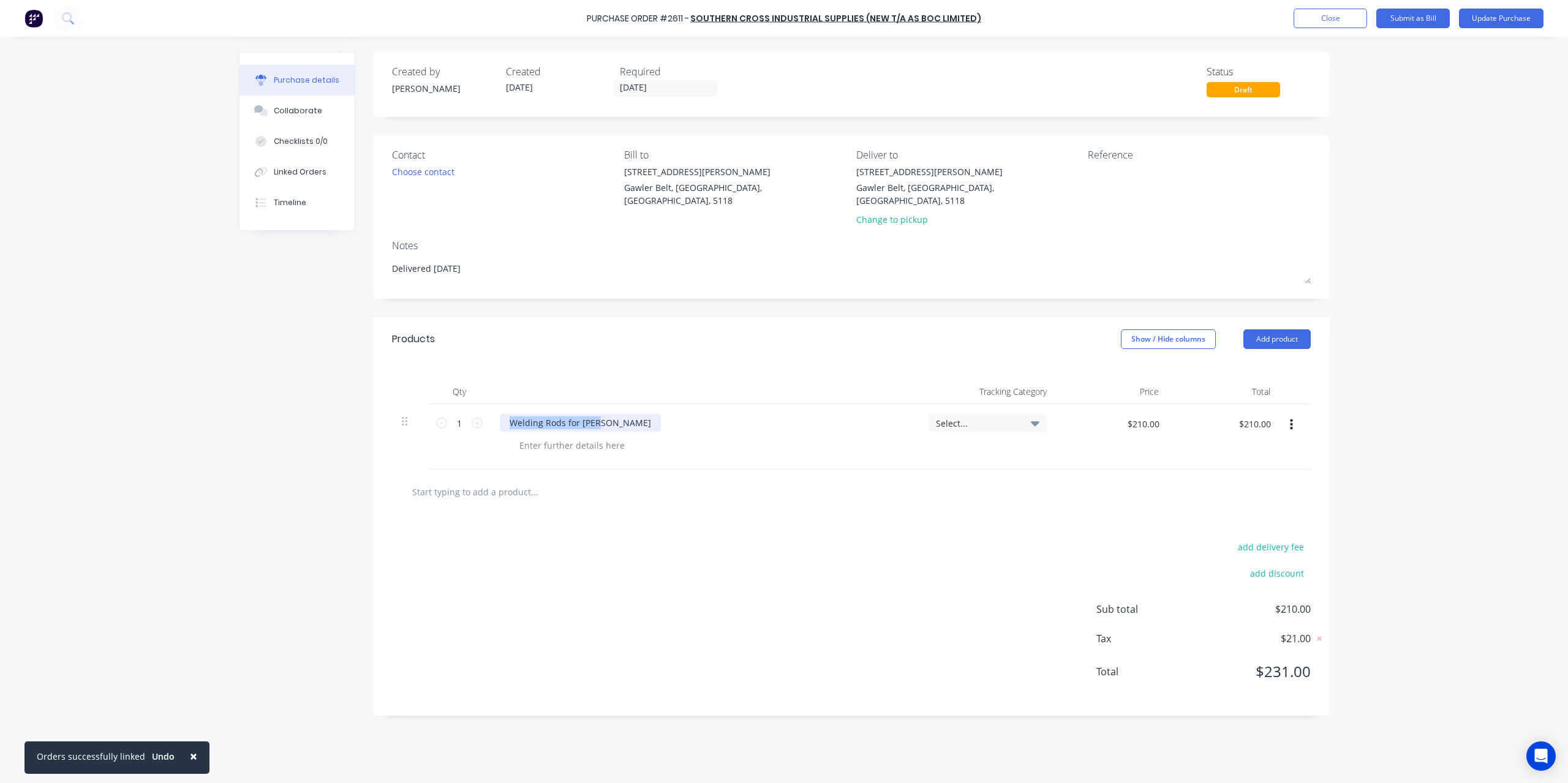
paste div
click at [458, 414] on input "1" at bounding box center [459, 423] width 25 height 19
type textarea "x"
type input "3"
type textarea "x"
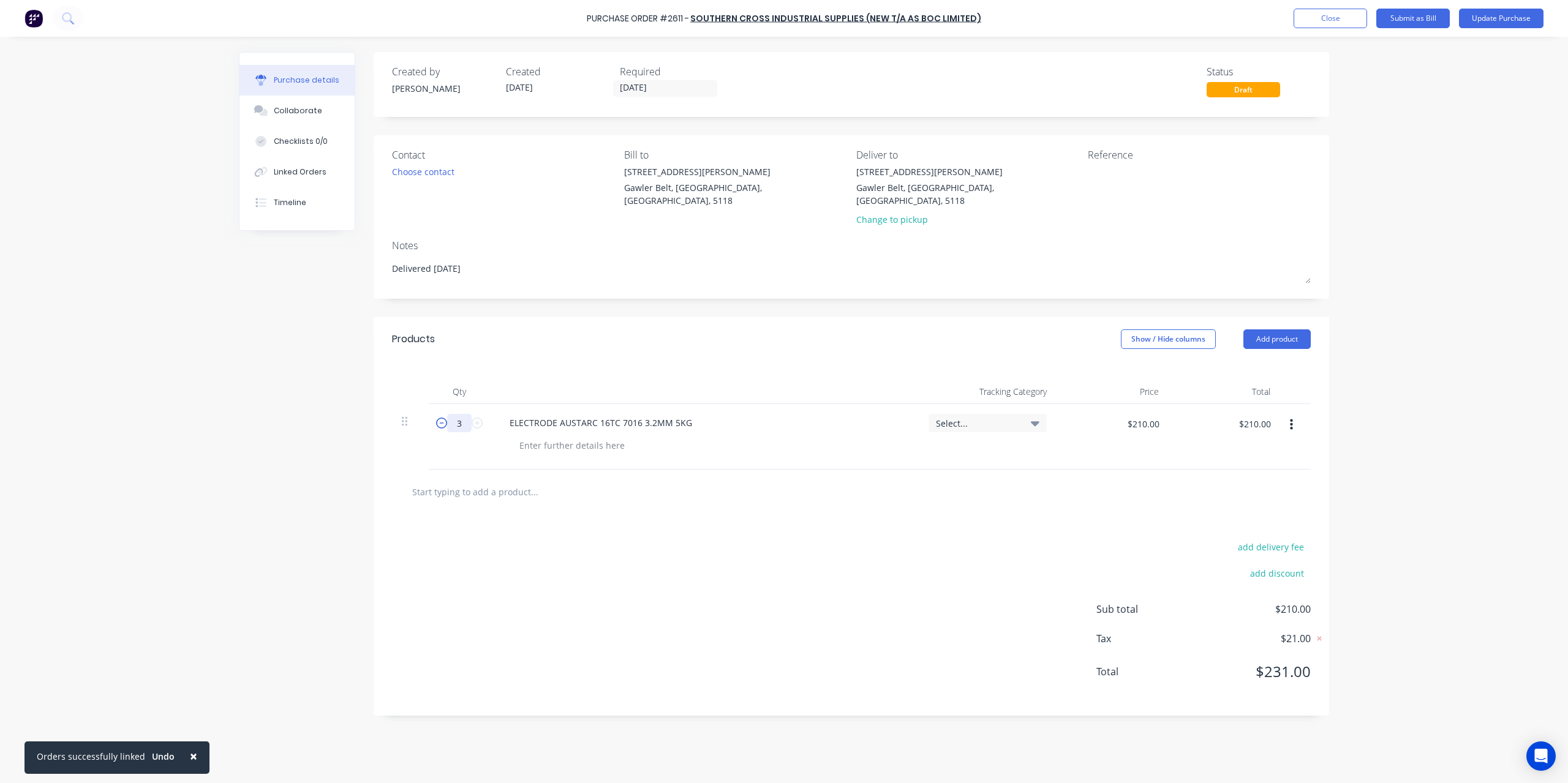
type input "$630.00"
type input "3"
type textarea "x"
click at [1267, 414] on input "$630.00" at bounding box center [1254, 423] width 47 height 19
type input "210"
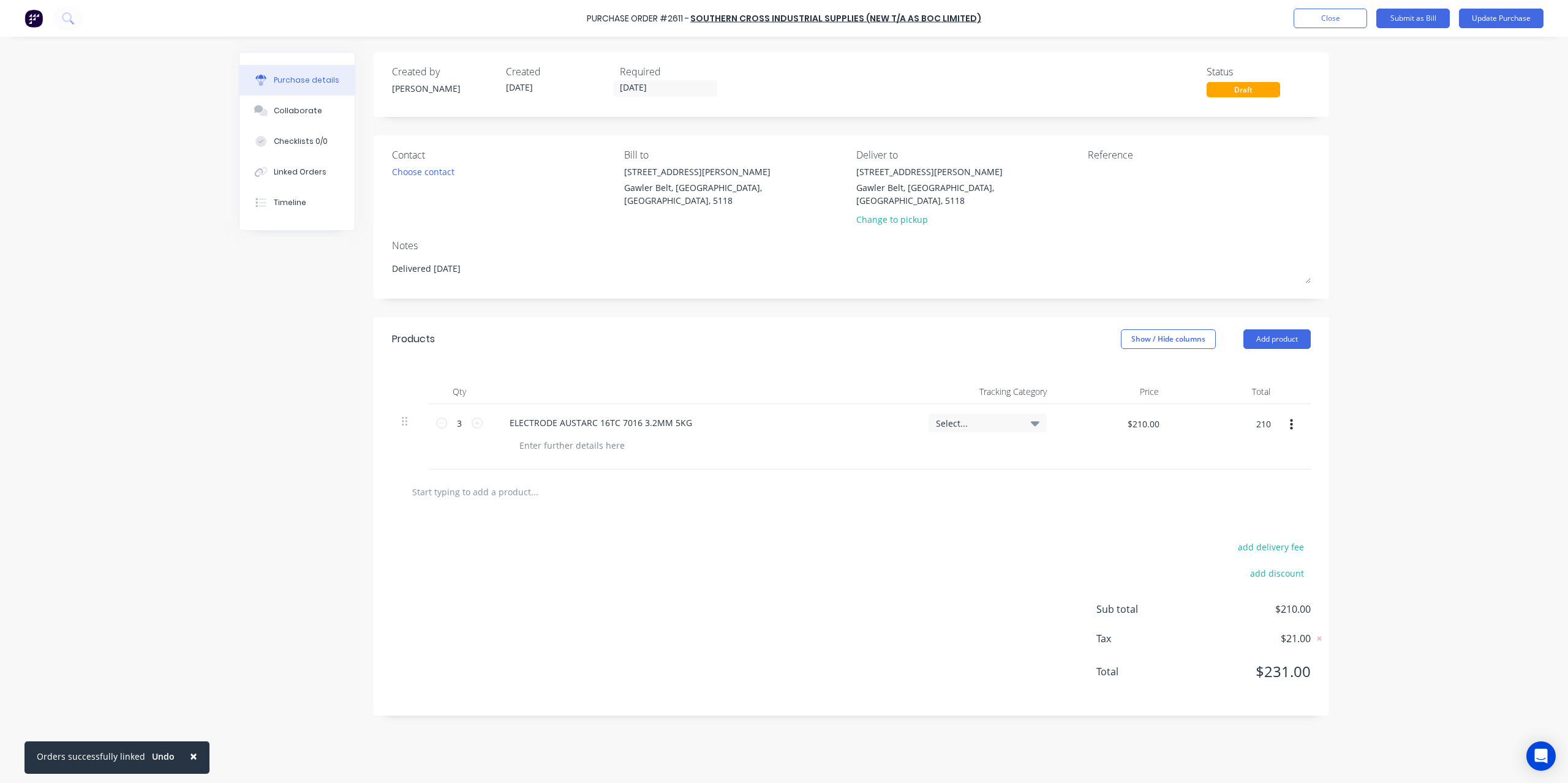
type textarea "x"
type input "$70.00"
type input "$210.00"
click at [1379, 419] on div "× Orders successfully linked Undo Purchase Order #2611 - Southern Cross Industr…" at bounding box center [784, 391] width 1568 height 783
click at [1107, 190] on textarea at bounding box center [1164, 179] width 153 height 28
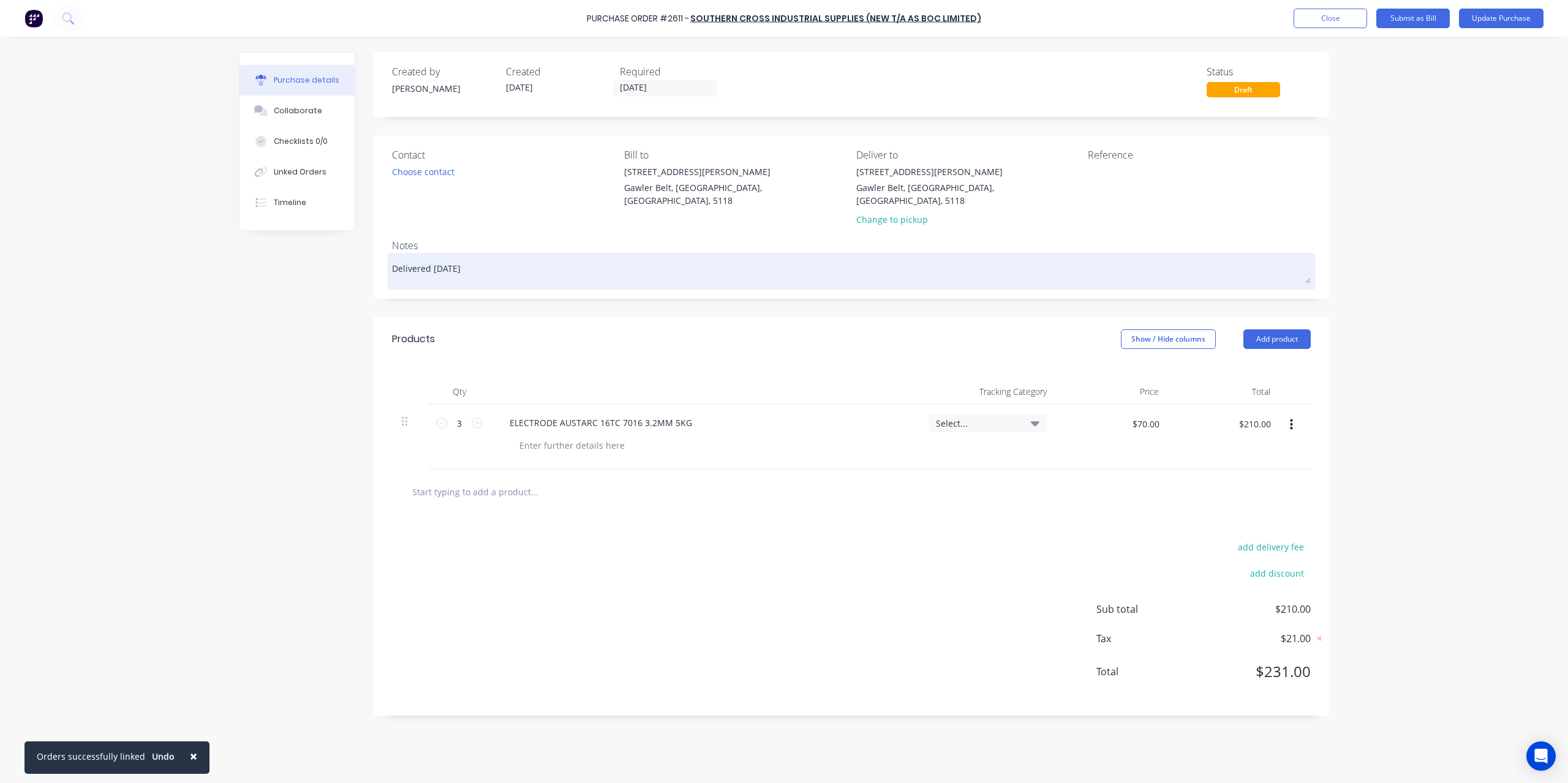
click at [496, 256] on textarea "Delivered [DATE]" at bounding box center [851, 269] width 919 height 28
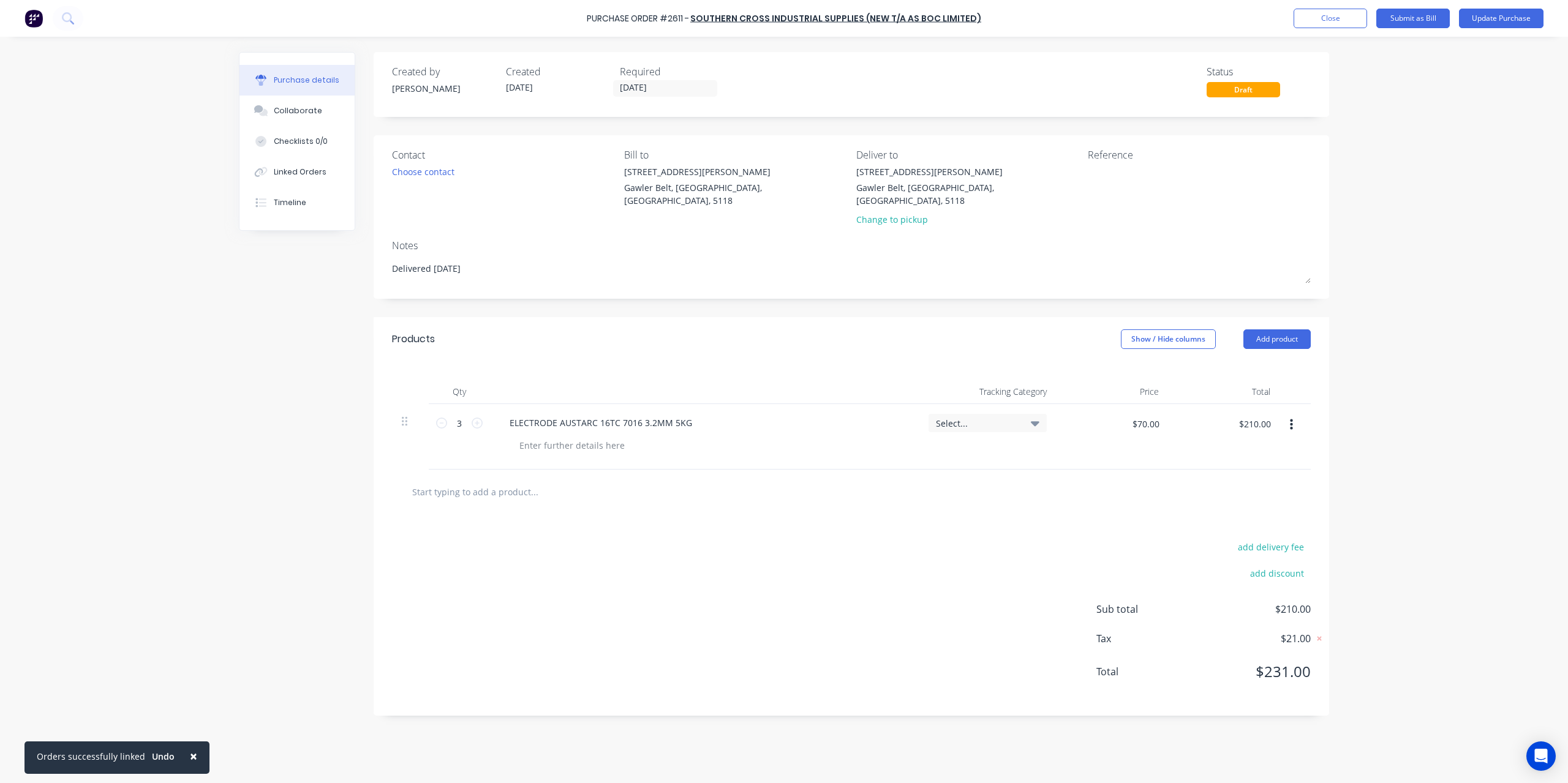
type textarea "x"
type textarea "Delivered [DATE]"
type textarea "x"
type textarea "Delivered [DATE] -"
type textarea "x"
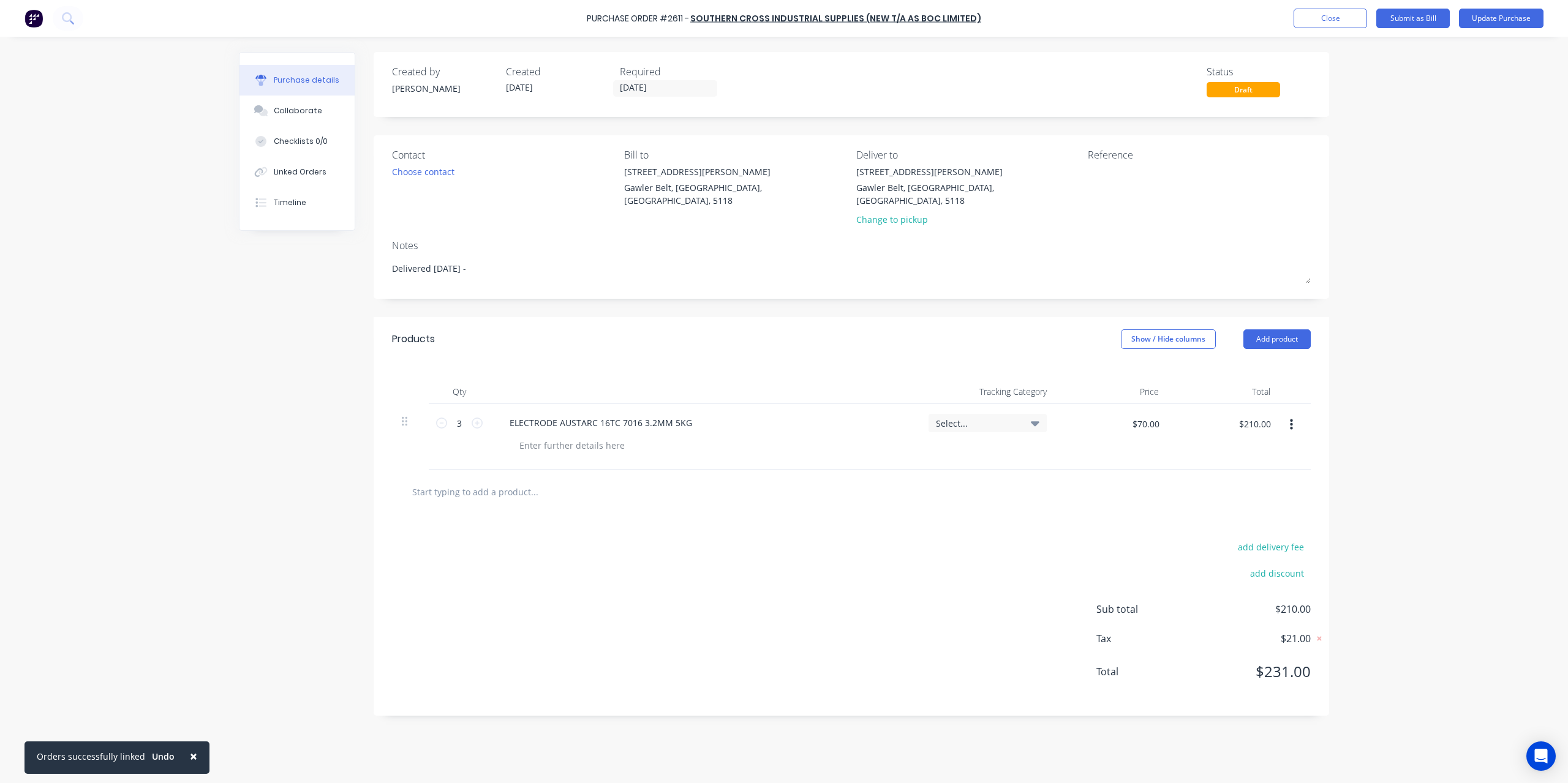
type textarea "Delivered [DATE] -"
type textarea "x"
type textarea "Delivered [DATE] - W"
type textarea "x"
type textarea "Delivered [DATE] - Wo"
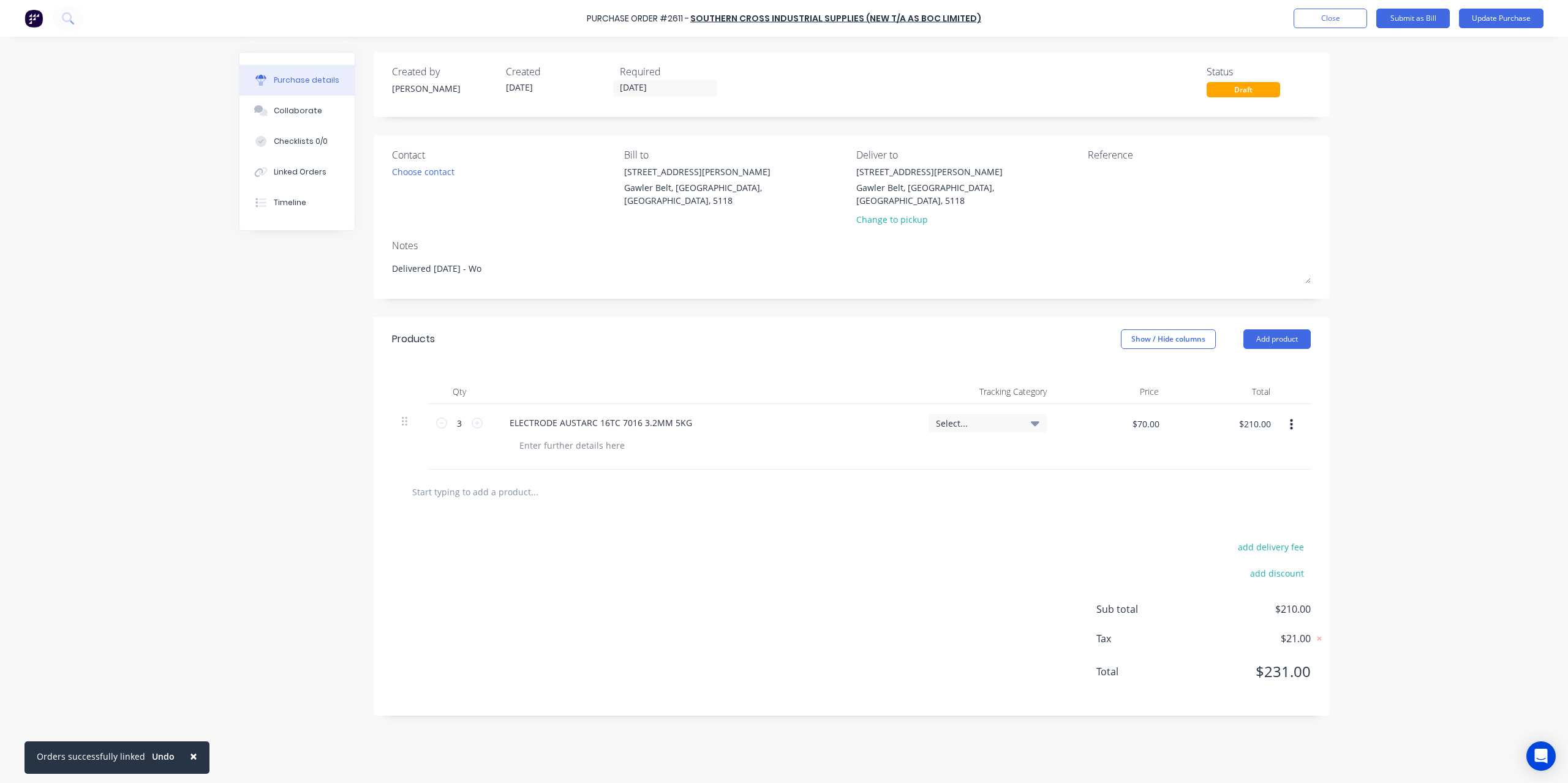
type textarea "x"
type textarea "Delivered [DATE] - Wor"
type textarea "x"
type textarea "Delivered [DATE] - Work"
type textarea "x"
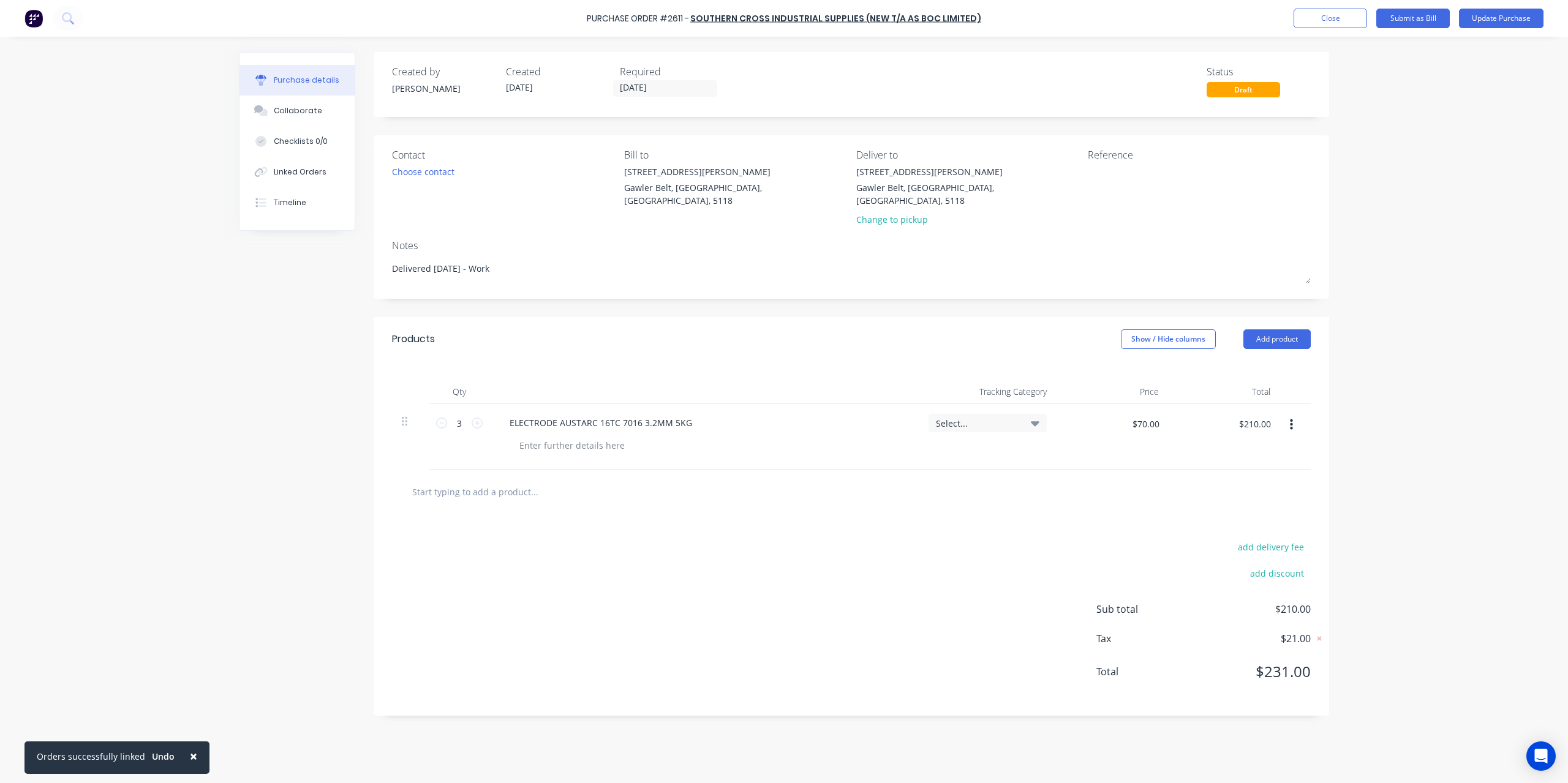
type textarea "Delivered [DATE] - Works"
type textarea "x"
type textarea "Delivered [DATE] - Worksh"
type textarea "x"
type textarea "Delivered [DATE] - Worksho"
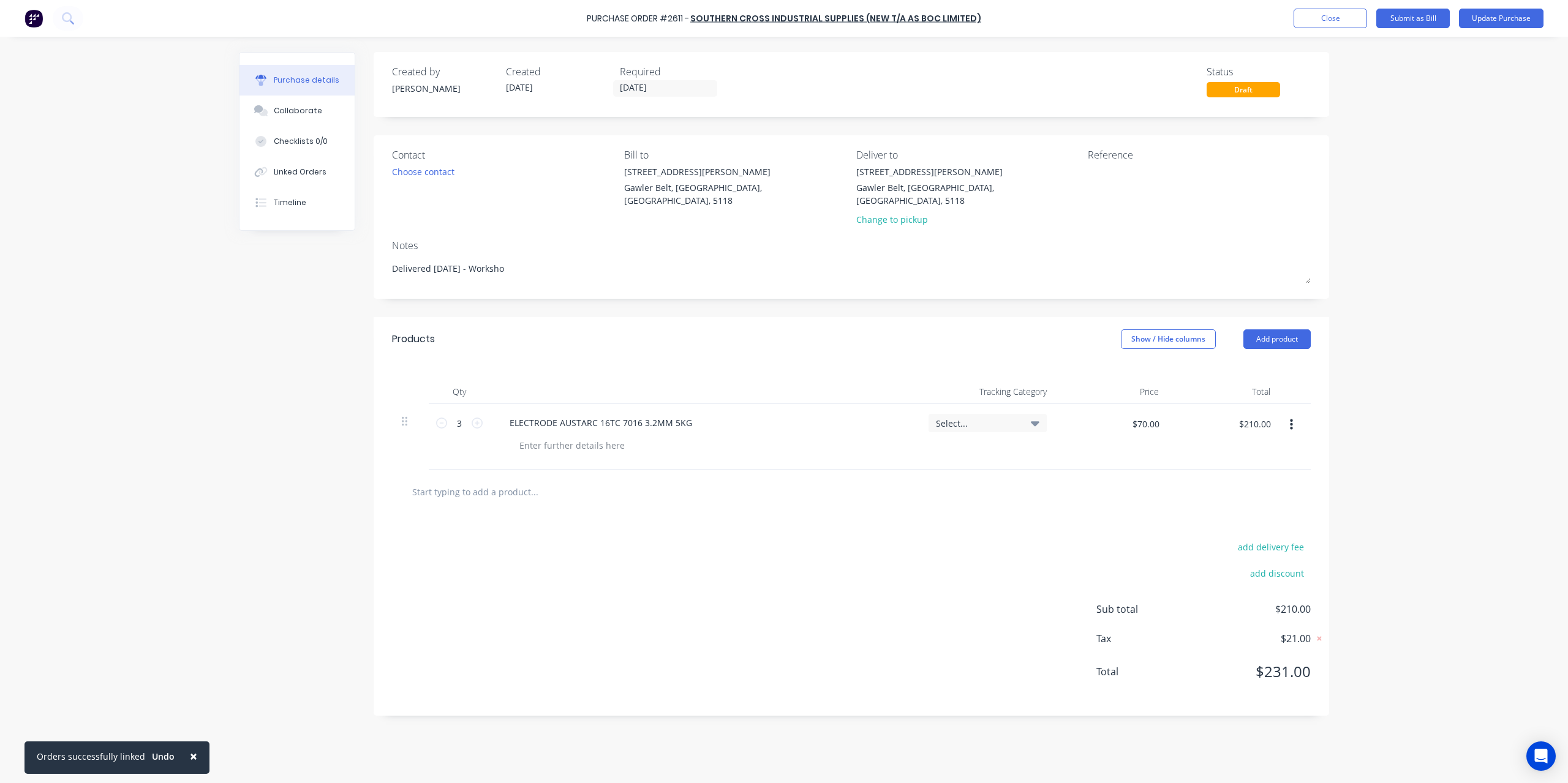
type textarea "x"
type textarea "Delivered [DATE] - Workshop"
type textarea "x"
click at [1089, 169] on textarea at bounding box center [1164, 179] width 153 height 28
click at [1520, 25] on button "Update Purchase" at bounding box center [1501, 18] width 85 height 19
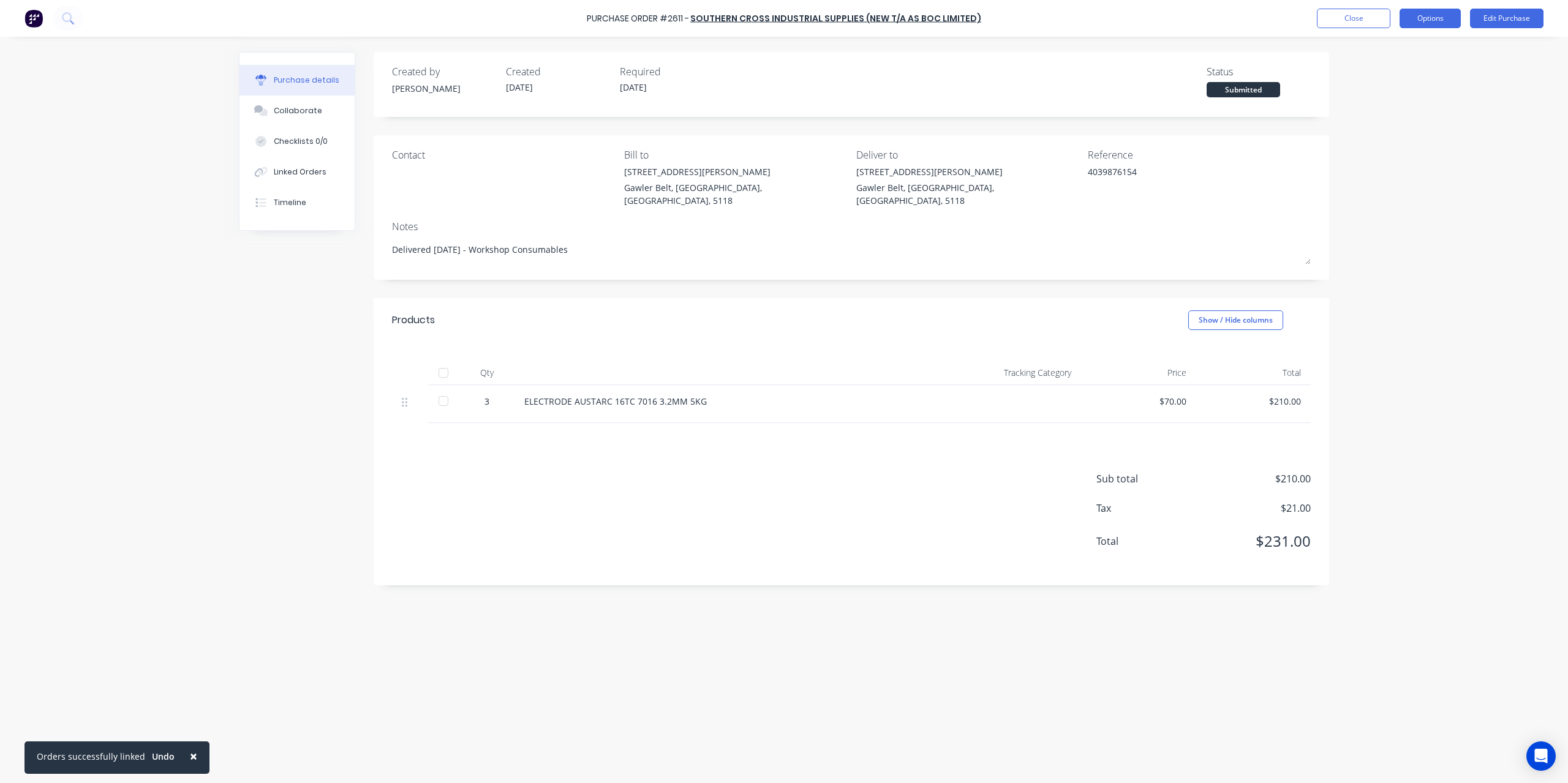
click at [1431, 22] on button "Options" at bounding box center [1430, 18] width 61 height 19
click at [1422, 76] on div "Convert to Bill" at bounding box center [1402, 74] width 94 height 18
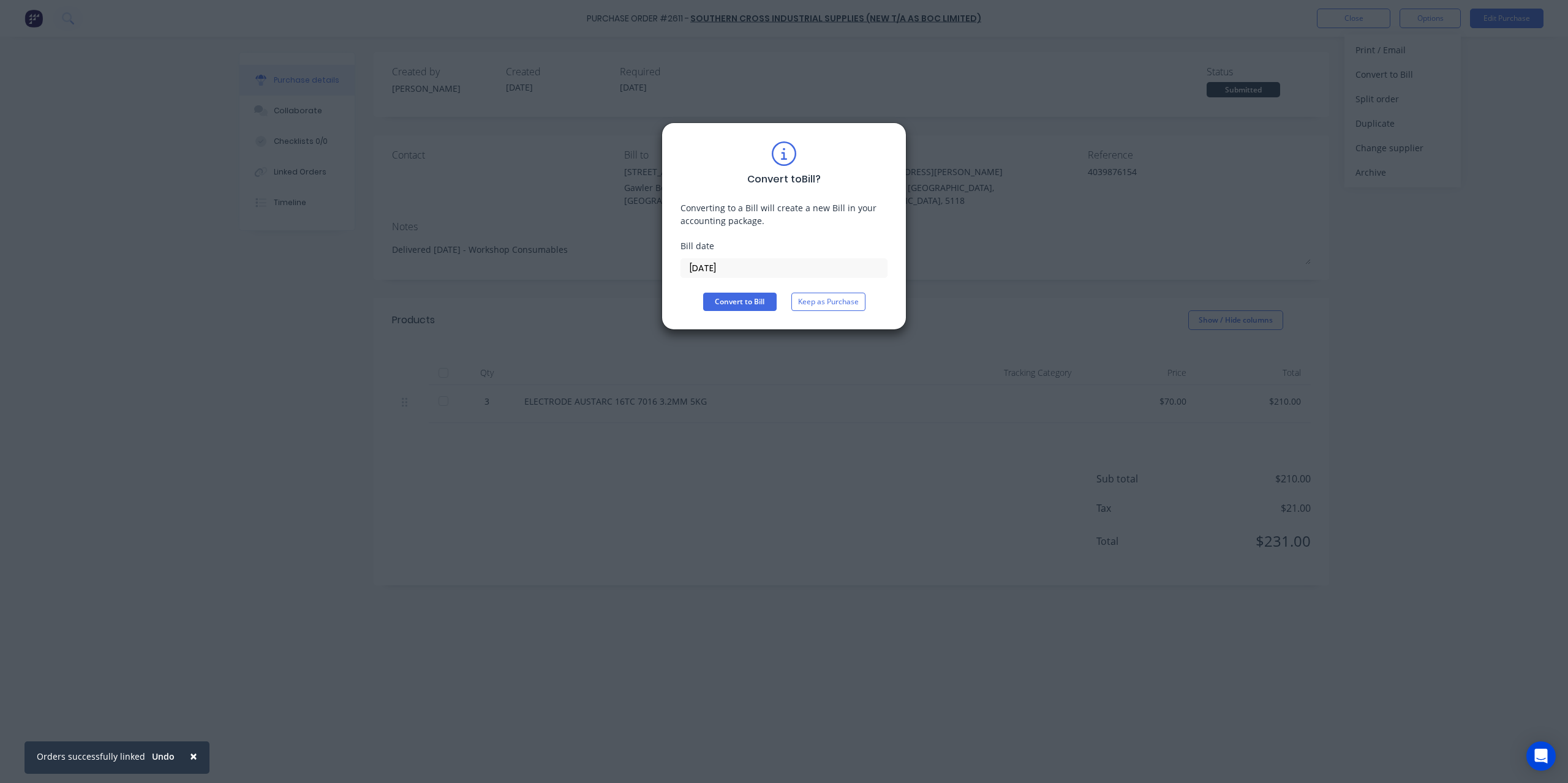
click at [759, 265] on input "[DATE]" at bounding box center [783, 268] width 206 height 19
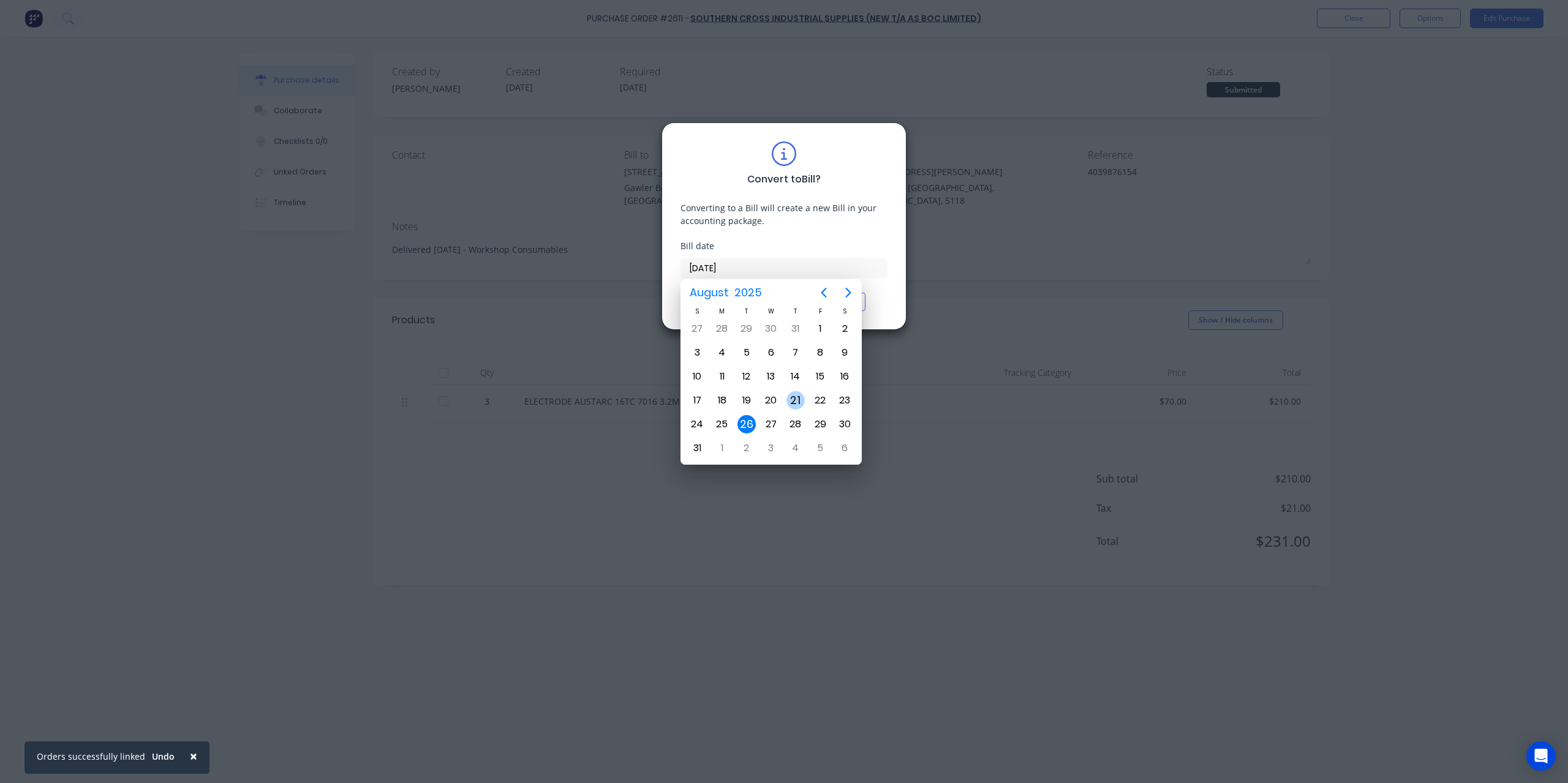
click at [798, 402] on div "21" at bounding box center [796, 400] width 19 height 19
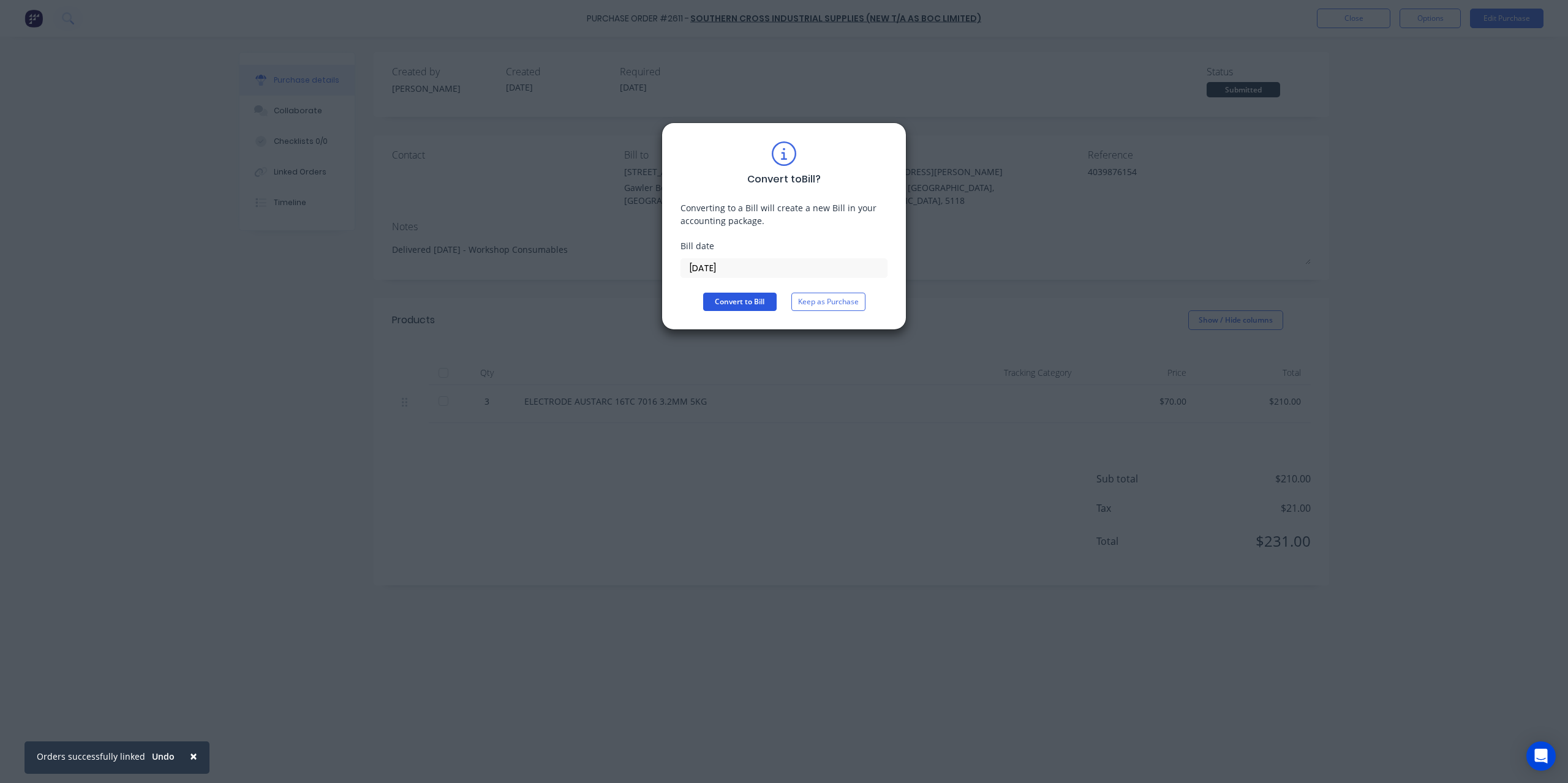
click at [767, 309] on button "Convert to Bill" at bounding box center [739, 302] width 74 height 19
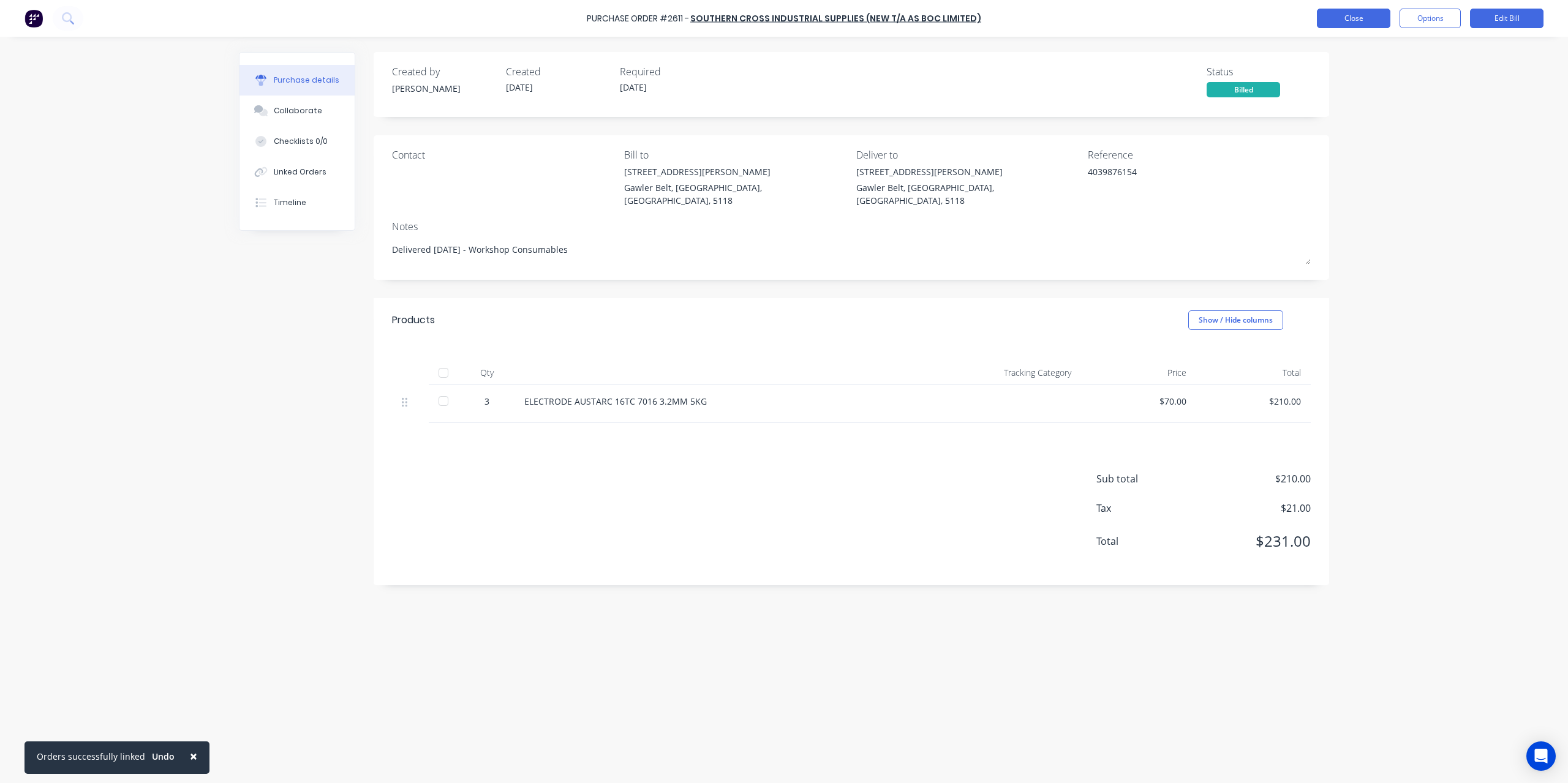
click at [1363, 25] on button "Close" at bounding box center [1353, 18] width 74 height 19
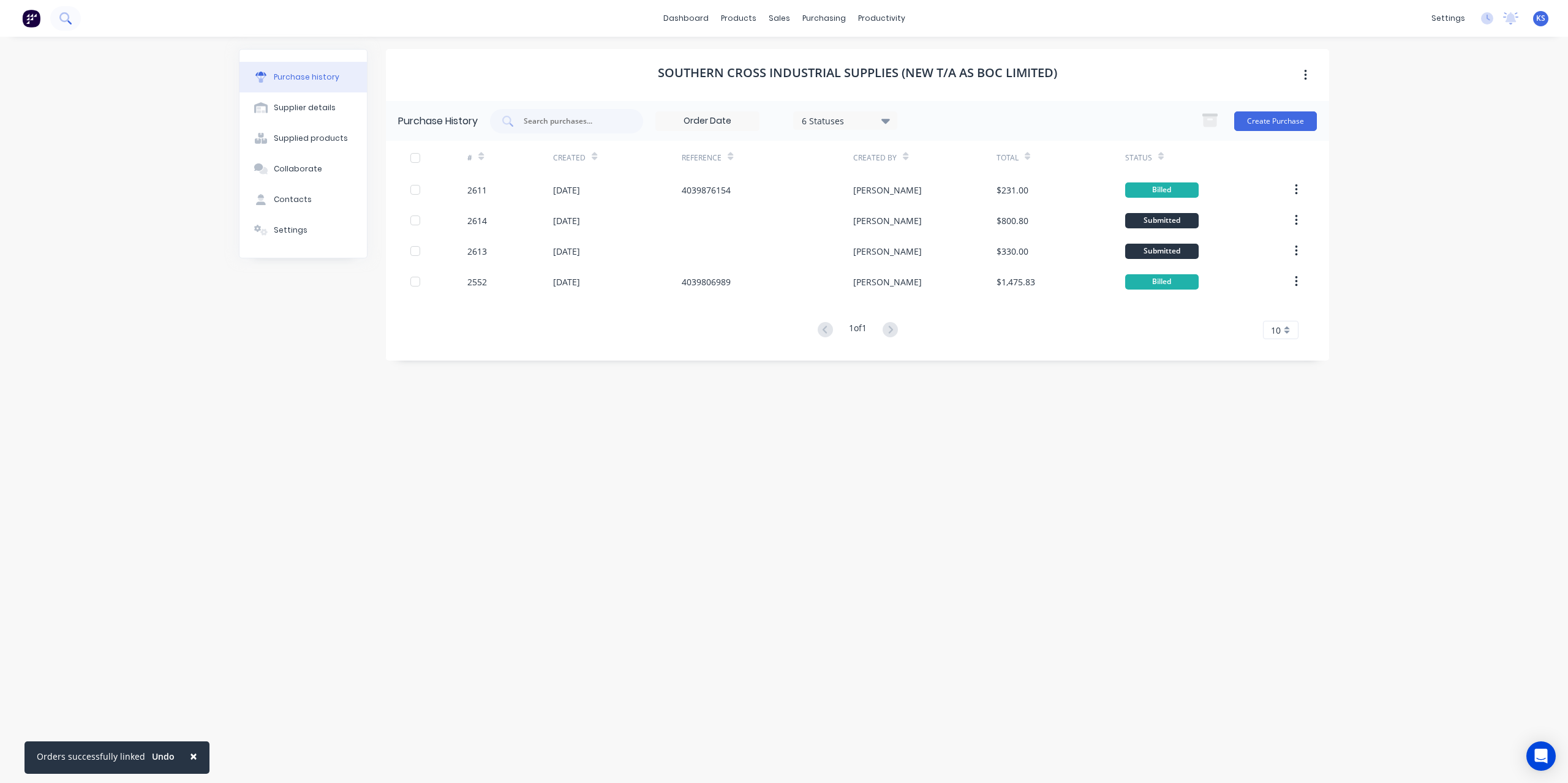
click at [62, 21] on icon at bounding box center [64, 17] width 10 height 10
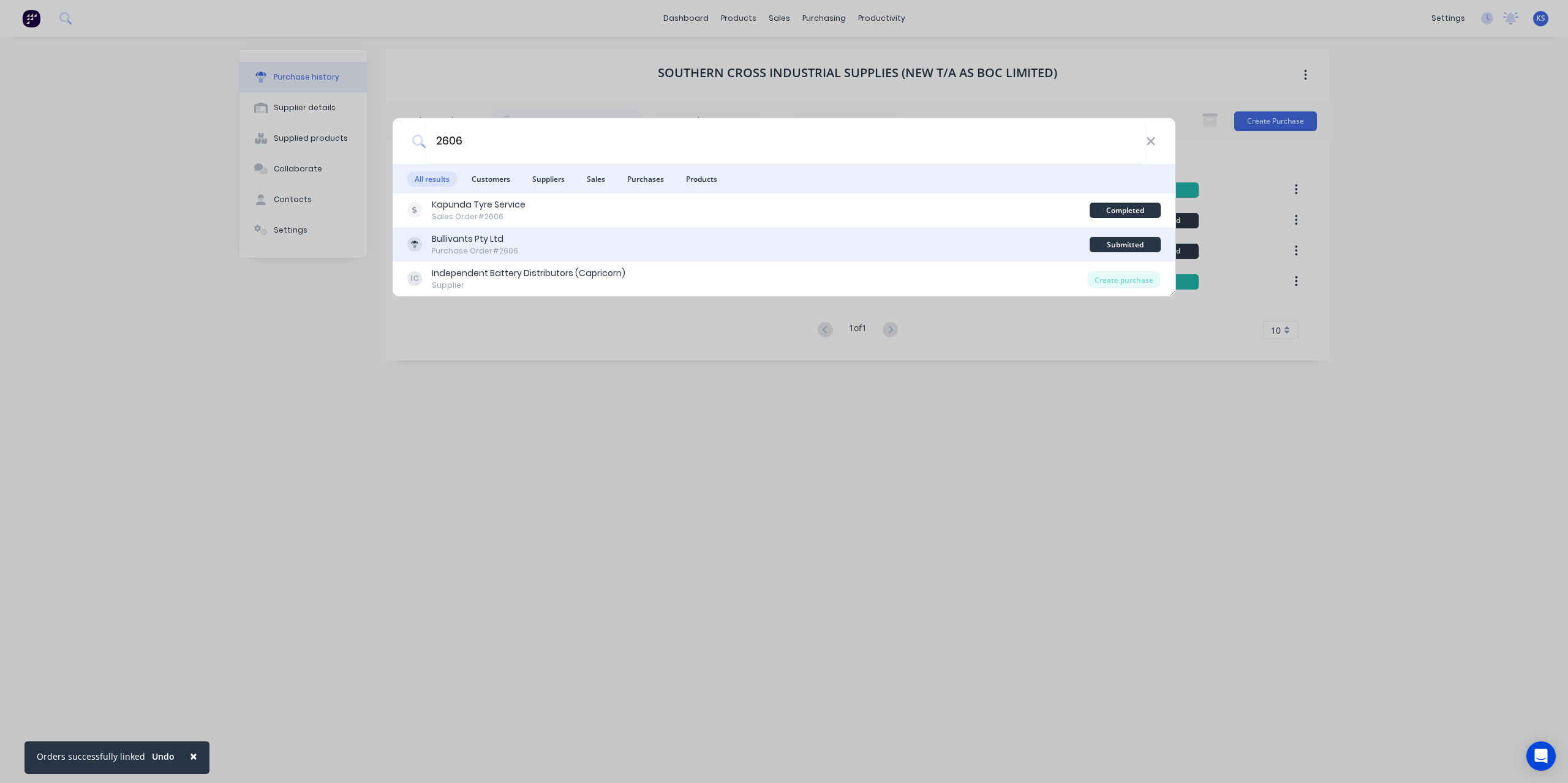
click at [446, 256] on div "Purchase Order #2606" at bounding box center [475, 251] width 86 height 11
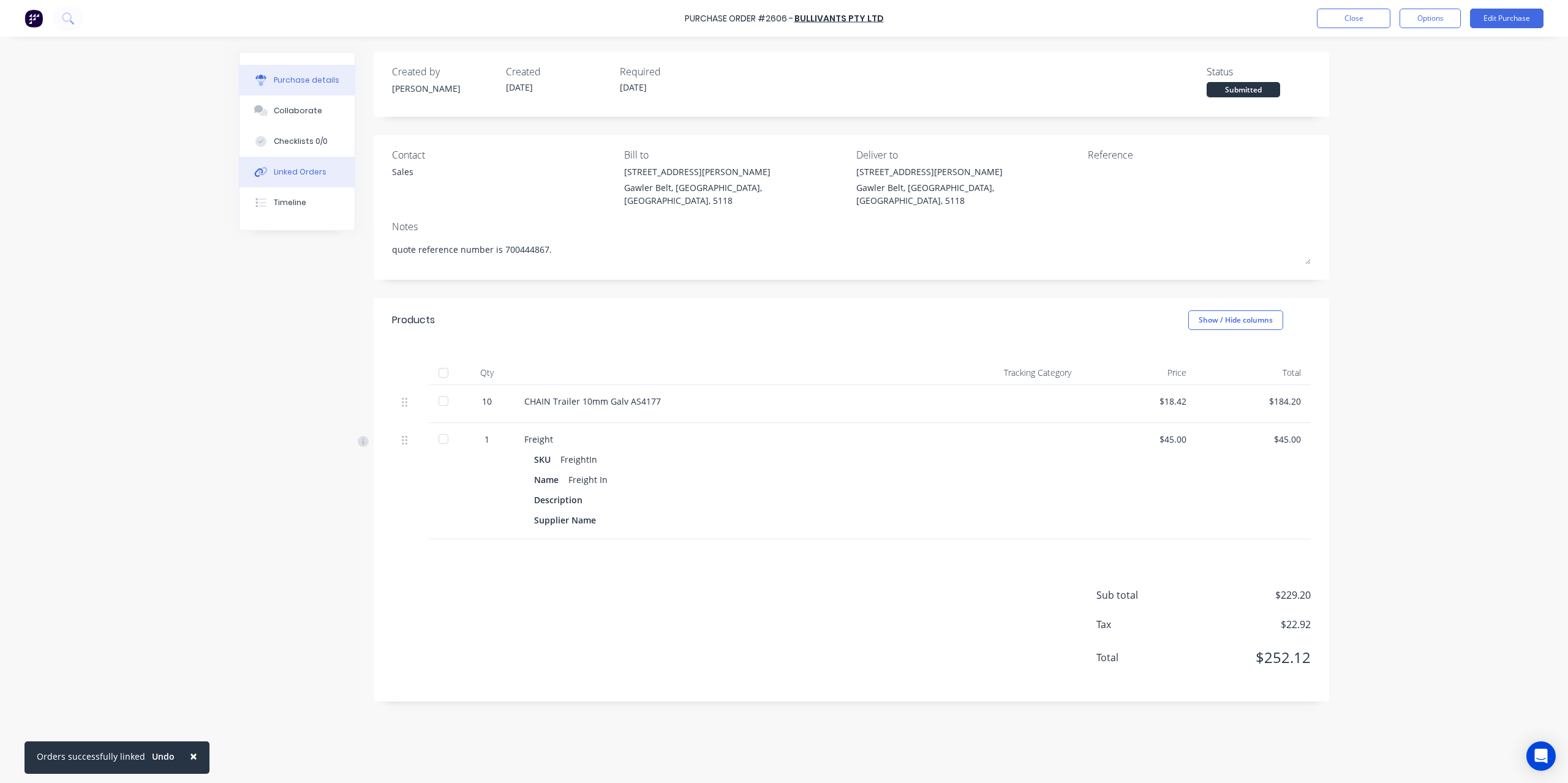
click at [326, 175] on button "Linked Orders" at bounding box center [297, 172] width 115 height 30
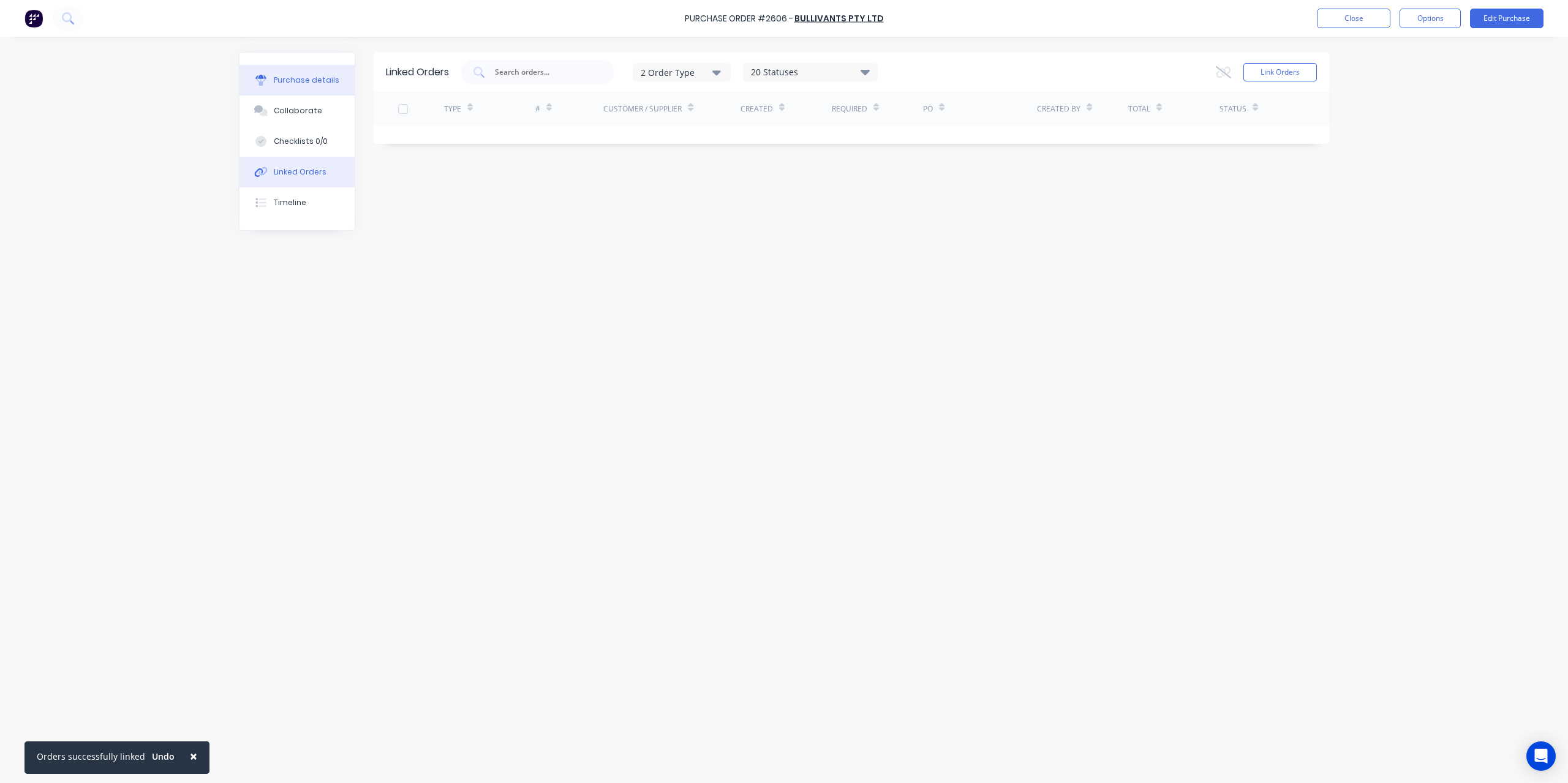
click at [316, 90] on button "Purchase details" at bounding box center [297, 80] width 115 height 30
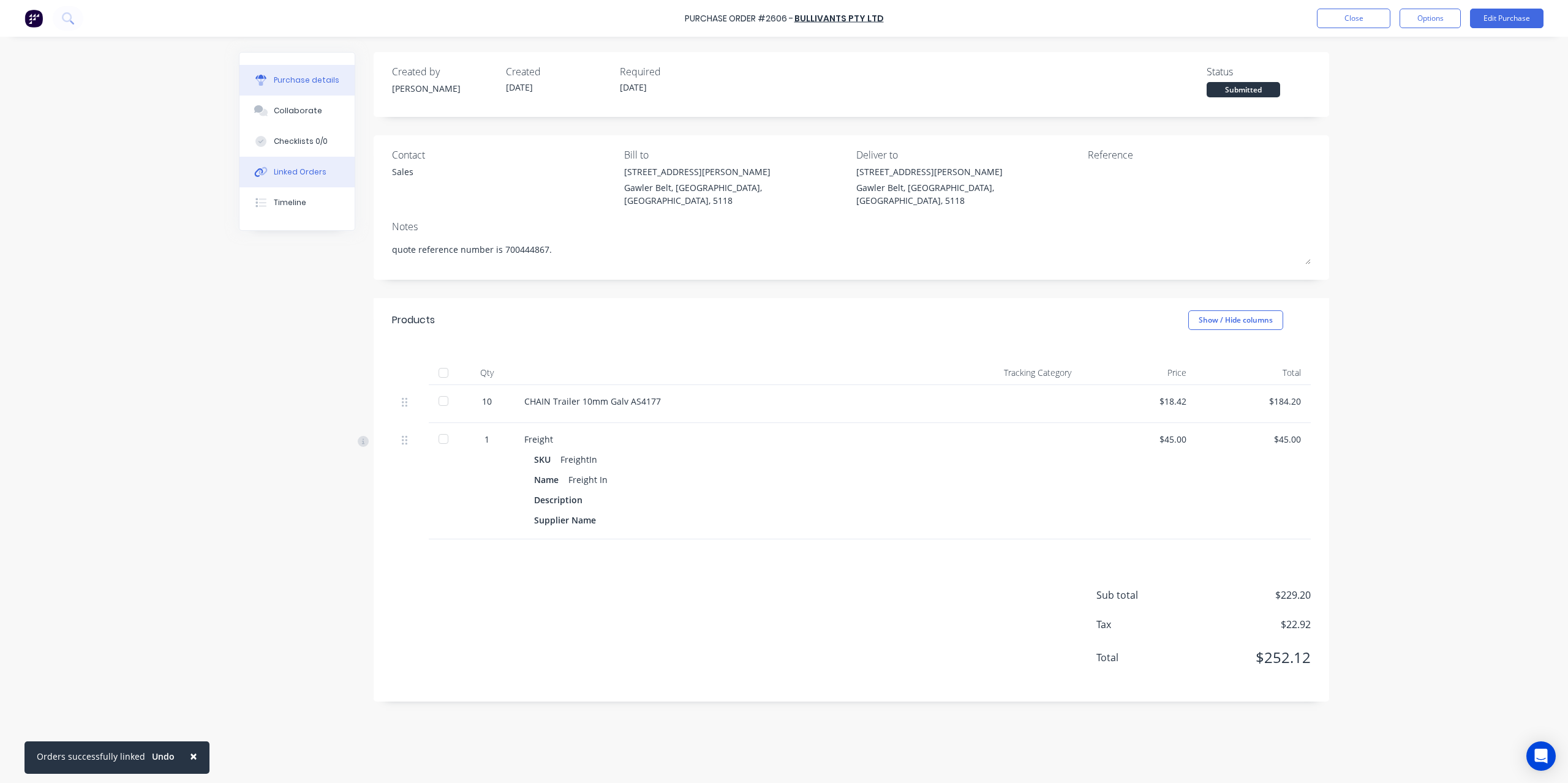
click at [305, 168] on div "Linked Orders" at bounding box center [300, 172] width 52 height 11
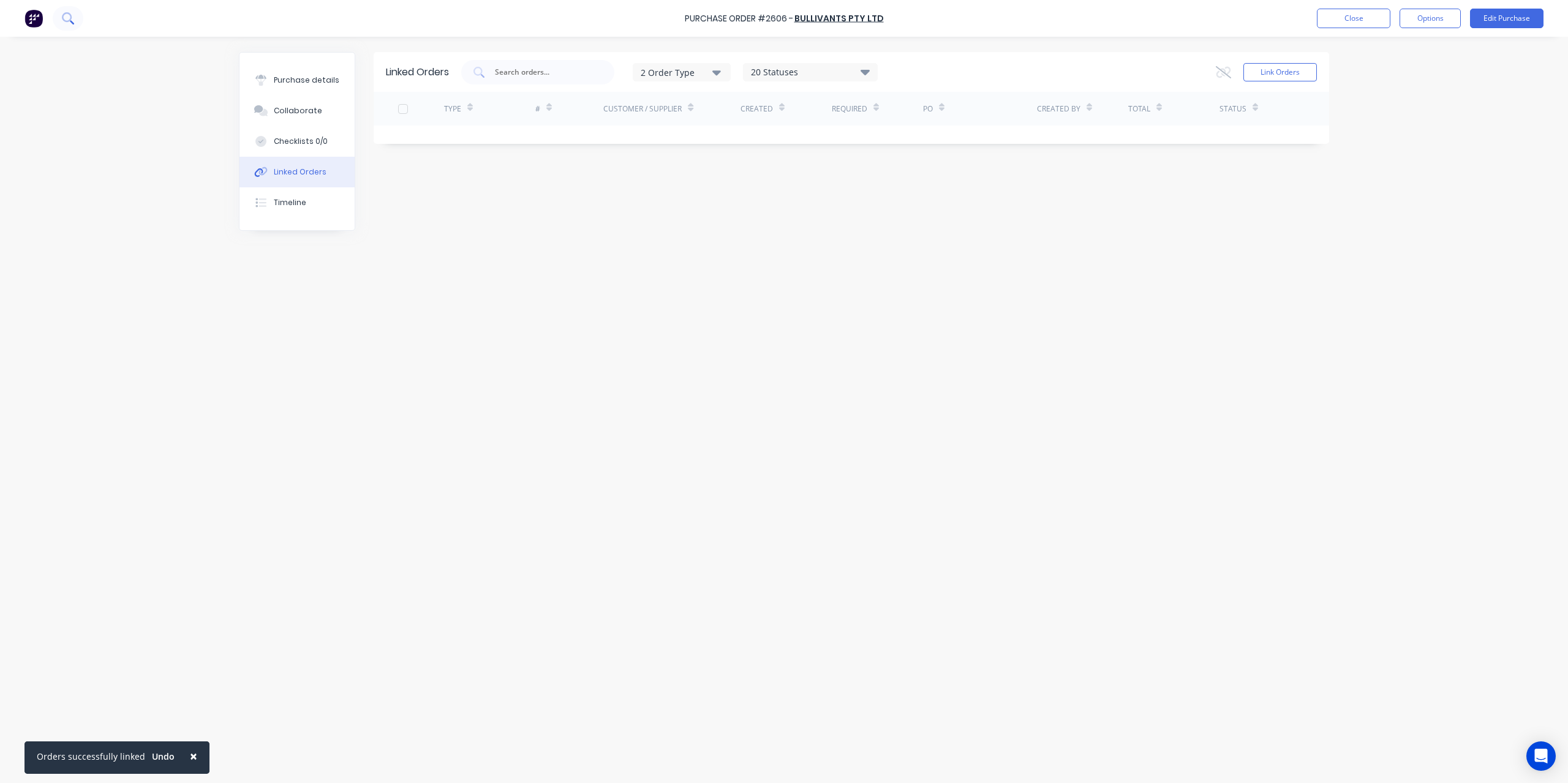
click at [69, 11] on button at bounding box center [68, 18] width 30 height 25
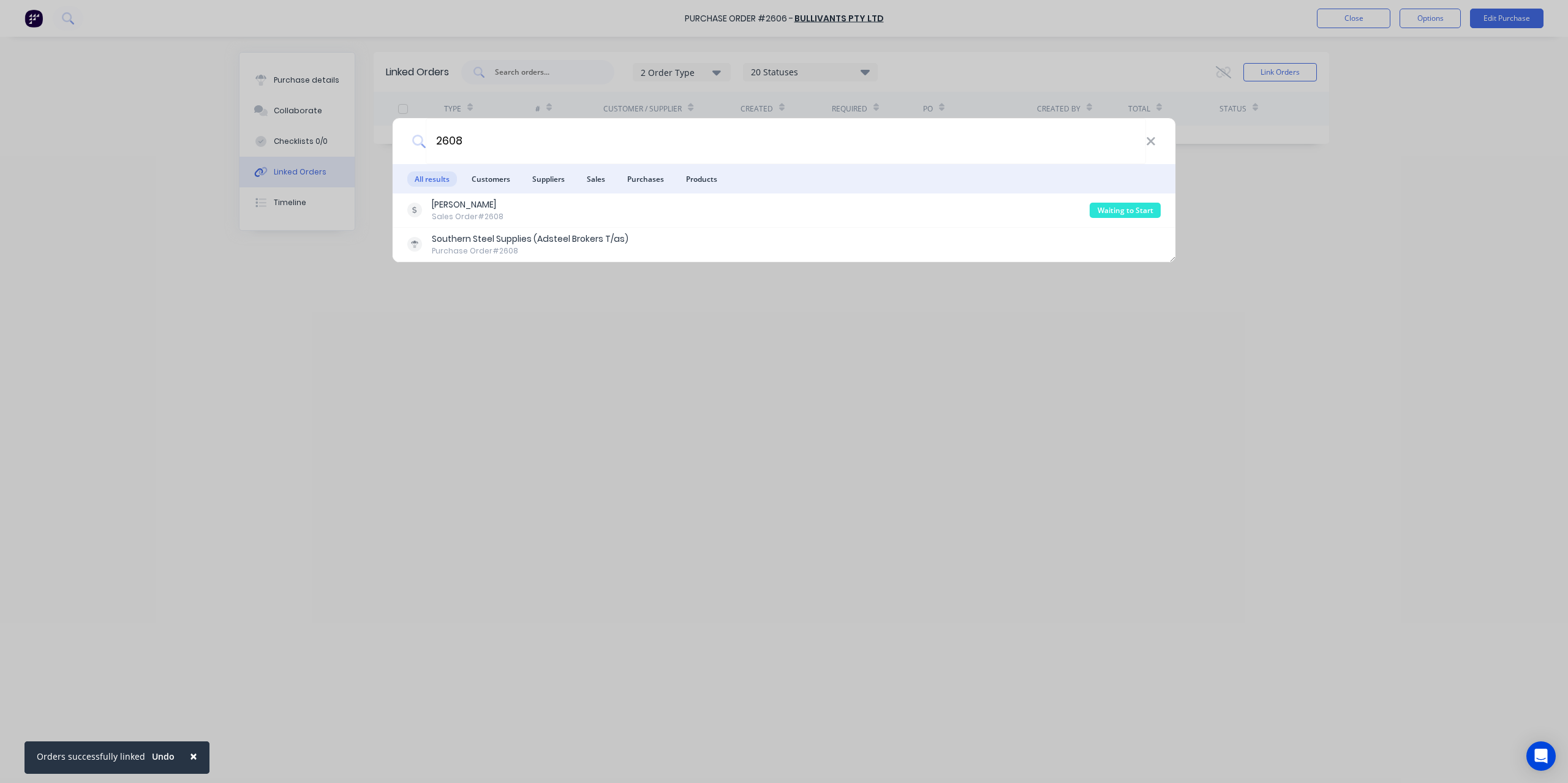
click at [548, 251] on div "Purchase Order #2608" at bounding box center [530, 251] width 196 height 11
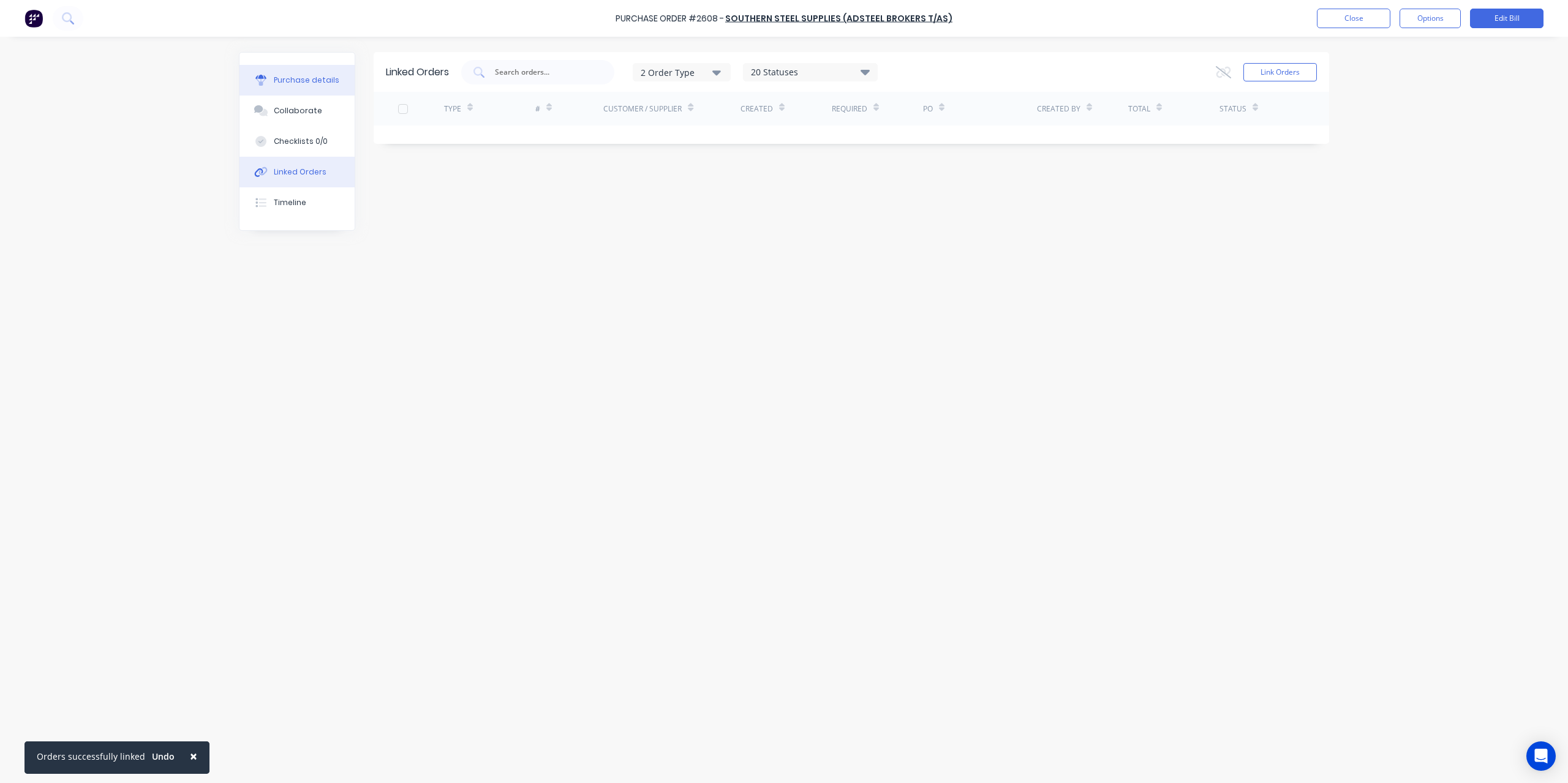
click at [314, 83] on div "Purchase details" at bounding box center [306, 80] width 65 height 11
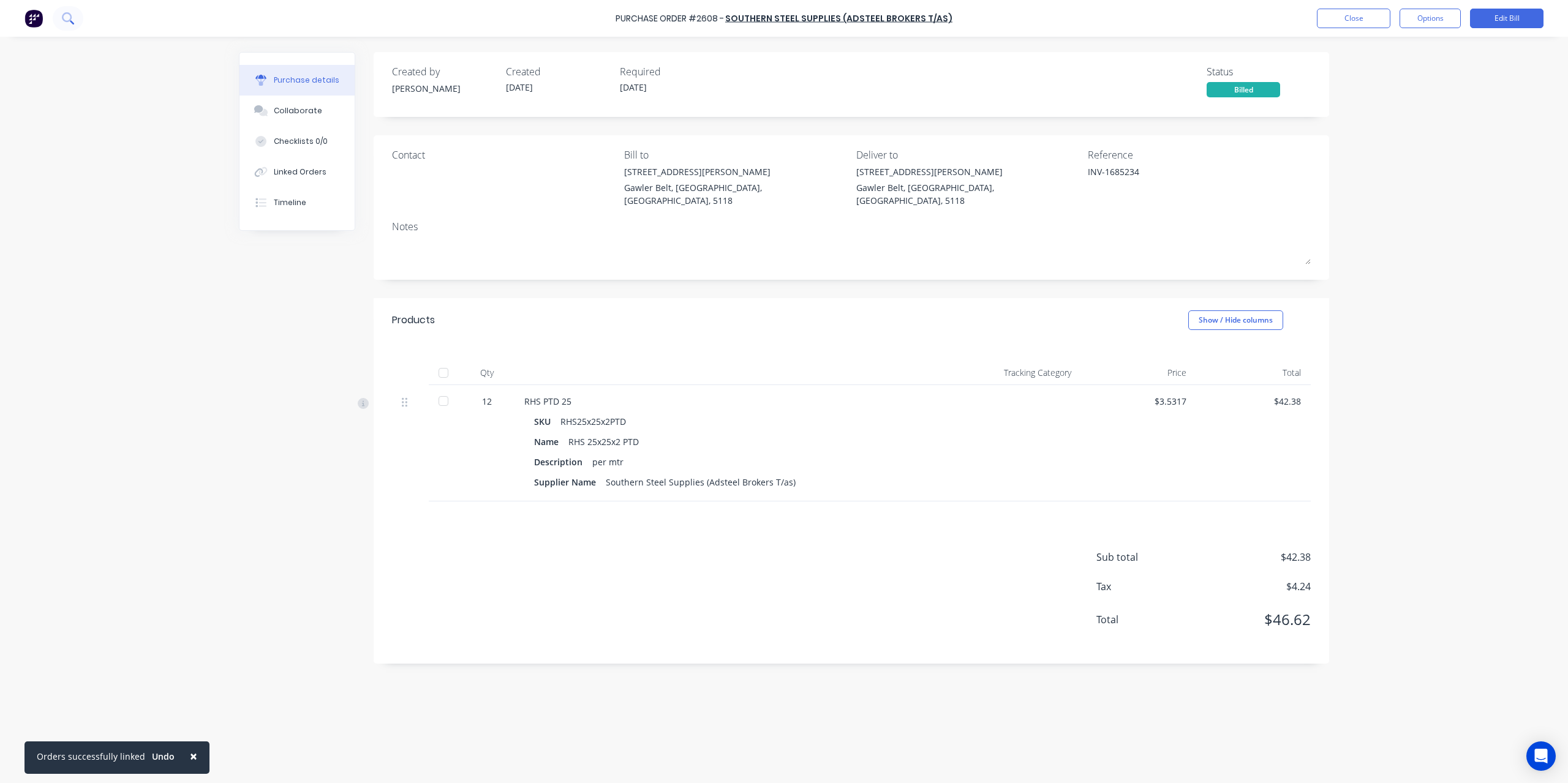
click at [63, 11] on button at bounding box center [68, 18] width 30 height 25
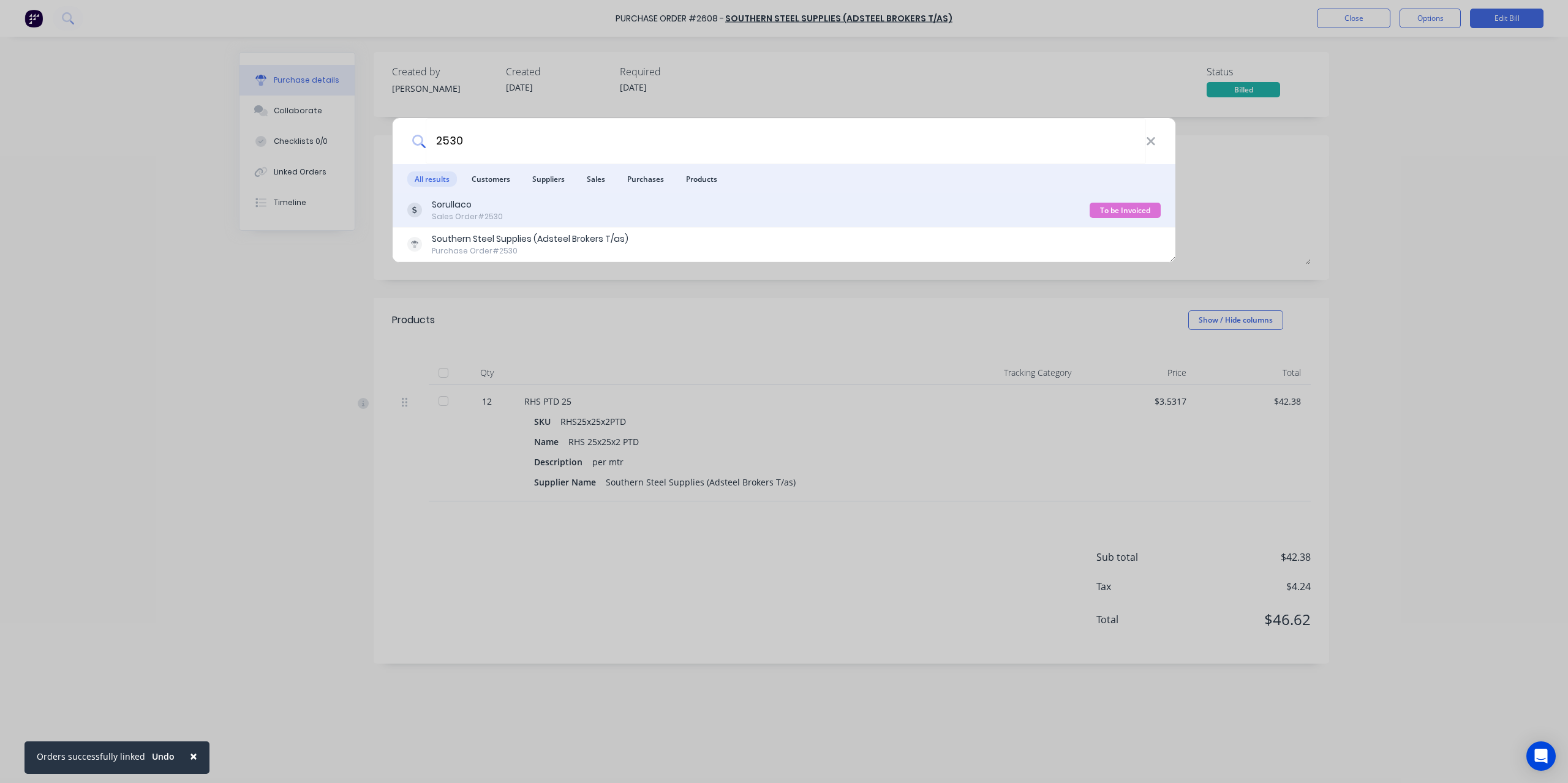
click at [488, 206] on div "Sorullaco" at bounding box center [467, 204] width 71 height 13
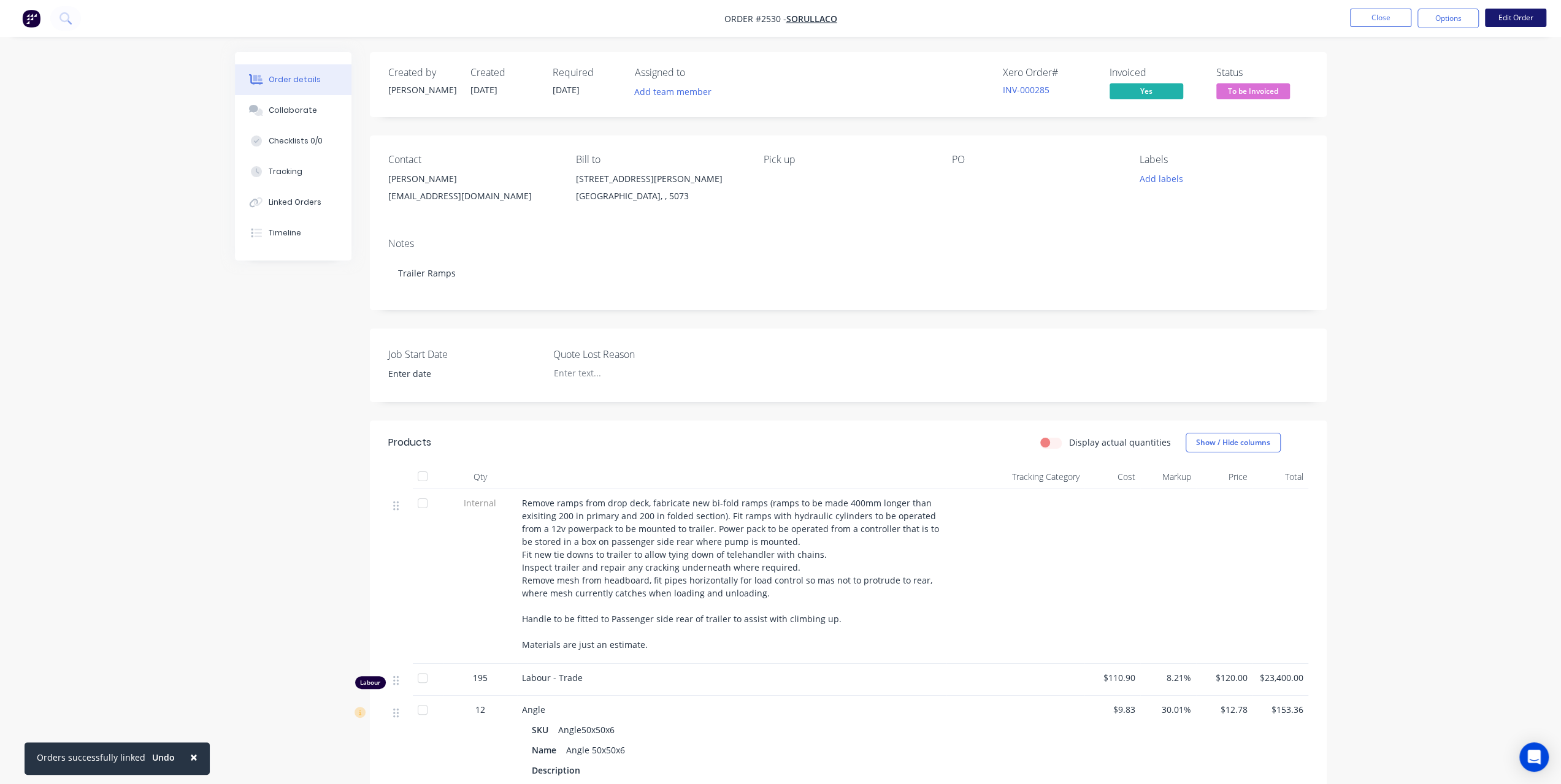
click at [1516, 15] on button "Edit Order" at bounding box center [1515, 18] width 61 height 19
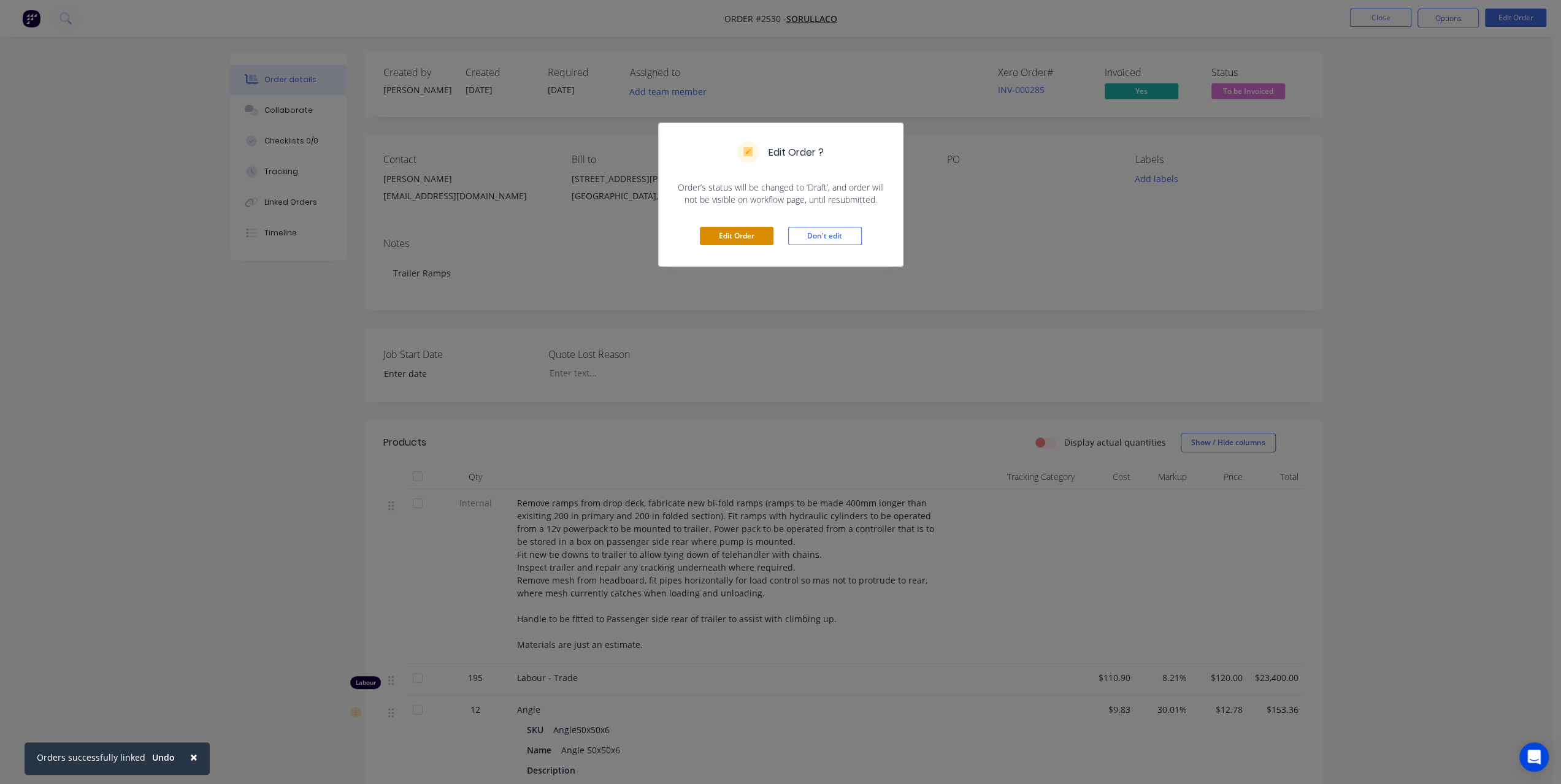
click at [771, 241] on button "Edit Order" at bounding box center [736, 236] width 74 height 19
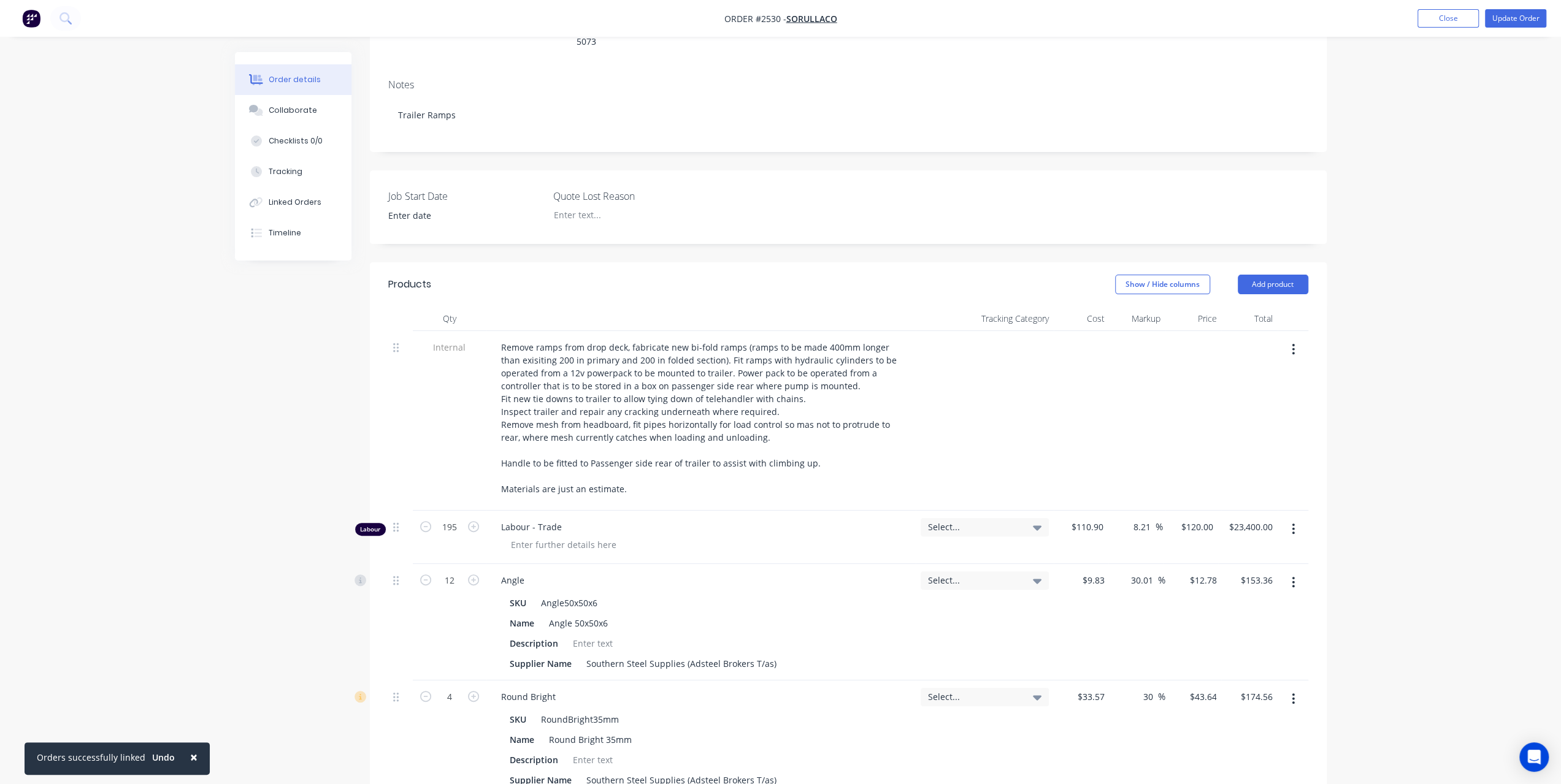
scroll to position [170, 0]
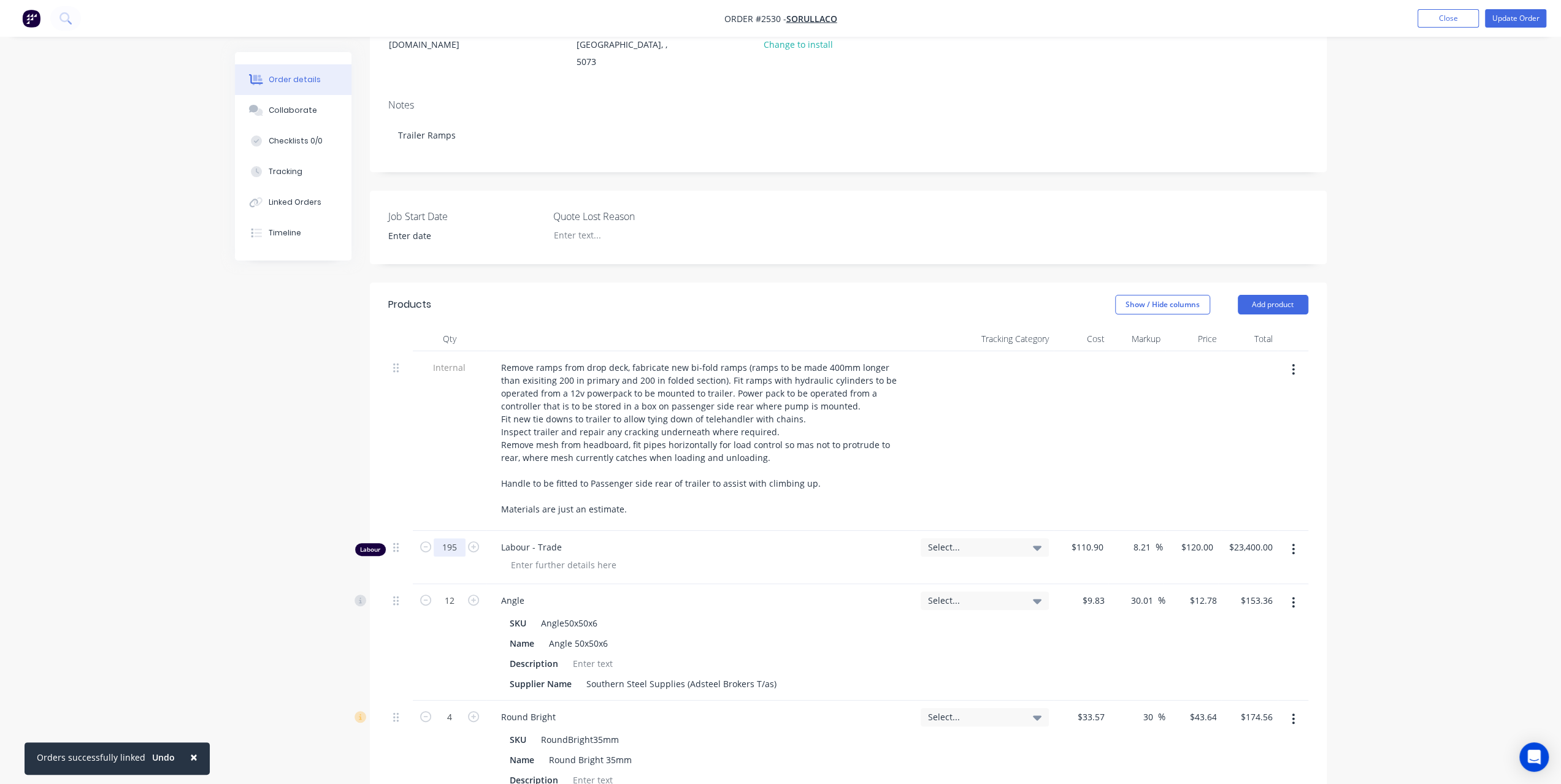
click at [448, 538] on input "195" at bounding box center [449, 548] width 32 height 19
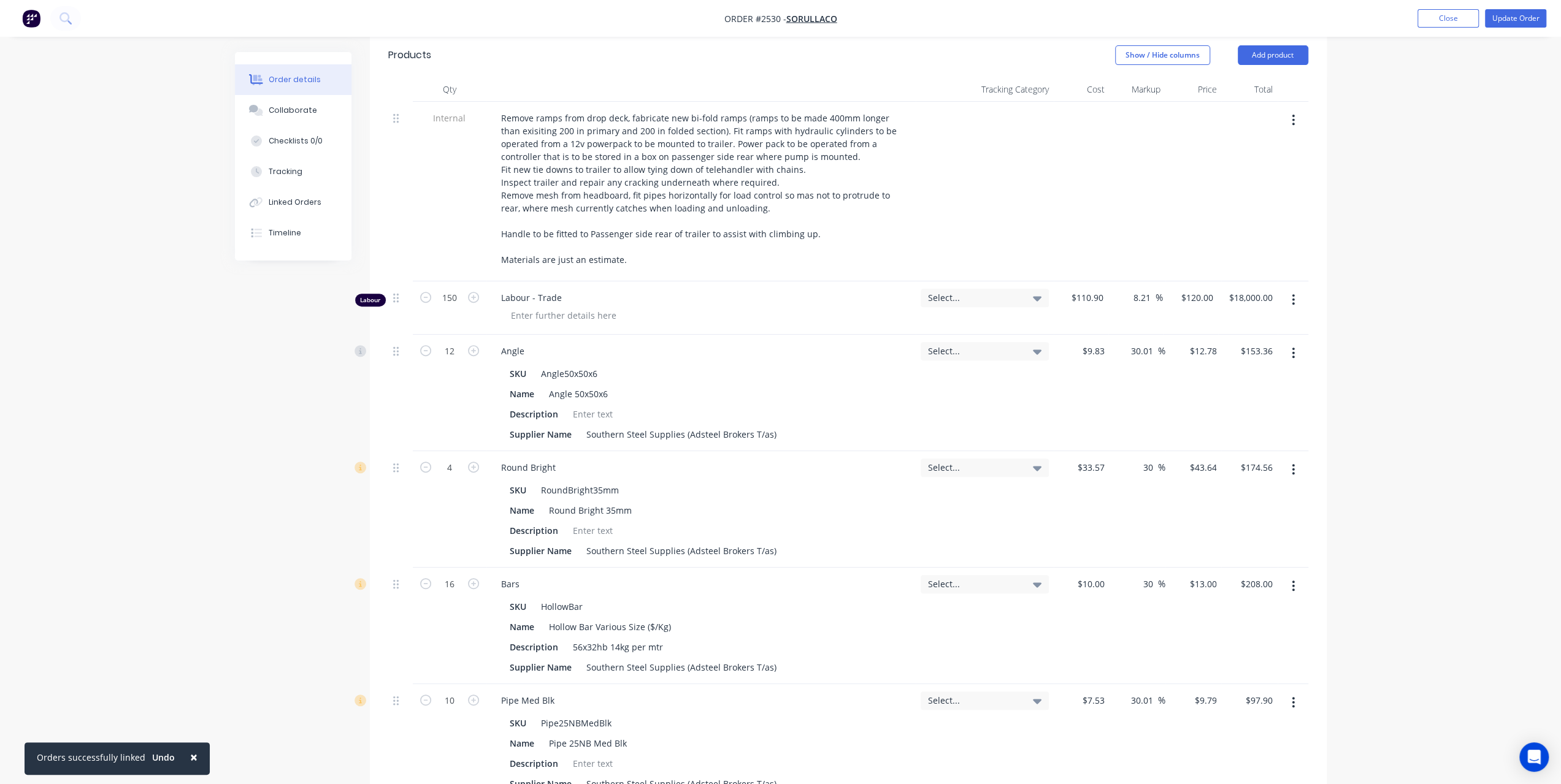
scroll to position [292, 0]
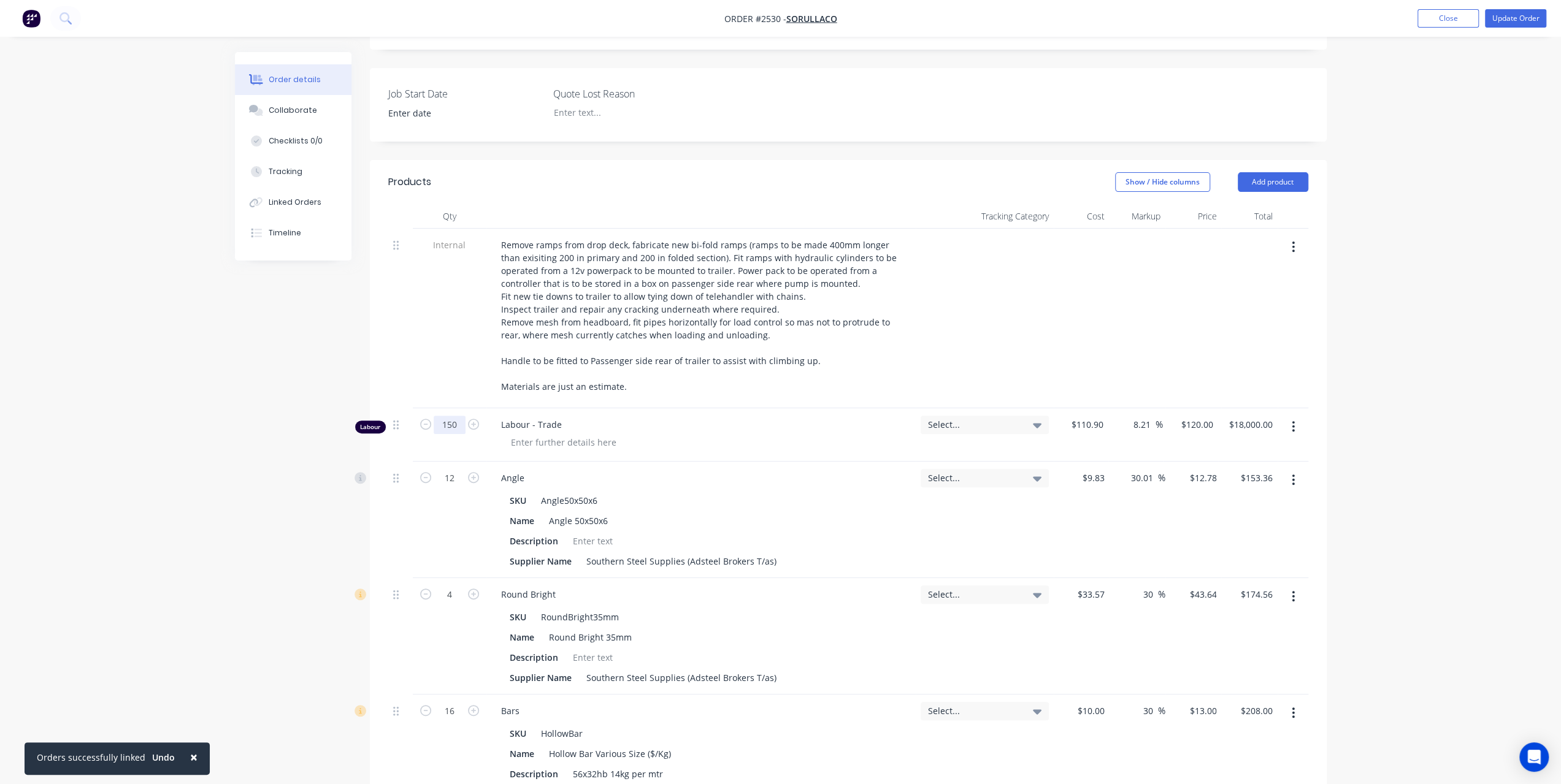
click at [457, 415] on input "150" at bounding box center [449, 425] width 32 height 19
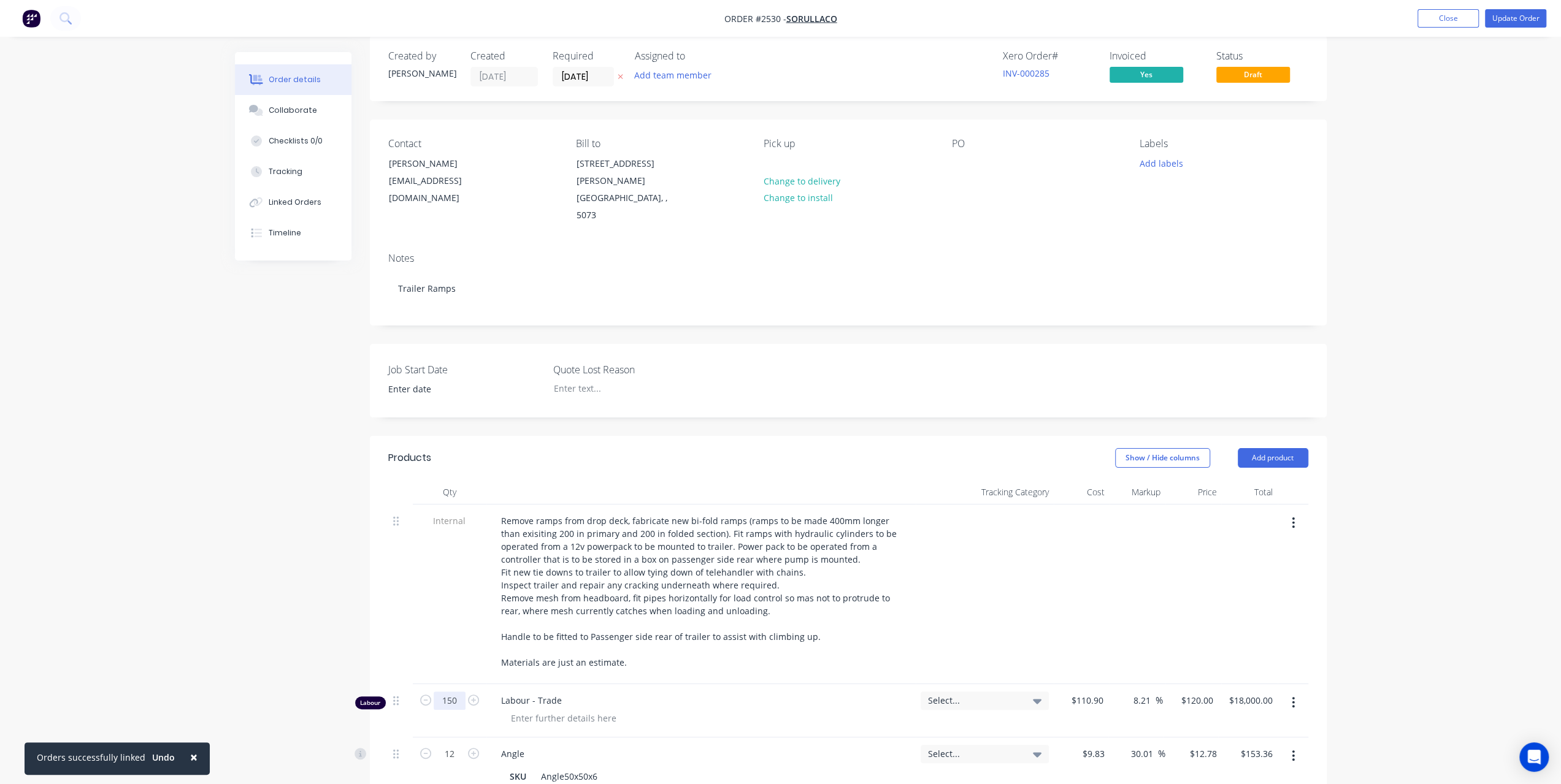
scroll to position [0, 0]
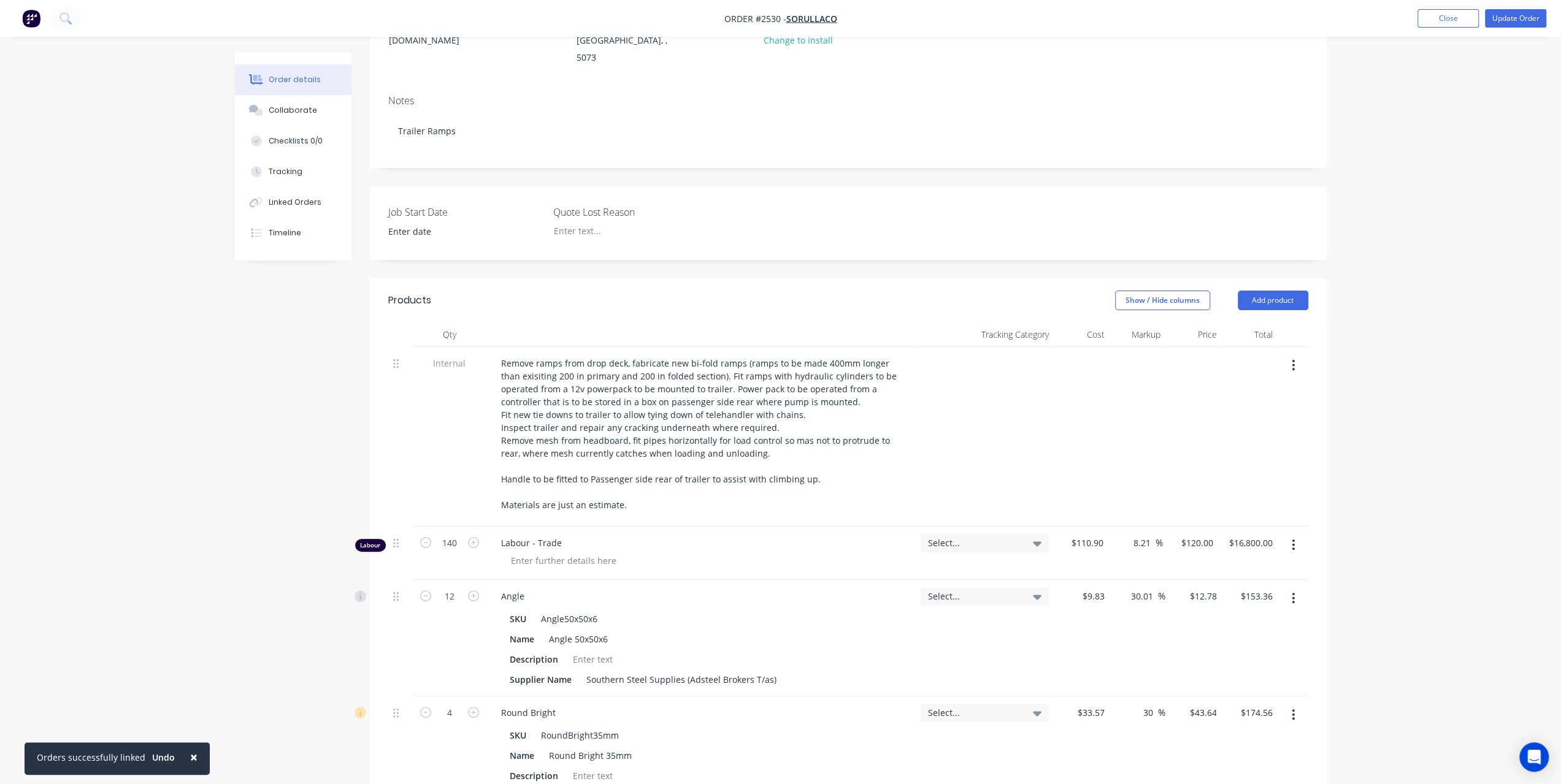
scroll to position [170, 0]
click at [453, 538] on input "140" at bounding box center [449, 548] width 32 height 19
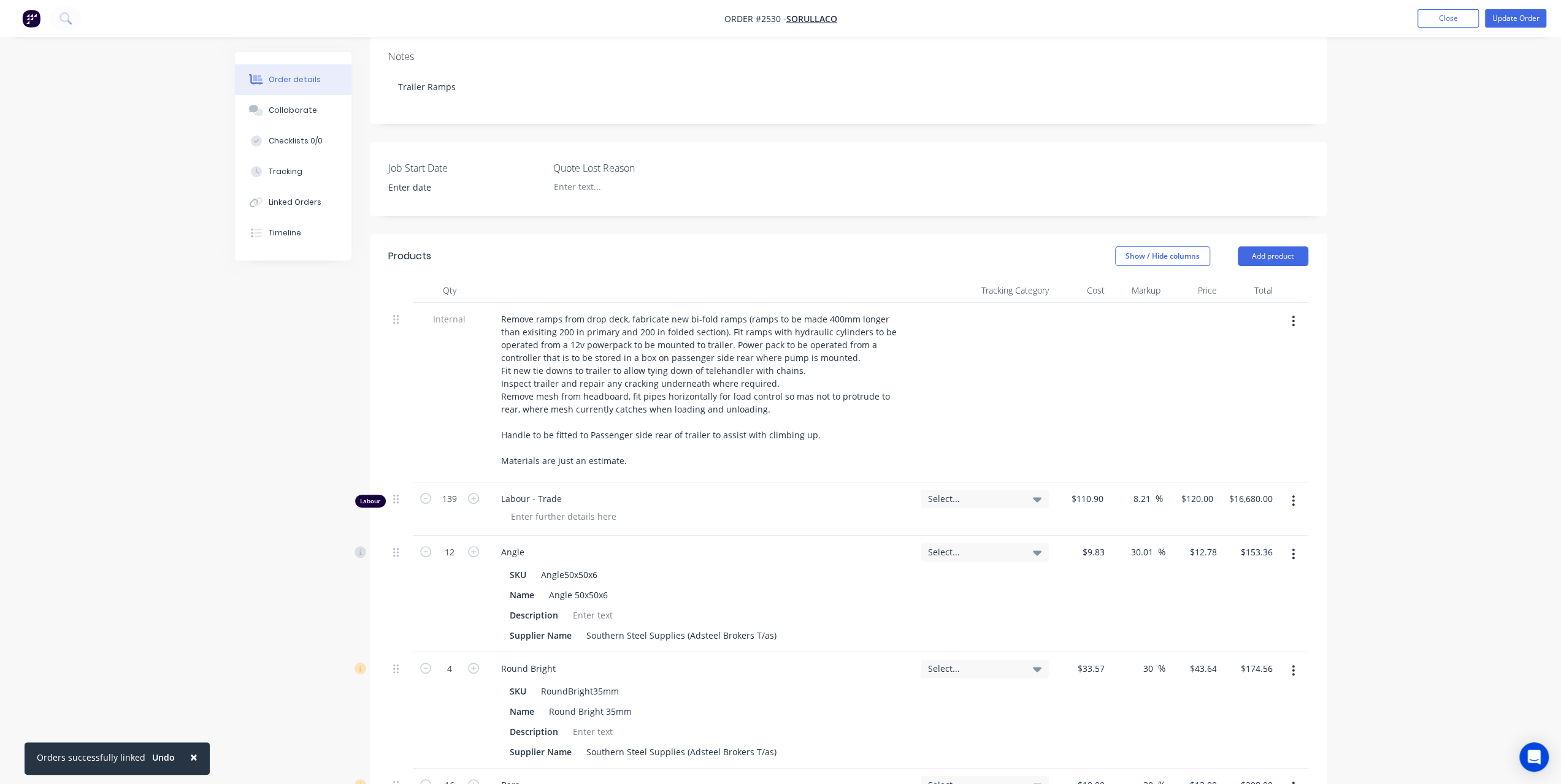
scroll to position [0, 0]
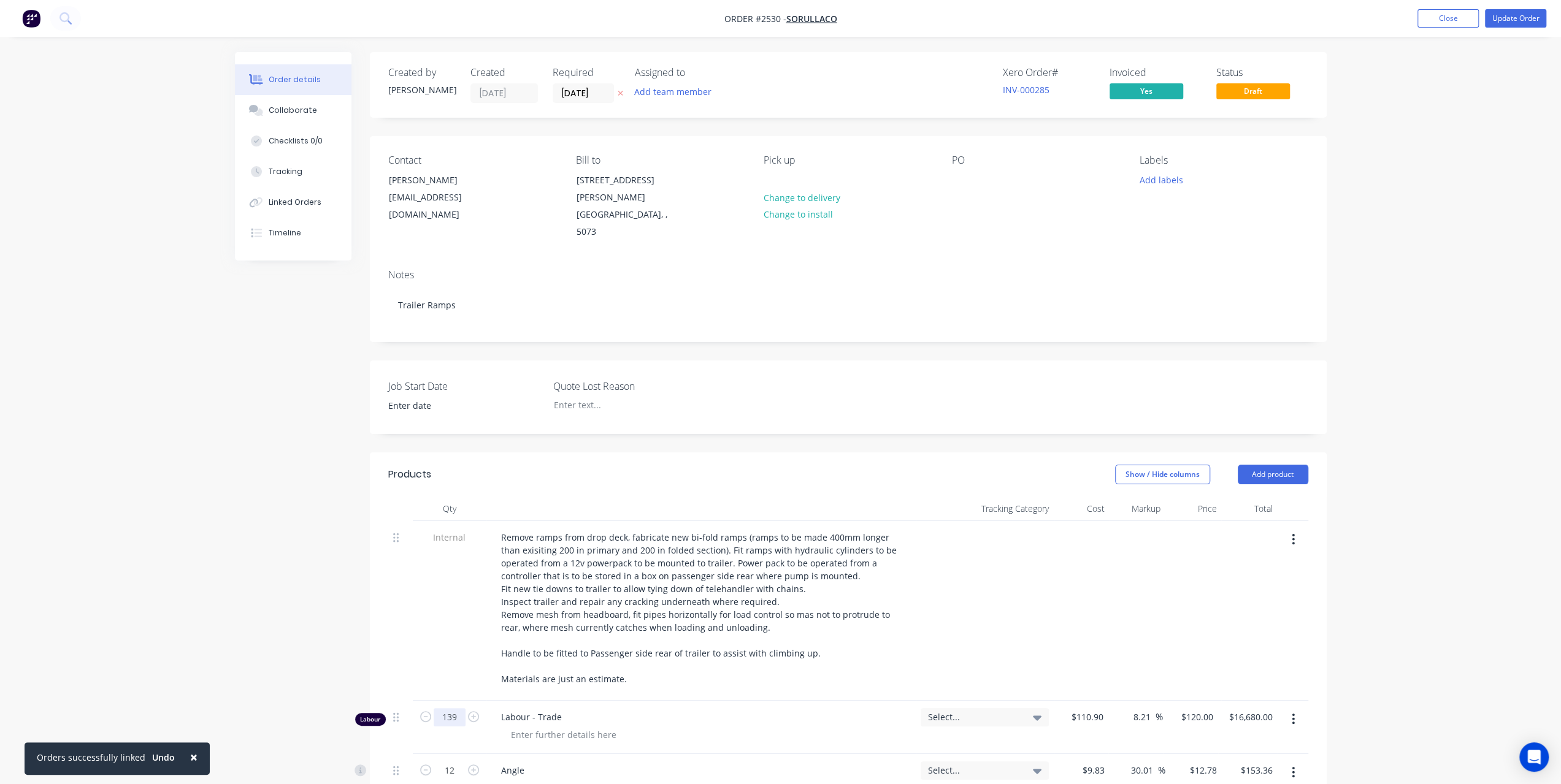
click at [451, 708] on input "139" at bounding box center [449, 717] width 32 height 19
click at [458, 708] on input "138" at bounding box center [449, 717] width 32 height 19
click at [451, 708] on input "136" at bounding box center [449, 717] width 32 height 19
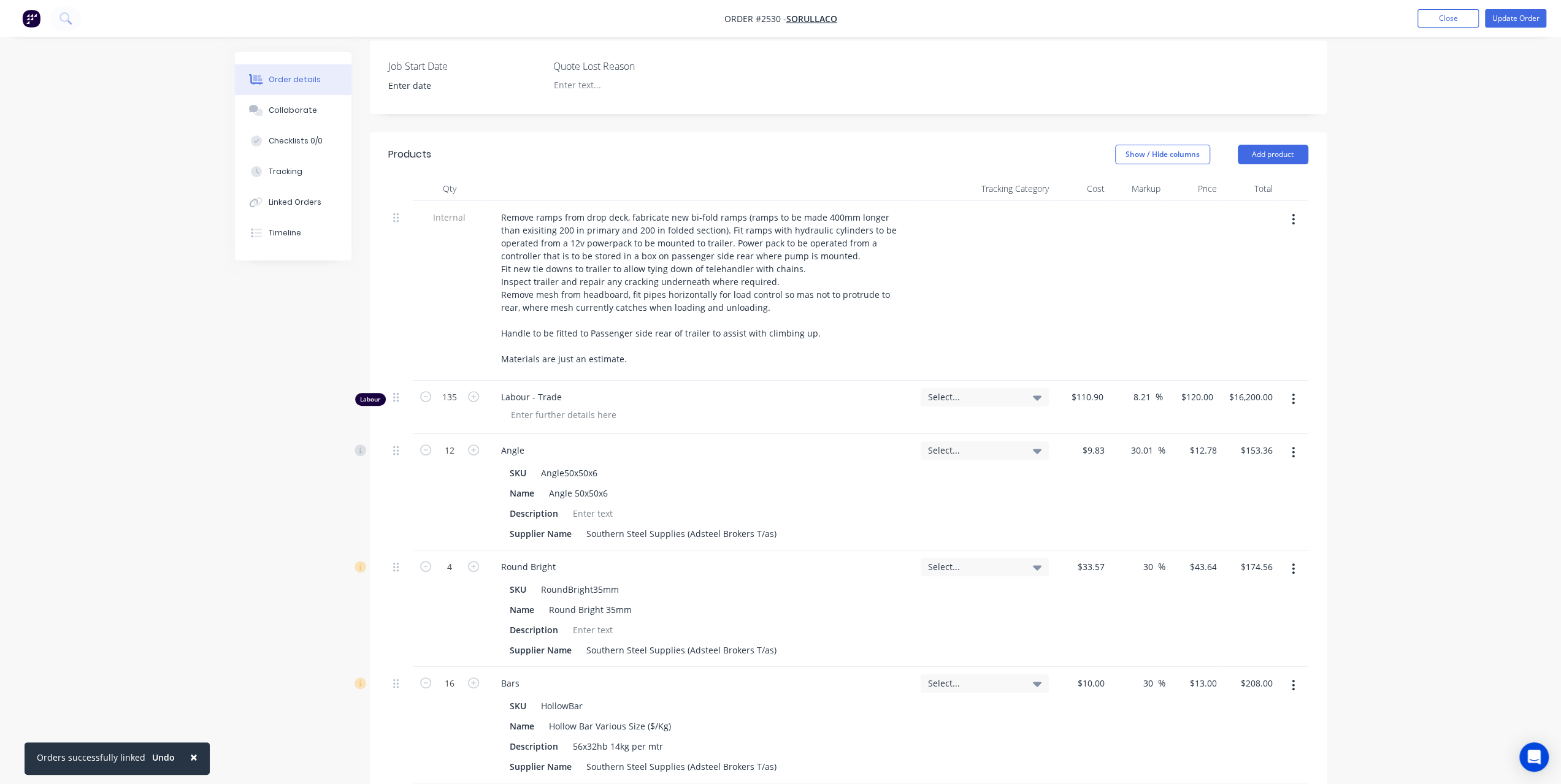
scroll to position [170, 0]
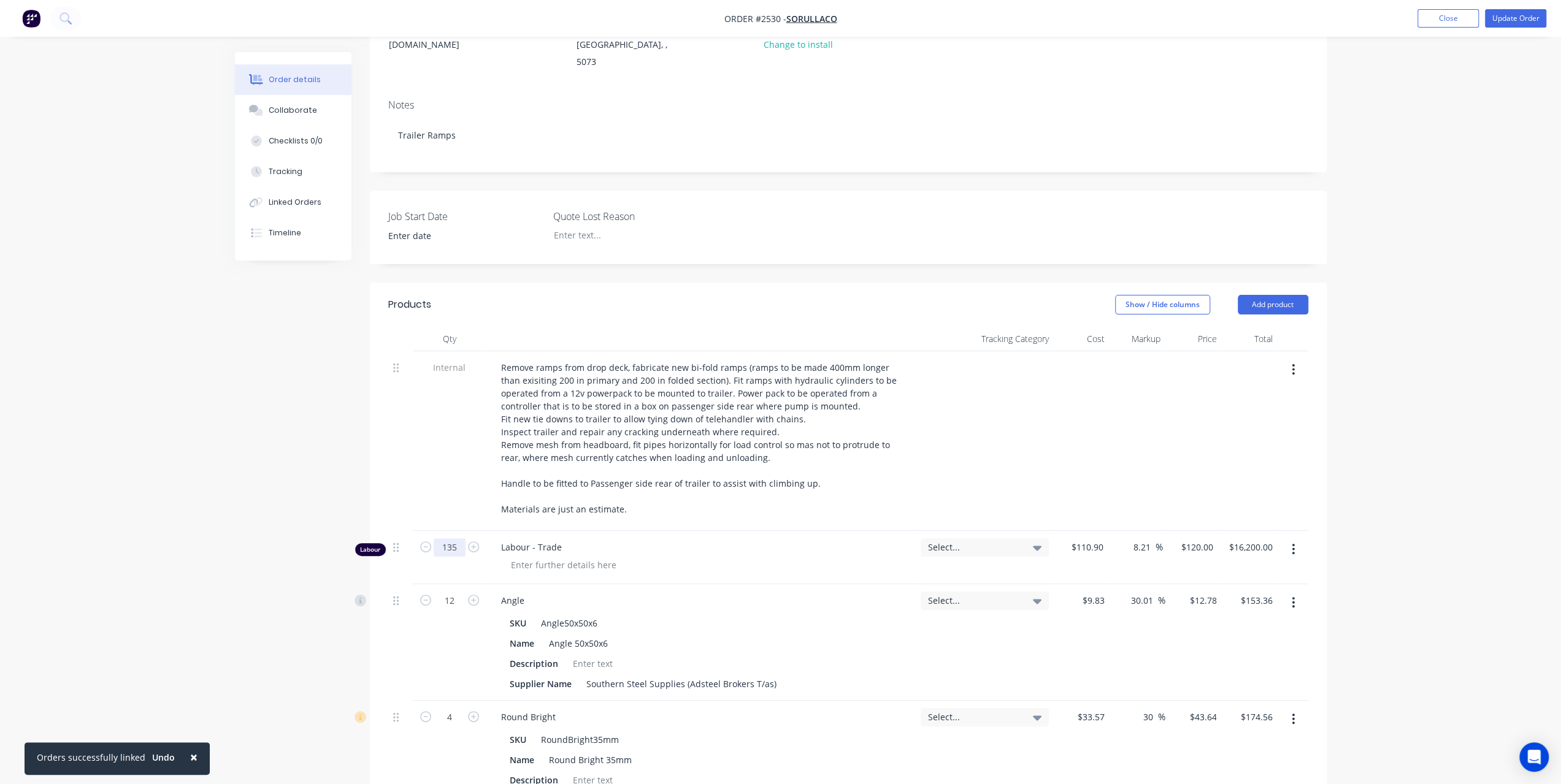
click at [461, 538] on input "135" at bounding box center [449, 548] width 32 height 19
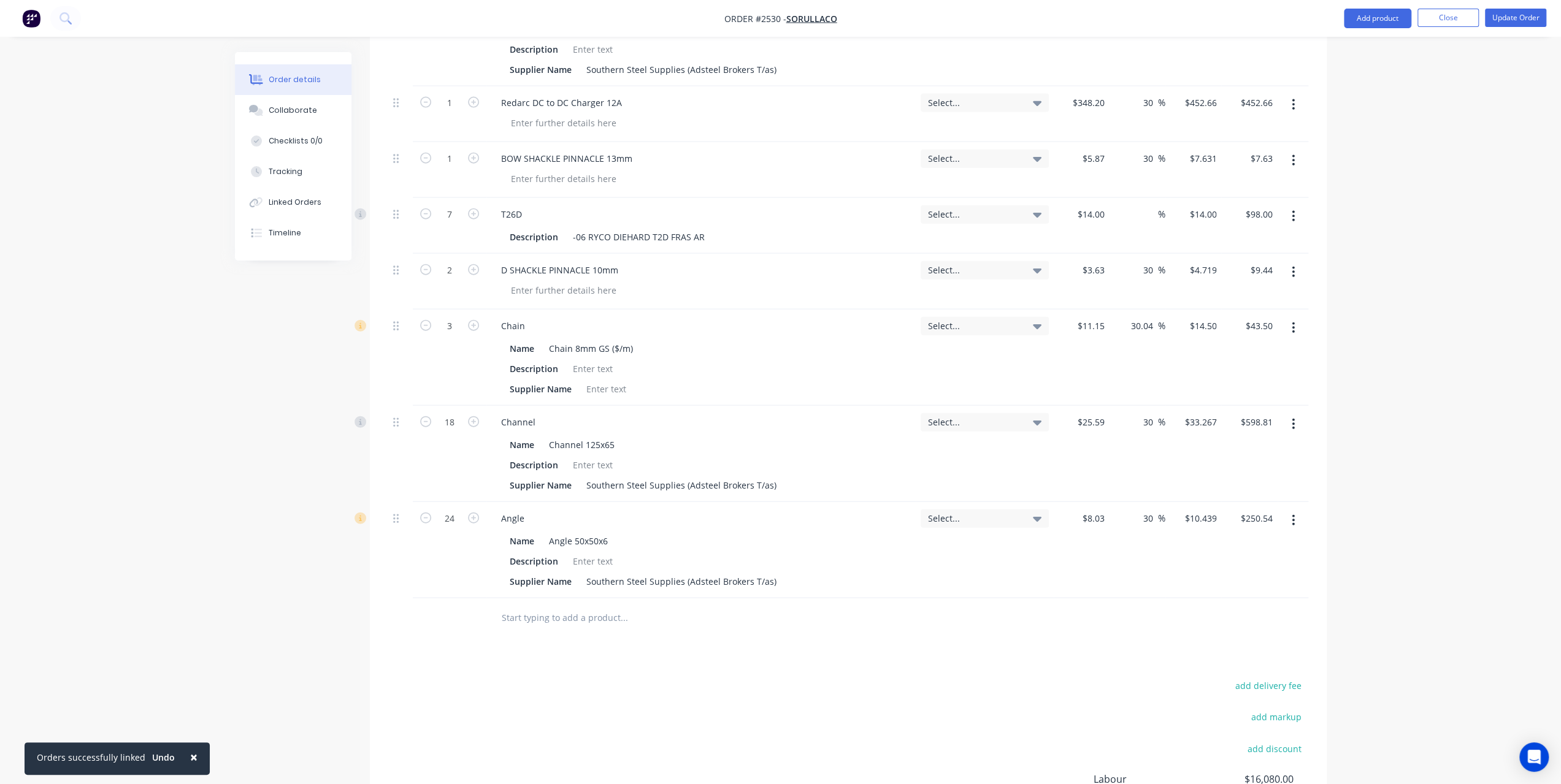
scroll to position [2929, 0]
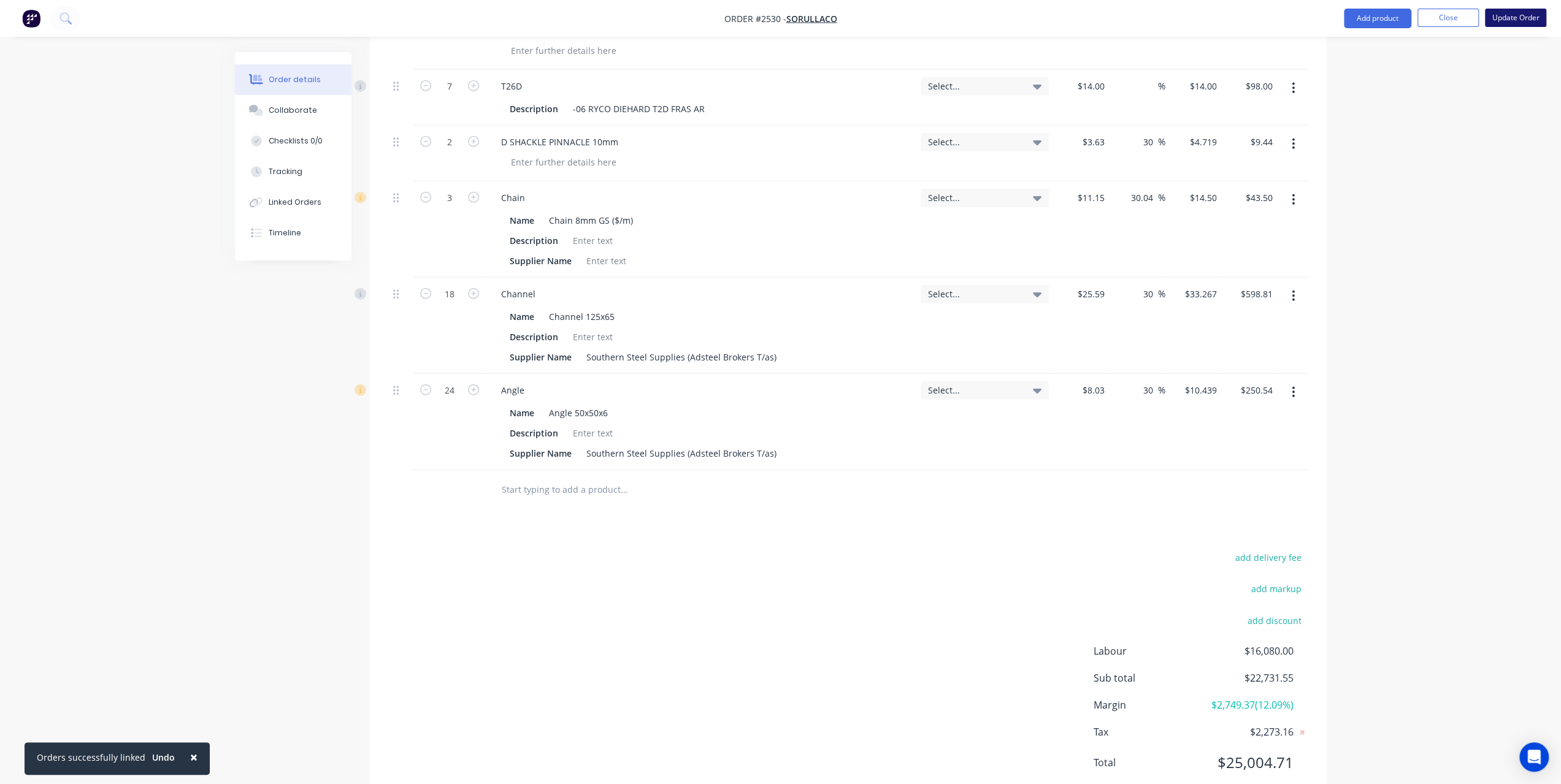
click at [1537, 19] on button "Update Order" at bounding box center [1515, 18] width 61 height 19
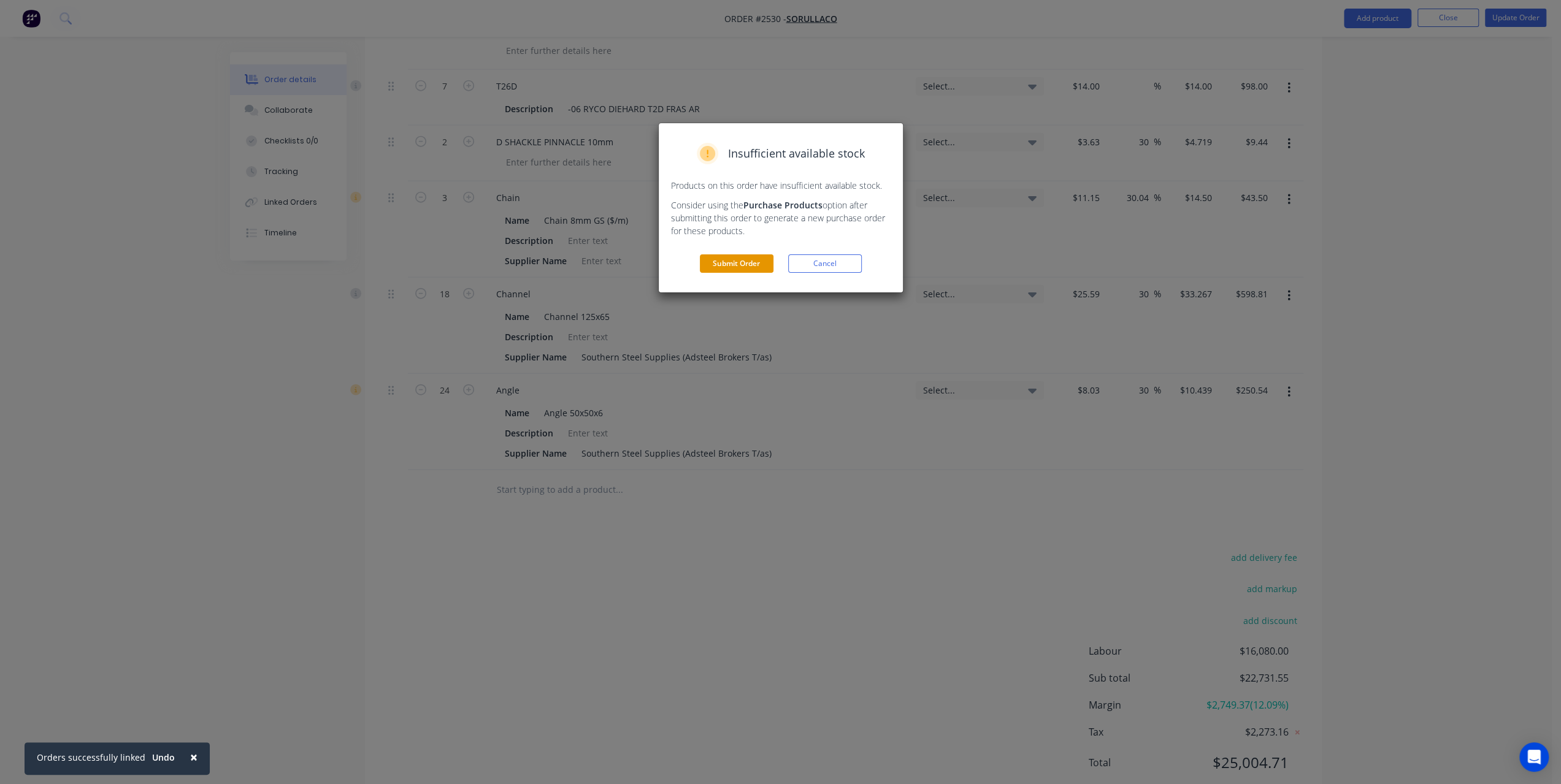
click at [728, 264] on button "Submit Order" at bounding box center [736, 264] width 74 height 19
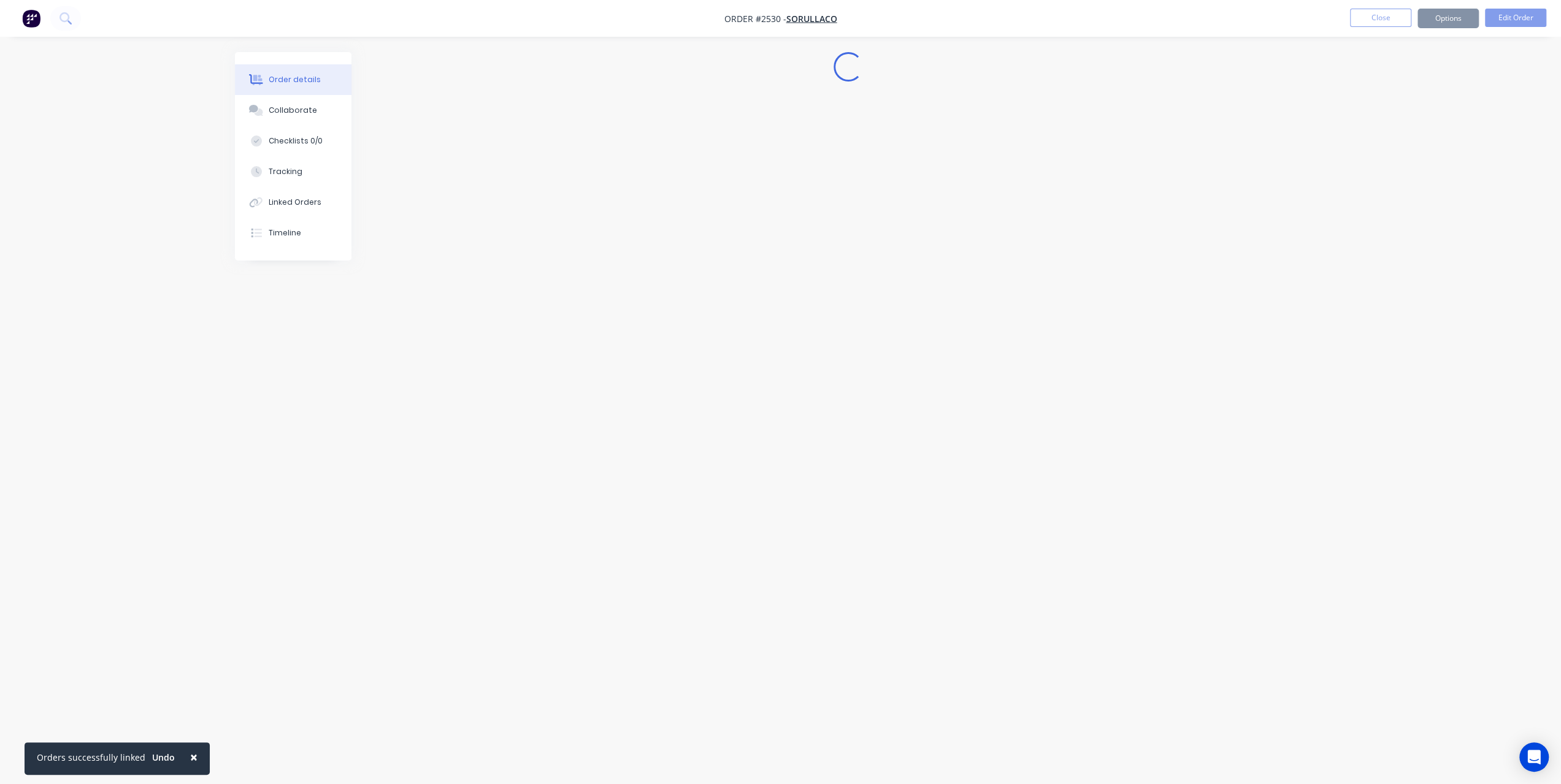
scroll to position [0, 0]
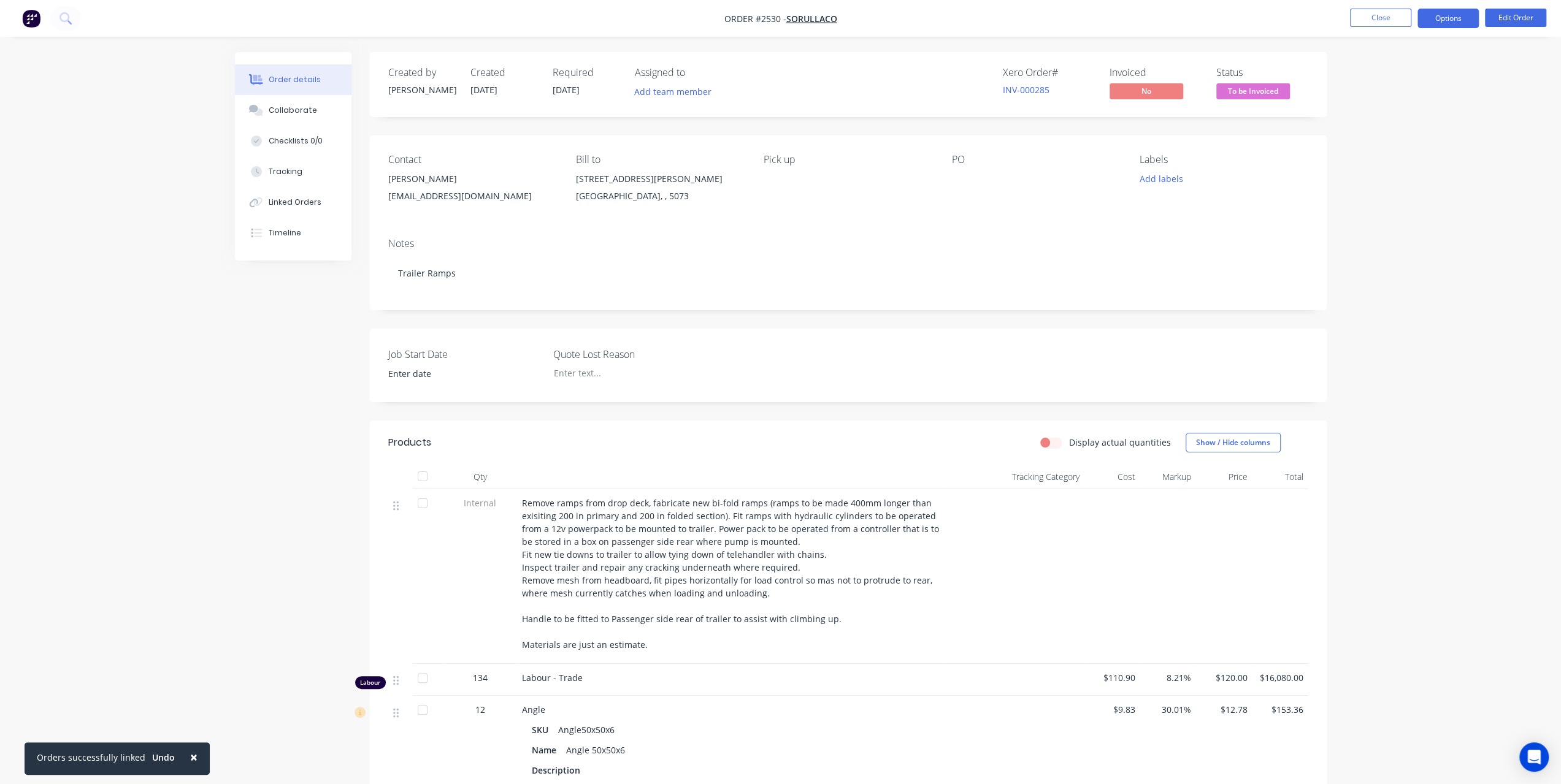
click at [1445, 10] on button "Options" at bounding box center [1448, 18] width 61 height 19
click at [1422, 70] on div "Invoice" at bounding box center [1411, 74] width 113 height 18
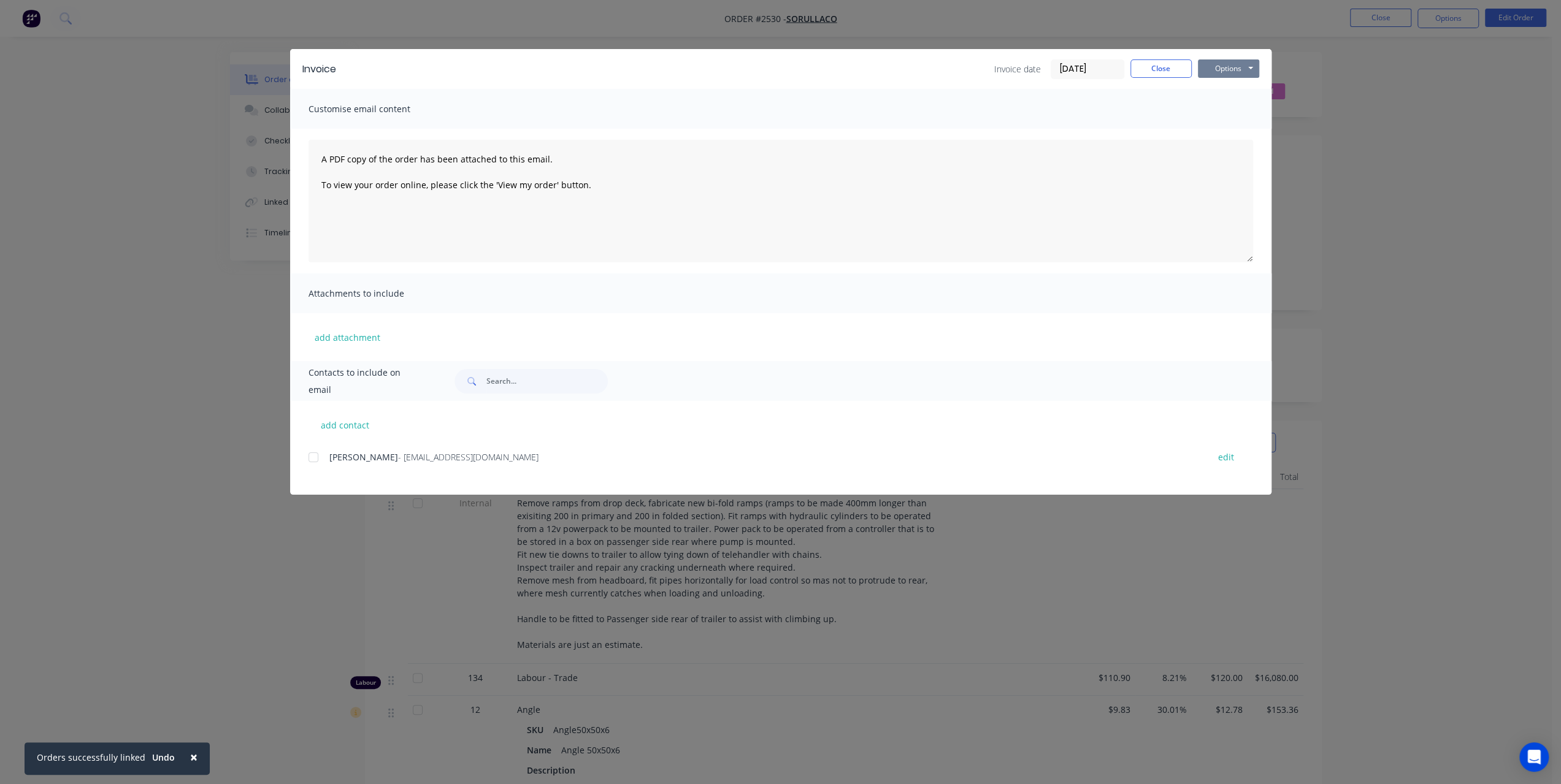
click at [1235, 75] on button "Options" at bounding box center [1229, 69] width 61 height 19
click at [1231, 114] on button "Print" at bounding box center [1237, 111] width 79 height 20
click at [1168, 70] on button "Close" at bounding box center [1161, 69] width 61 height 19
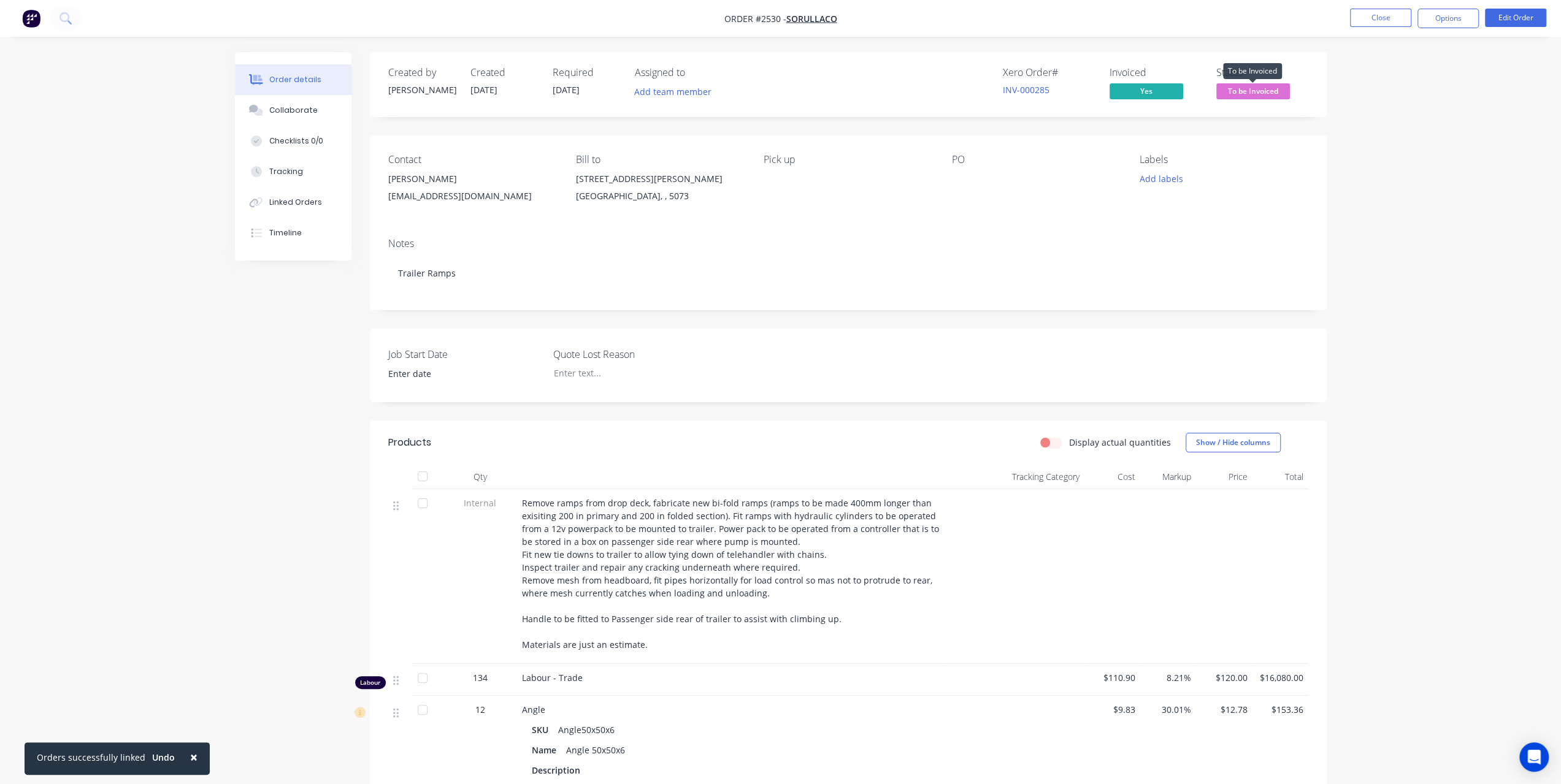
click at [1266, 86] on span "To be Invoiced" at bounding box center [1252, 91] width 74 height 15
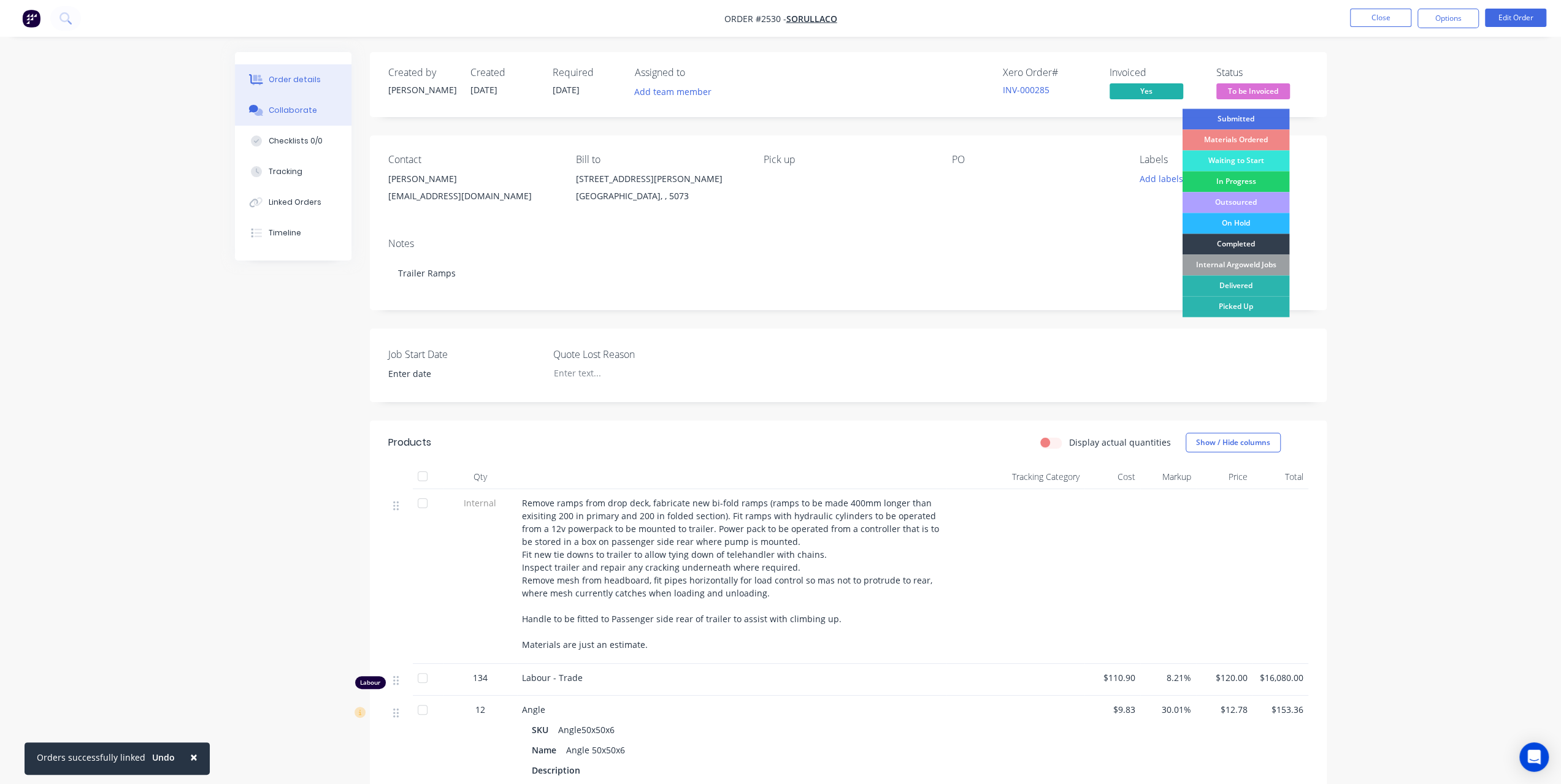
click at [301, 103] on button "Collaborate" at bounding box center [293, 110] width 116 height 31
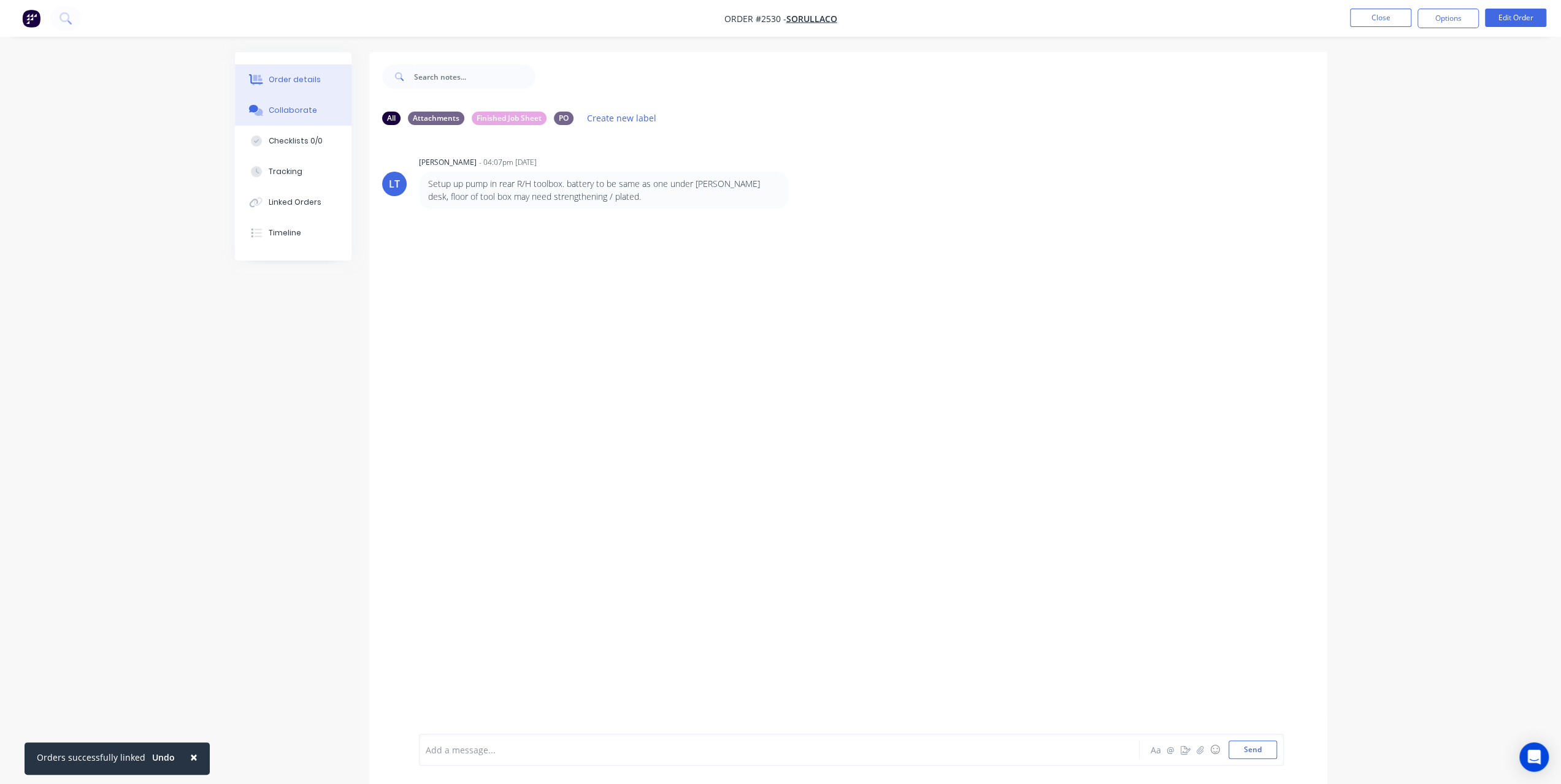
click at [298, 84] on div "Order details" at bounding box center [294, 80] width 52 height 11
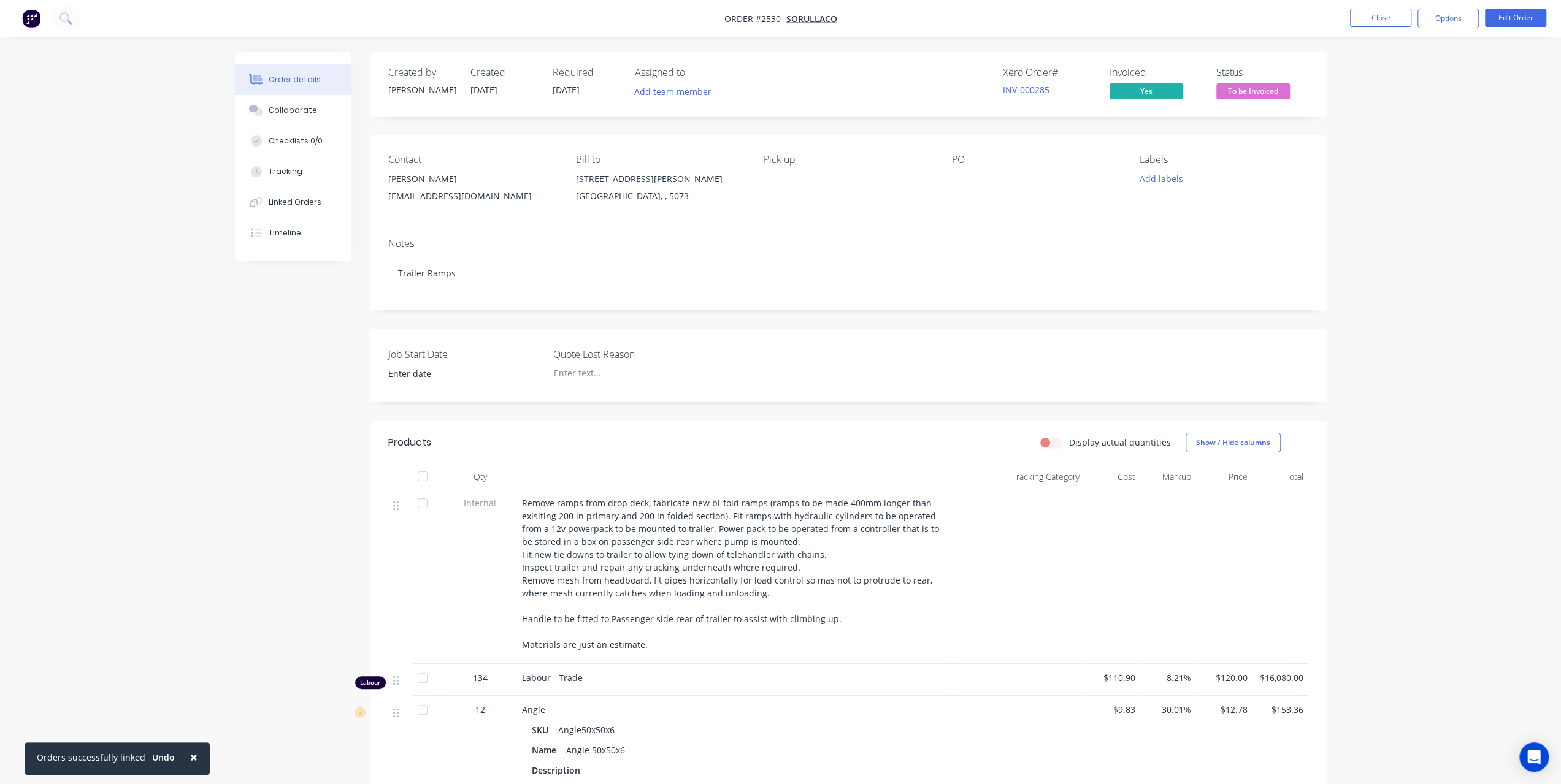
click at [1266, 94] on span "To be Invoiced" at bounding box center [1252, 91] width 74 height 15
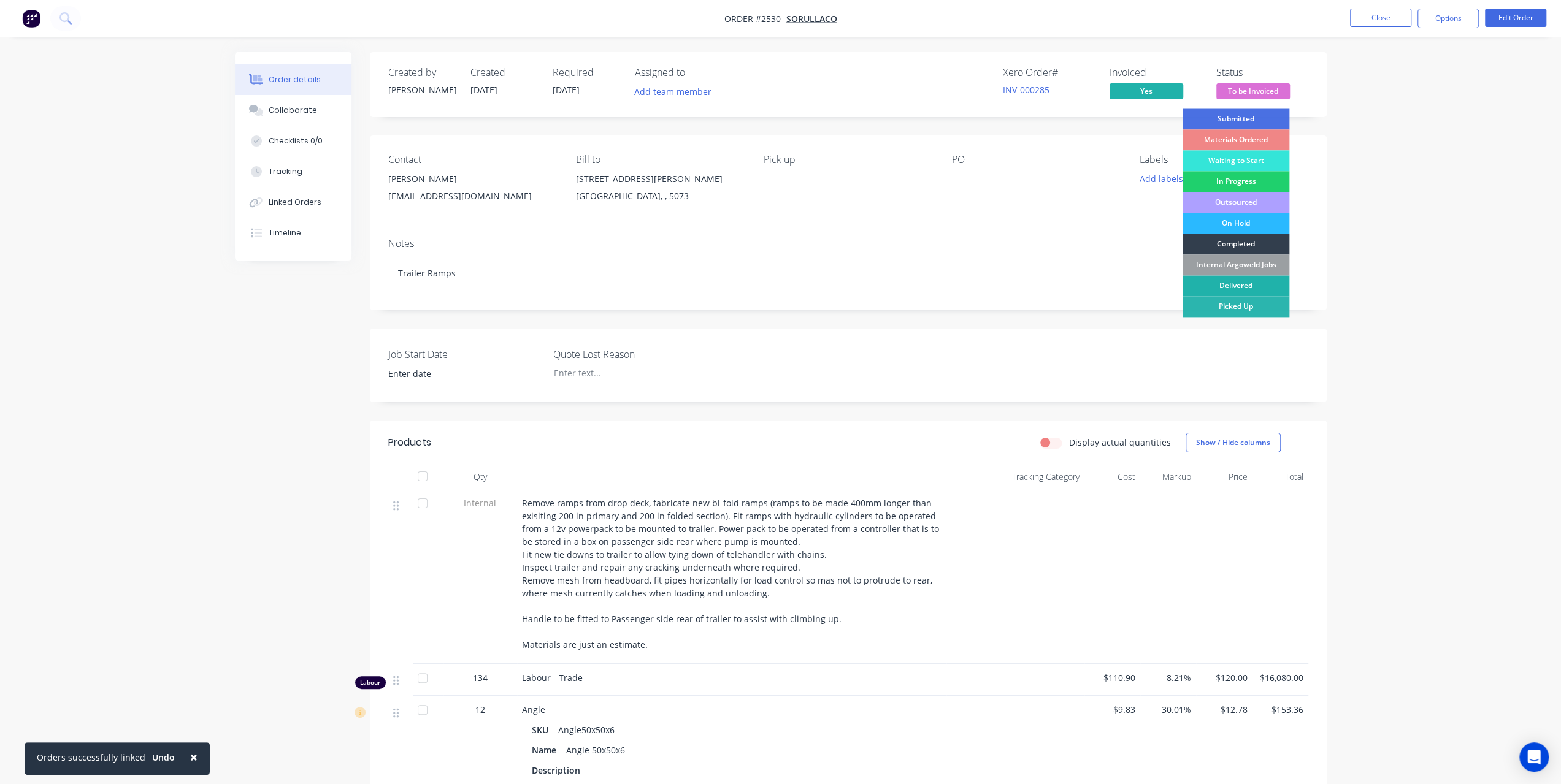
click at [1228, 281] on div "Delivered" at bounding box center [1235, 286] width 108 height 21
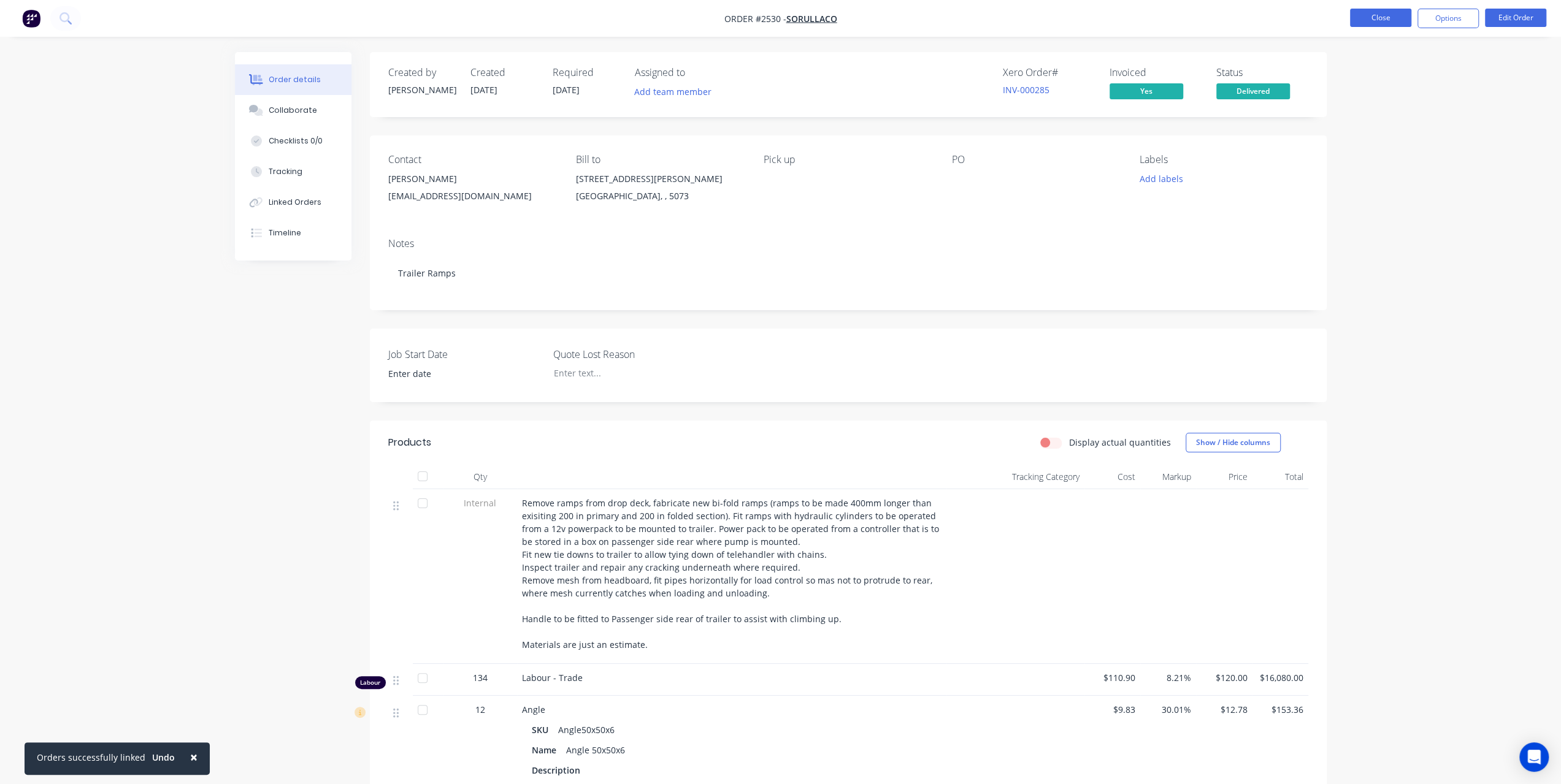
click at [1384, 20] on button "Close" at bounding box center [1380, 18] width 61 height 19
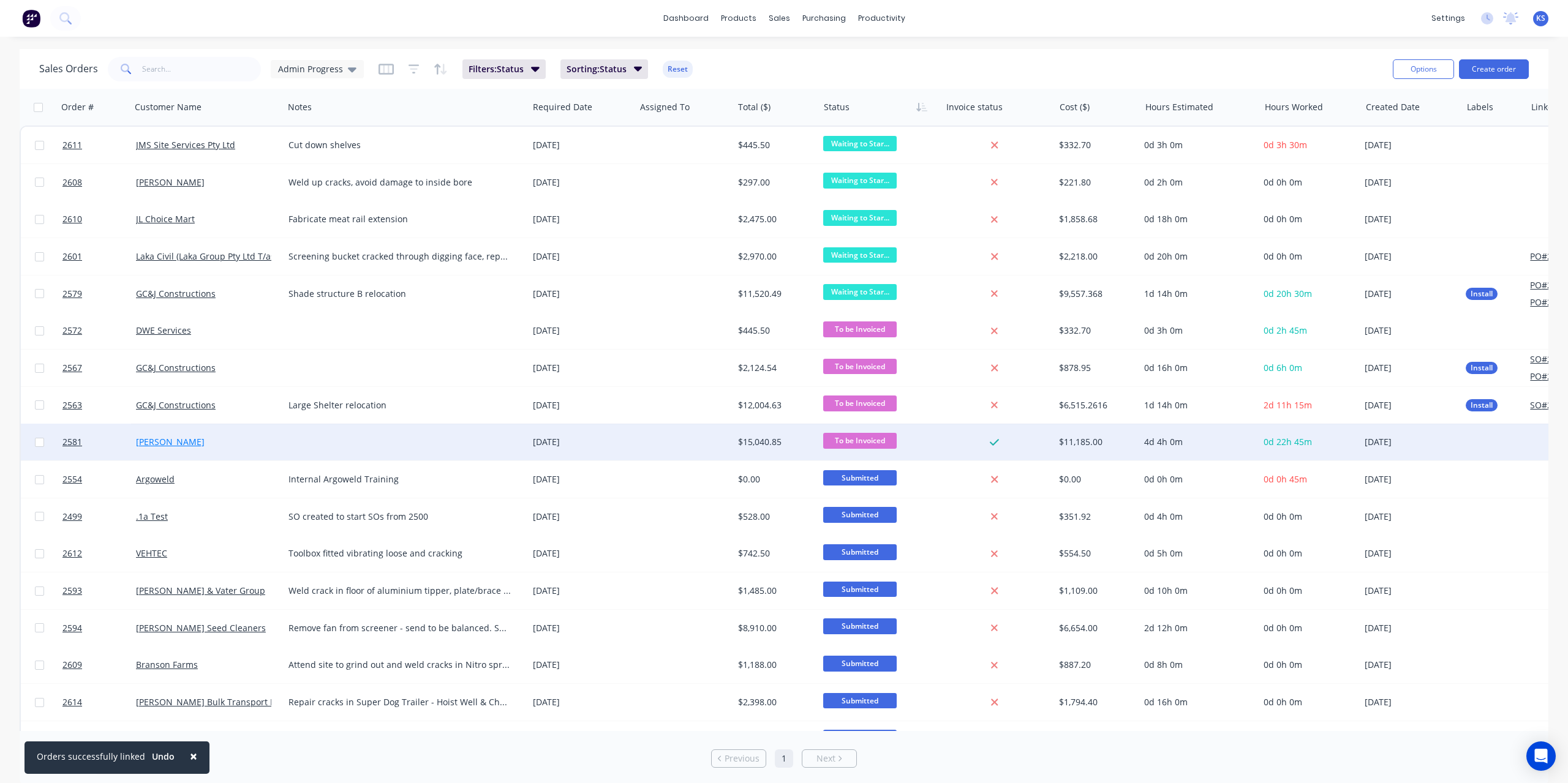
click at [161, 440] on link "[PERSON_NAME]" at bounding box center [170, 442] width 69 height 12
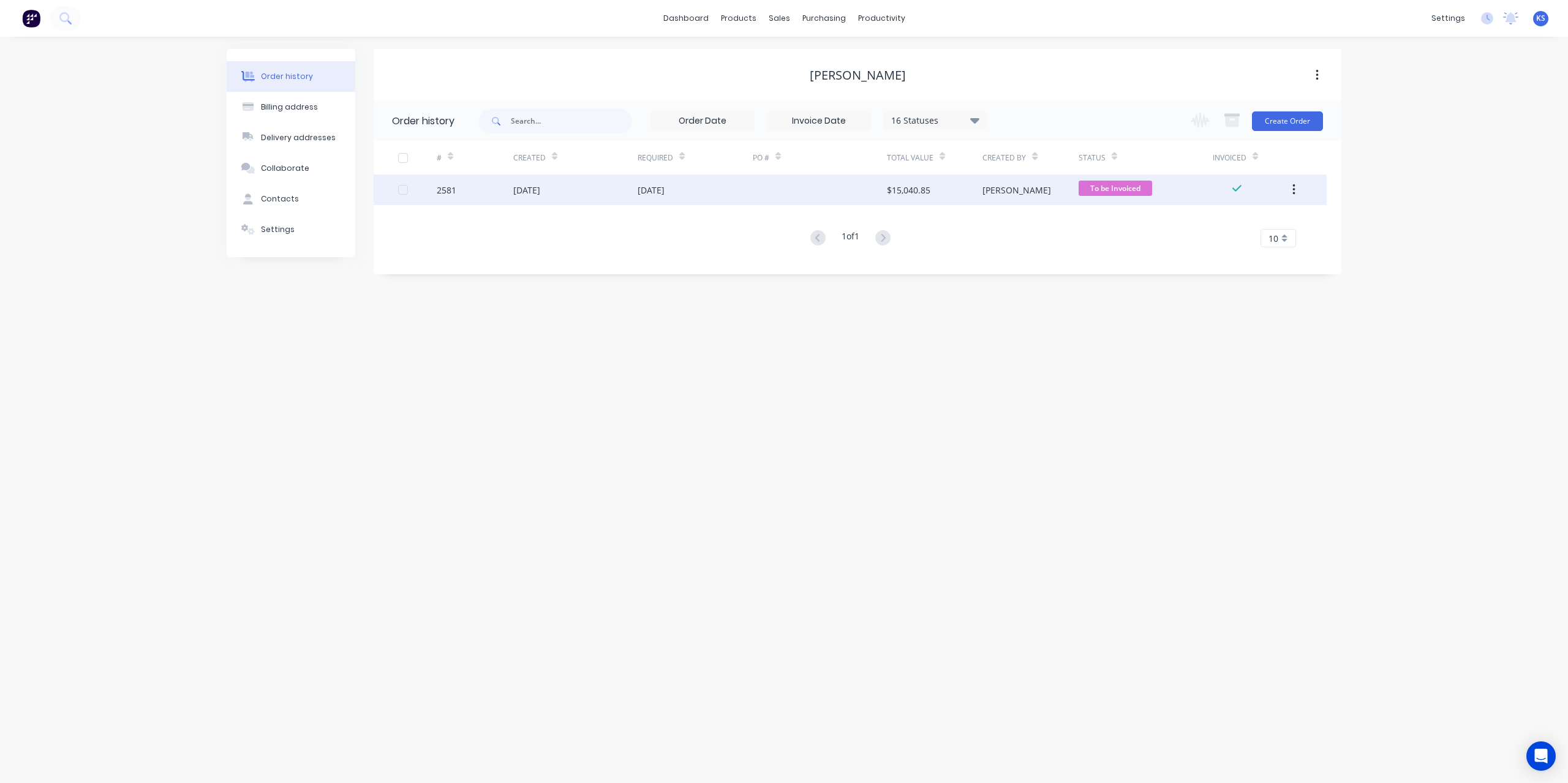
click at [520, 190] on div "[DATE]" at bounding box center [527, 190] width 27 height 13
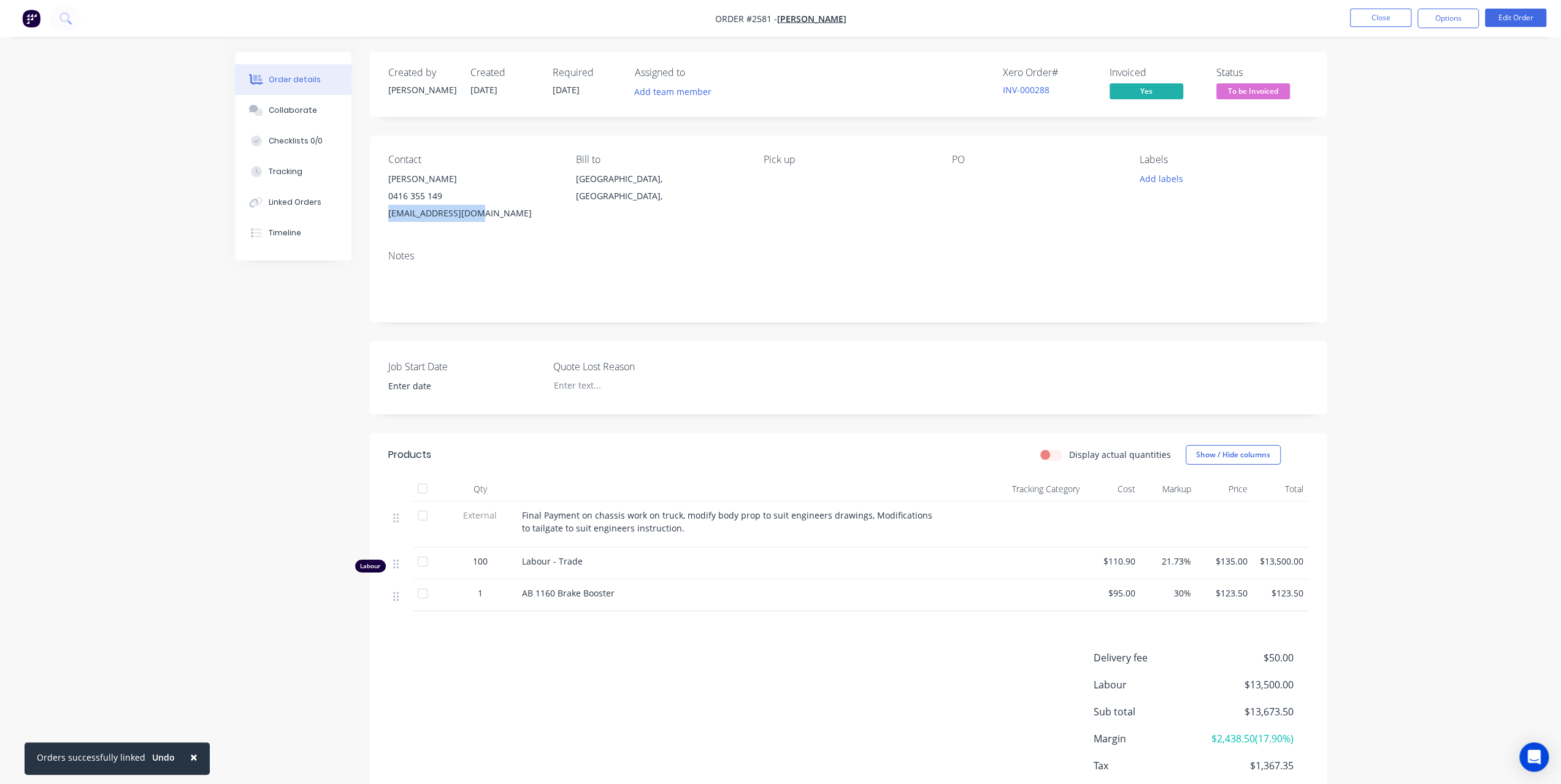
drag, startPoint x: 493, startPoint y: 218, endPoint x: 387, endPoint y: 220, distance: 106.0
click at [387, 220] on div "Contact [PERSON_NAME] [PHONE_NUMBER] [EMAIL_ADDRESS][DOMAIN_NAME] Bill to [GEOG…" at bounding box center [848, 188] width 956 height 105
copy div "[EMAIL_ADDRESS][DOMAIN_NAME]"
click at [1377, 23] on button "Close" at bounding box center [1380, 18] width 61 height 19
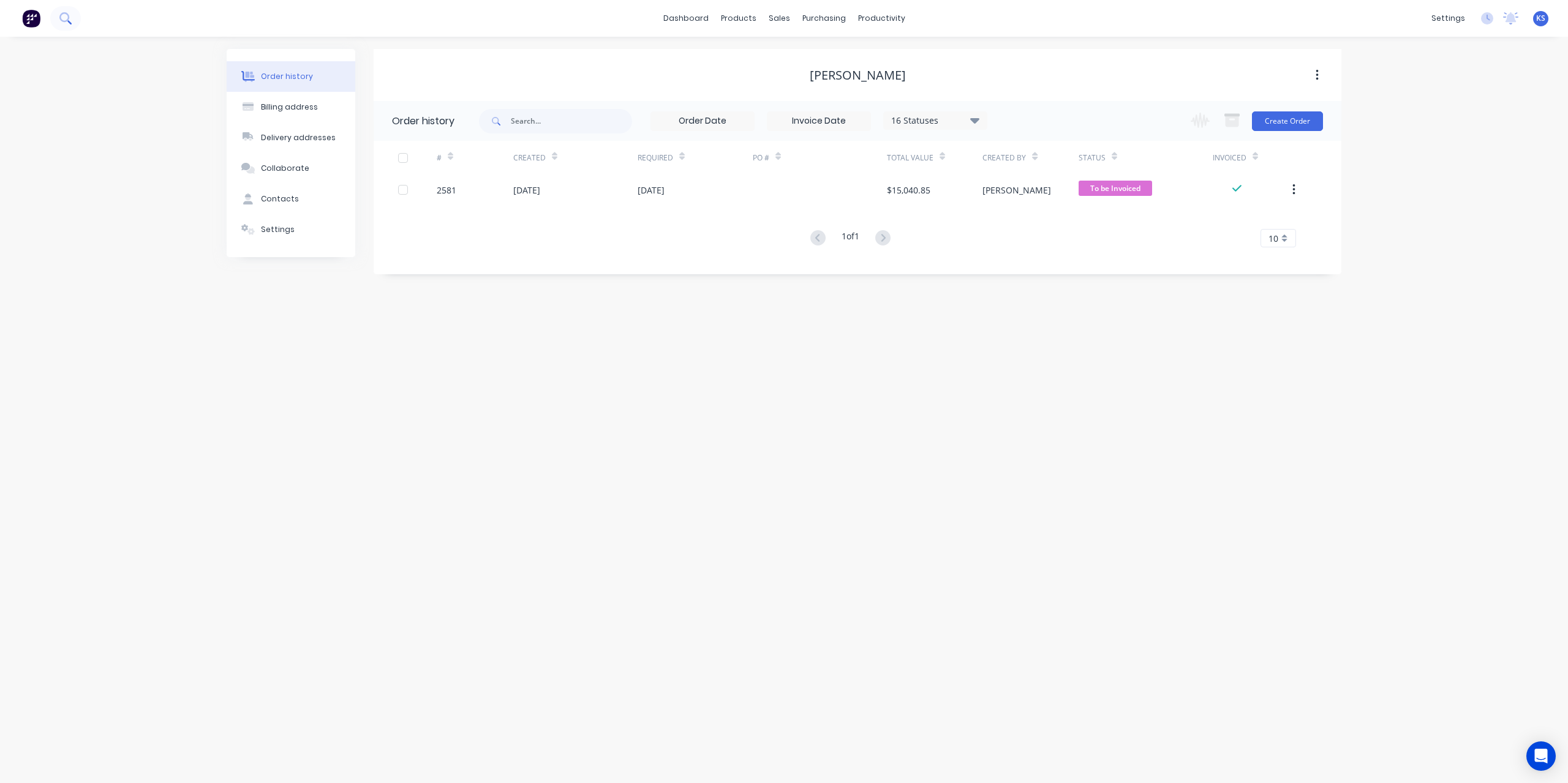
click at [78, 23] on button at bounding box center [65, 18] width 30 height 25
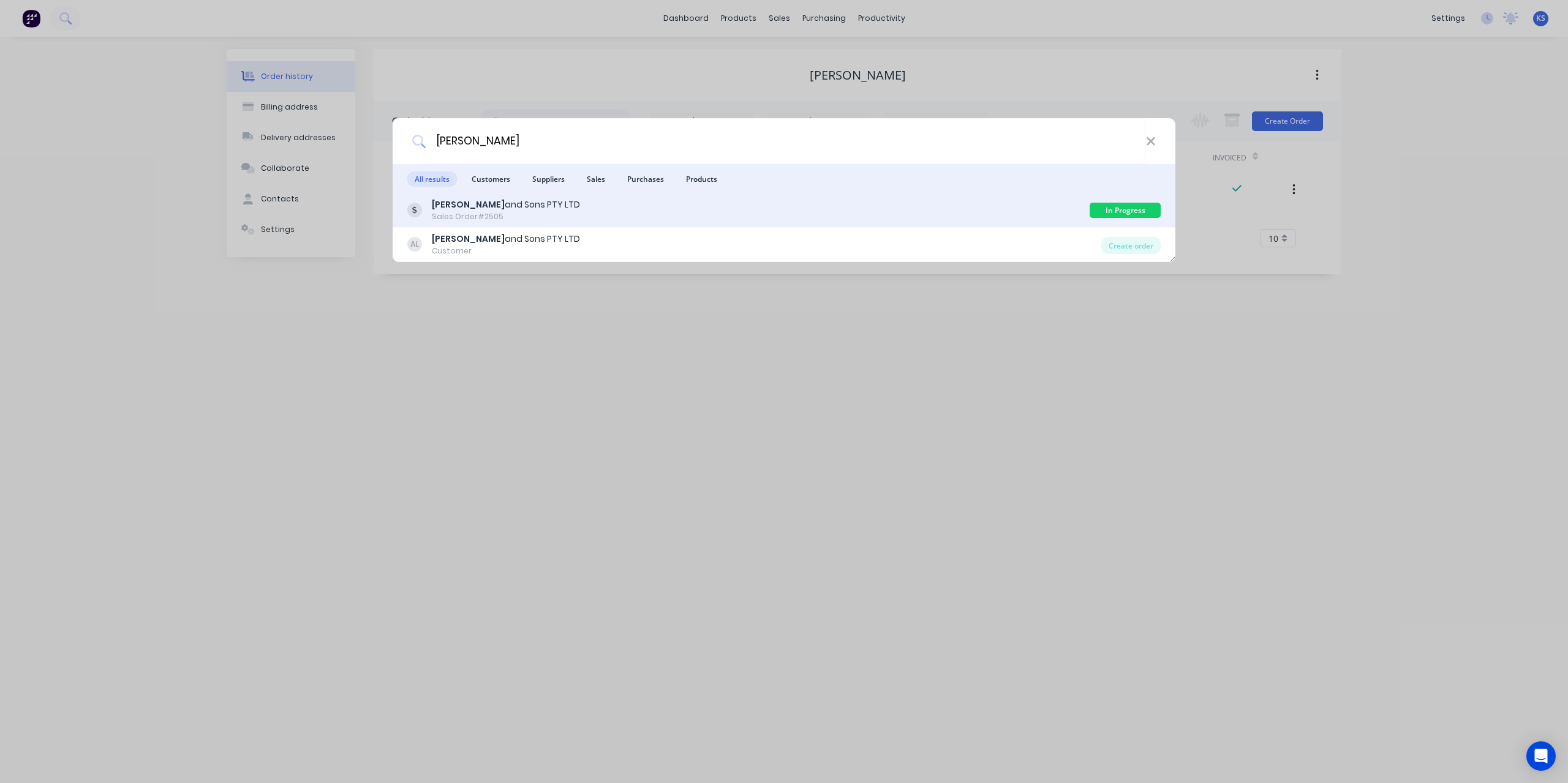
click at [538, 214] on div "Sales Order #2505" at bounding box center [505, 217] width 148 height 11
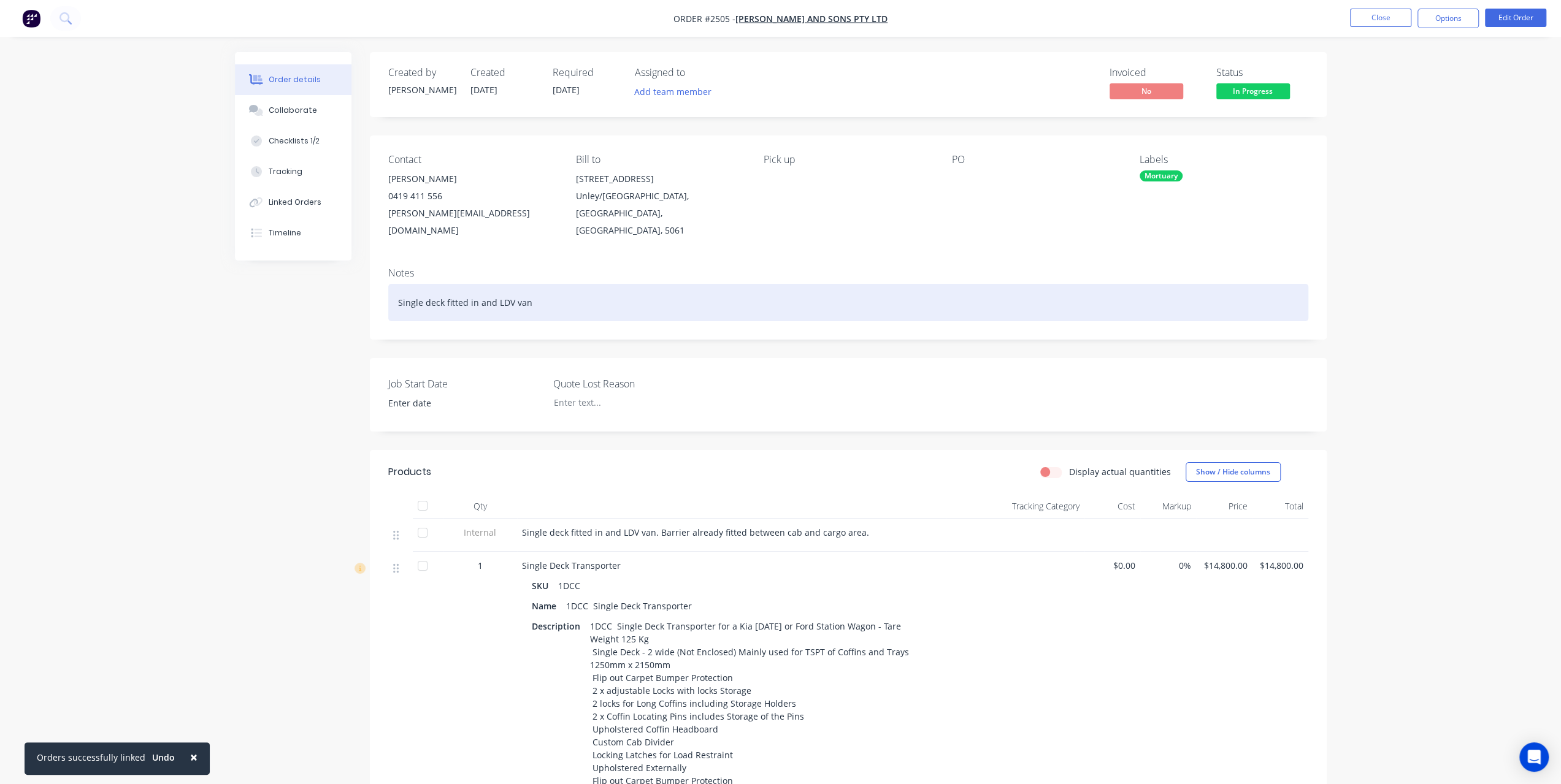
click at [644, 284] on div "Single deck fitted in and LDV van" at bounding box center [848, 303] width 920 height 37
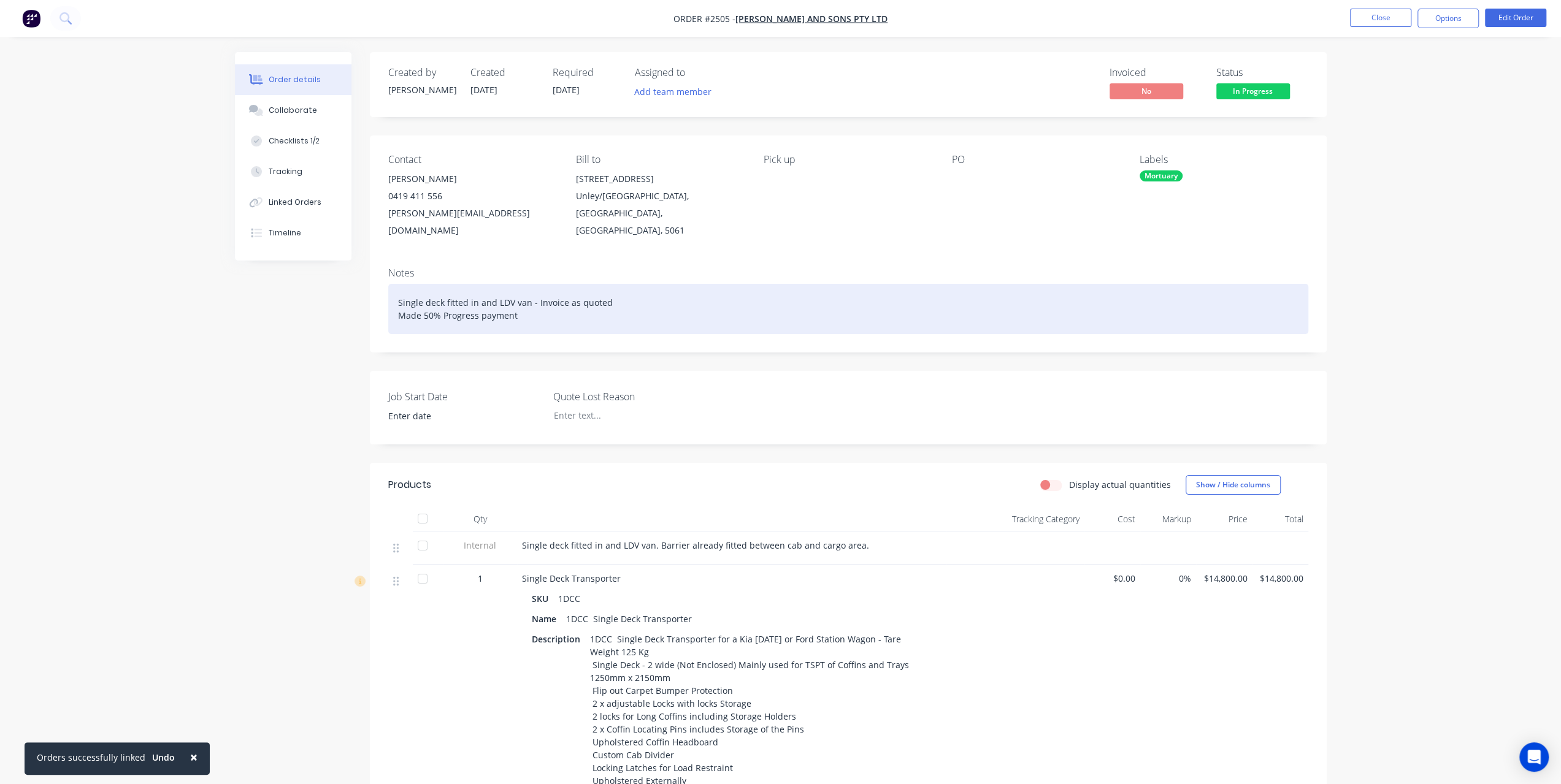
click at [557, 305] on div "Single deck fitted in and LDV van - Invoice as quoted Made 50% Progress payment" at bounding box center [848, 309] width 920 height 50
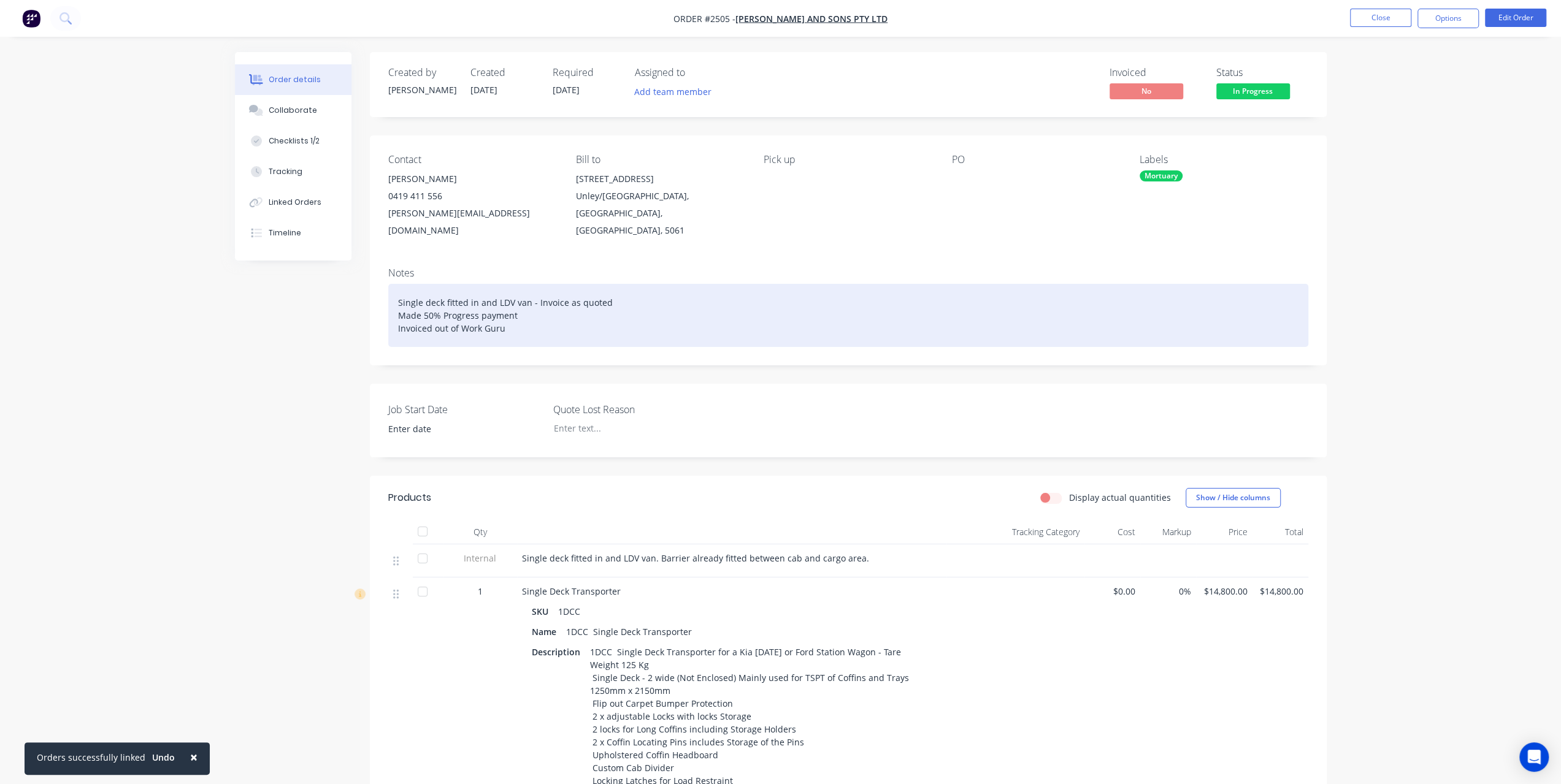
click at [521, 314] on div "Single deck fitted in and LDV van - Invoice as quoted Made 50% Progress payment…" at bounding box center [848, 315] width 920 height 64
click at [547, 300] on div "Single deck fitted in and LDV van - Invoice as quoted Made 50% Progress payment…" at bounding box center [848, 315] width 920 height 64
click at [551, 300] on div "Single deck fitted in and LDV van - Invoice as quoted Made 50% Progress payment…" at bounding box center [848, 315] width 920 height 64
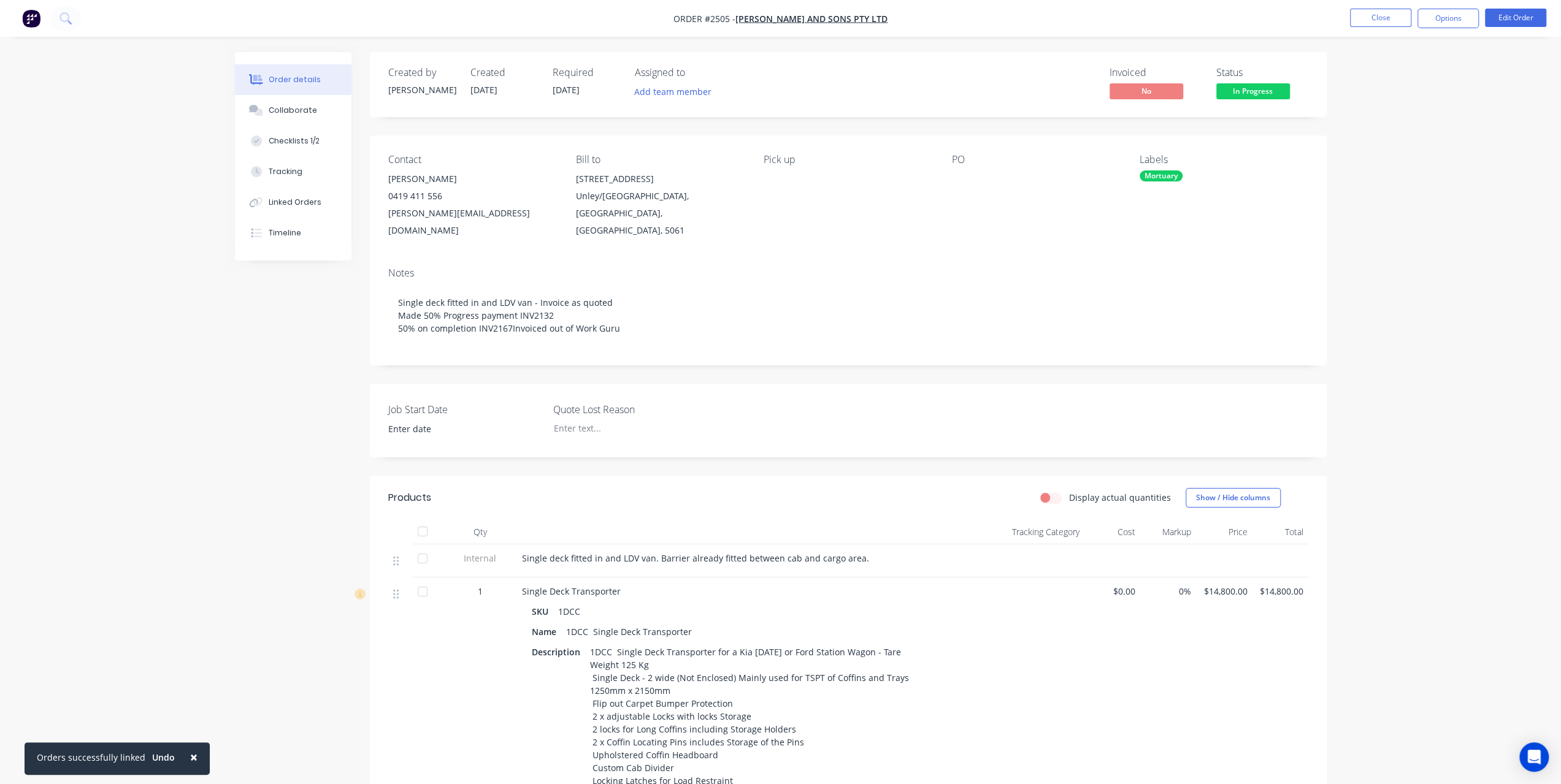
click at [1245, 90] on span "In Progress" at bounding box center [1252, 91] width 74 height 15
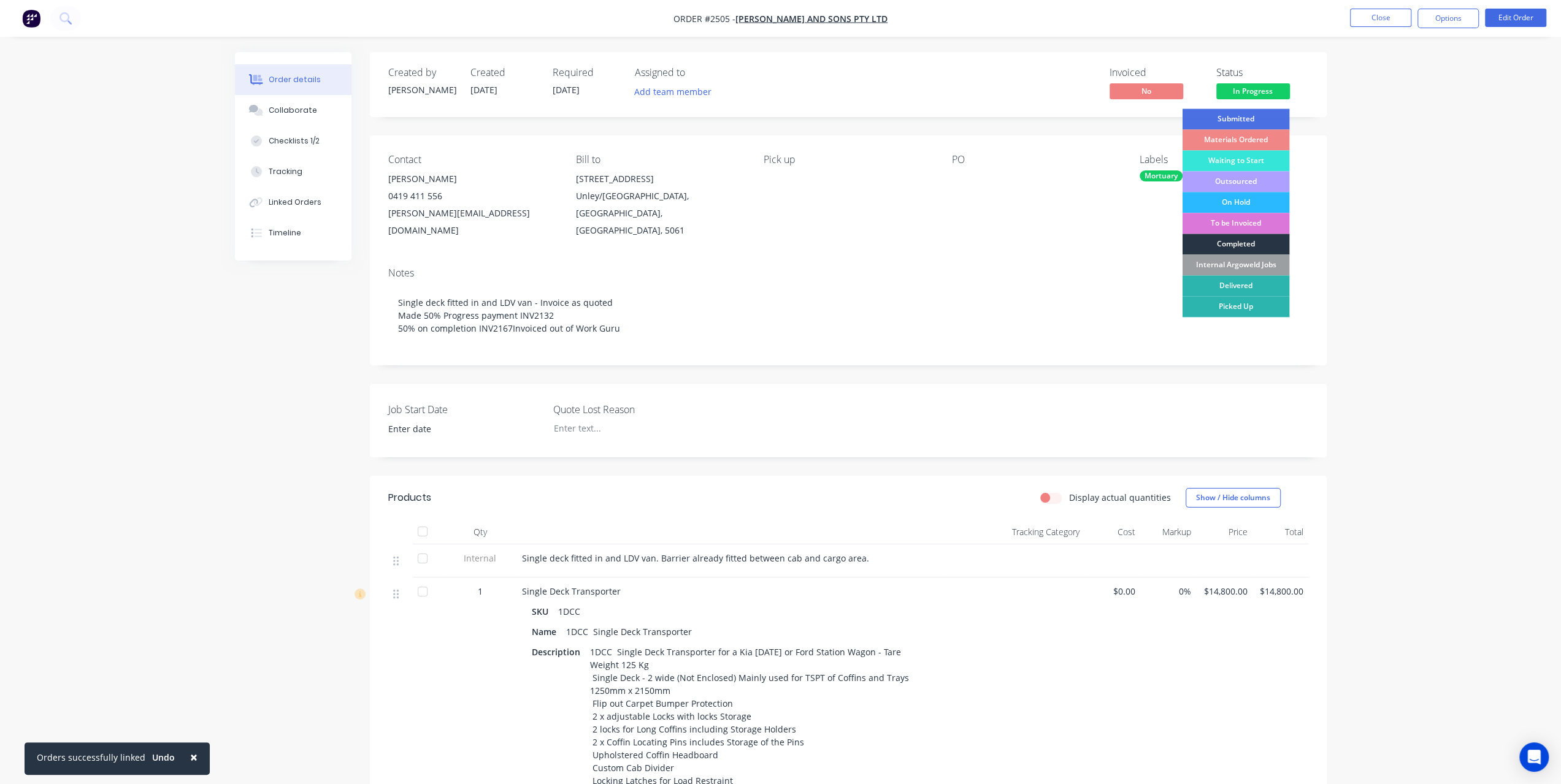
click at [1250, 245] on div "Completed" at bounding box center [1235, 244] width 108 height 21
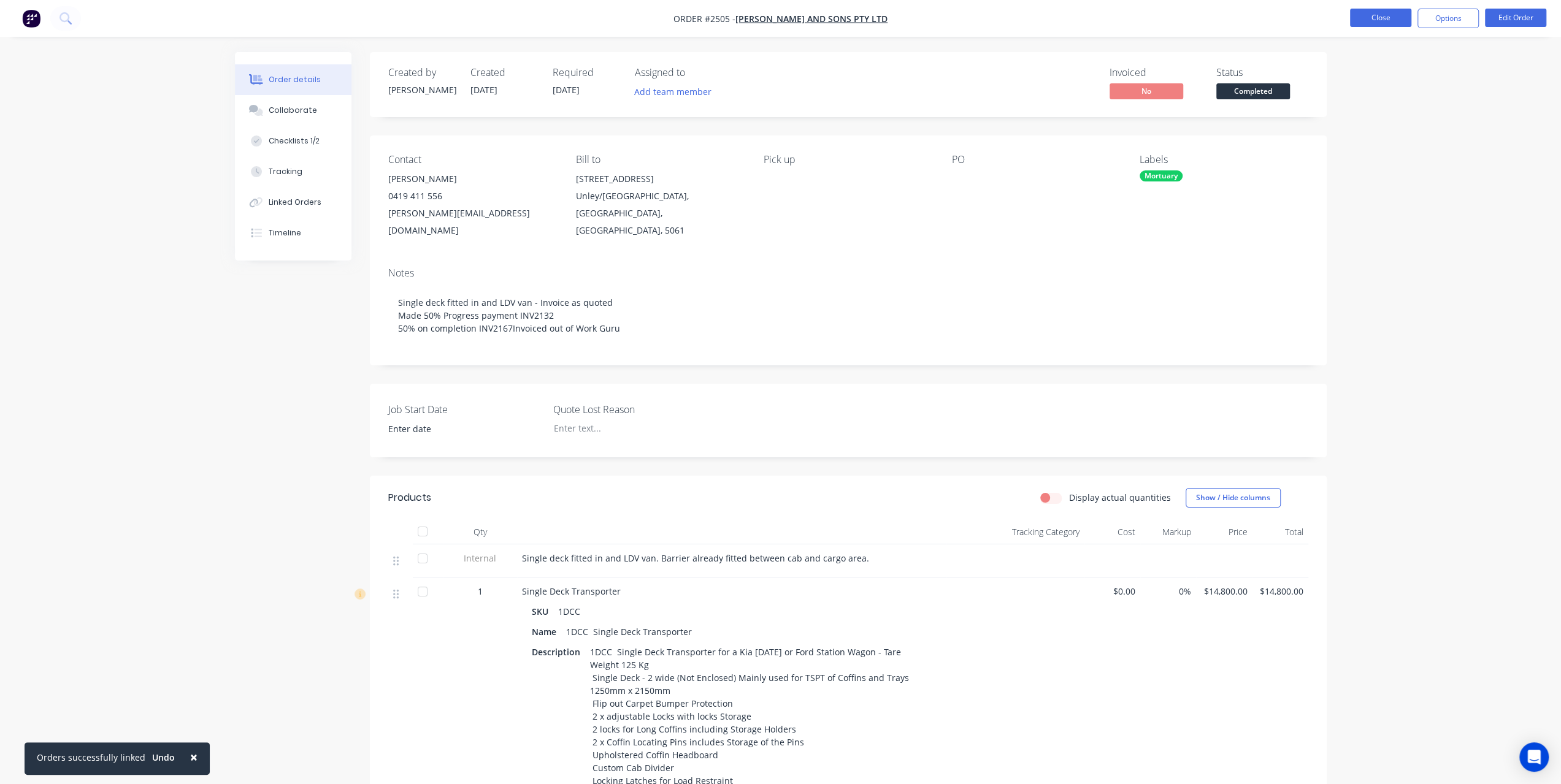
click at [1360, 16] on button "Close" at bounding box center [1380, 18] width 61 height 19
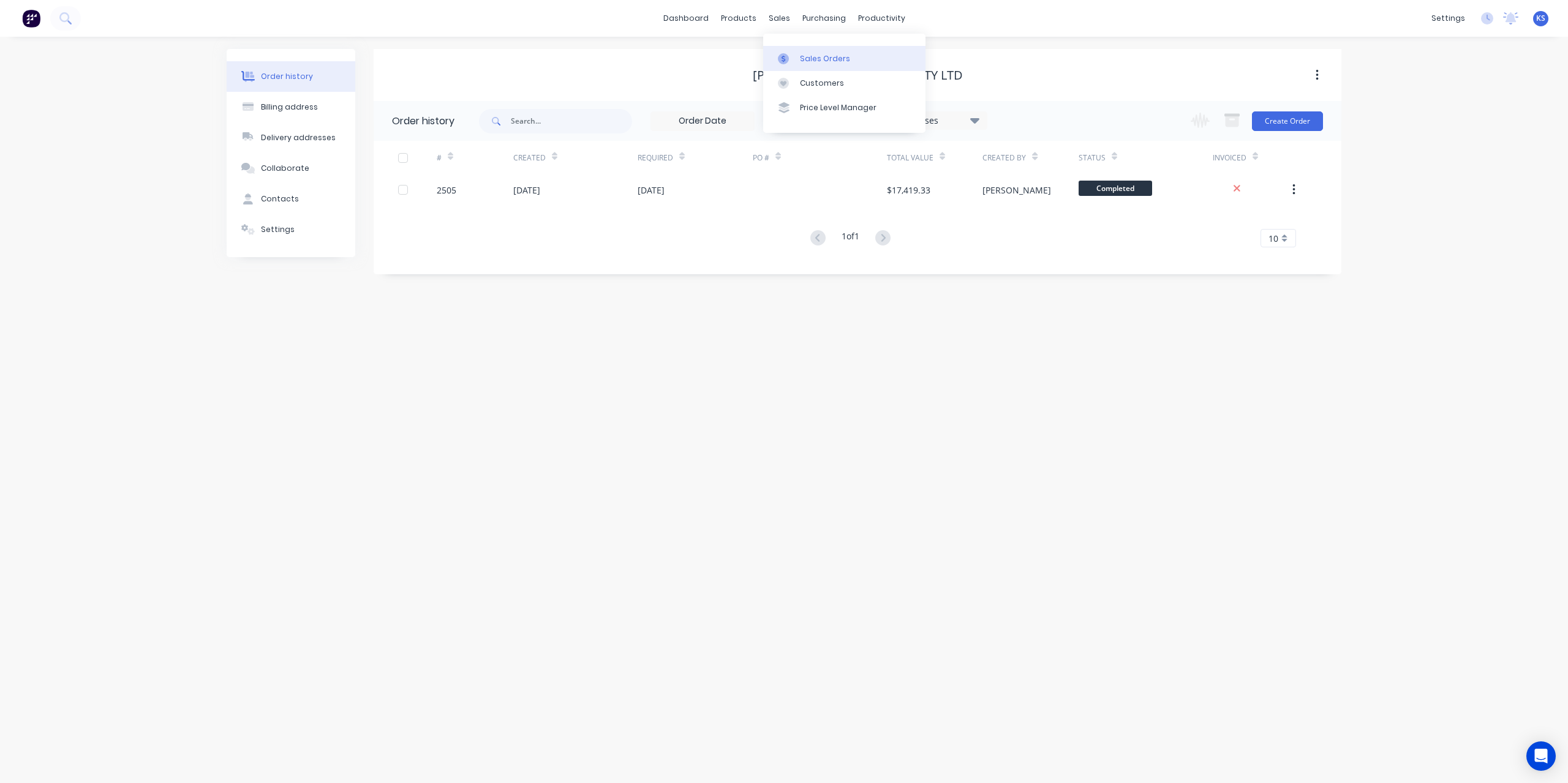
click at [810, 55] on div "Sales Orders" at bounding box center [825, 58] width 50 height 11
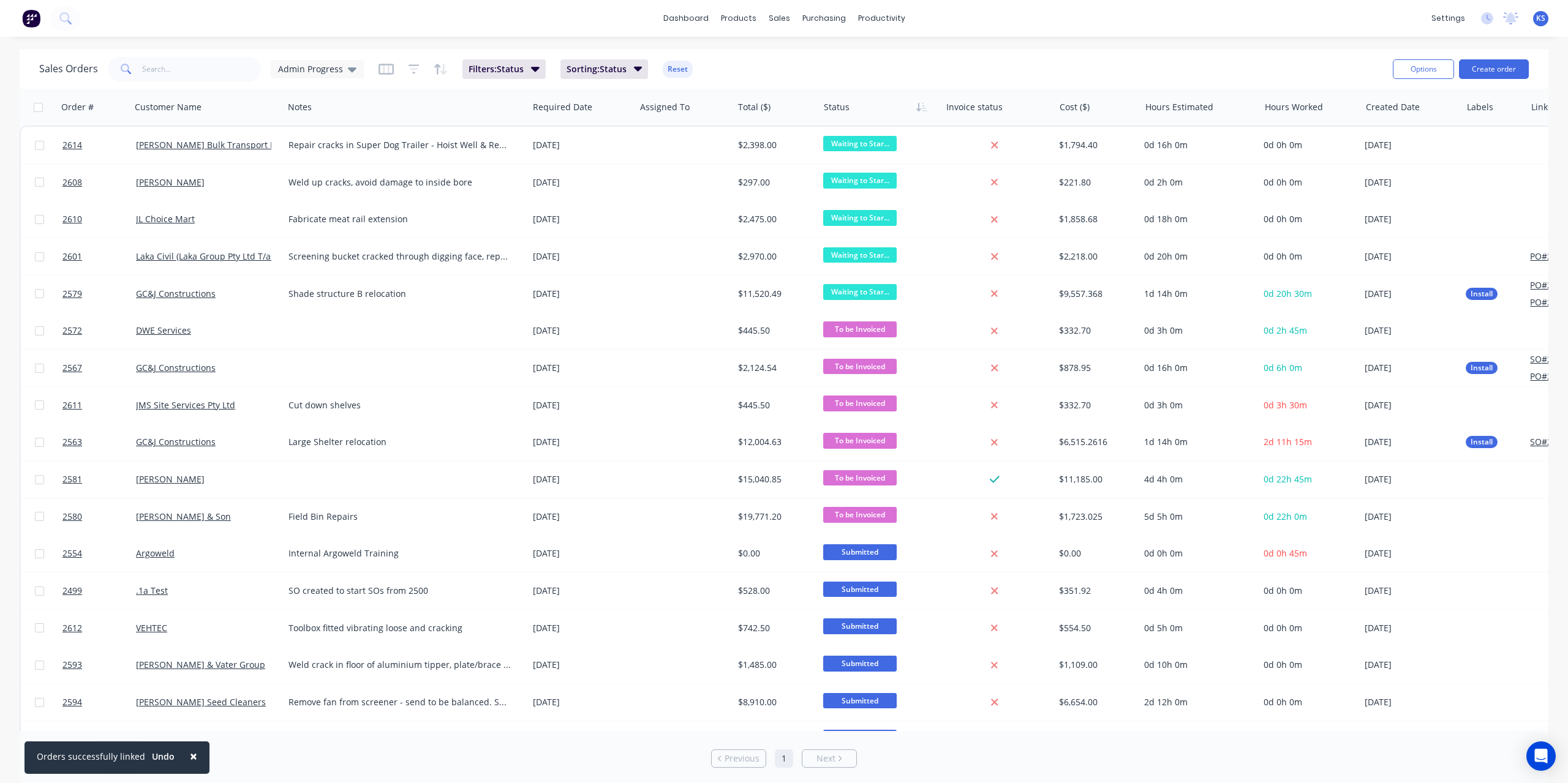
click at [190, 758] on span "×" at bounding box center [193, 756] width 8 height 17
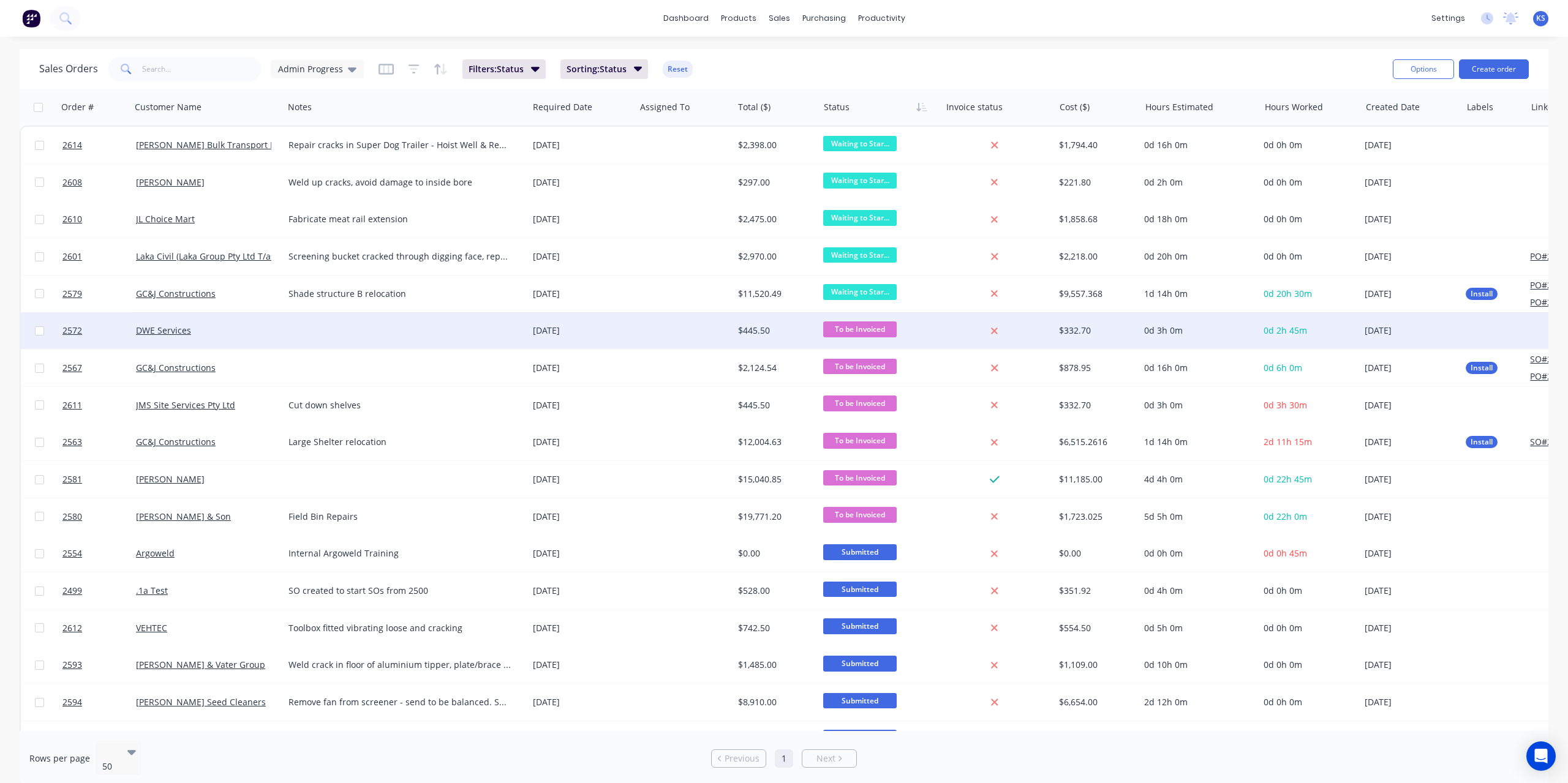
click at [844, 328] on span "To be Invoiced" at bounding box center [859, 329] width 74 height 15
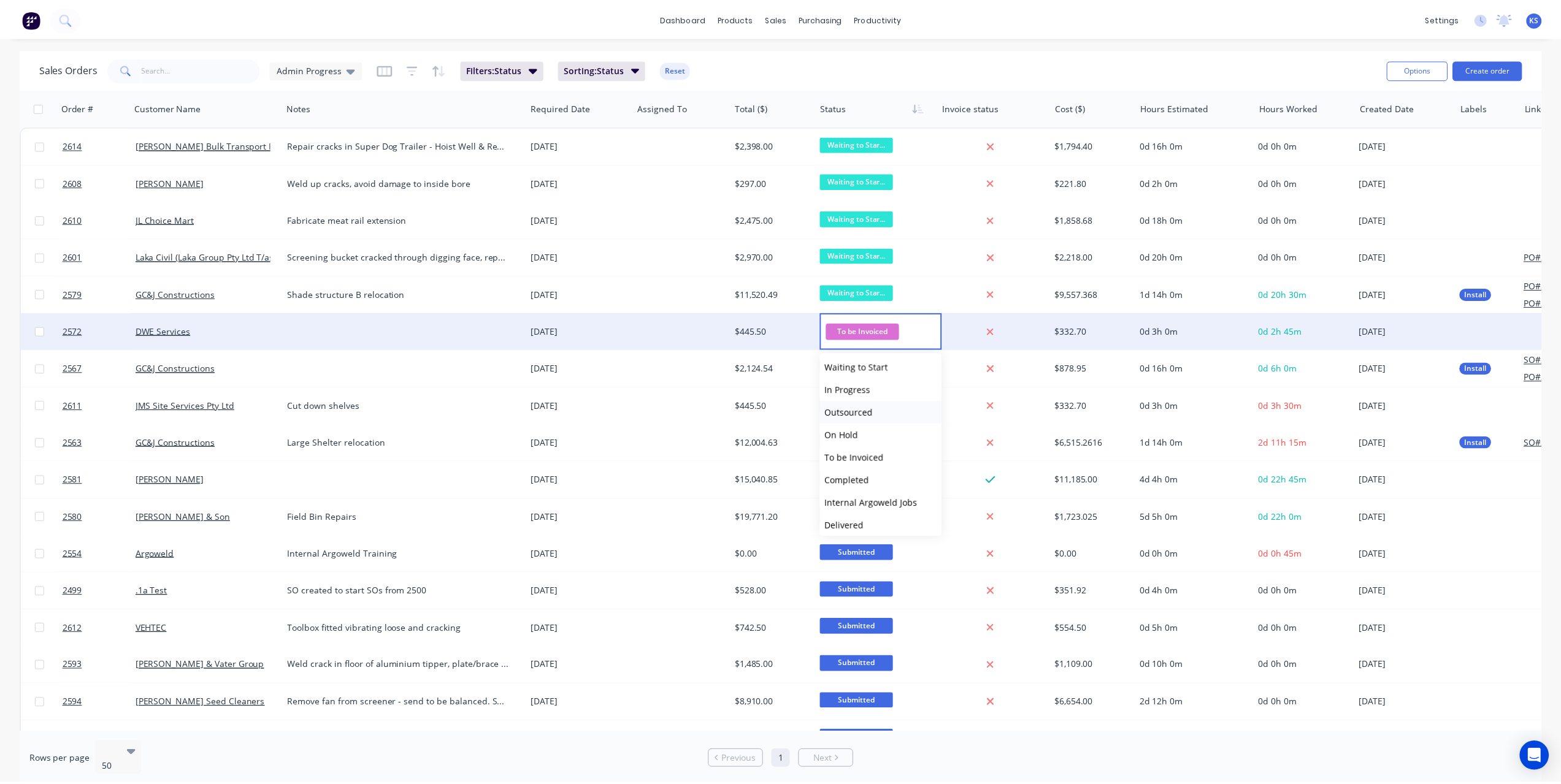
scroll to position [75, 0]
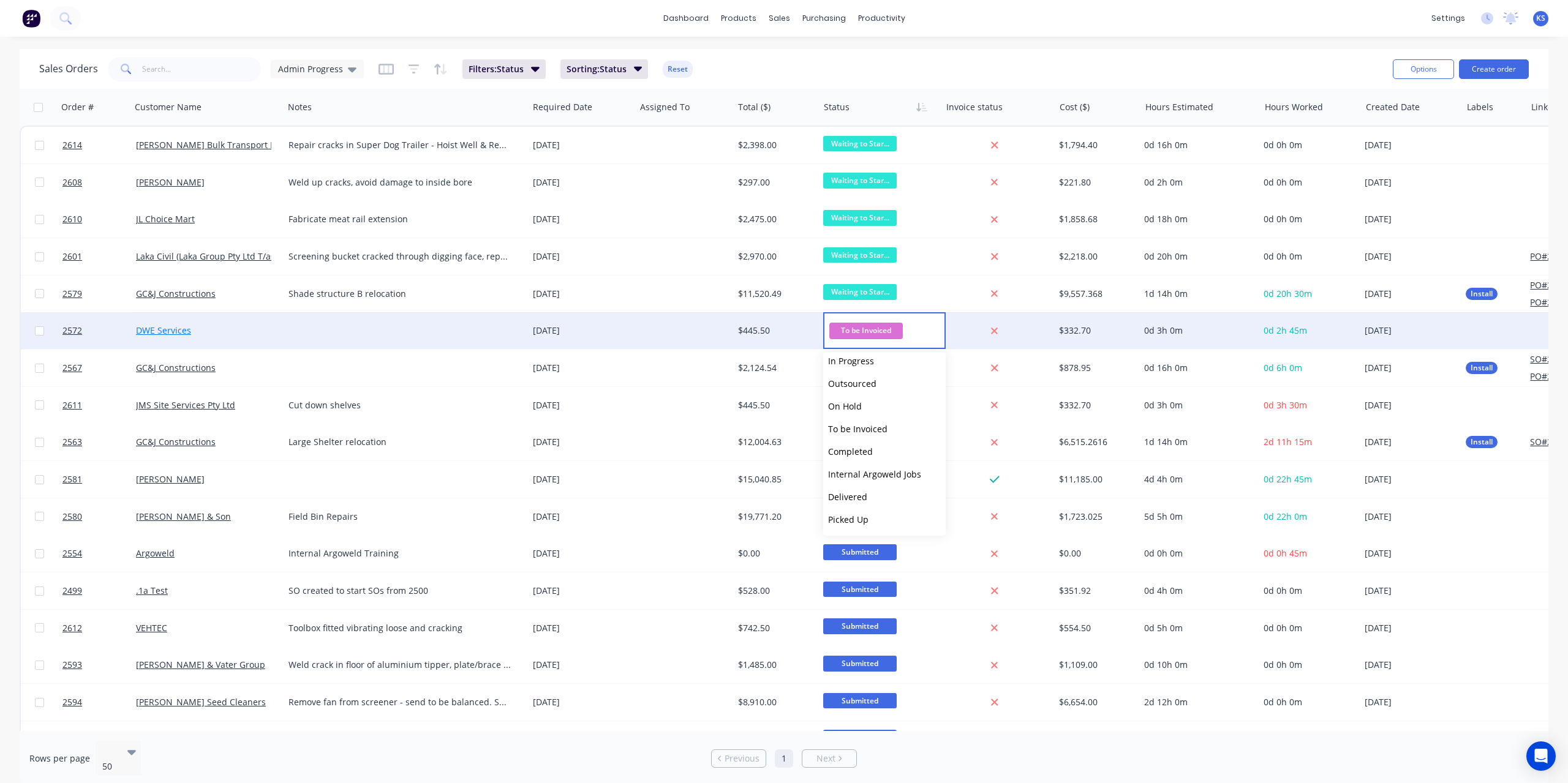
click at [148, 330] on link "DWE Services" at bounding box center [163, 330] width 55 height 12
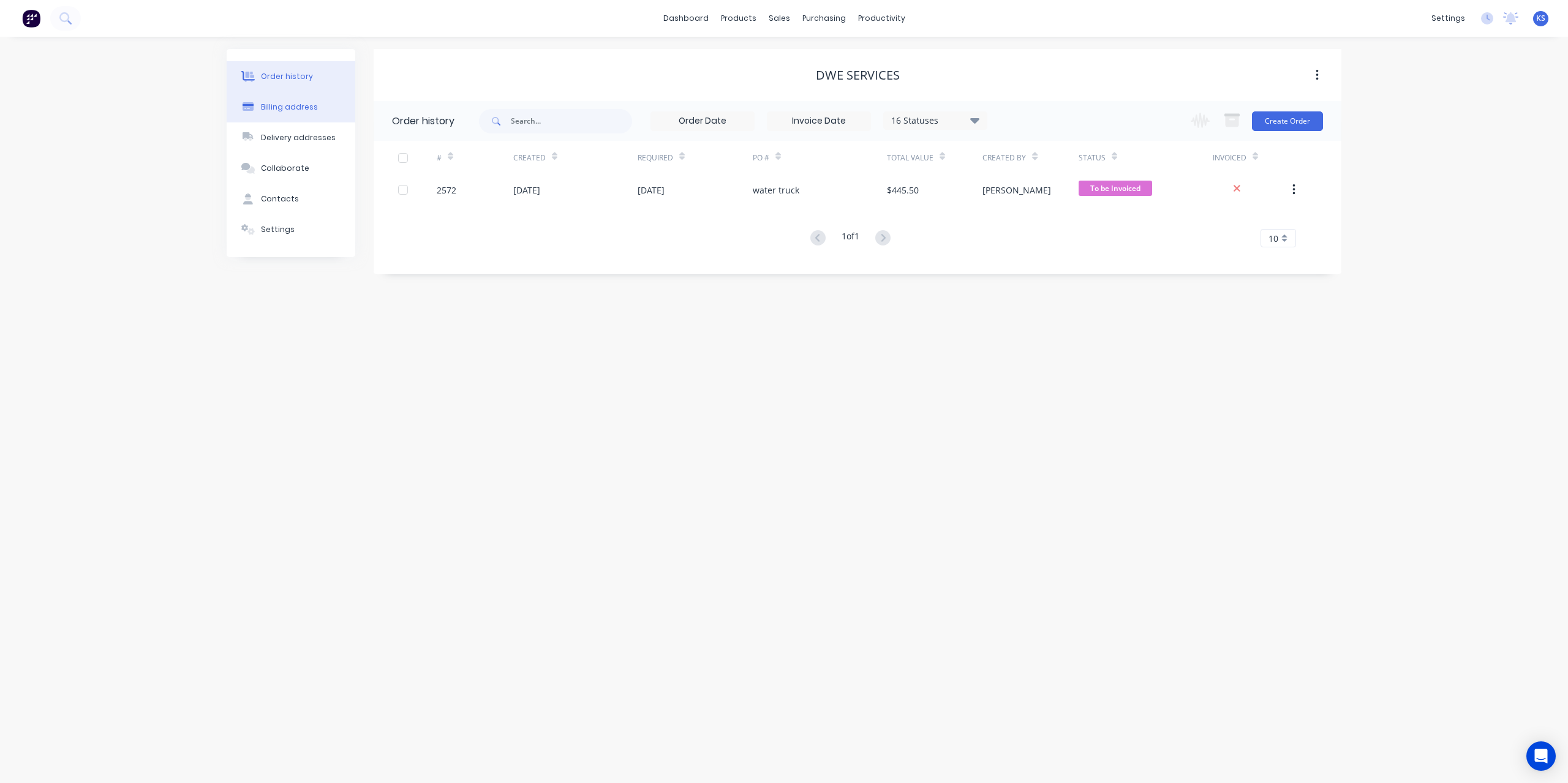
click at [257, 108] on div at bounding box center [248, 107] width 19 height 11
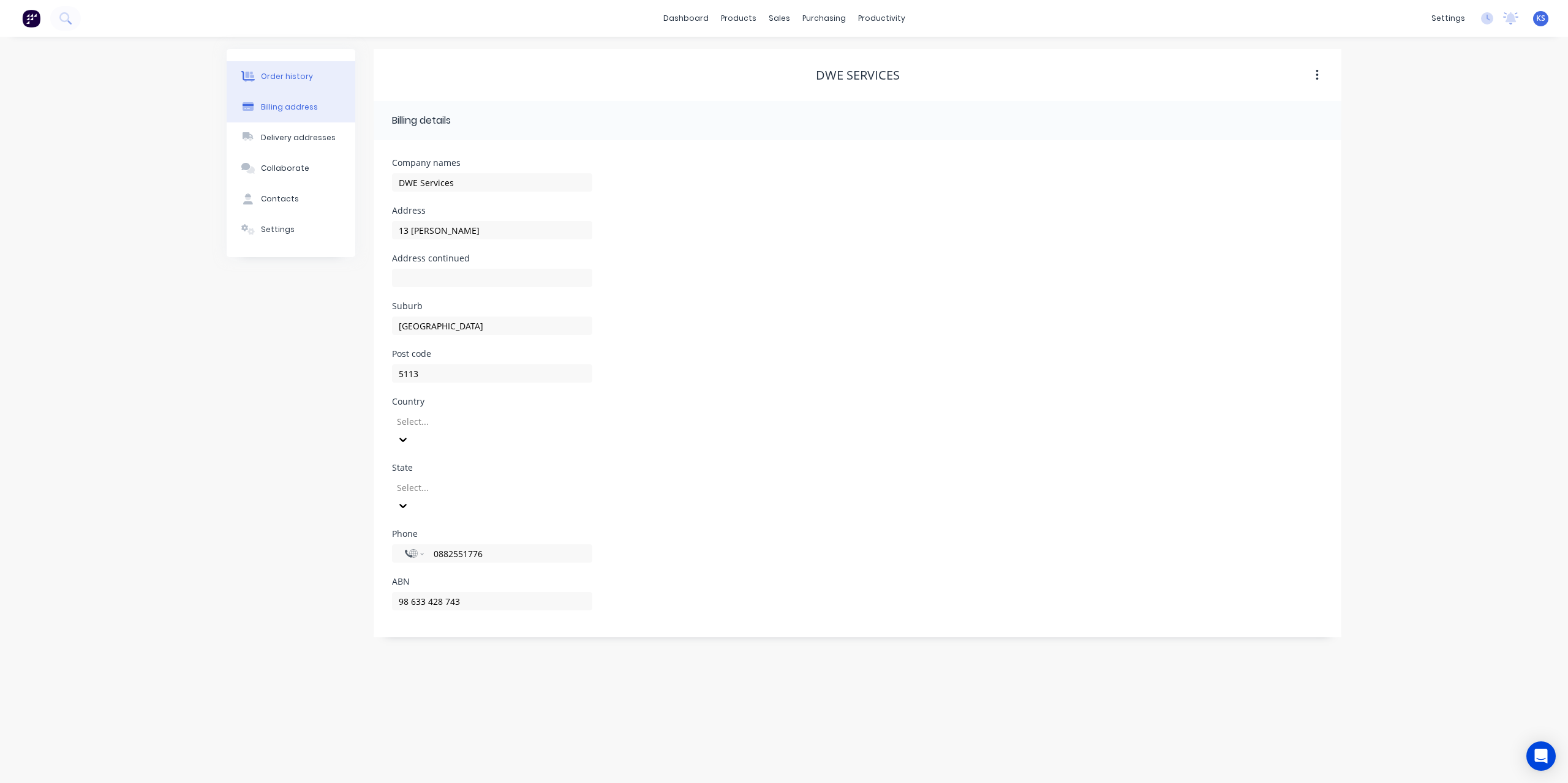
click at [301, 72] on div "Order history" at bounding box center [286, 76] width 52 height 11
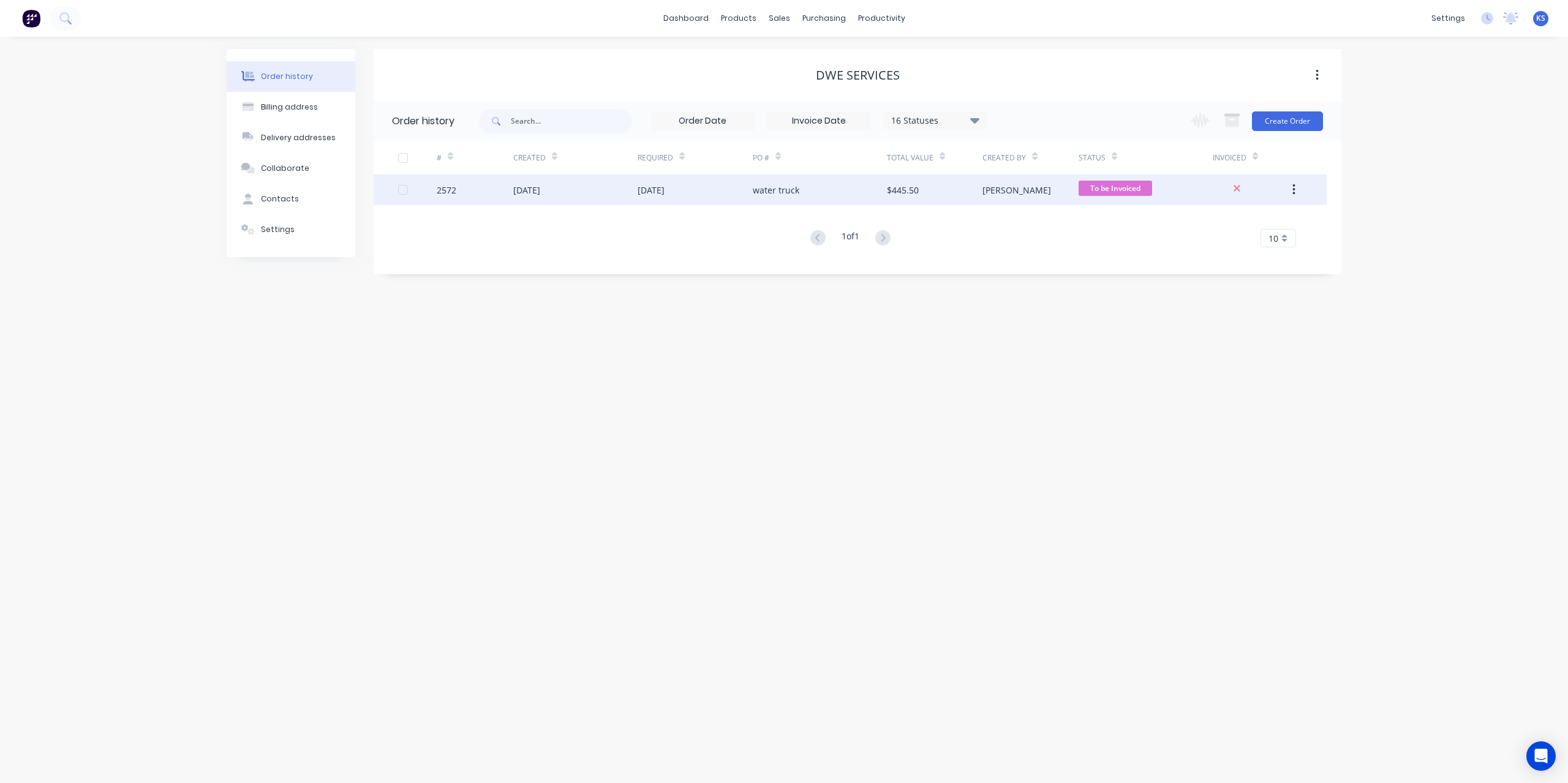
click at [540, 190] on div "[DATE]" at bounding box center [527, 190] width 27 height 13
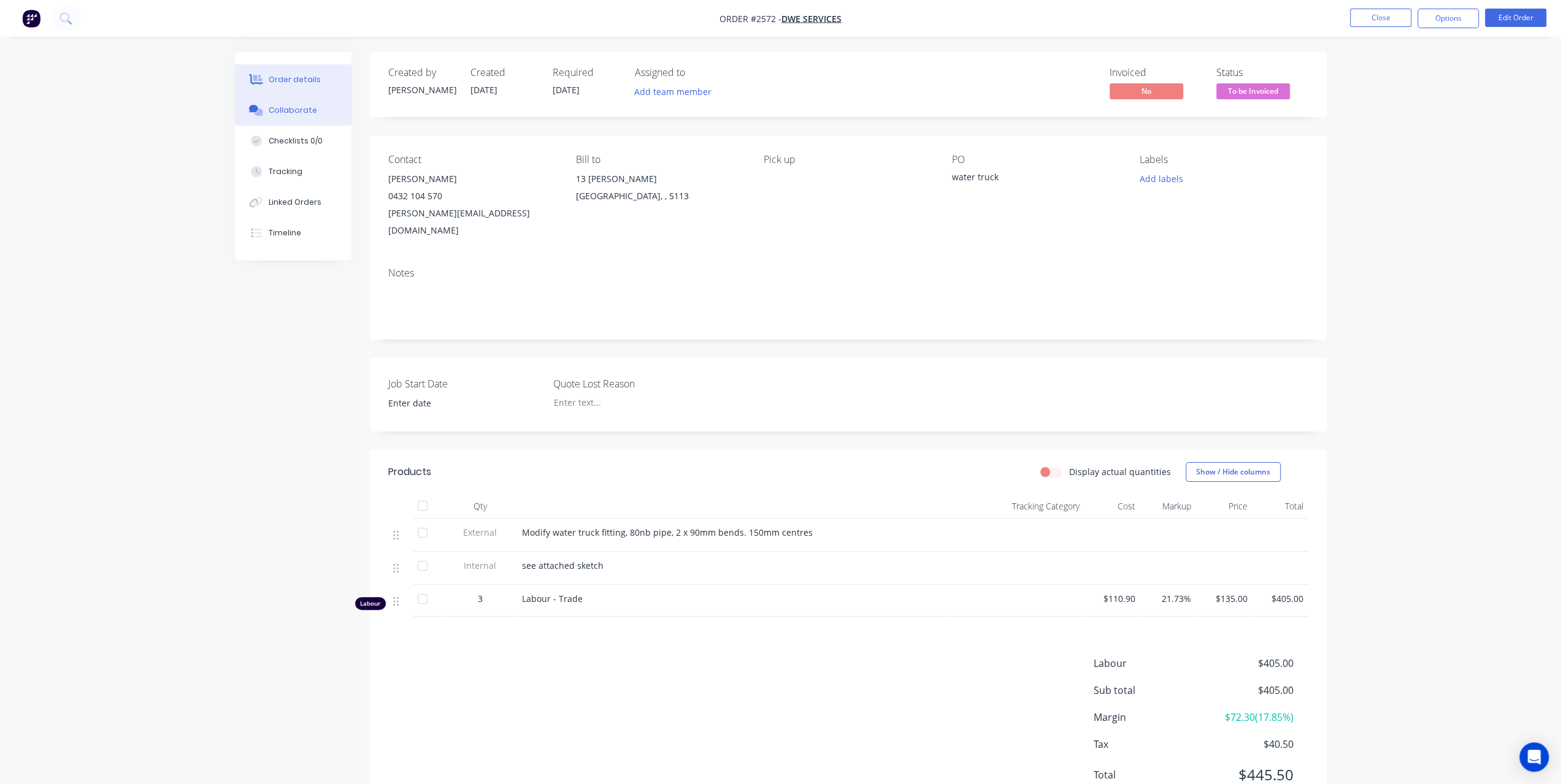
click at [291, 114] on div "Collaborate" at bounding box center [293, 110] width 48 height 11
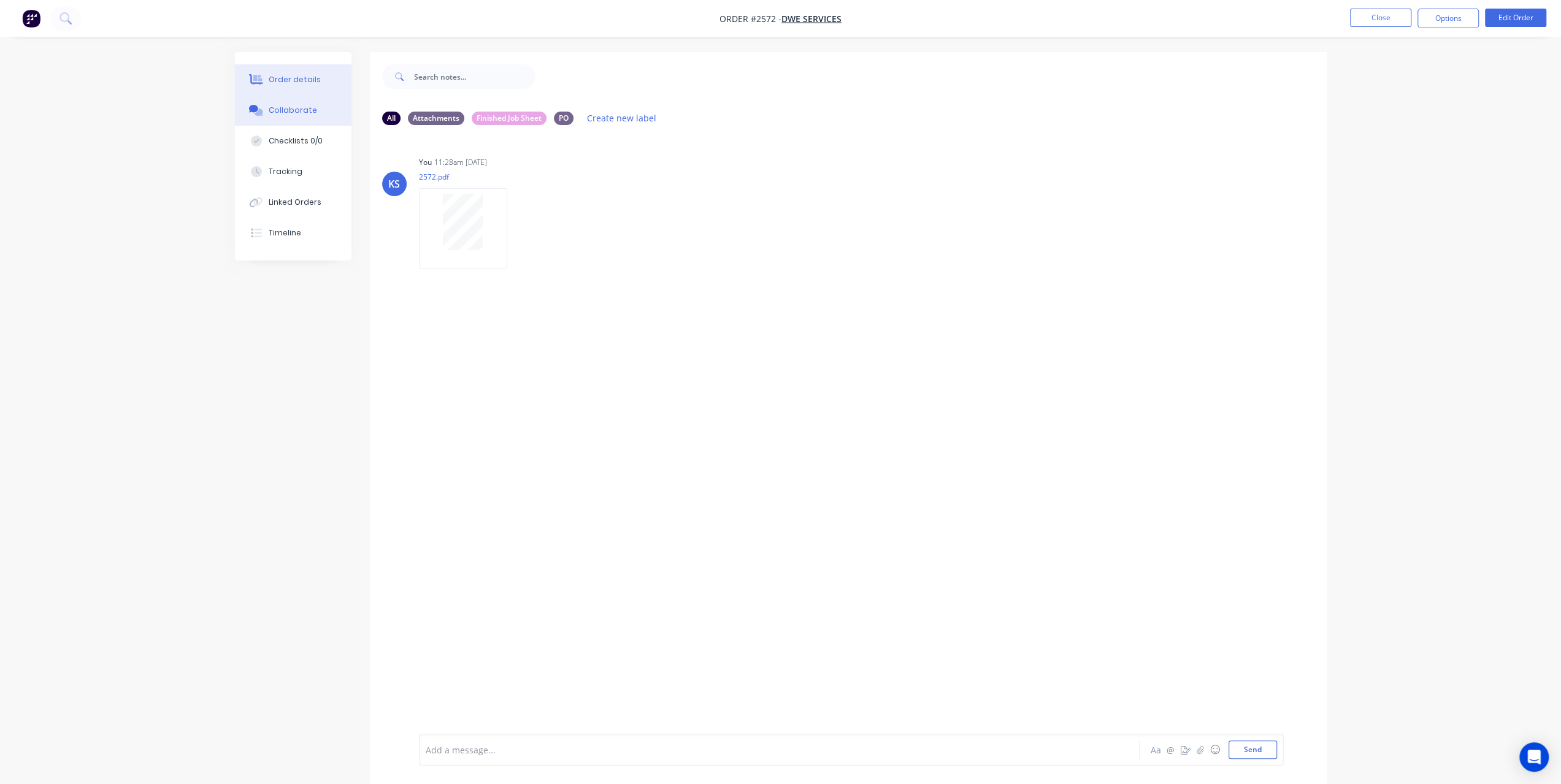
click at [293, 79] on div "Order details" at bounding box center [294, 80] width 52 height 11
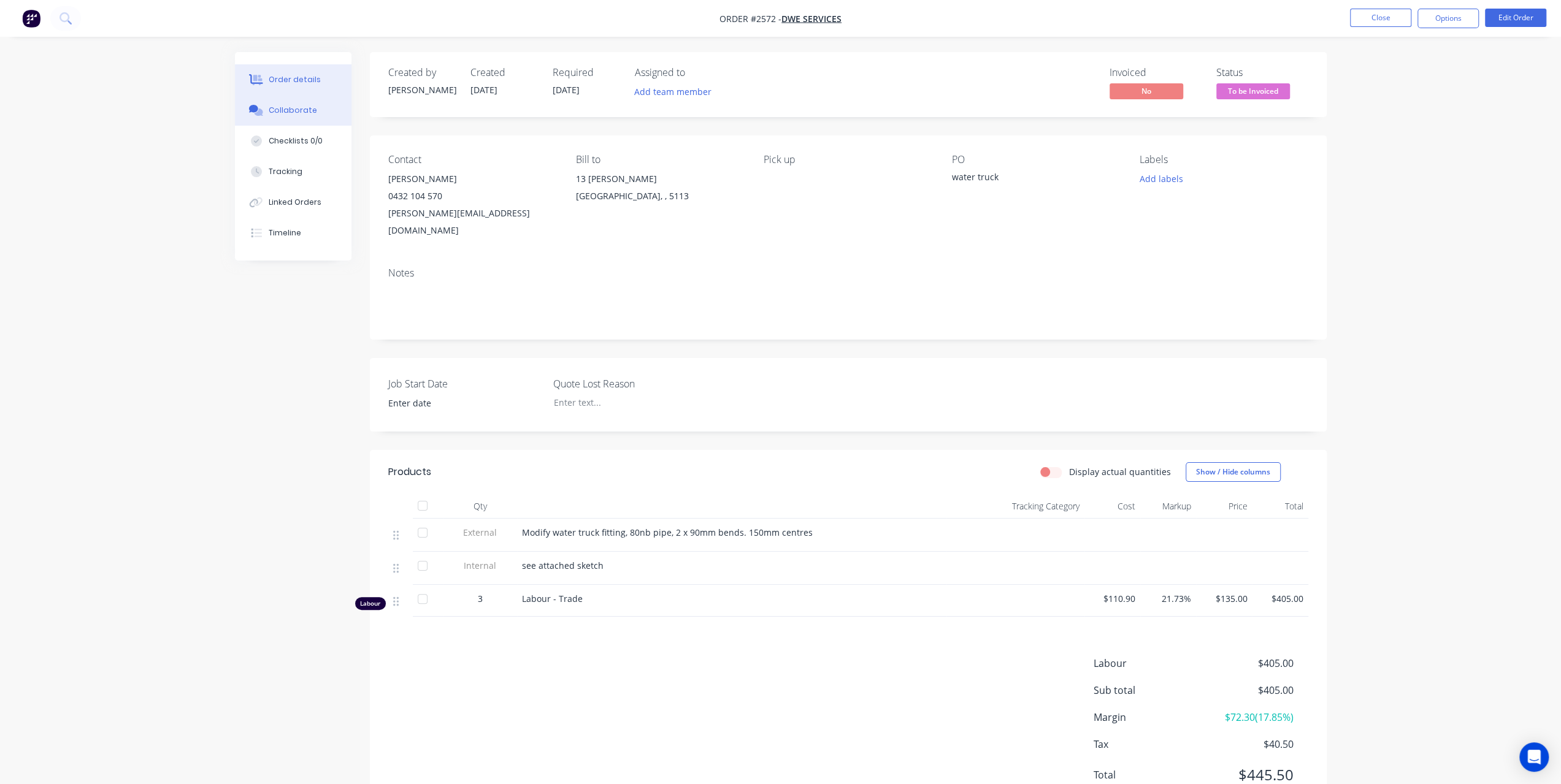
click at [299, 109] on div "Collaborate" at bounding box center [293, 110] width 48 height 11
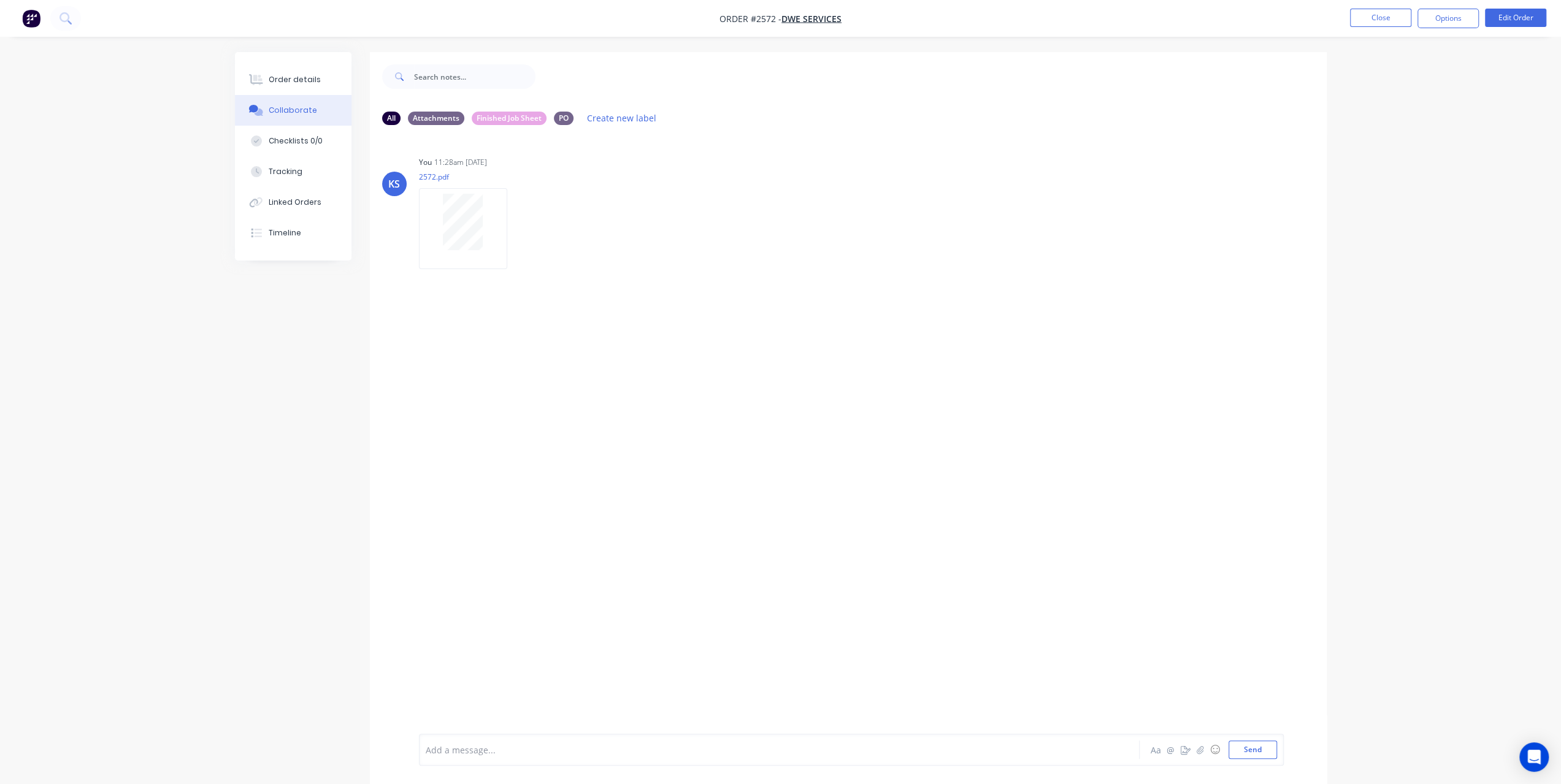
click at [560, 759] on div "Add a message..." at bounding box center [744, 750] width 638 height 19
click at [1274, 751] on button "Send" at bounding box center [1252, 750] width 48 height 19
click at [74, 17] on button at bounding box center [65, 18] width 31 height 25
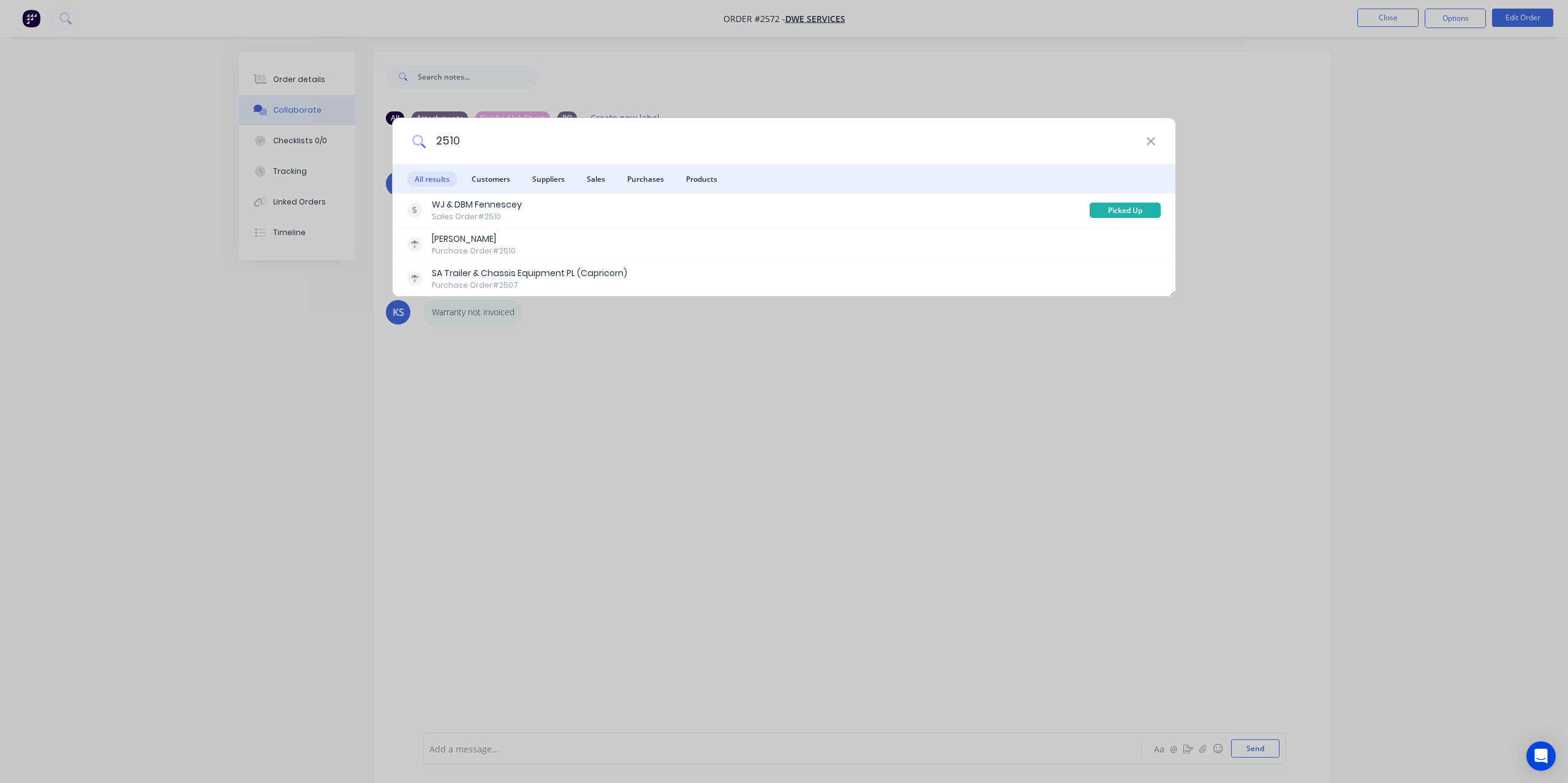
drag, startPoint x: 444, startPoint y: 136, endPoint x: 505, endPoint y: 145, distance: 61.7
click at [505, 145] on input "2510" at bounding box center [786, 141] width 721 height 46
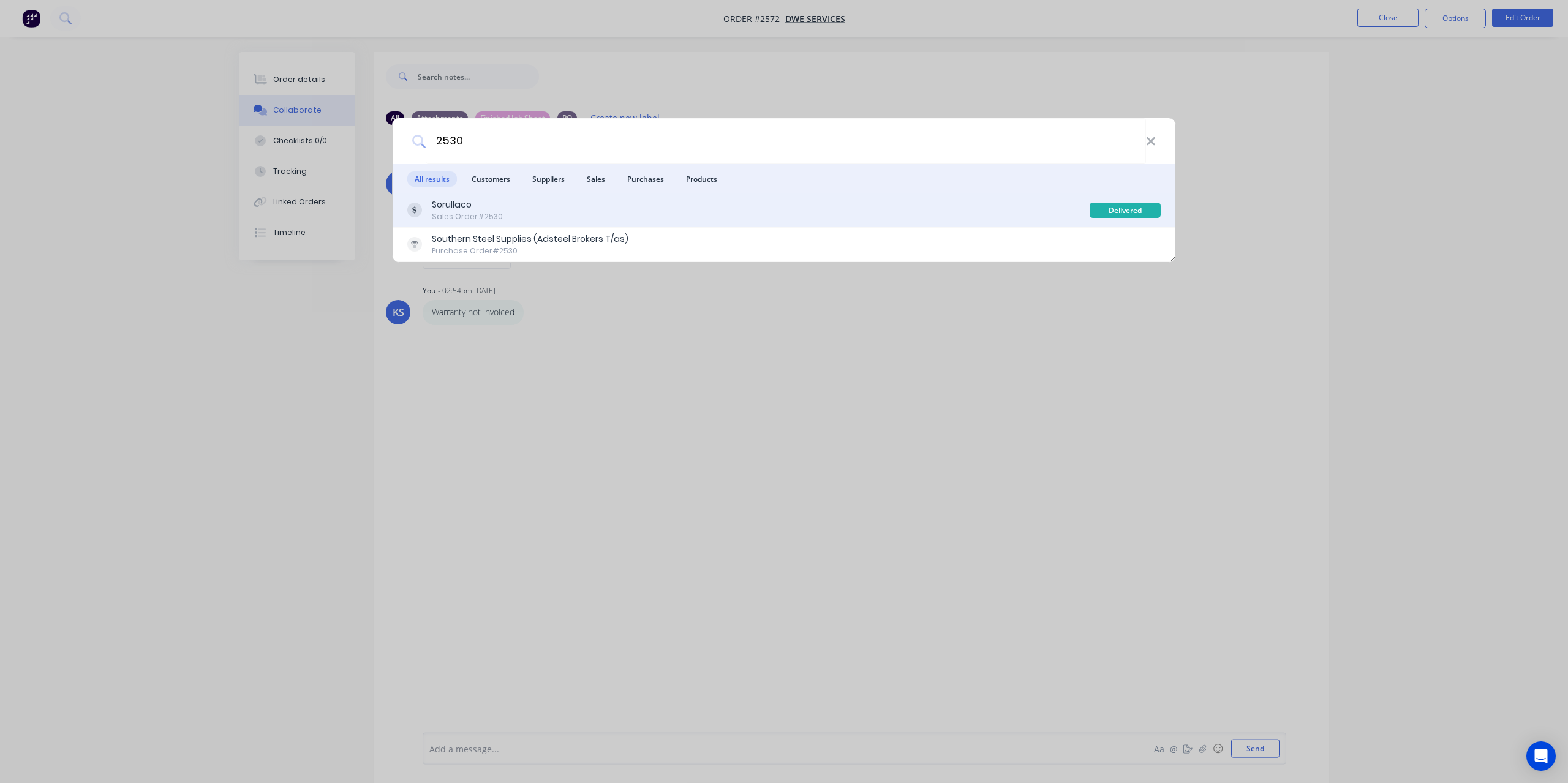
click at [488, 210] on div "Sorullaco" at bounding box center [467, 204] width 71 height 13
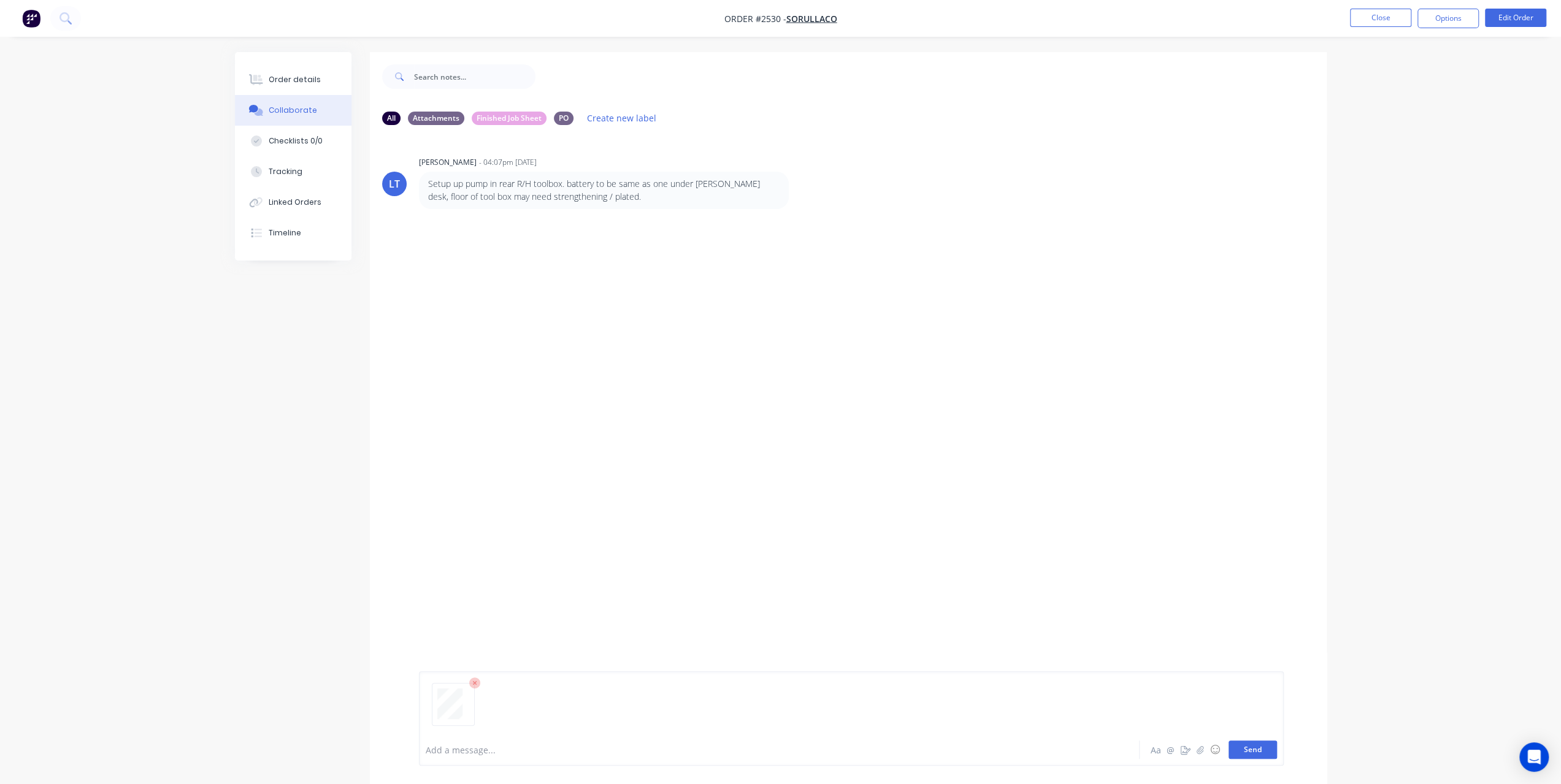
click at [1247, 748] on button "Send" at bounding box center [1252, 750] width 48 height 19
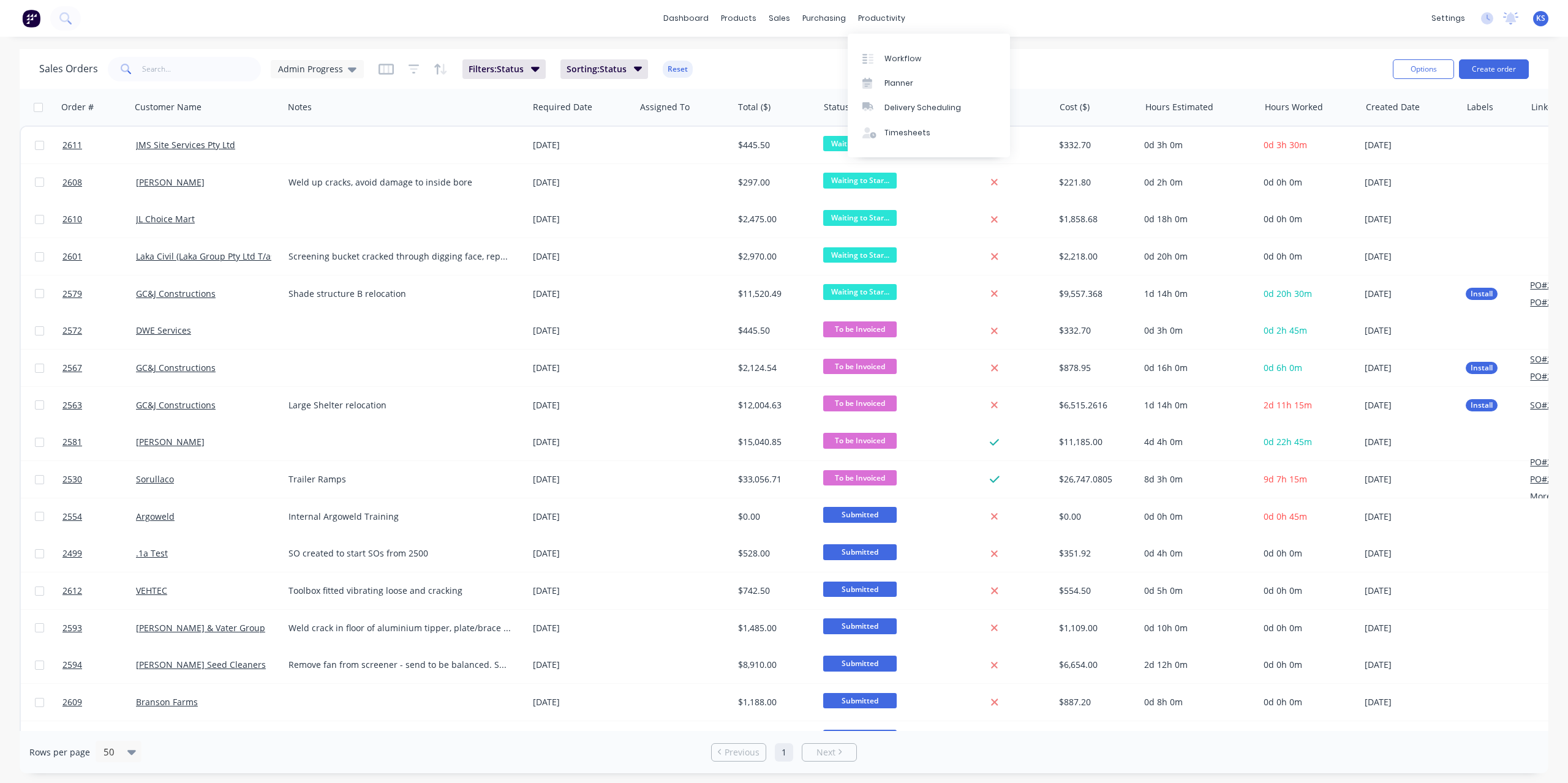
click at [880, 20] on div "productivity" at bounding box center [881, 19] width 59 height 19
click at [918, 130] on div "Timesheets" at bounding box center [908, 132] width 46 height 11
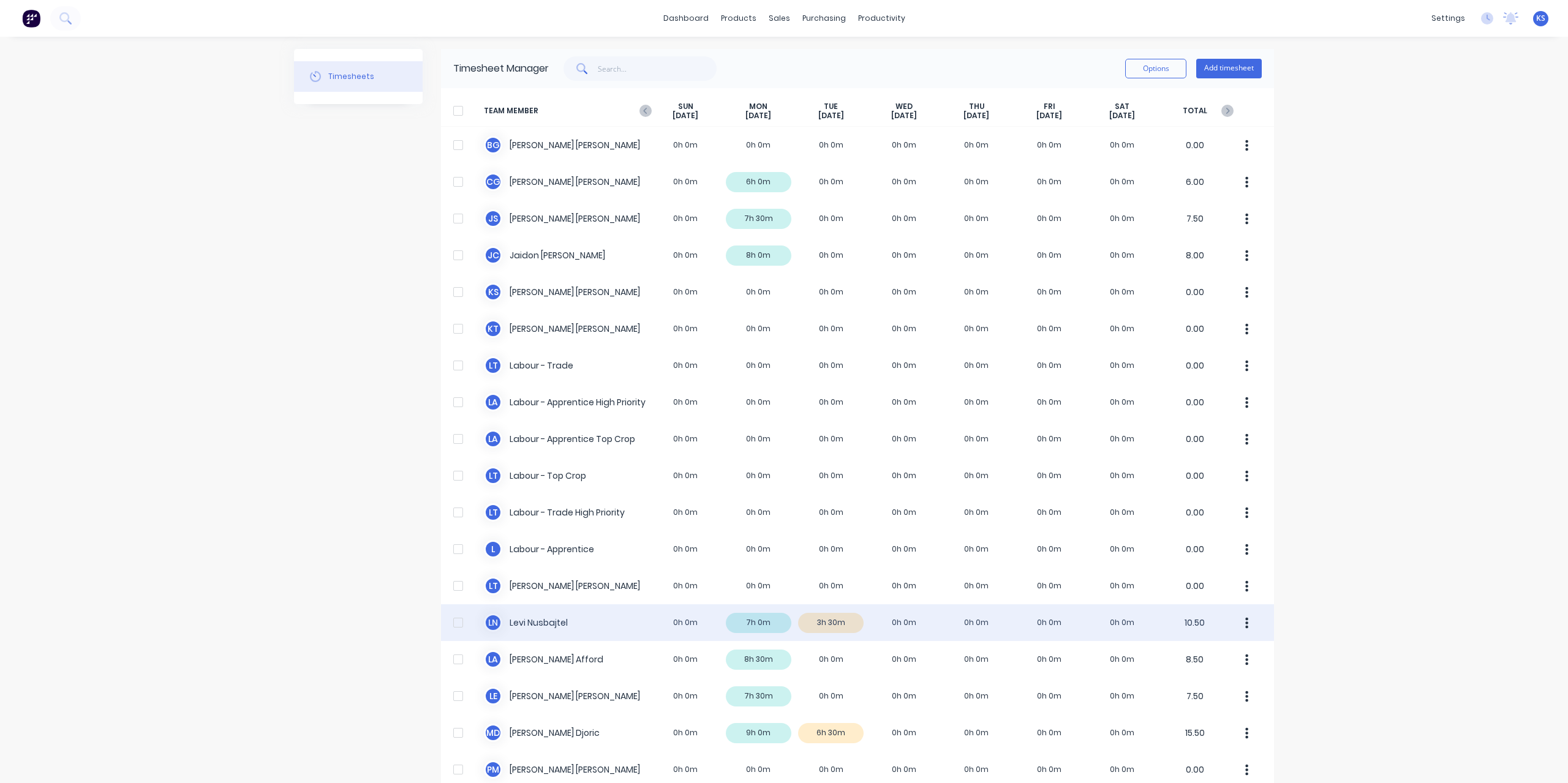
click at [551, 626] on div "L N Levi Nusbajtel 0h 0m 7h 0m 3h 30m 0h 0m 0h 0m 0h 0m 0h 0m 10.50" at bounding box center [858, 622] width 833 height 36
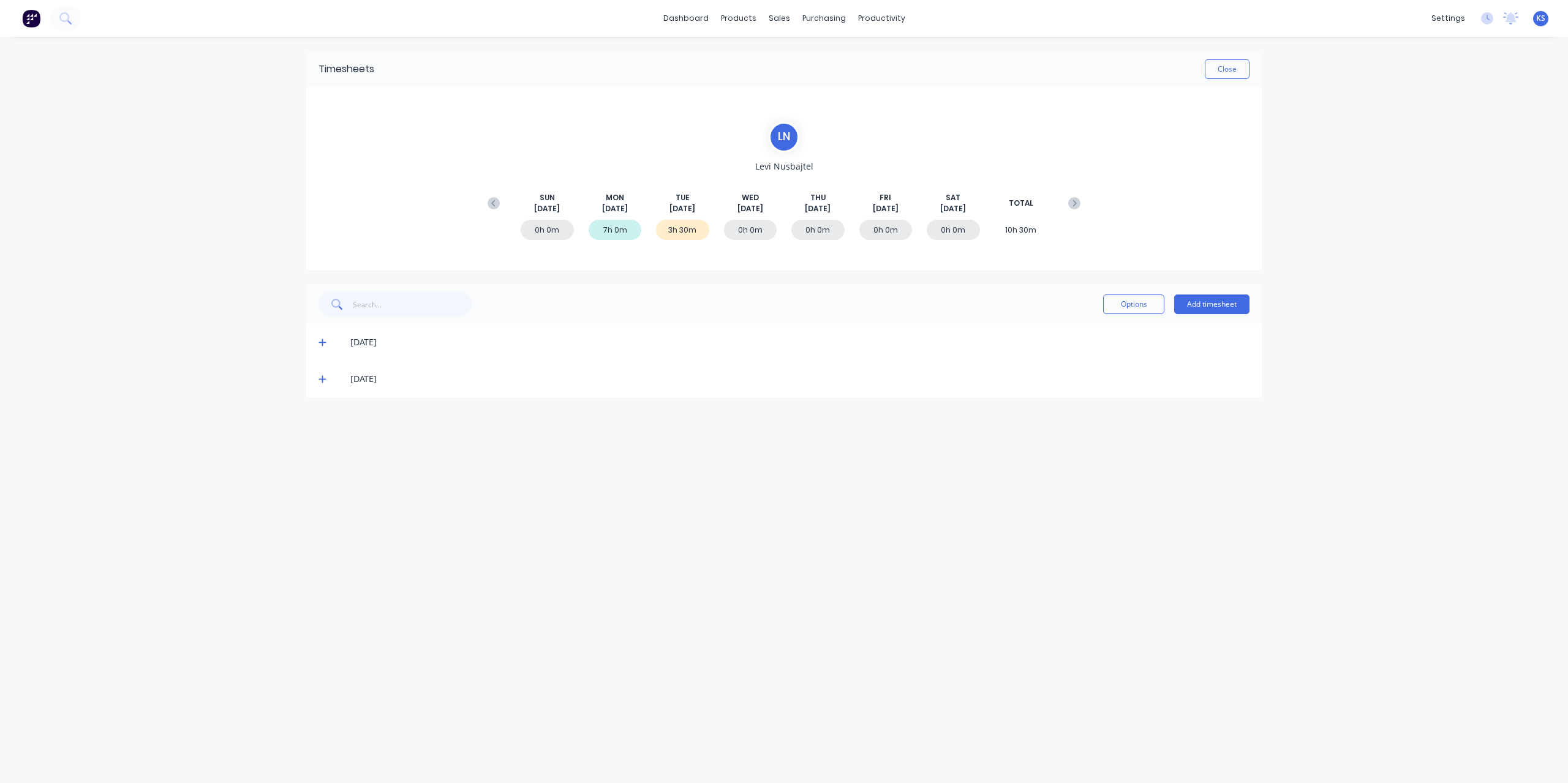
click at [317, 382] on div "[DATE]" at bounding box center [784, 378] width 955 height 36
click at [329, 378] on span at bounding box center [324, 379] width 12 height 12
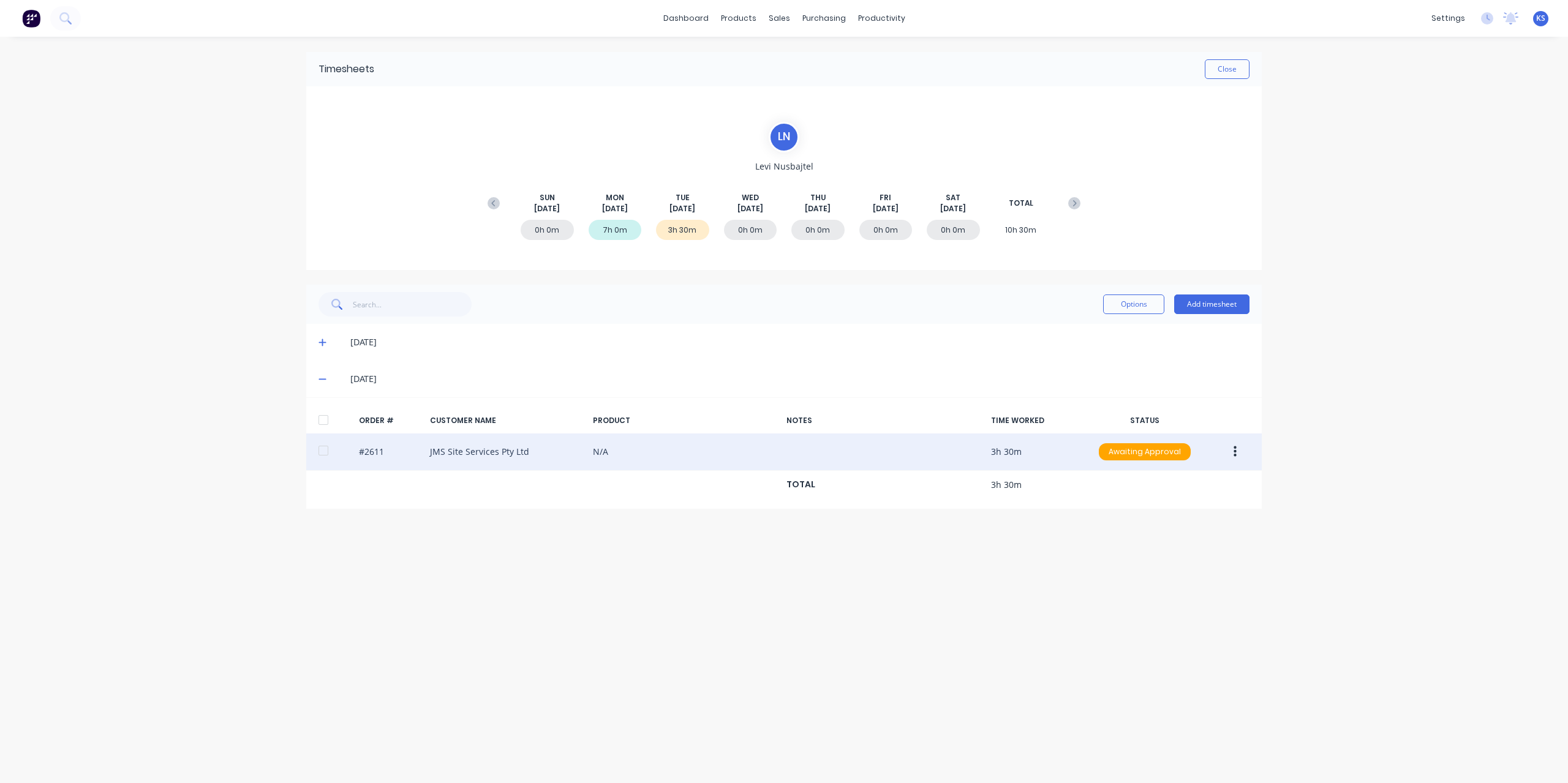
click at [327, 450] on div at bounding box center [323, 450] width 25 height 25
click at [1234, 464] on div "#2611 JMS Site Services Pty Ltd N/A 3h 30m Awaiting Approval" at bounding box center [784, 452] width 955 height 37
click at [1241, 449] on button "button" at bounding box center [1235, 452] width 29 height 22
click at [1193, 478] on div "Approve" at bounding box center [1190, 483] width 94 height 18
